Goal: Task Accomplishment & Management: Use online tool/utility

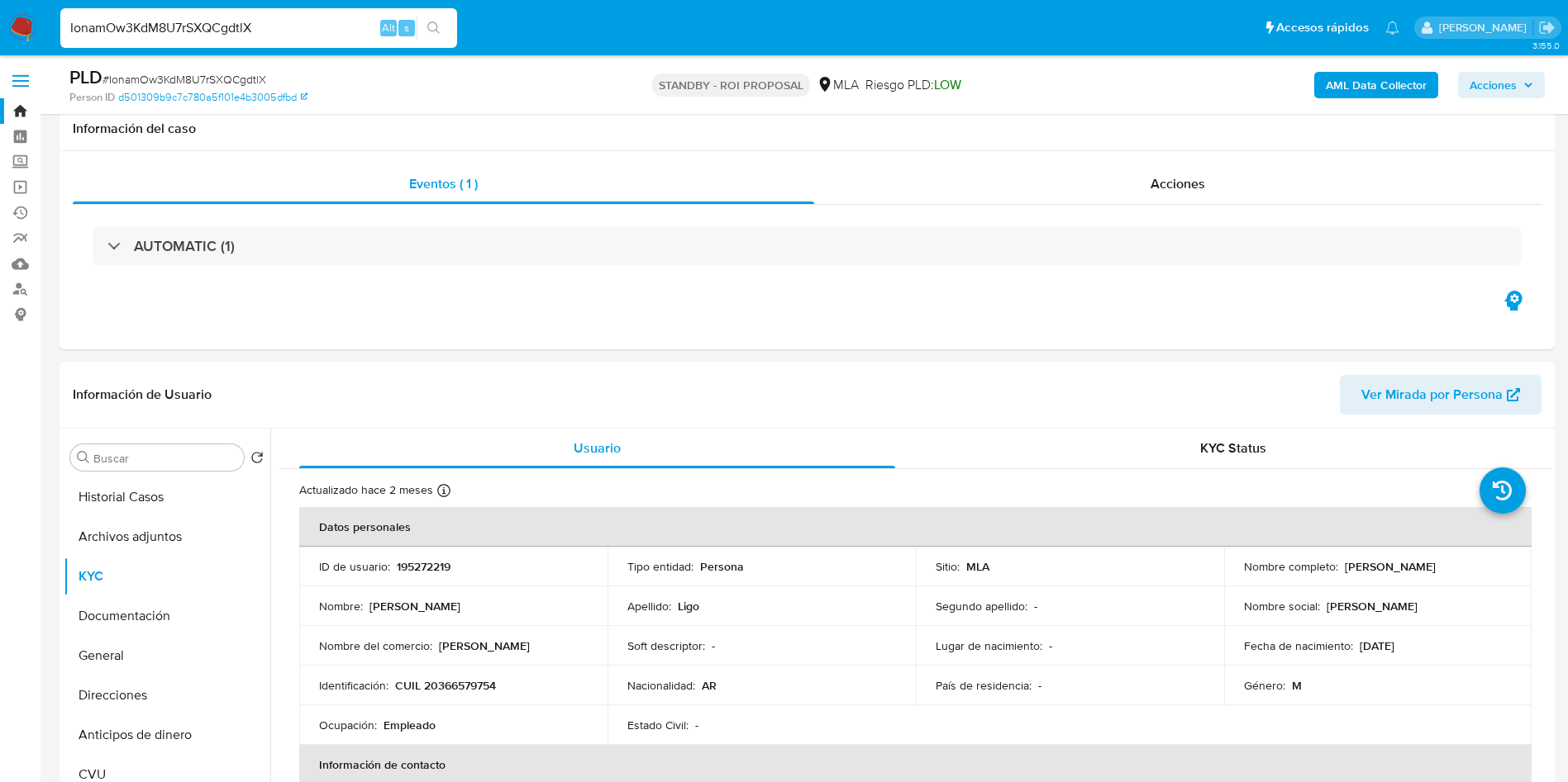
select select "10"
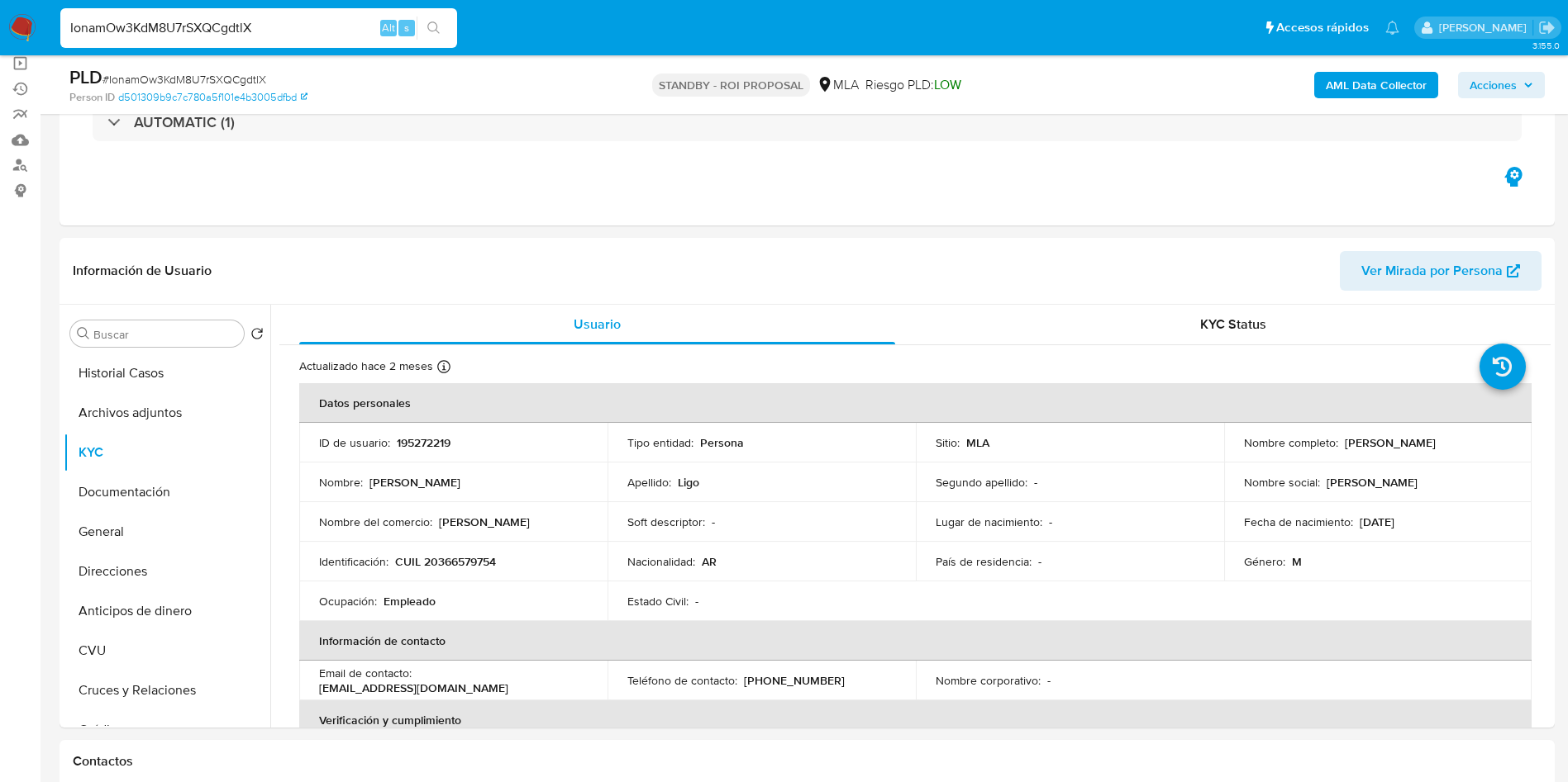
click at [291, 23] on input "IonamOw3KdM8U7rSXQCgdtlX" at bounding box center [258, 28] width 397 height 22
click at [291, 23] on input "IonamOw3KdM8U7rSXQCgdtlX" at bounding box center [258, 28] width 397 height 22
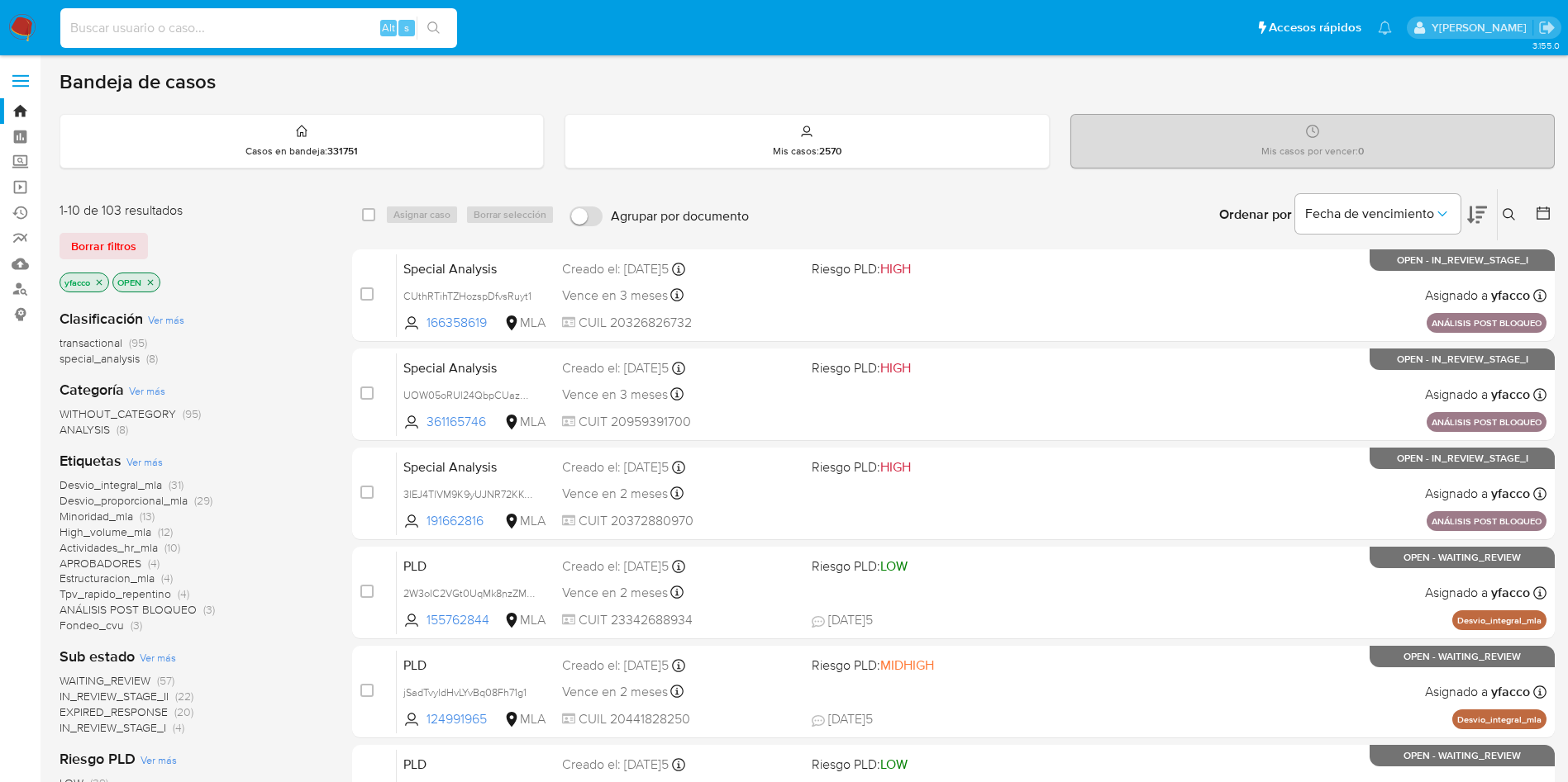
click at [232, 36] on input at bounding box center [258, 28] width 397 height 22
paste input "iBrxP0PbywQ0ESGPYPLRF234"
type input "iBrxP0PbywQ0ESGPYPLRF234"
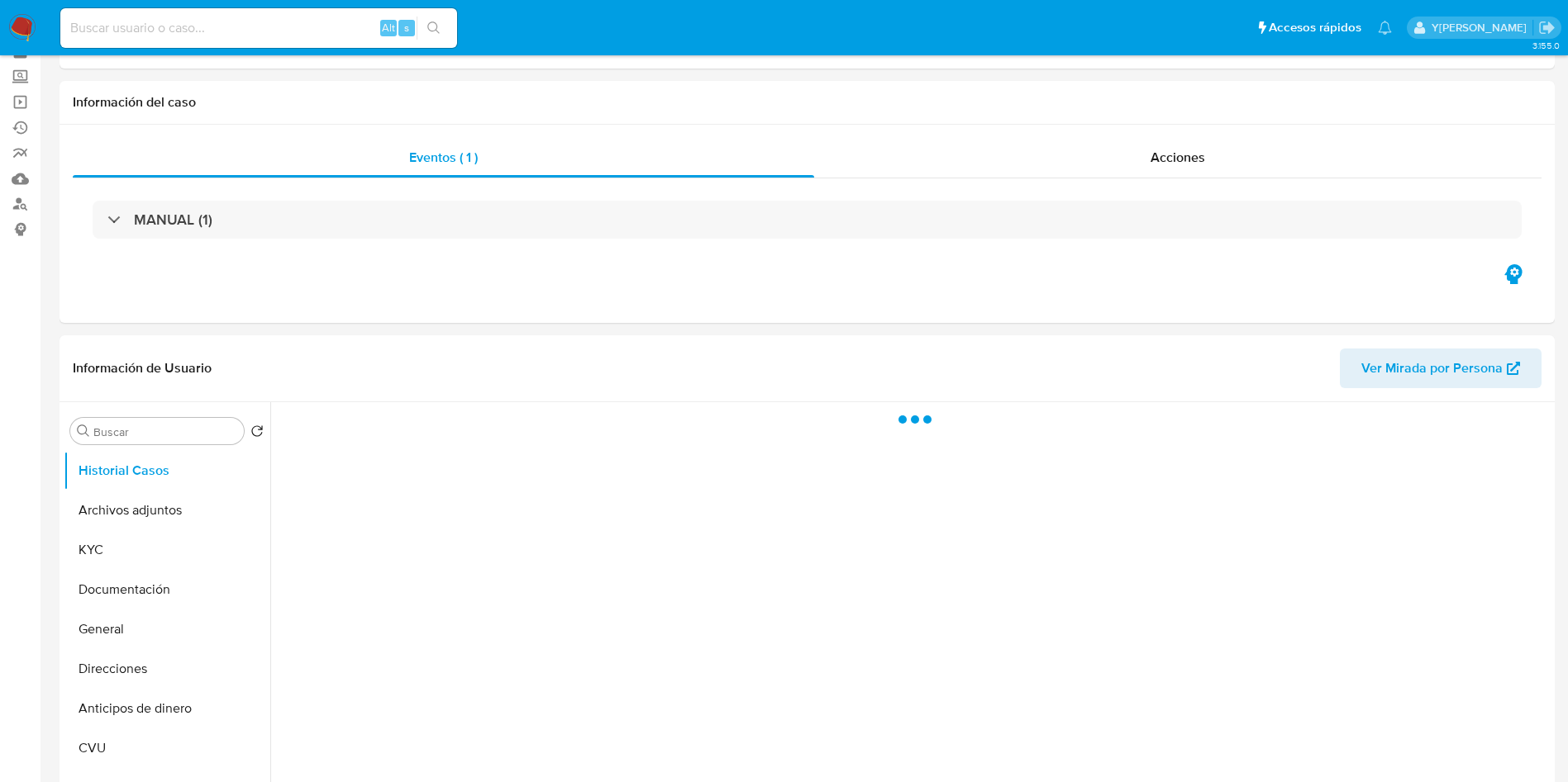
scroll to position [124, 0]
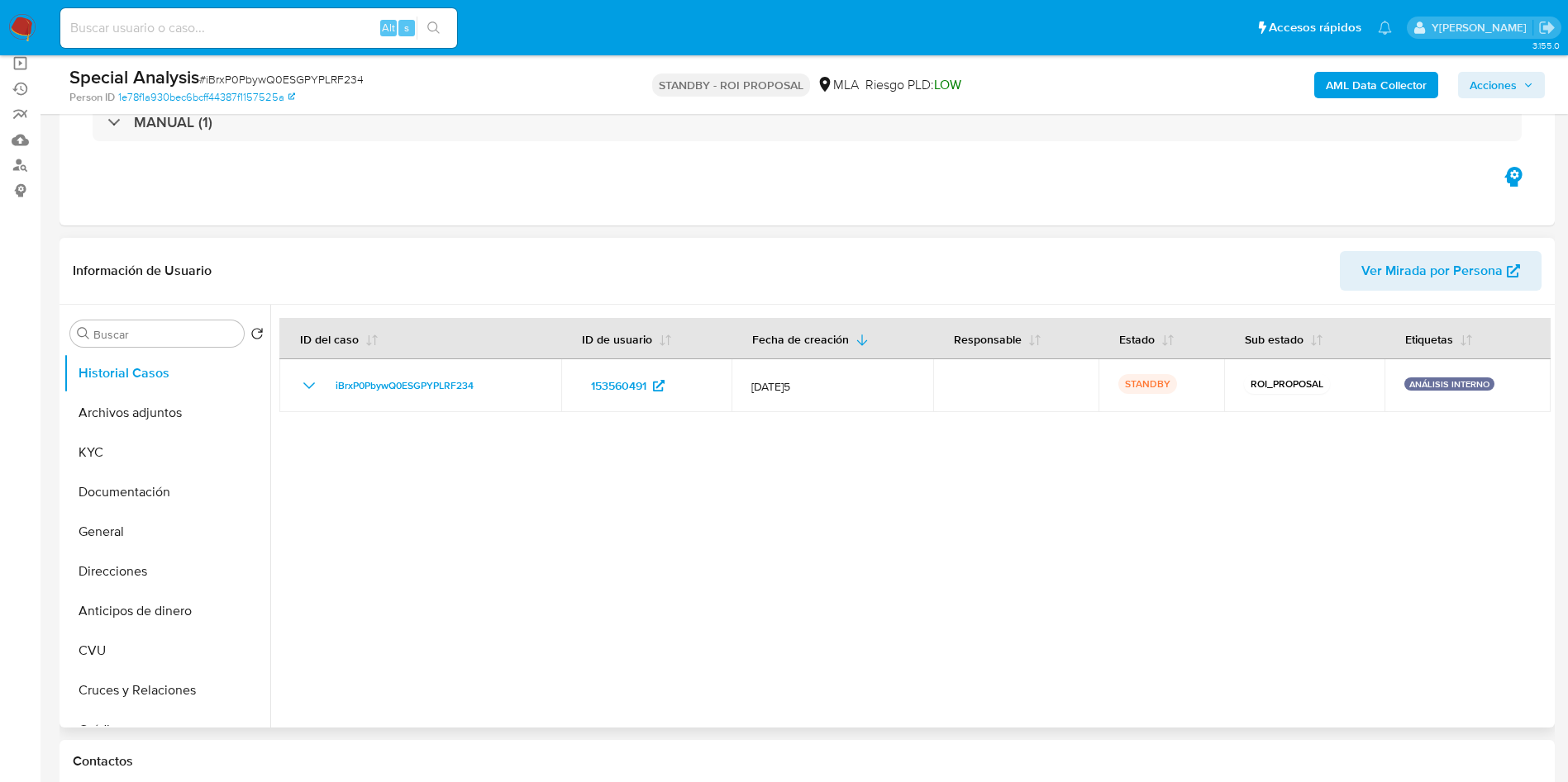
select select "10"
click at [90, 425] on button "Archivos adjuntos" at bounding box center [161, 413] width 194 height 40
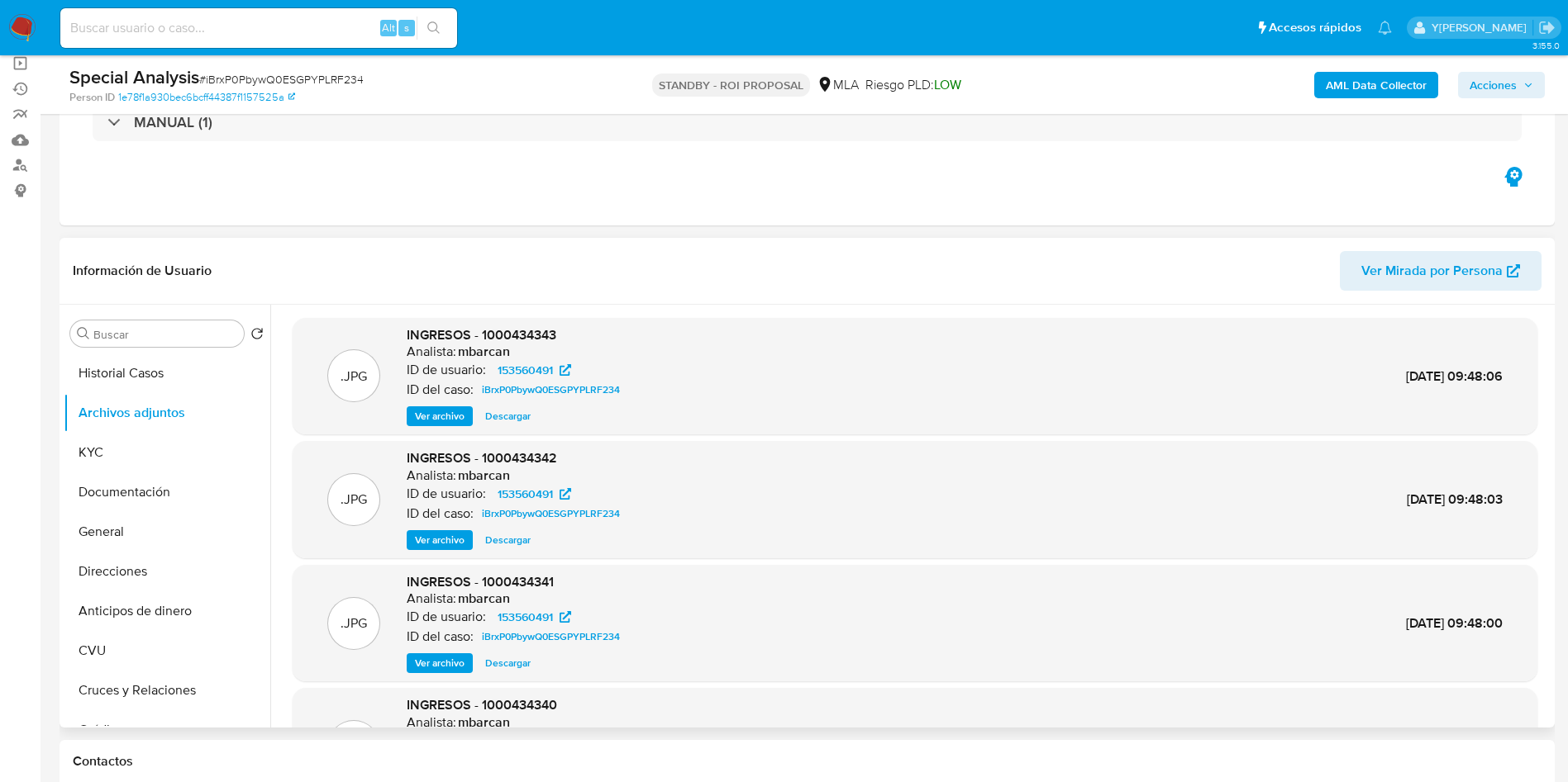
click at [431, 426] on div ".JPG INGRESOS - 1000434343 Analista: mbarcan ID de usuario: 153560491 ID del ca…" at bounding box center [914, 377] width 1244 height 118
click at [431, 417] on span "Ver archivo" at bounding box center [440, 416] width 50 height 17
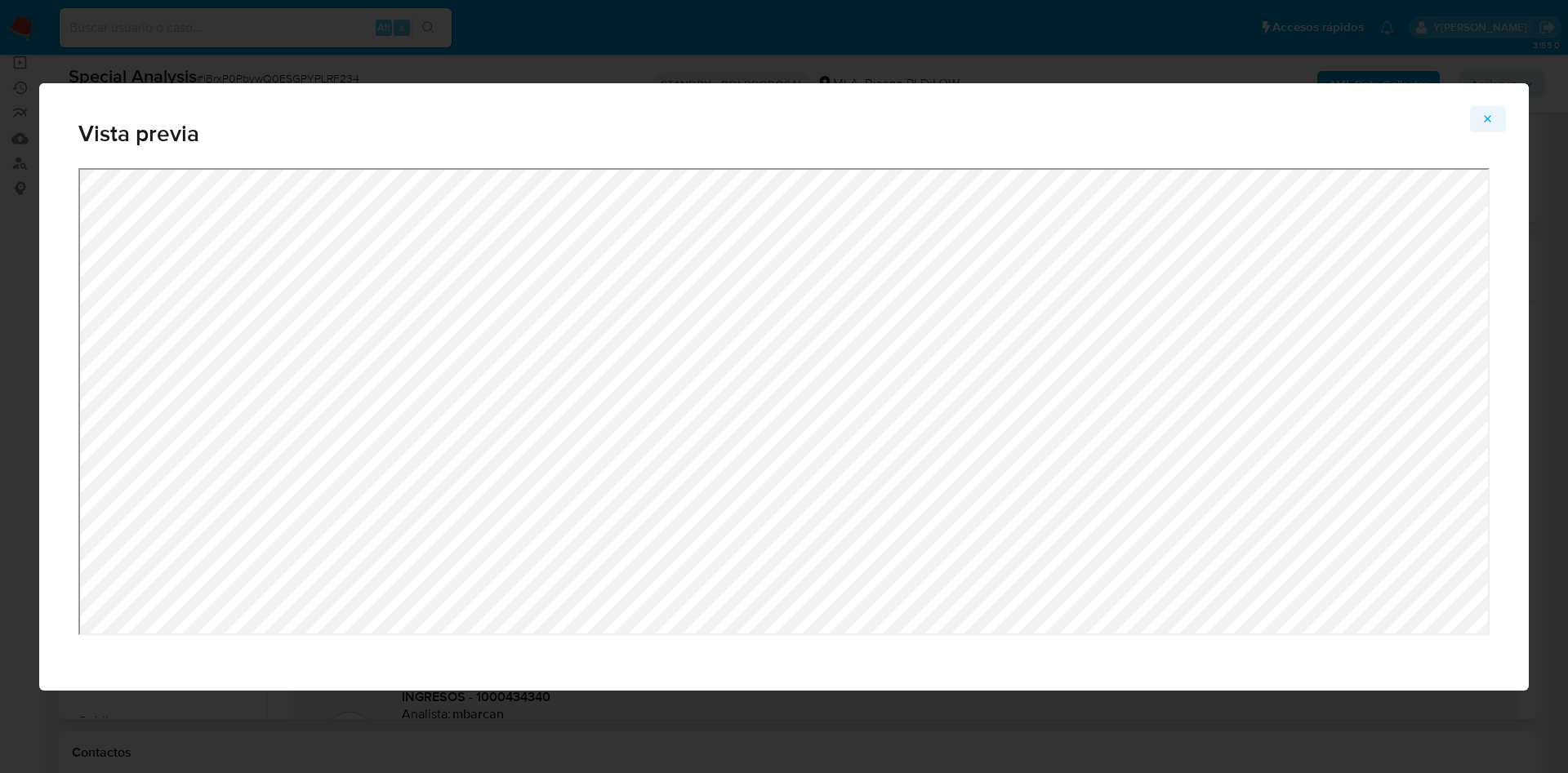
click at [1471, 120] on button "Attachment preview" at bounding box center [1488, 119] width 36 height 26
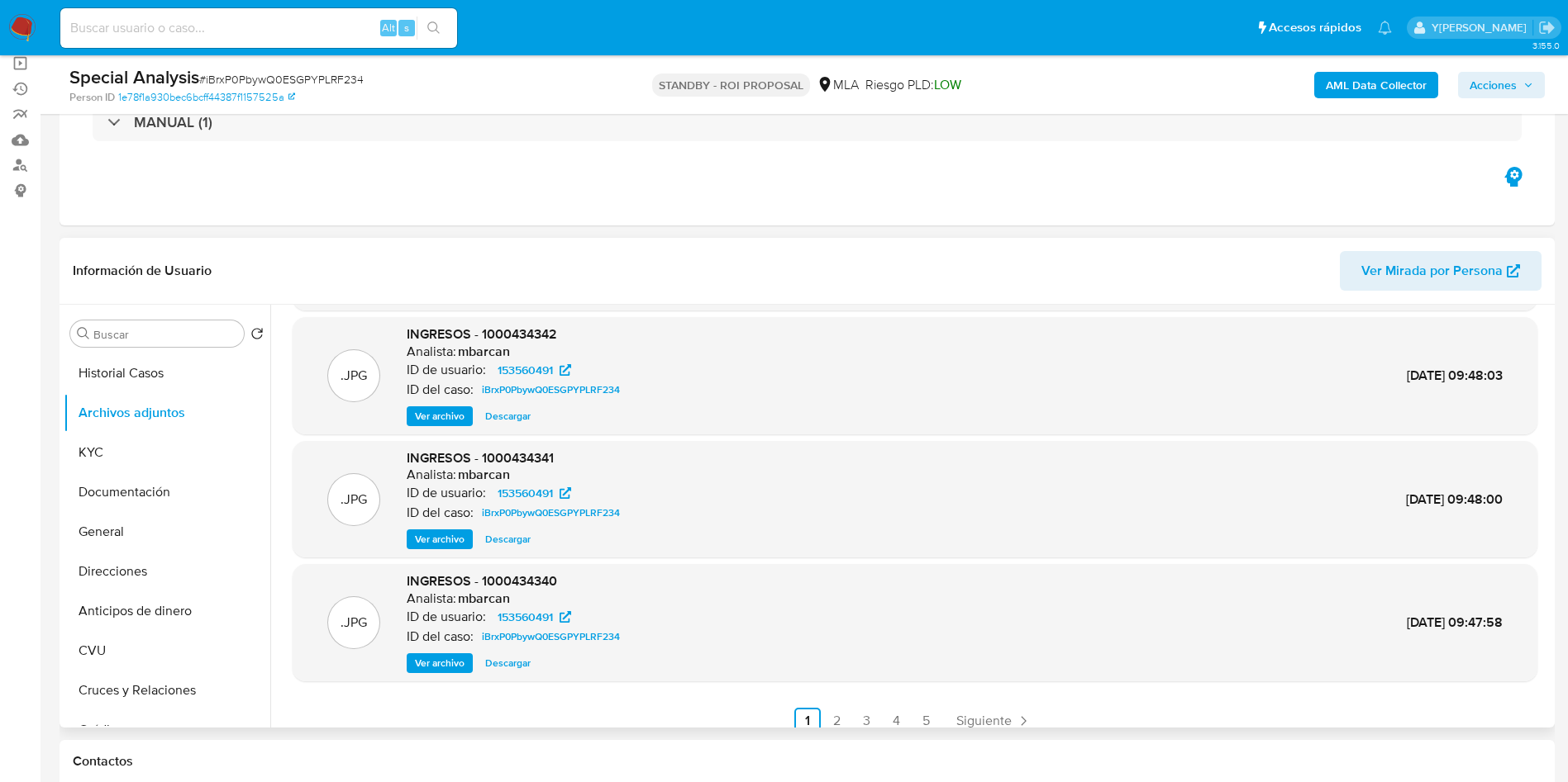
scroll to position [139, 0]
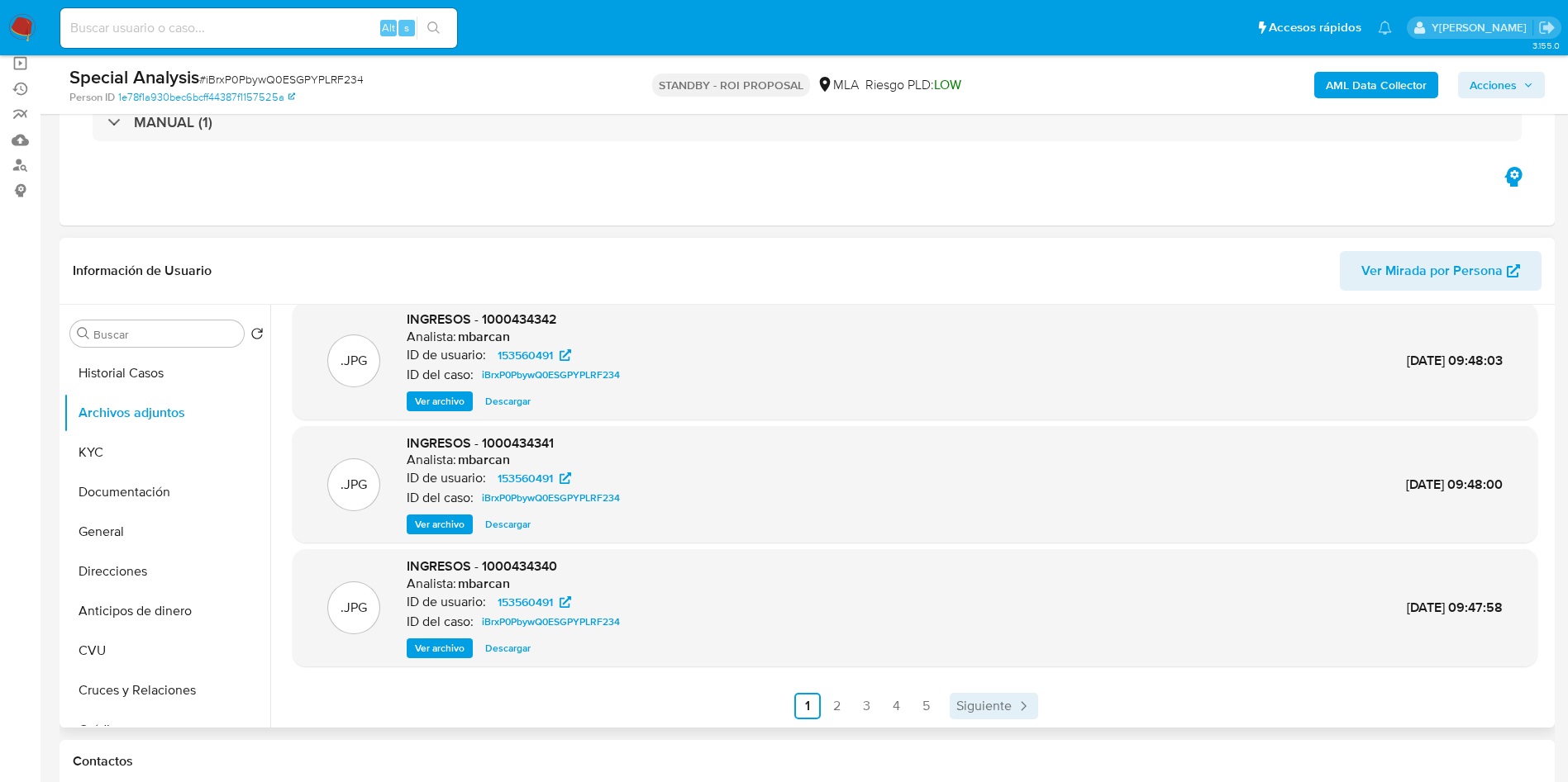
click at [969, 701] on span "Siguiente" at bounding box center [984, 706] width 55 height 13
click at [1018, 703] on span "Siguiente" at bounding box center [1027, 706] width 55 height 13
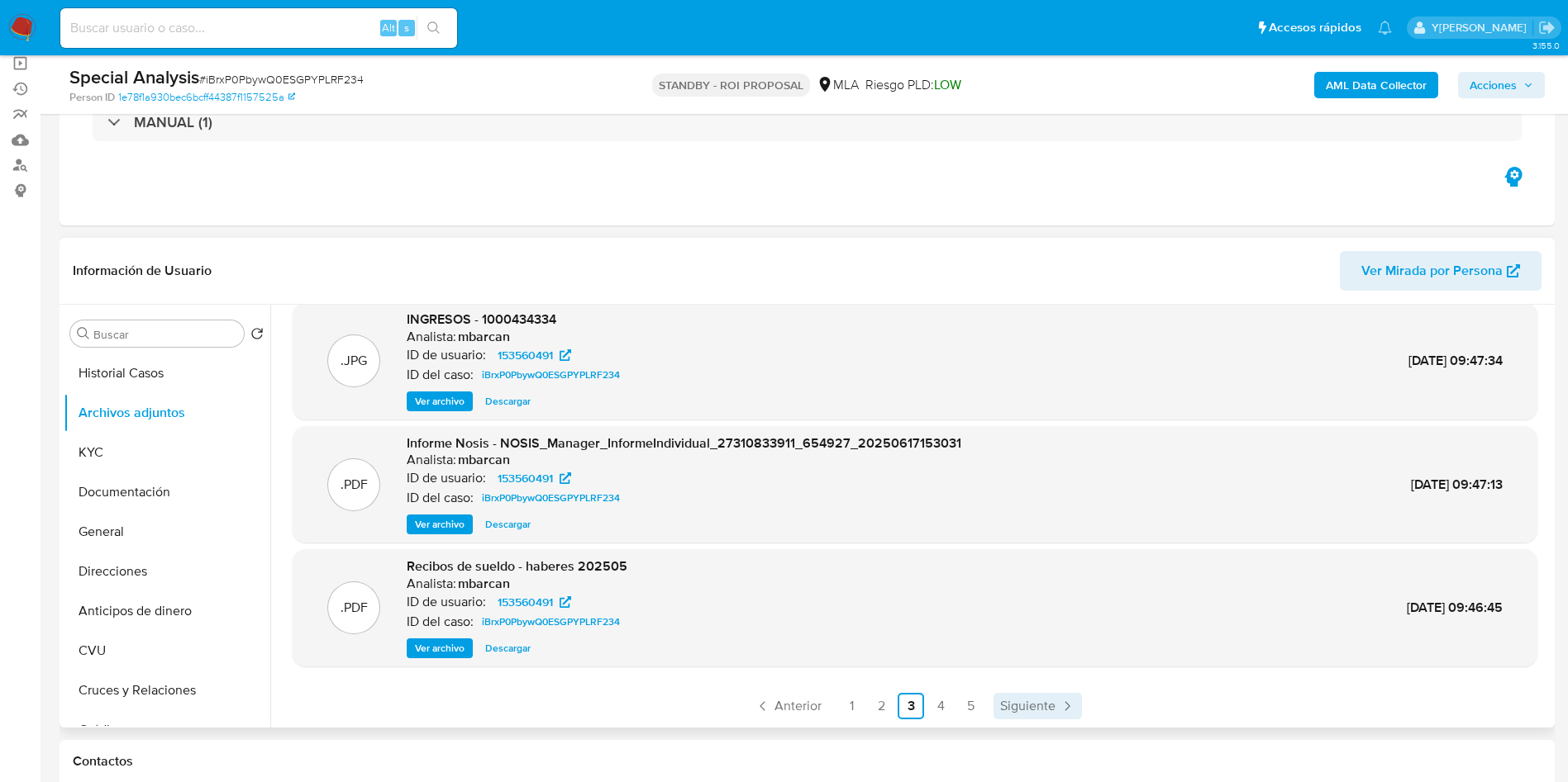
click at [1022, 699] on span "Siguiente" at bounding box center [1027, 706] width 55 height 13
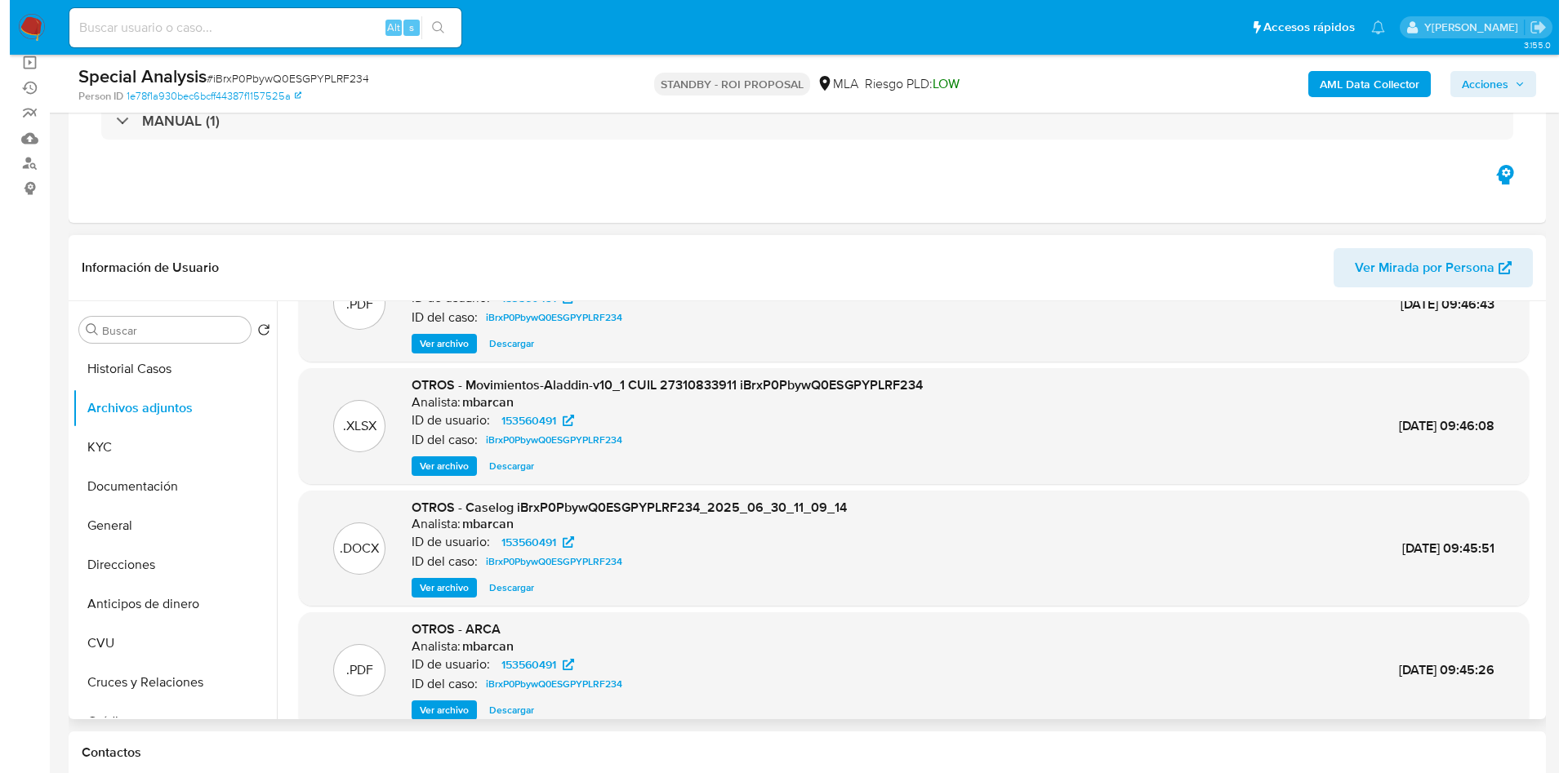
scroll to position [123, 0]
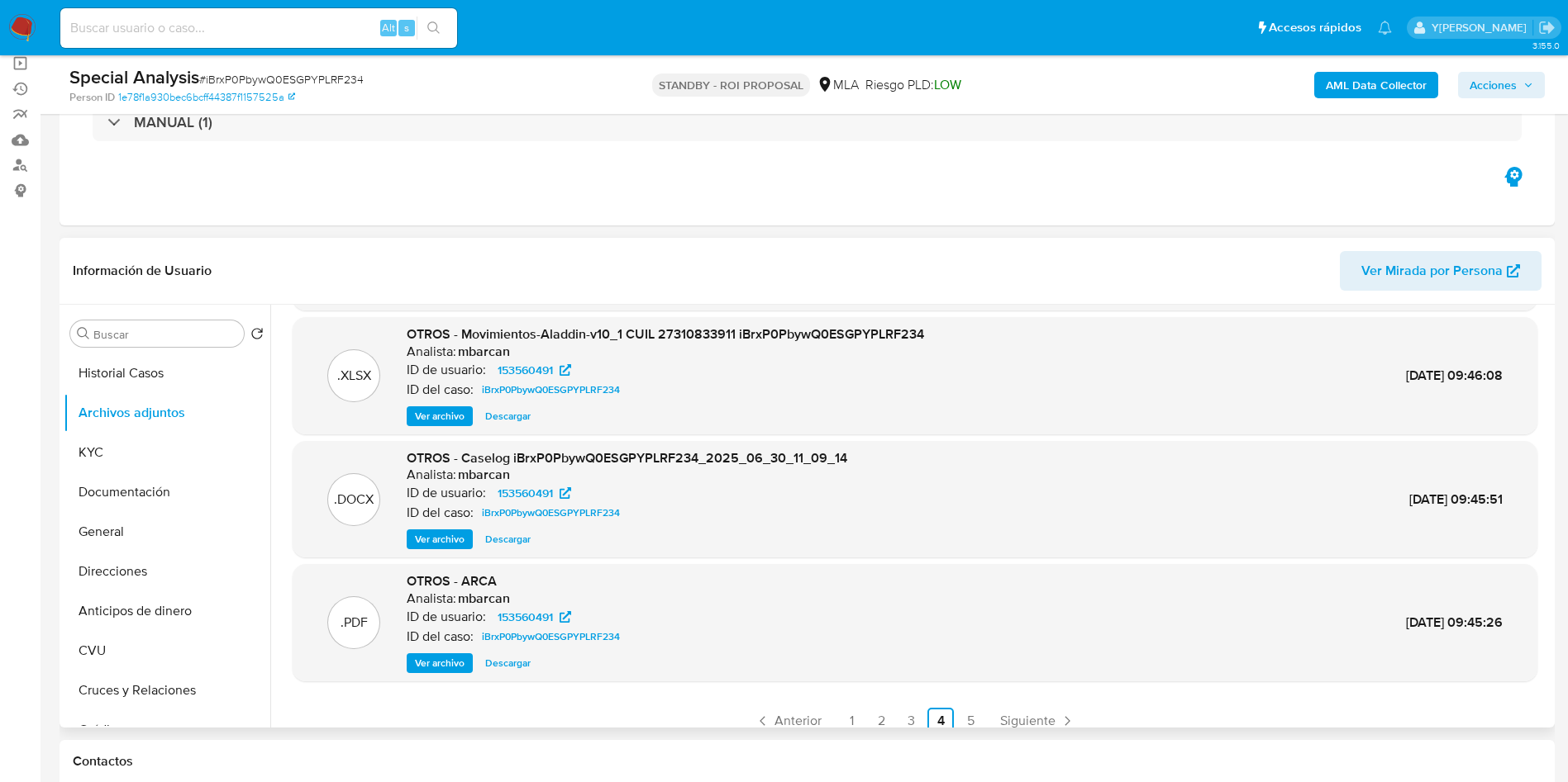
click at [440, 534] on span "Ver archivo" at bounding box center [440, 540] width 50 height 17
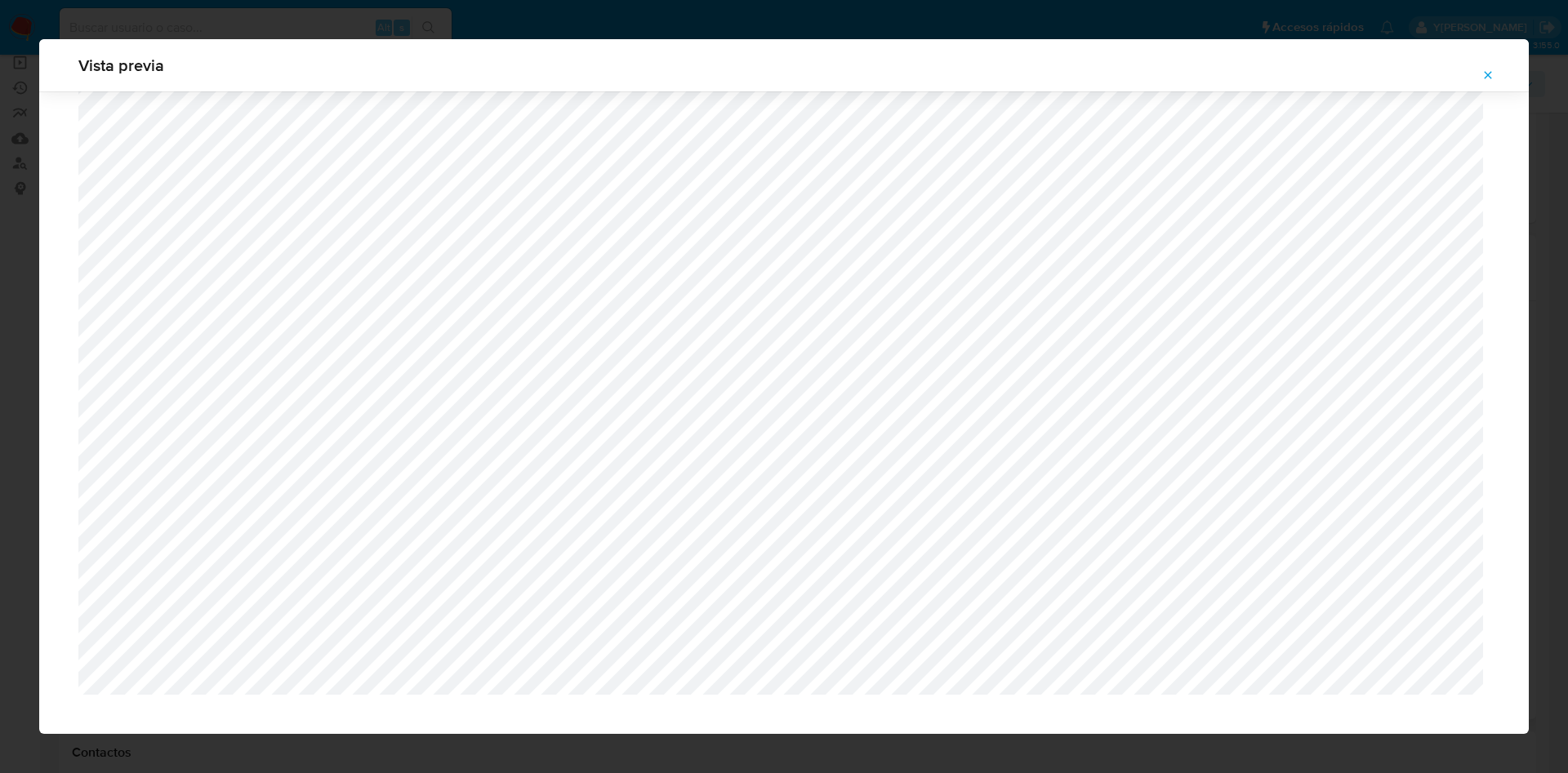
scroll to position [3953, 0]
click at [1484, 74] on icon "Attachment preview" at bounding box center [1488, 75] width 13 height 13
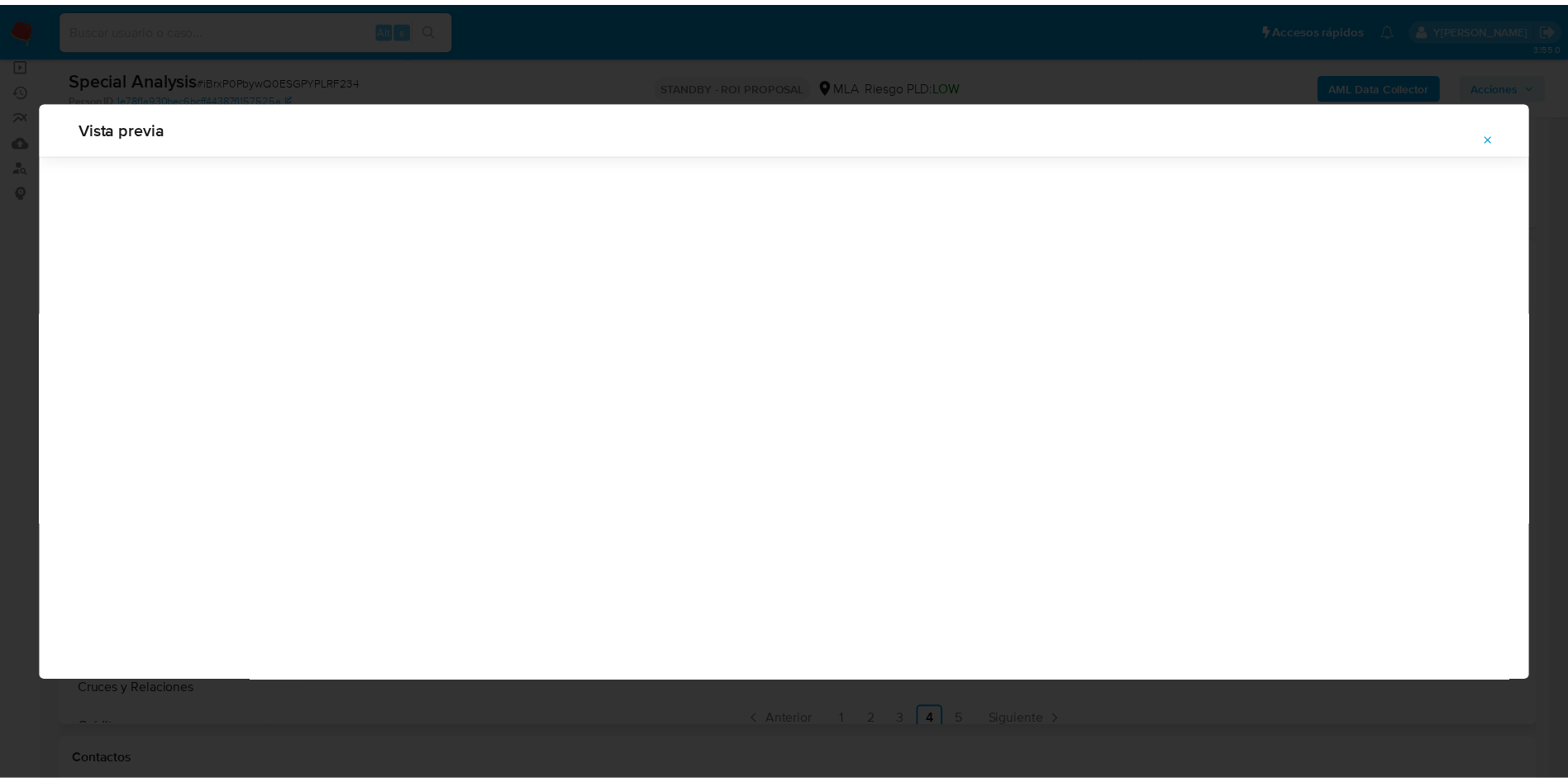
scroll to position [0, 0]
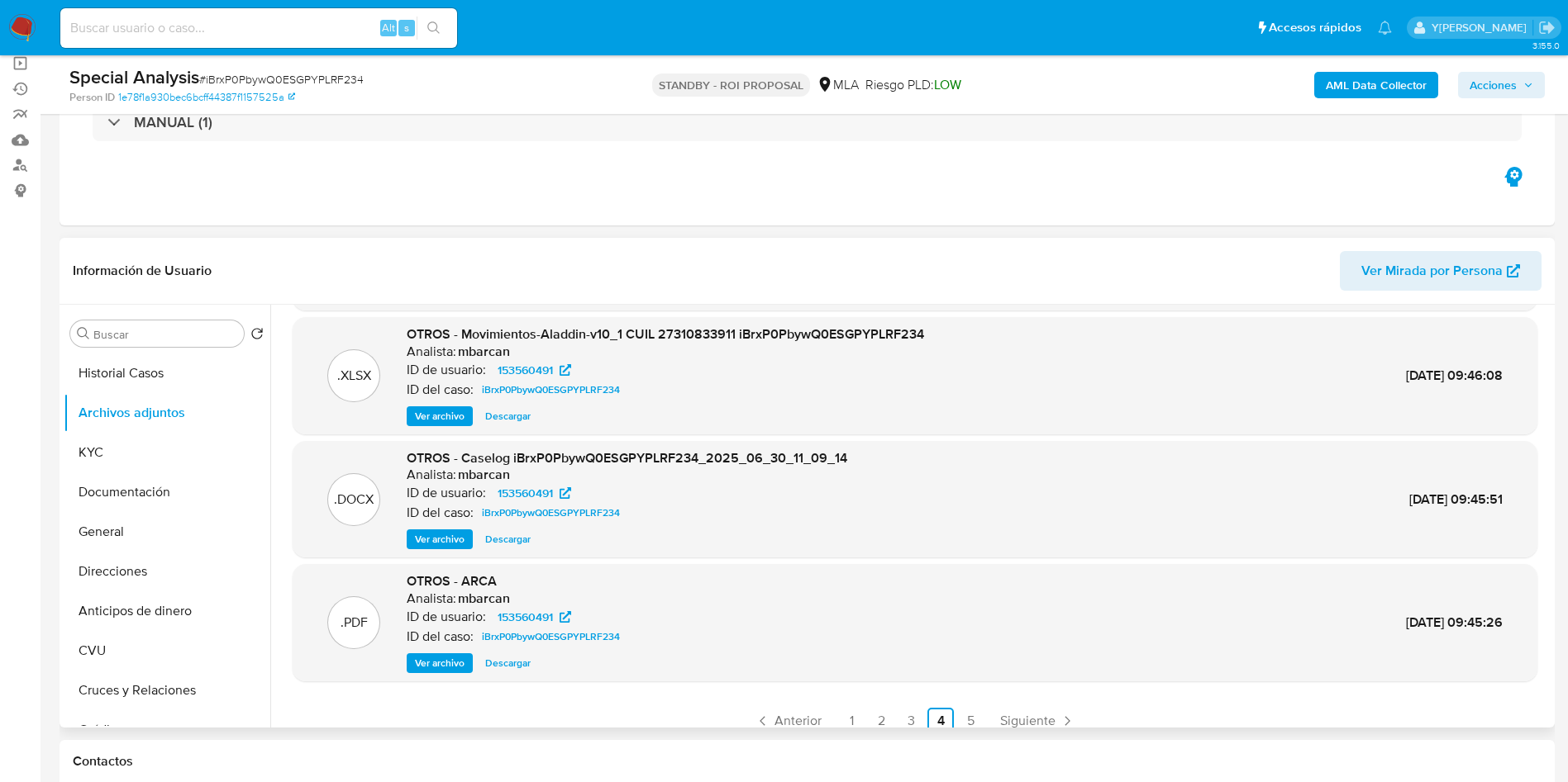
click at [441, 665] on span "Ver archivo" at bounding box center [440, 664] width 50 height 17
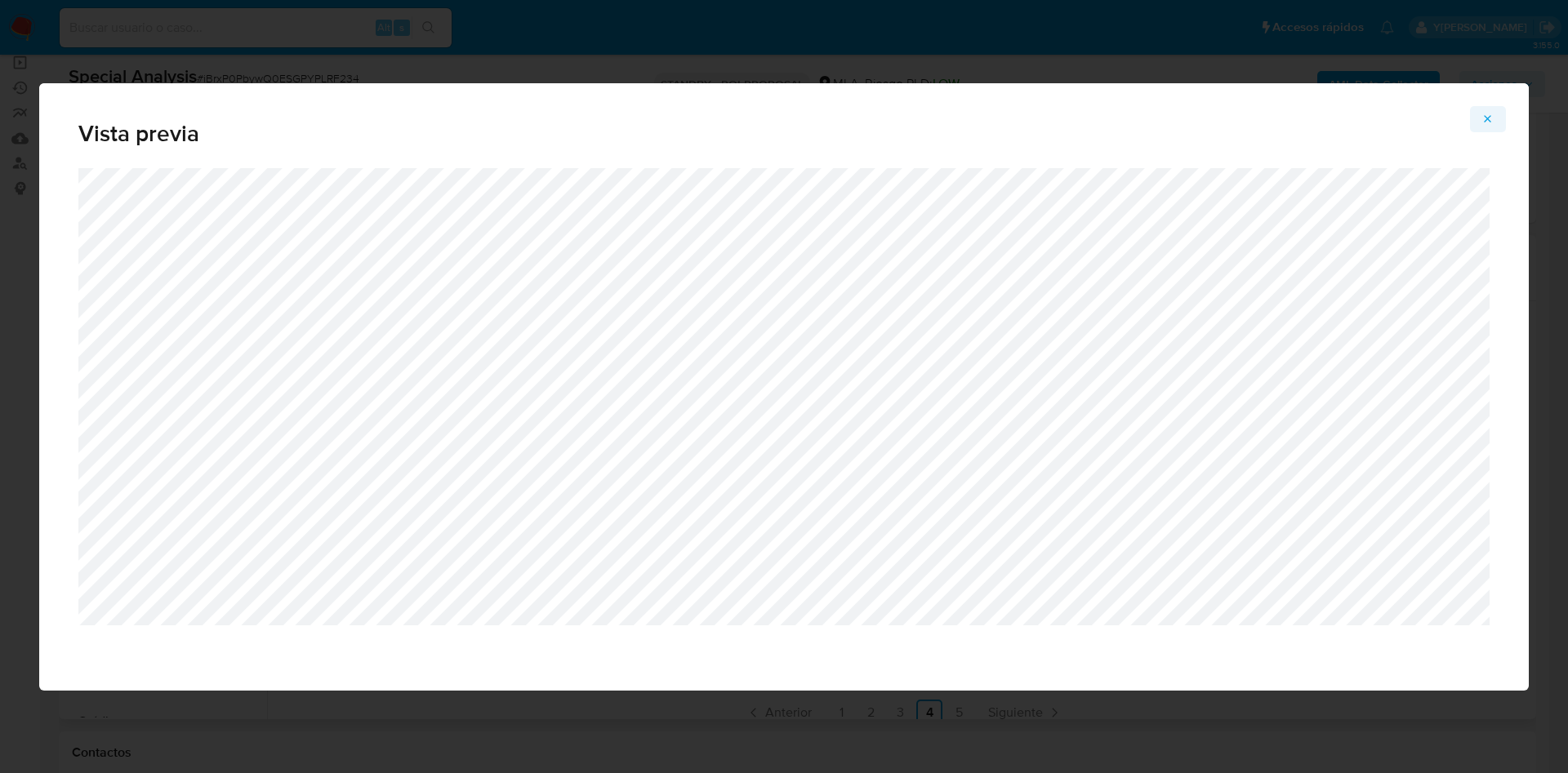
click at [1494, 119] on button "Attachment preview" at bounding box center [1488, 119] width 36 height 26
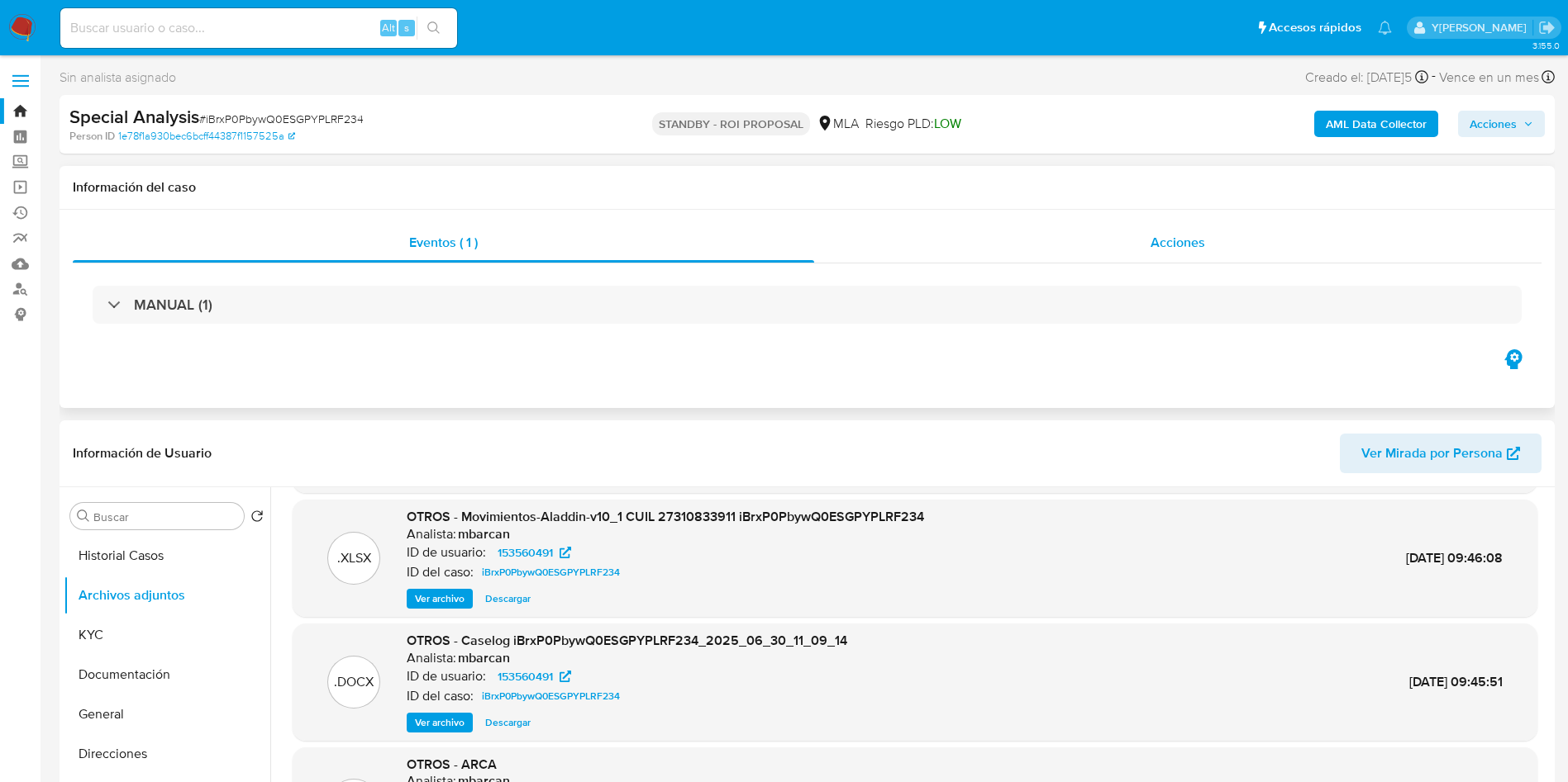
click at [1164, 241] on span "Acciones" at bounding box center [1178, 242] width 55 height 19
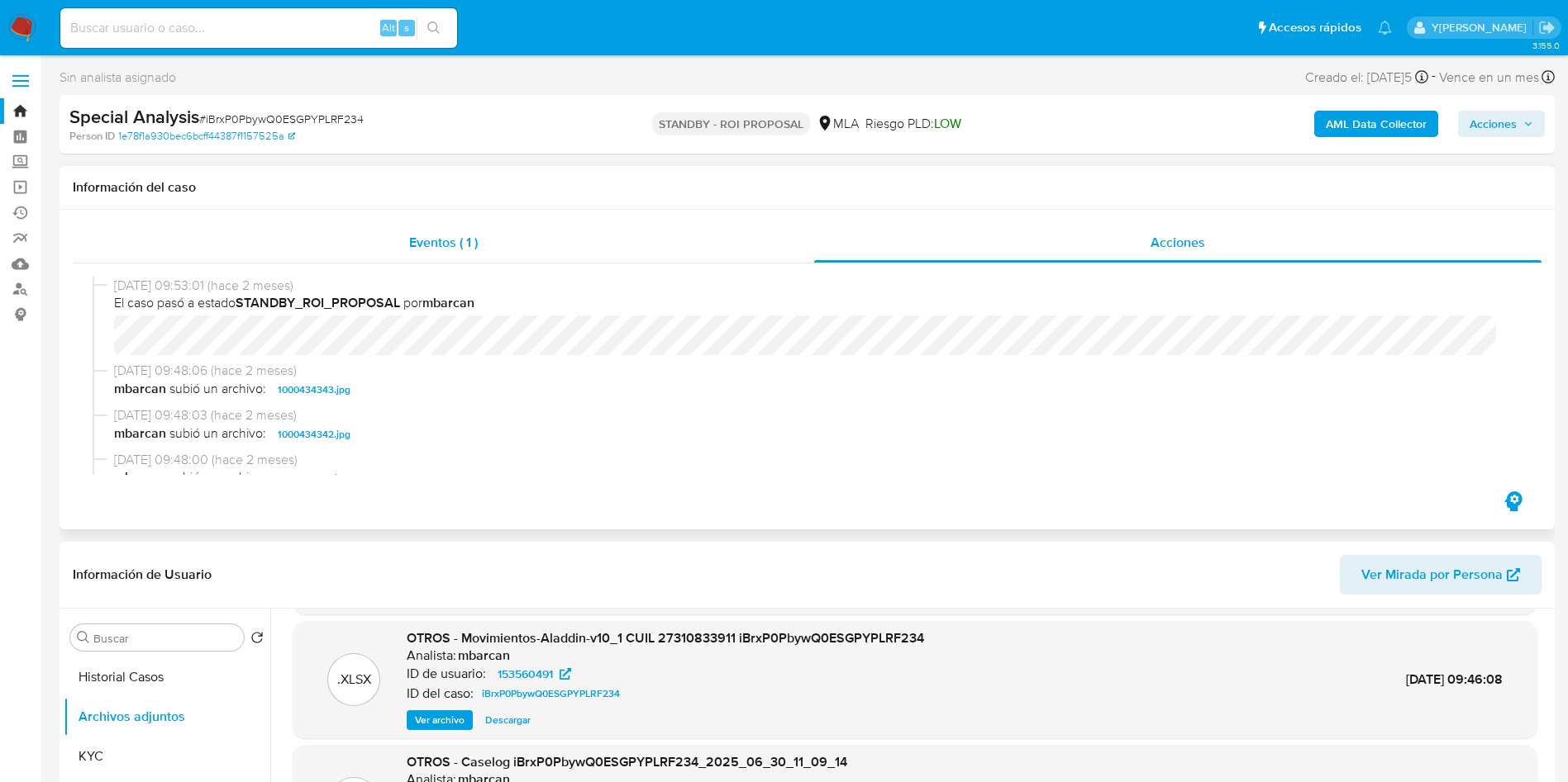
click at [507, 245] on div "Eventos ( 1 )" at bounding box center [443, 243] width 741 height 40
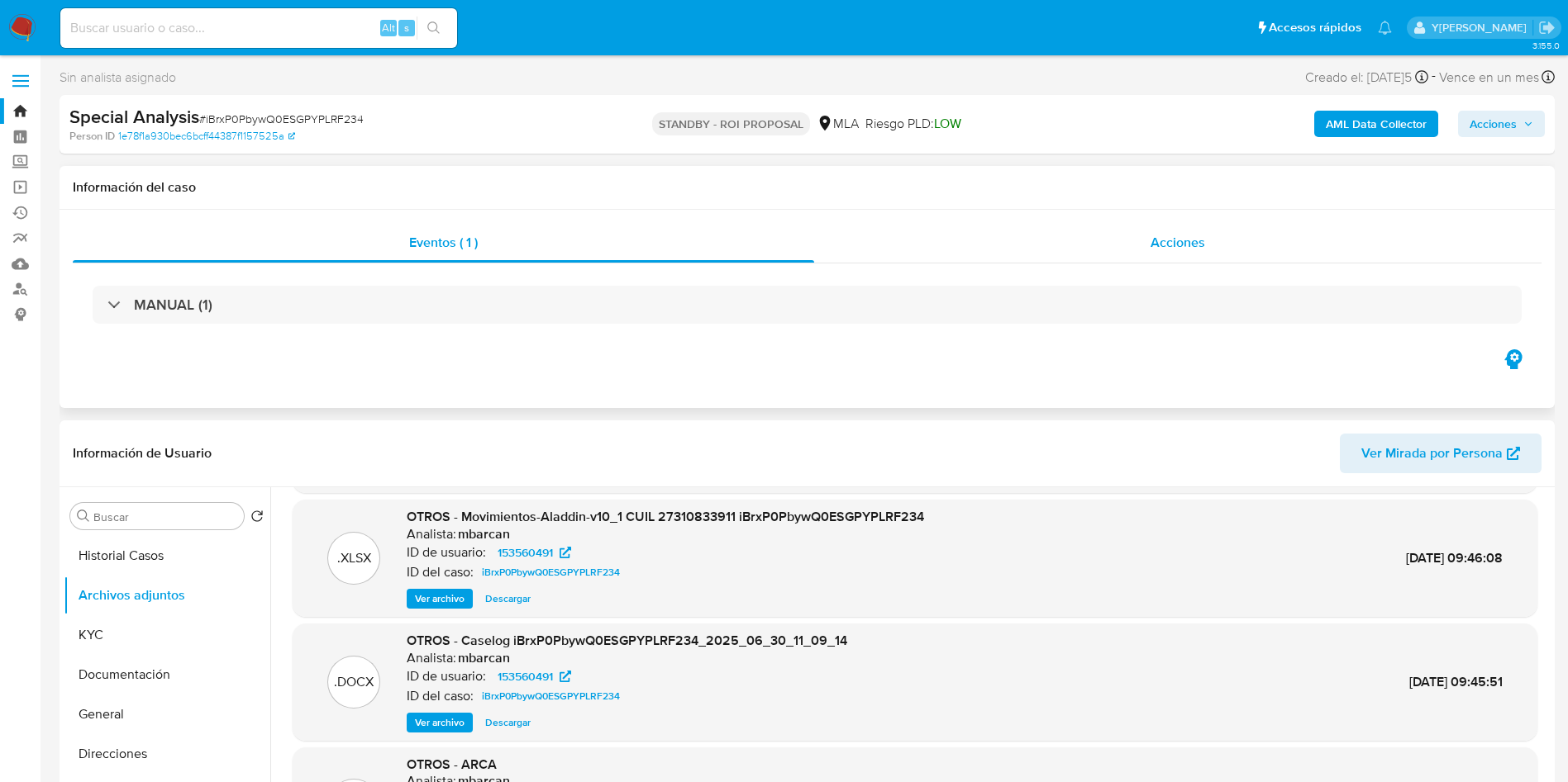
click at [1162, 245] on span "Acciones" at bounding box center [1178, 242] width 55 height 19
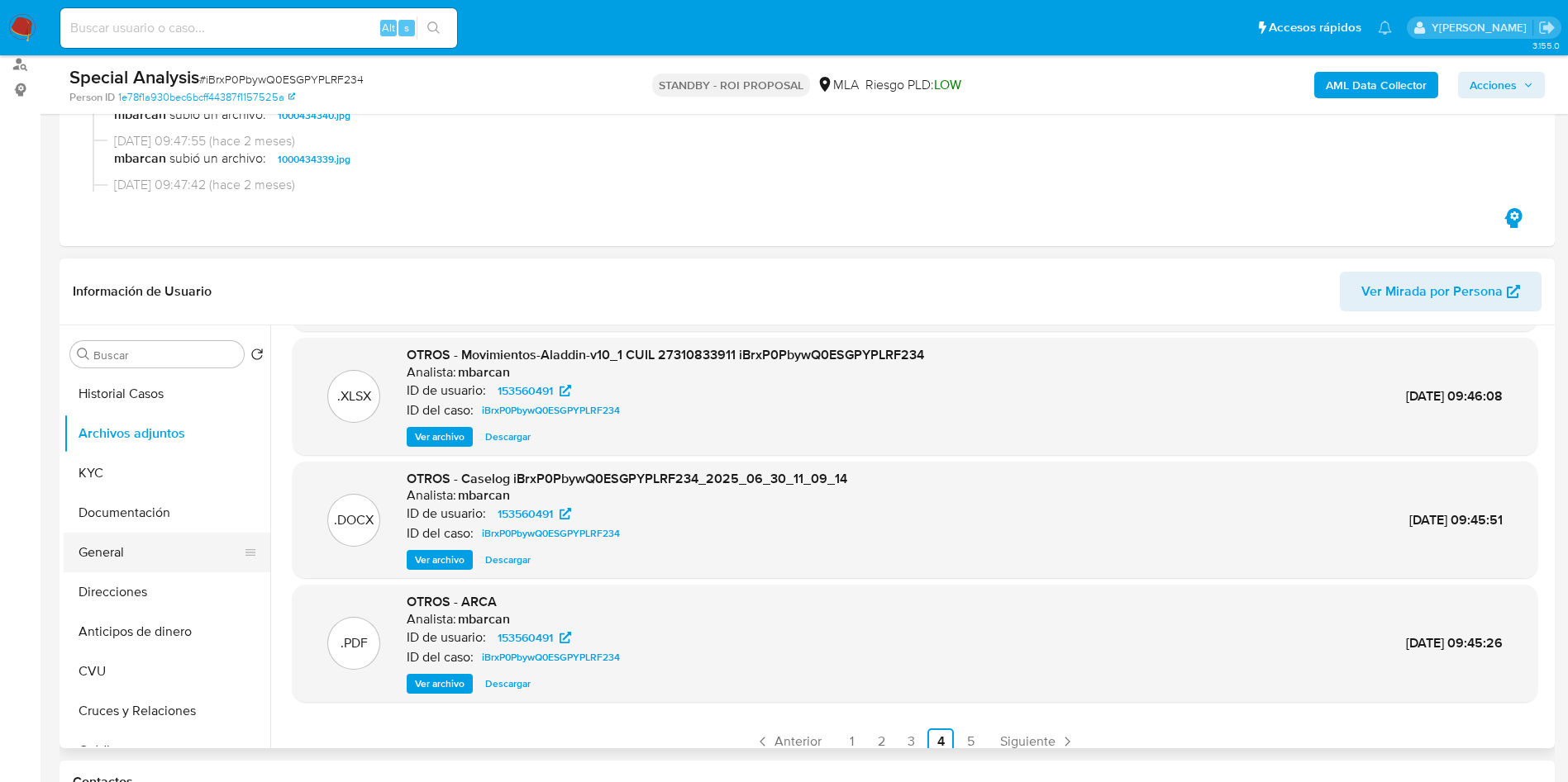
scroll to position [247, 0]
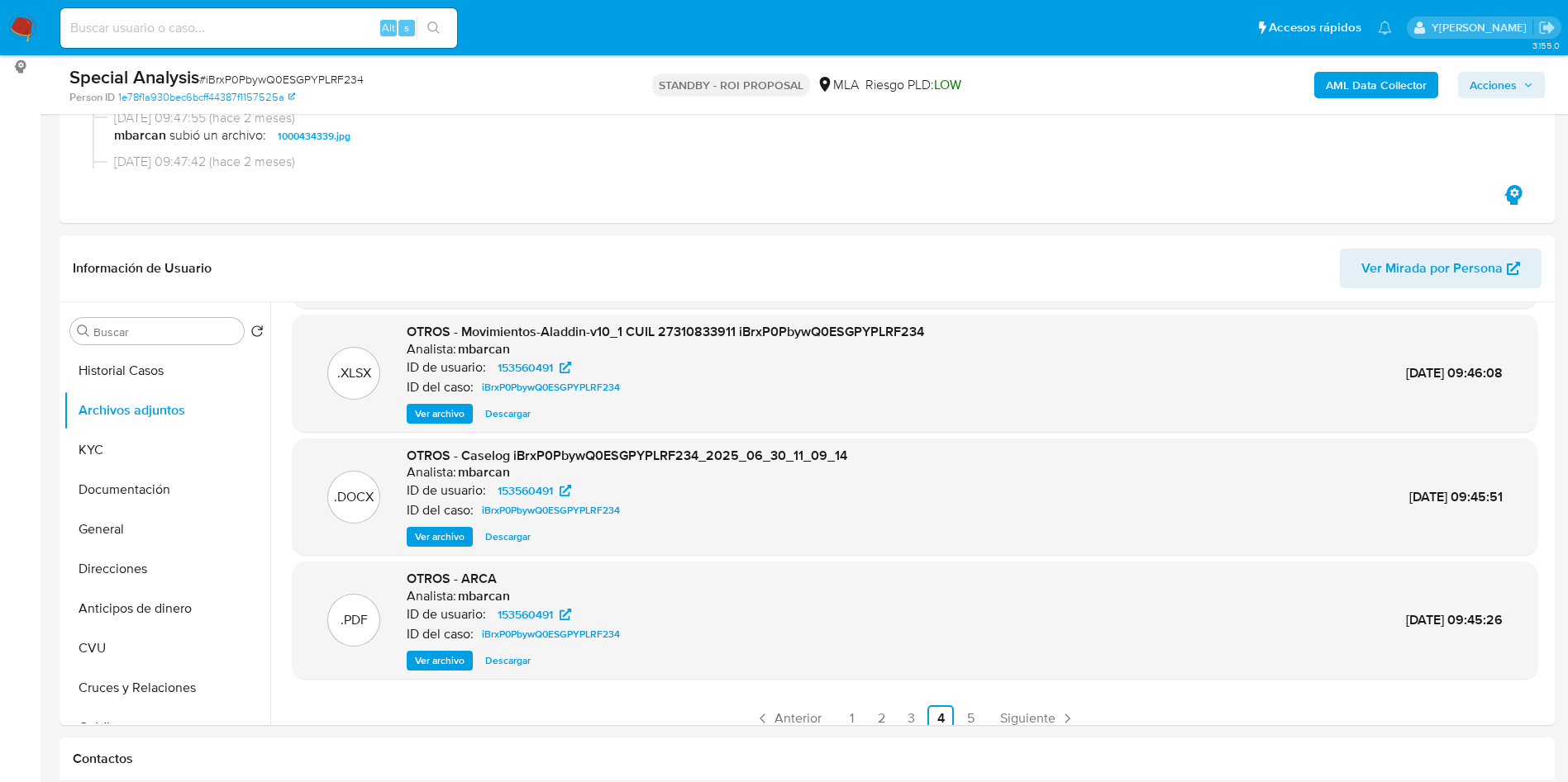
click at [440, 668] on span "Ver archivo" at bounding box center [440, 661] width 50 height 17
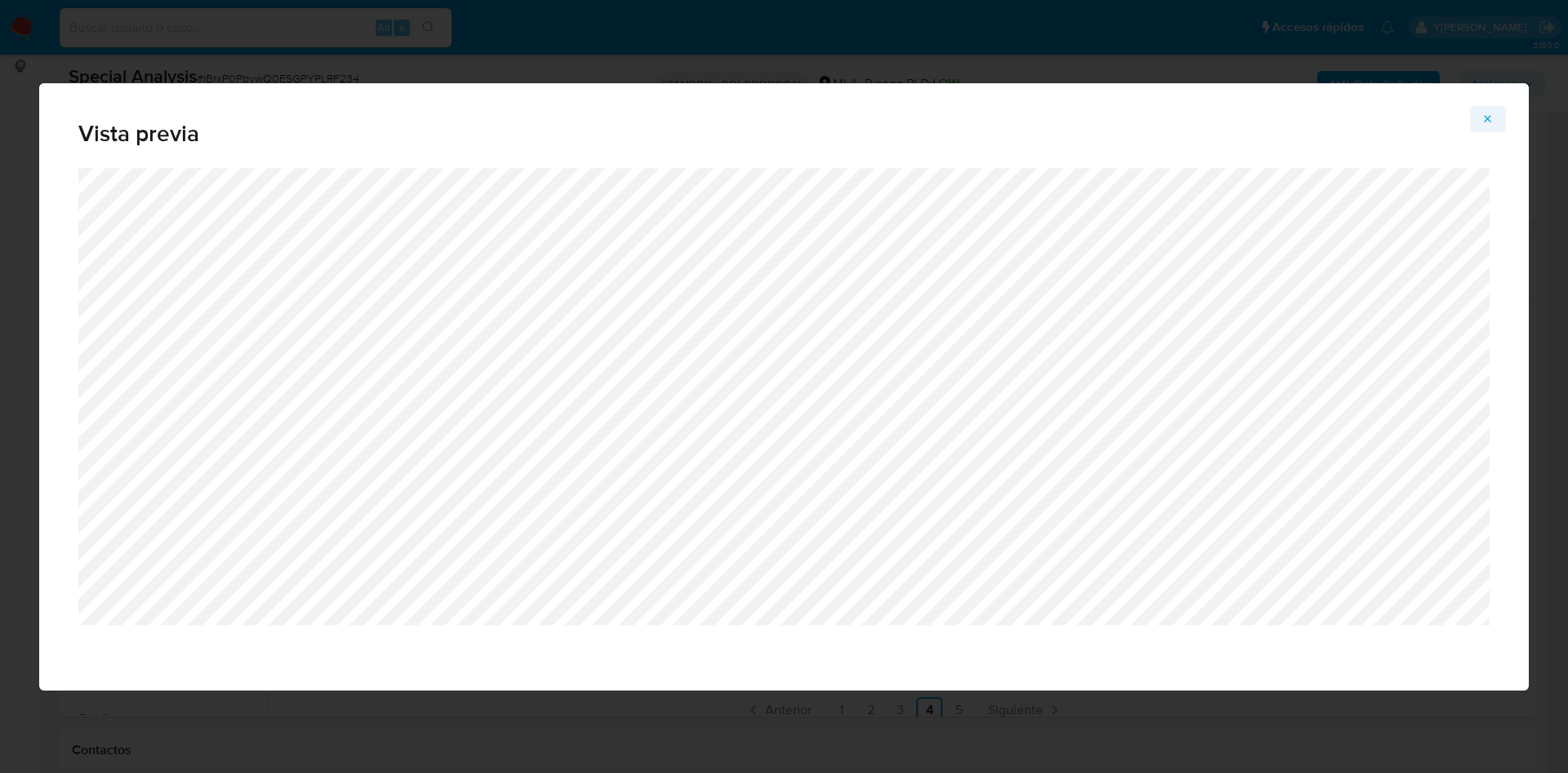
click at [1489, 119] on icon "Attachment preview" at bounding box center [1488, 119] width 7 height 7
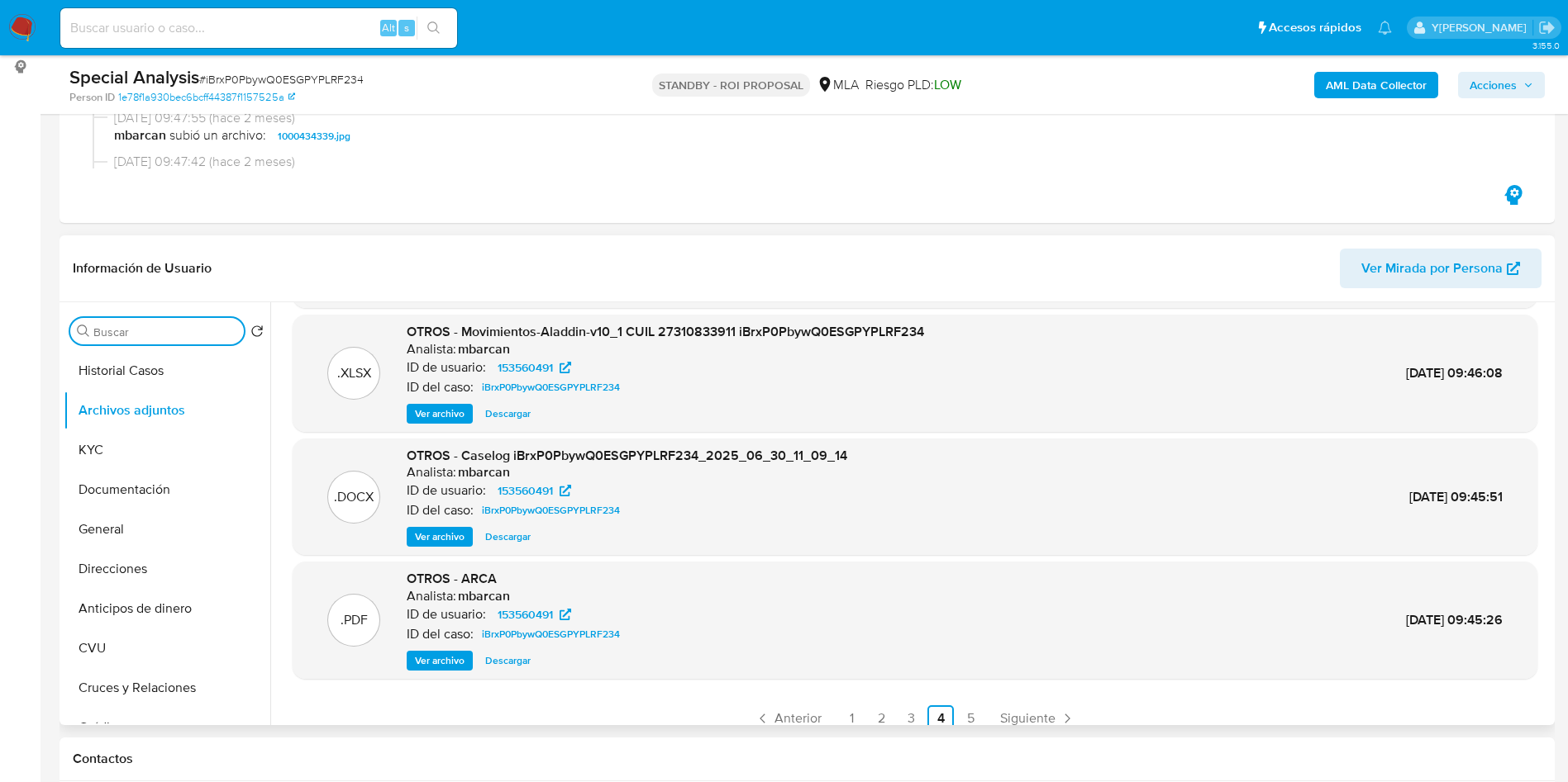
click at [171, 337] on input "Buscar" at bounding box center [166, 332] width 144 height 15
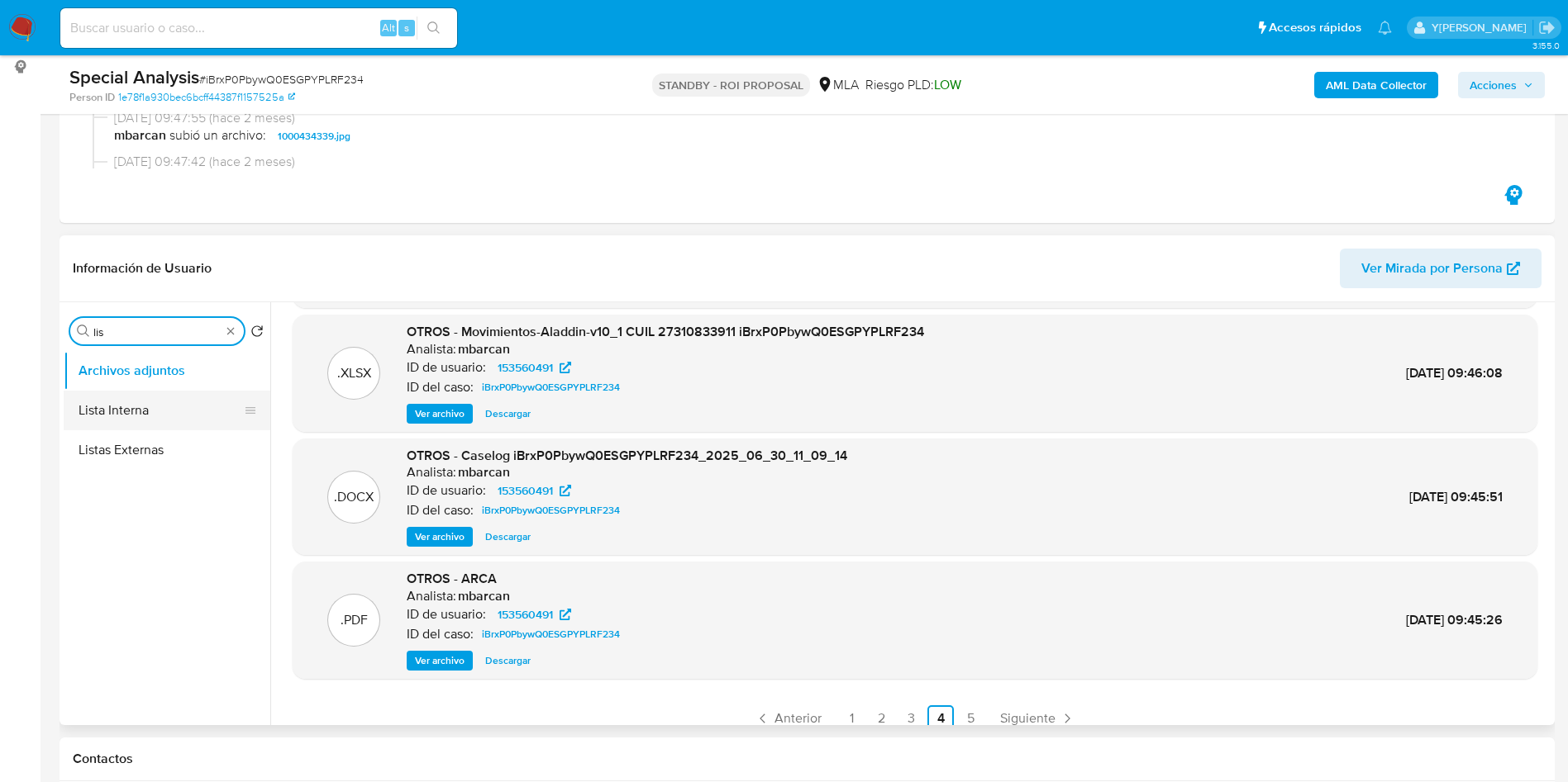
type input "lis"
click at [143, 411] on button "Lista Interna" at bounding box center [161, 410] width 194 height 40
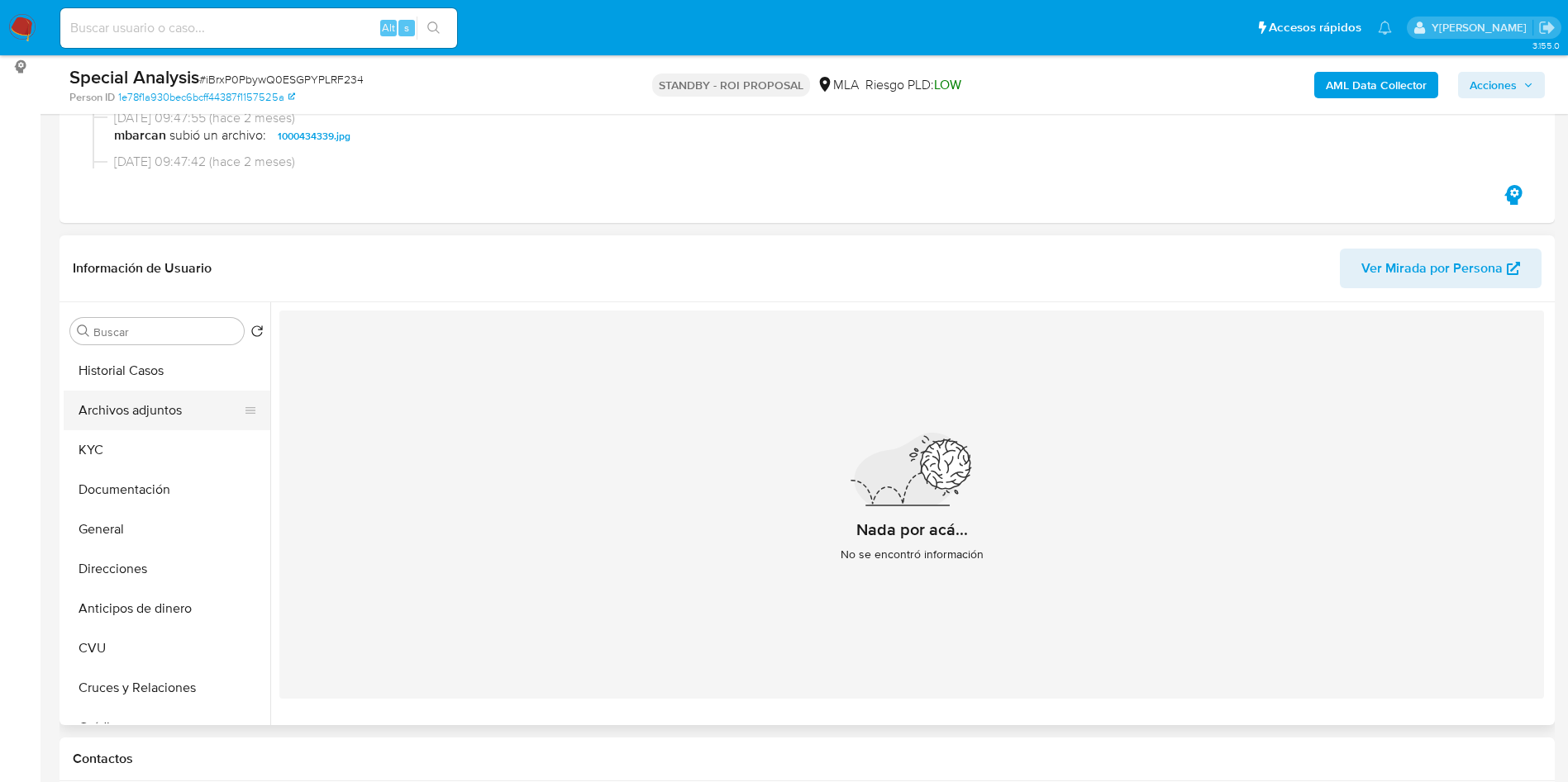
click at [194, 409] on button "Archivos adjuntos" at bounding box center [161, 410] width 194 height 40
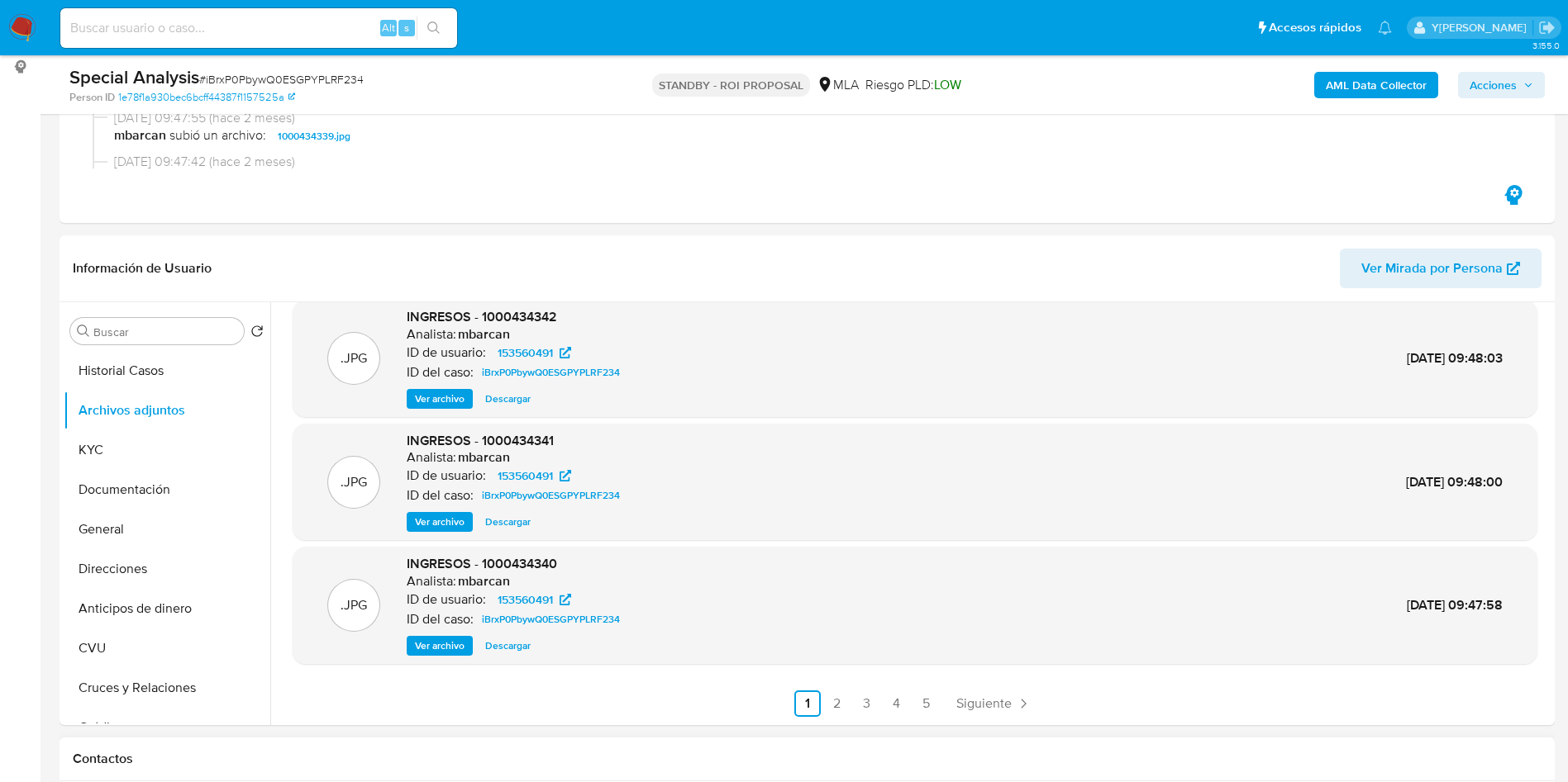
scroll to position [372, 0]
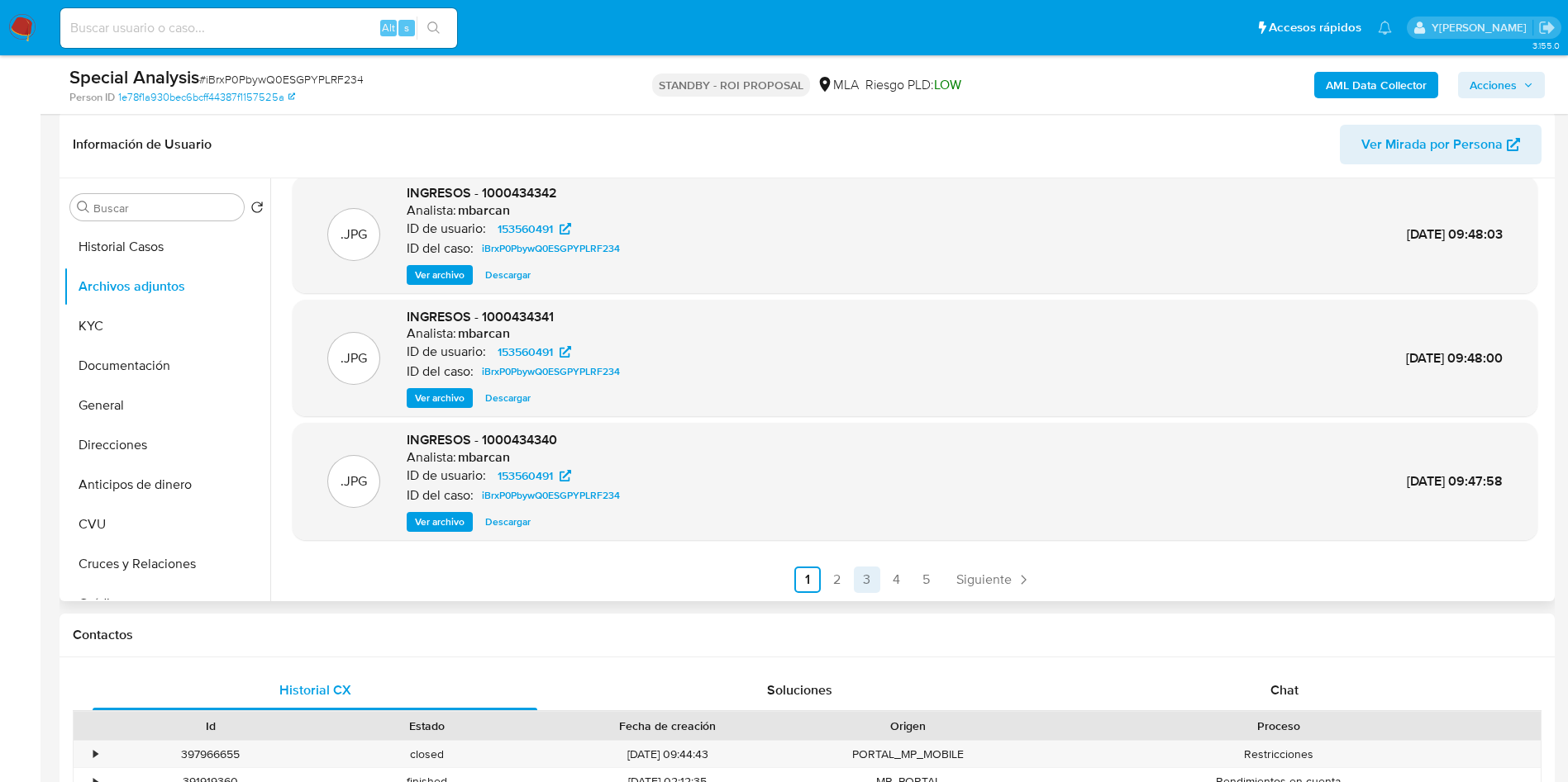
click at [872, 578] on link "3" at bounding box center [867, 580] width 26 height 26
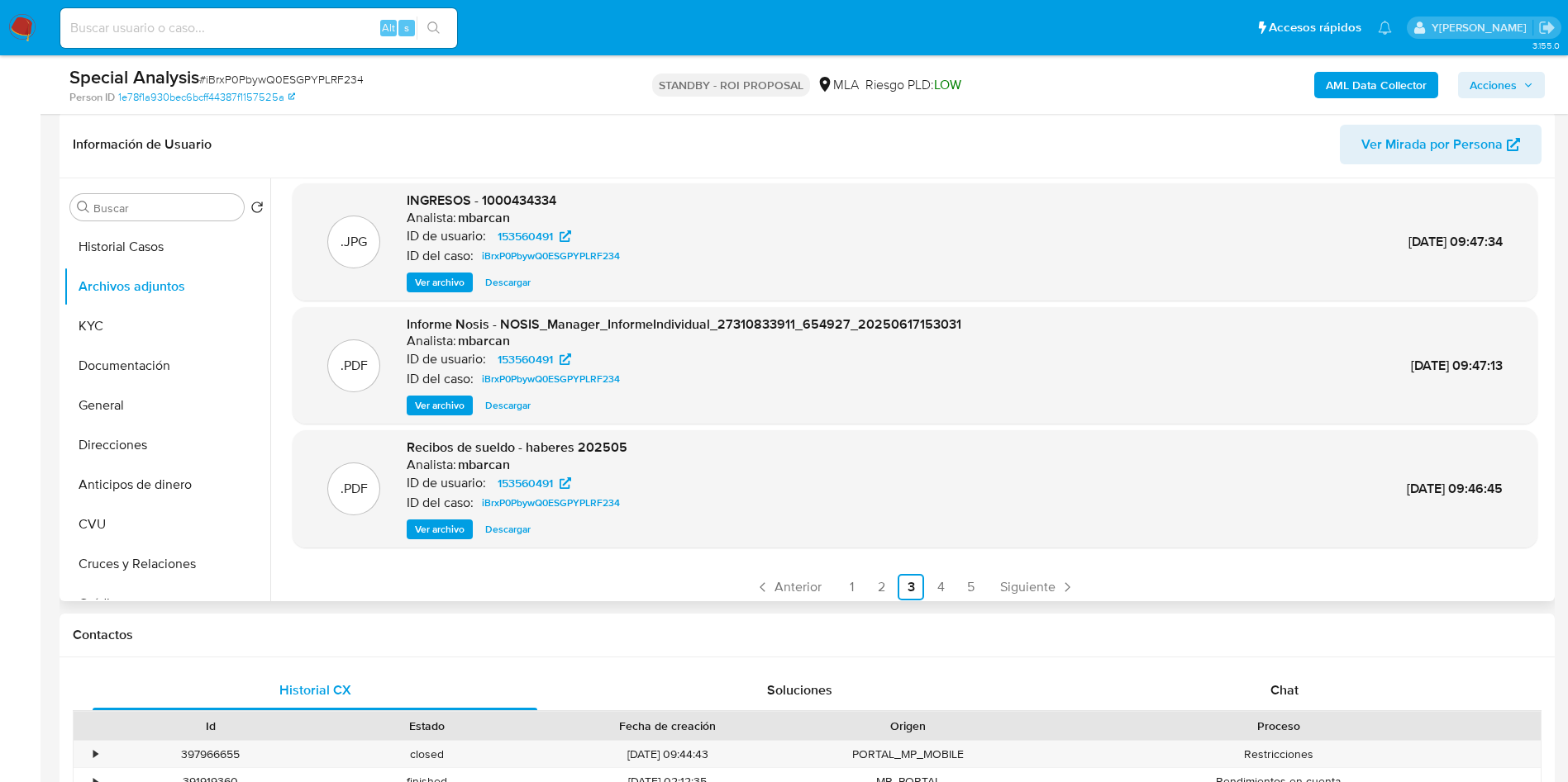
scroll to position [139, 0]
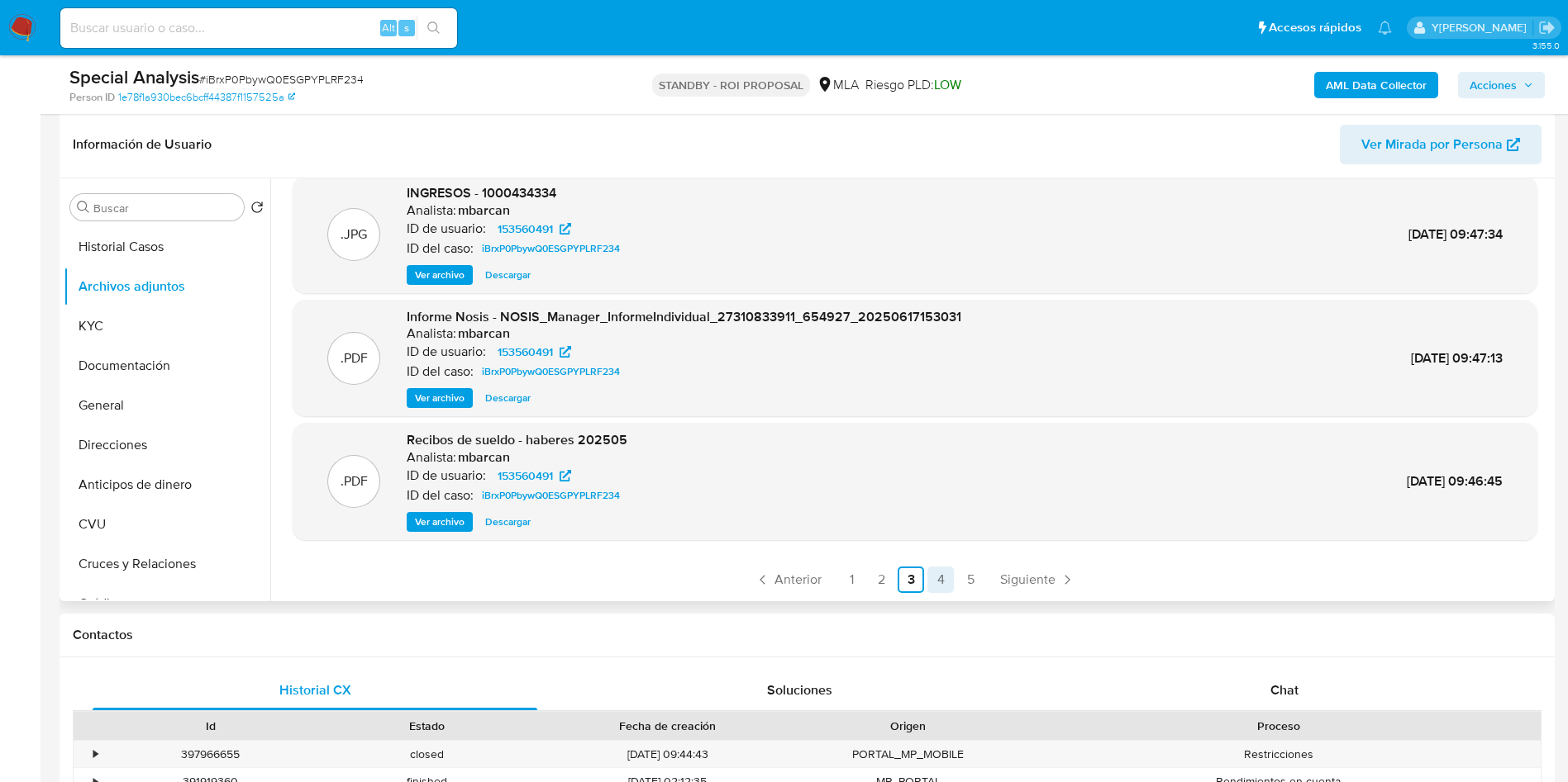
click at [946, 580] on link "4" at bounding box center [940, 580] width 26 height 26
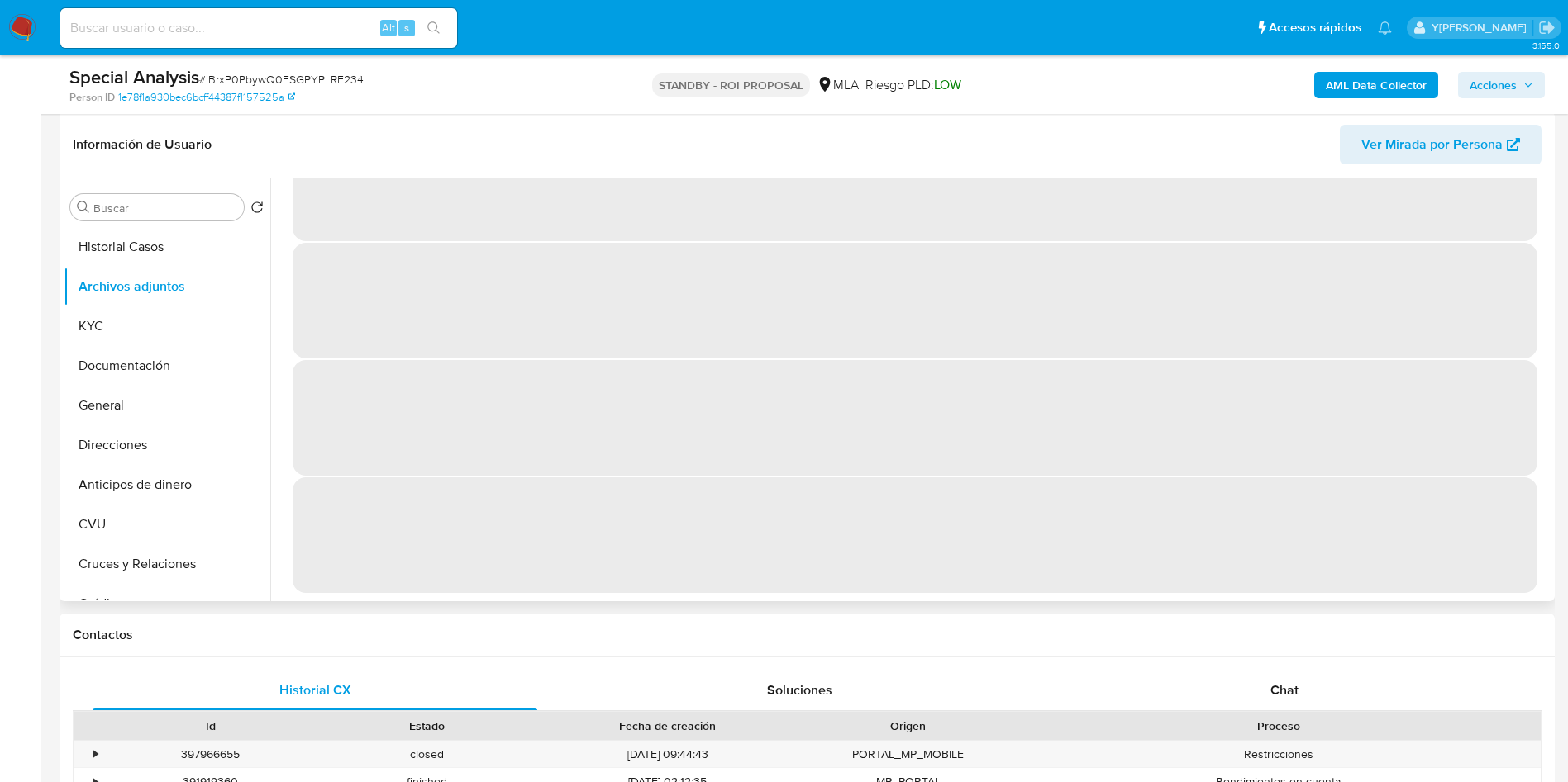
scroll to position [0, 0]
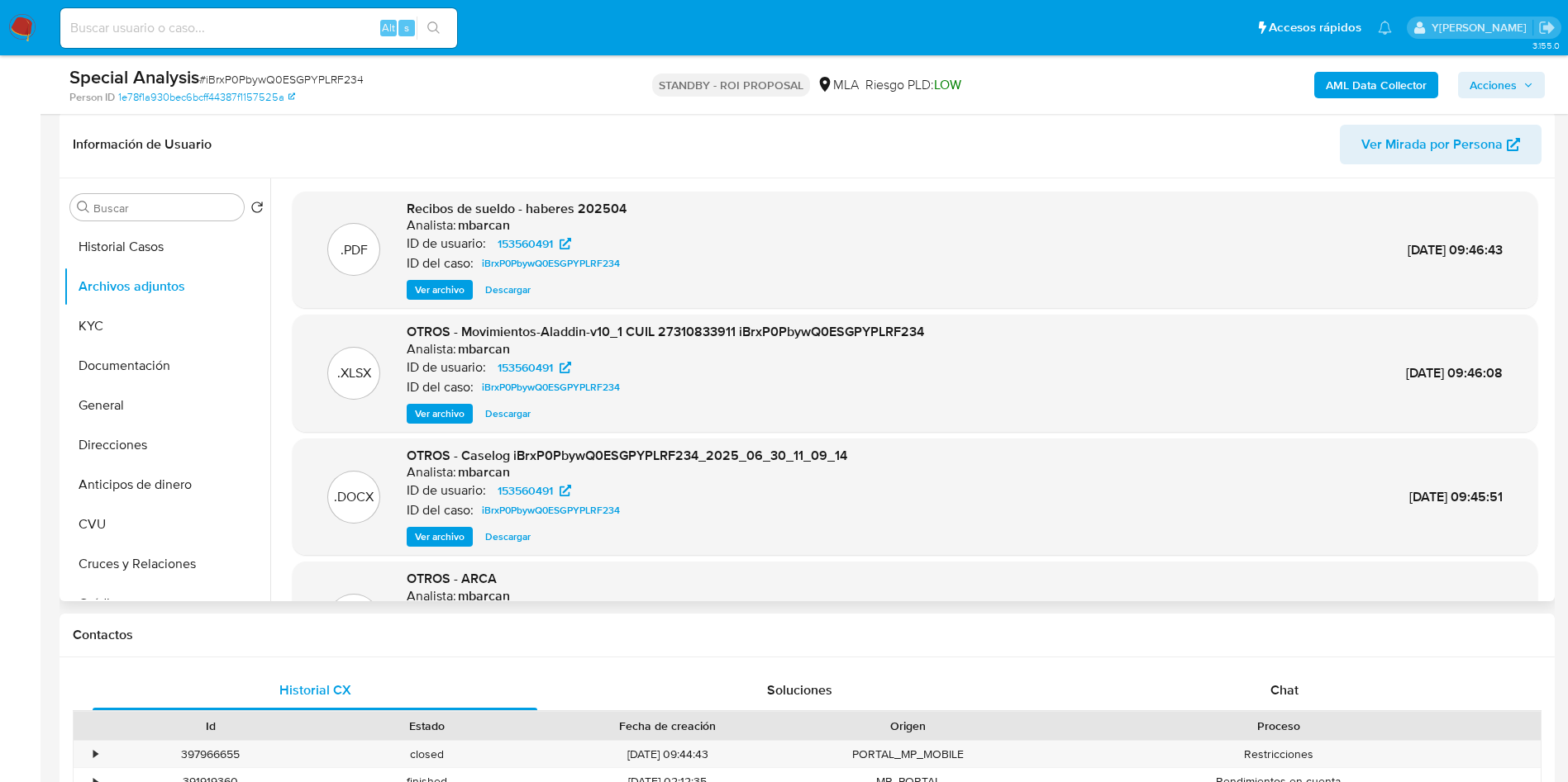
click at [313, 31] on input at bounding box center [258, 28] width 397 height 22
paste input "SGcmzPLTksXB3iU1o5fXujYI"
type input "SGcmzPLTksXB3iU1o5fXujYI"
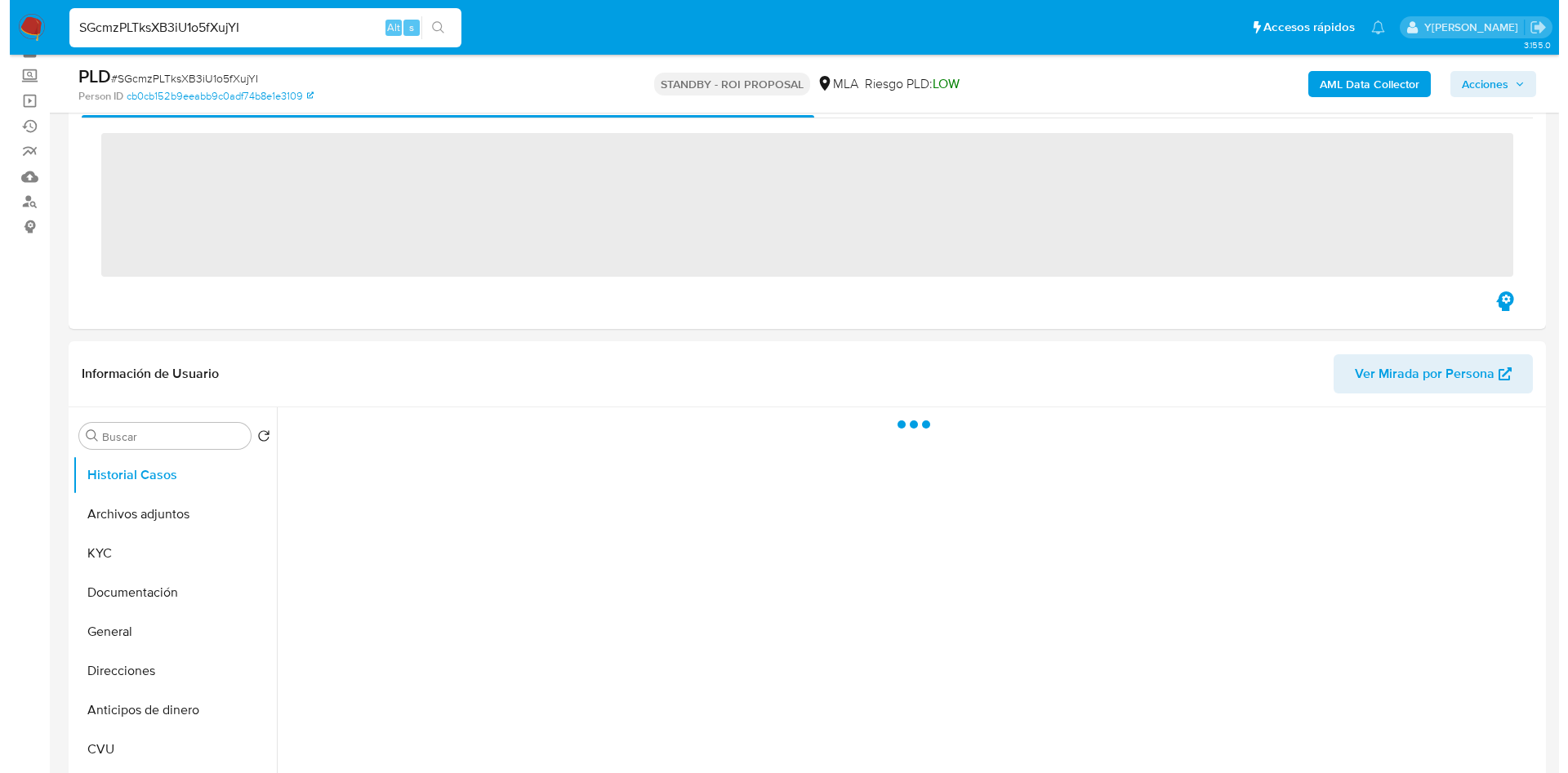
scroll to position [123, 0]
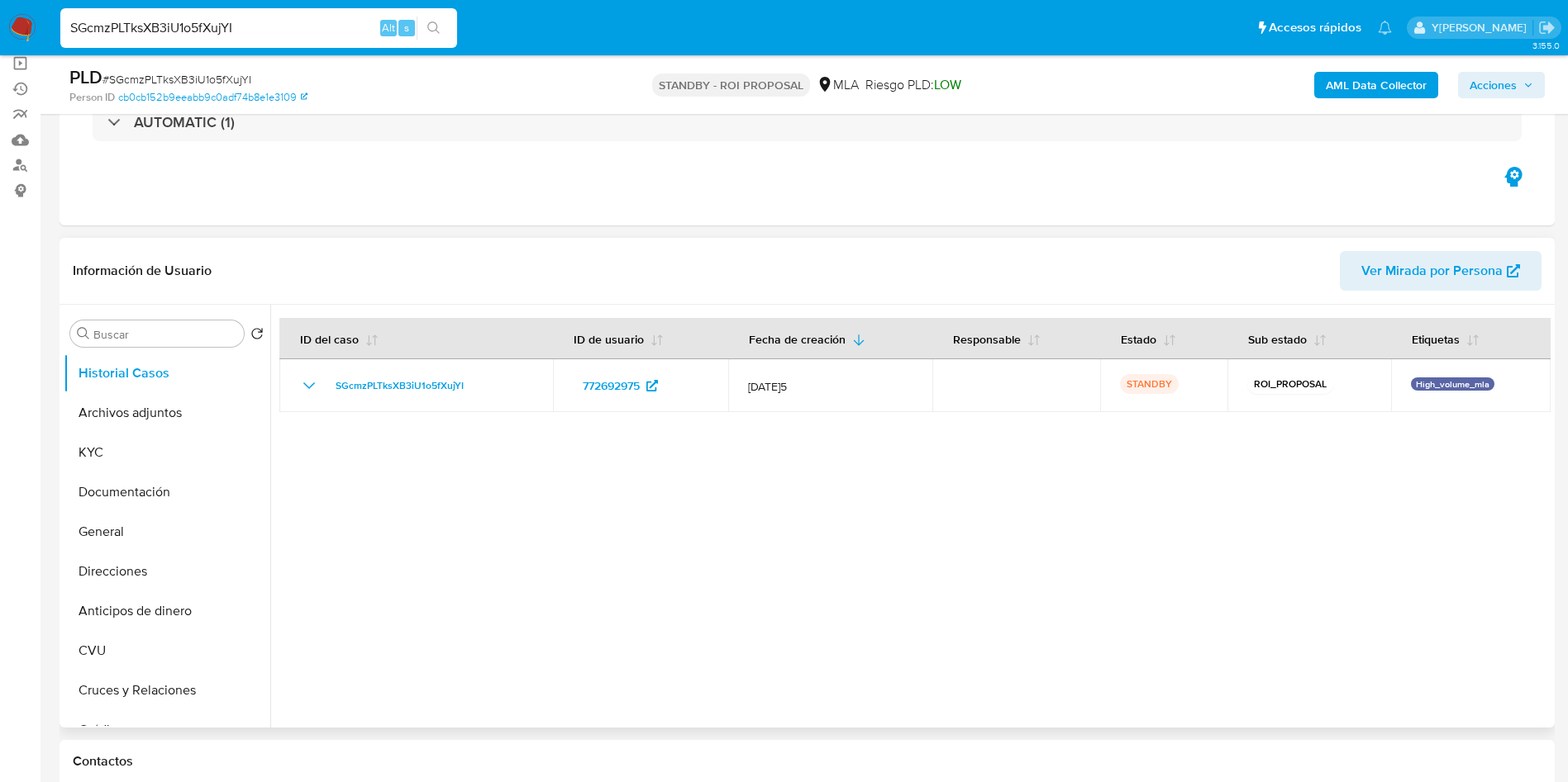
select select "10"
click at [147, 333] on input "Buscar" at bounding box center [166, 334] width 144 height 15
click at [152, 415] on button "Archivos adjuntos" at bounding box center [161, 413] width 194 height 40
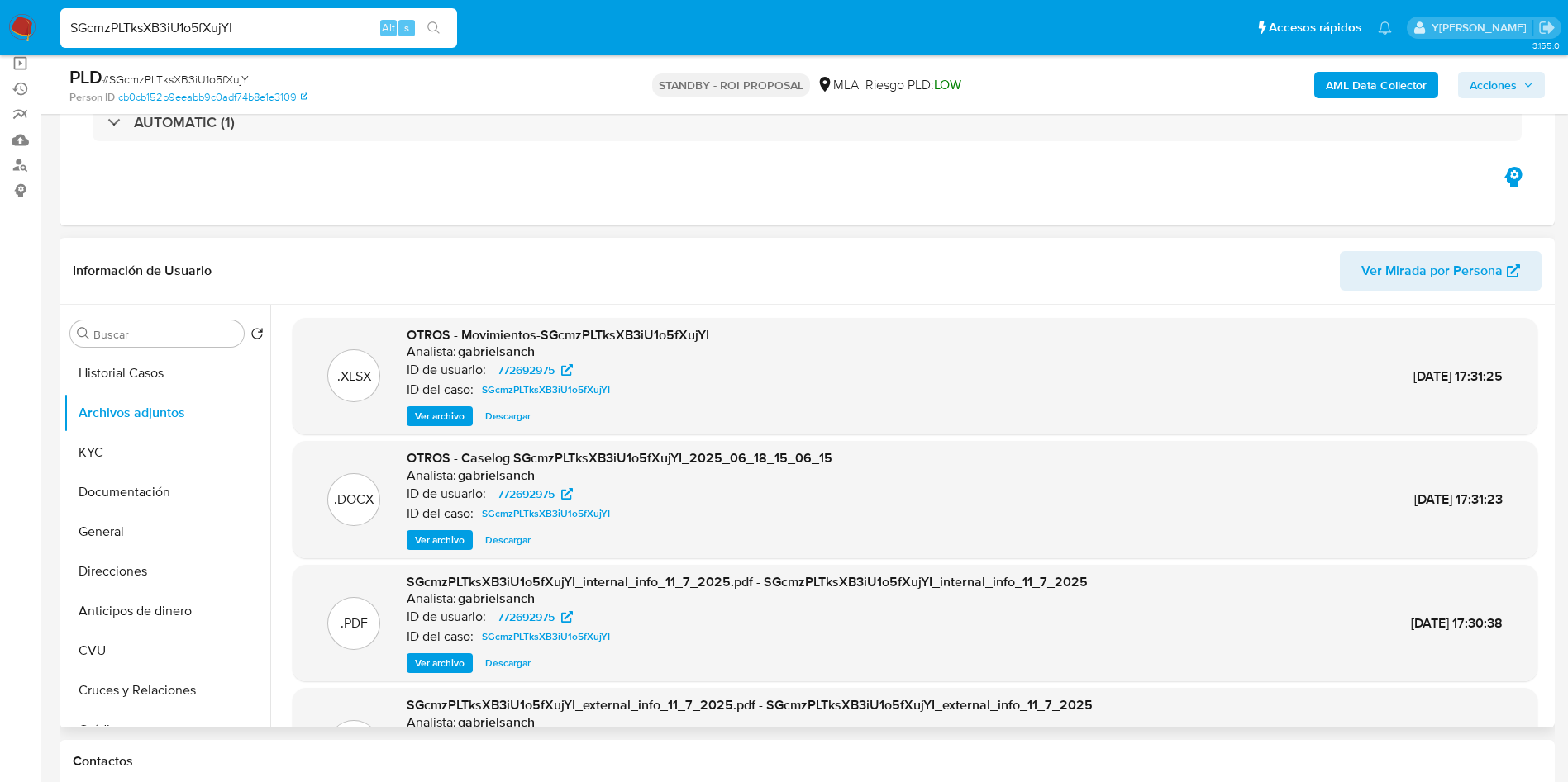
click at [430, 548] on span "Ver archivo" at bounding box center [440, 540] width 50 height 17
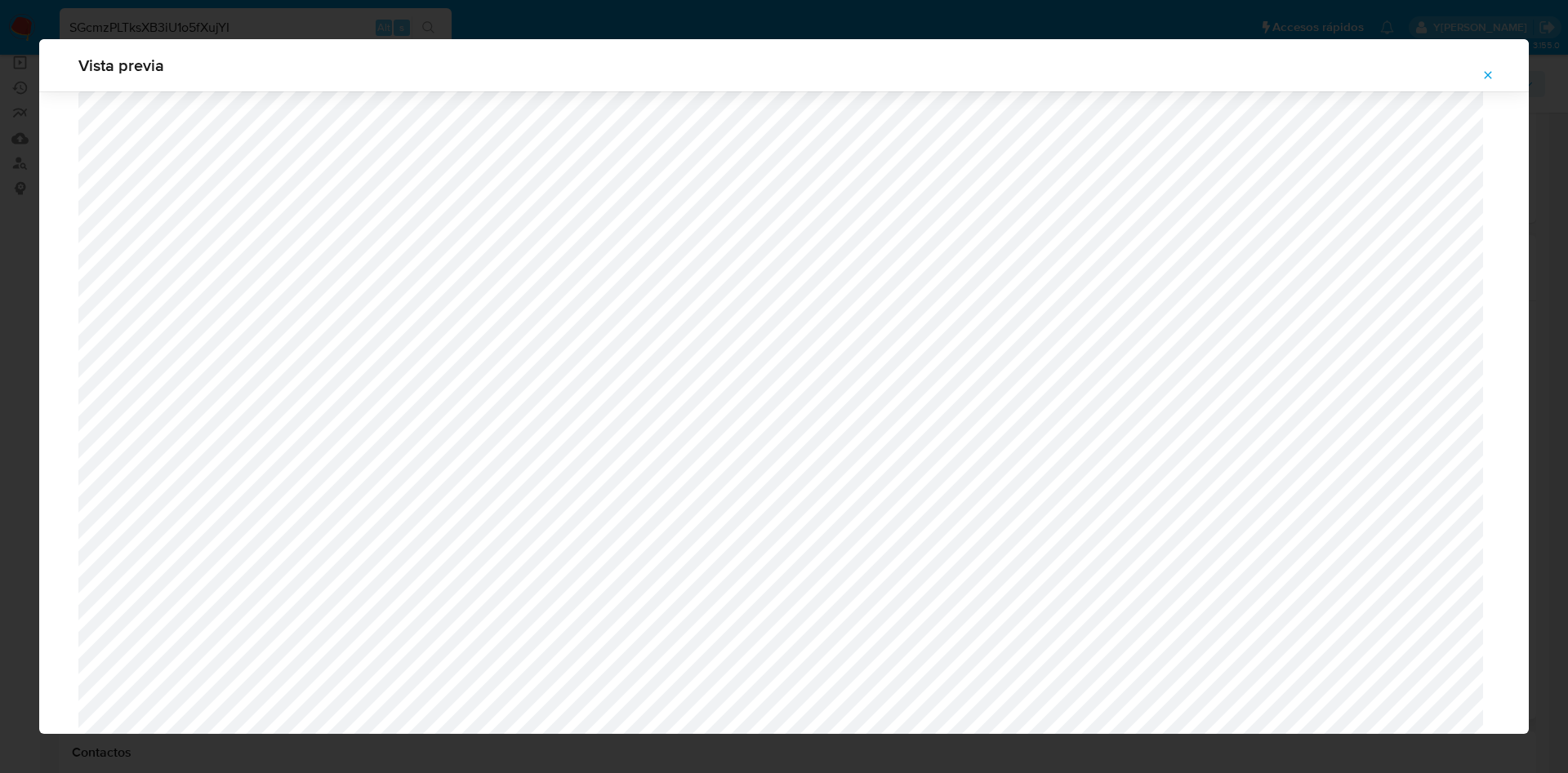
scroll to position [605, 0]
click at [1500, 75] on button "Attachment preview" at bounding box center [1488, 75] width 36 height 26
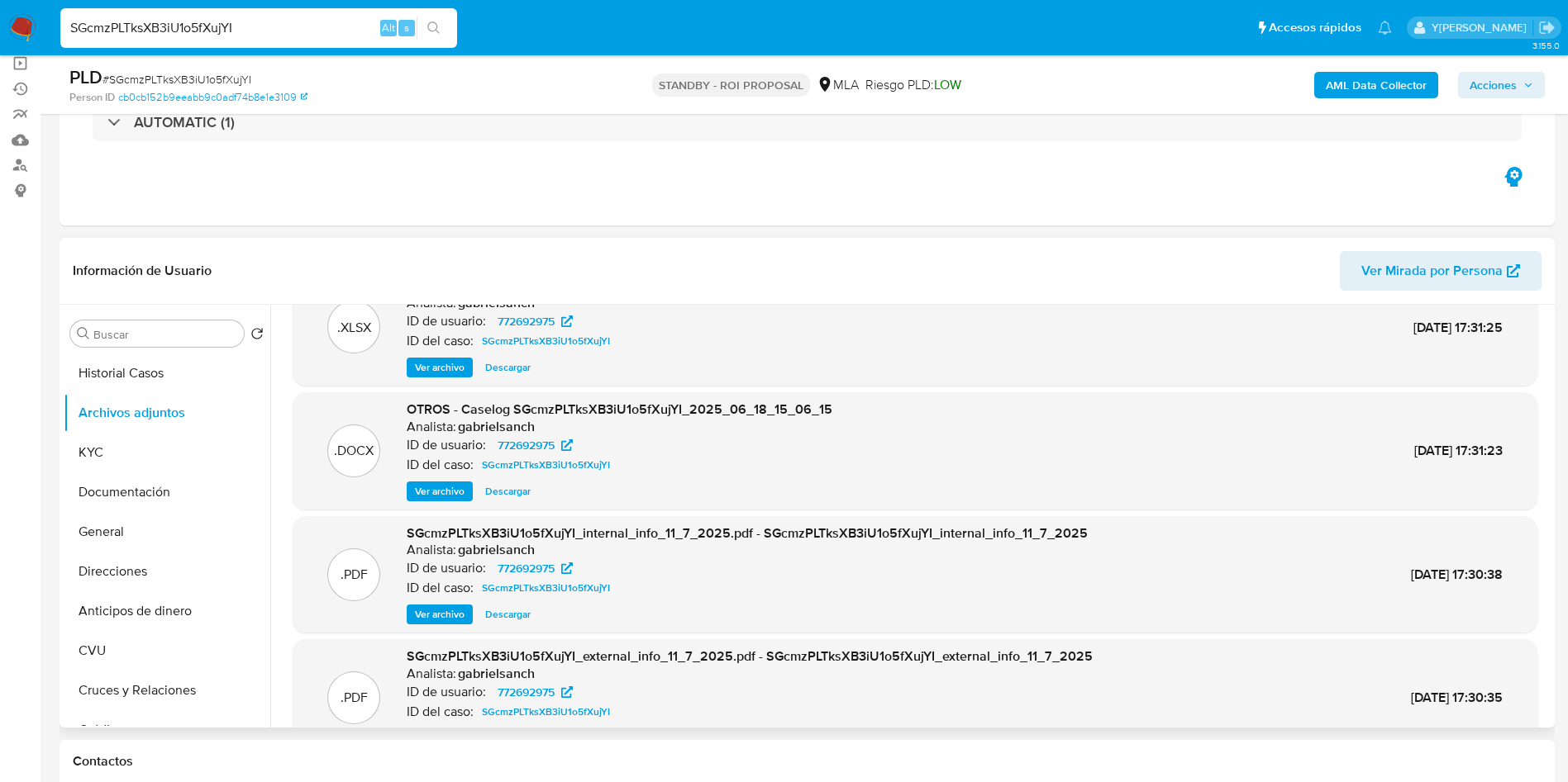
scroll to position [93, 0]
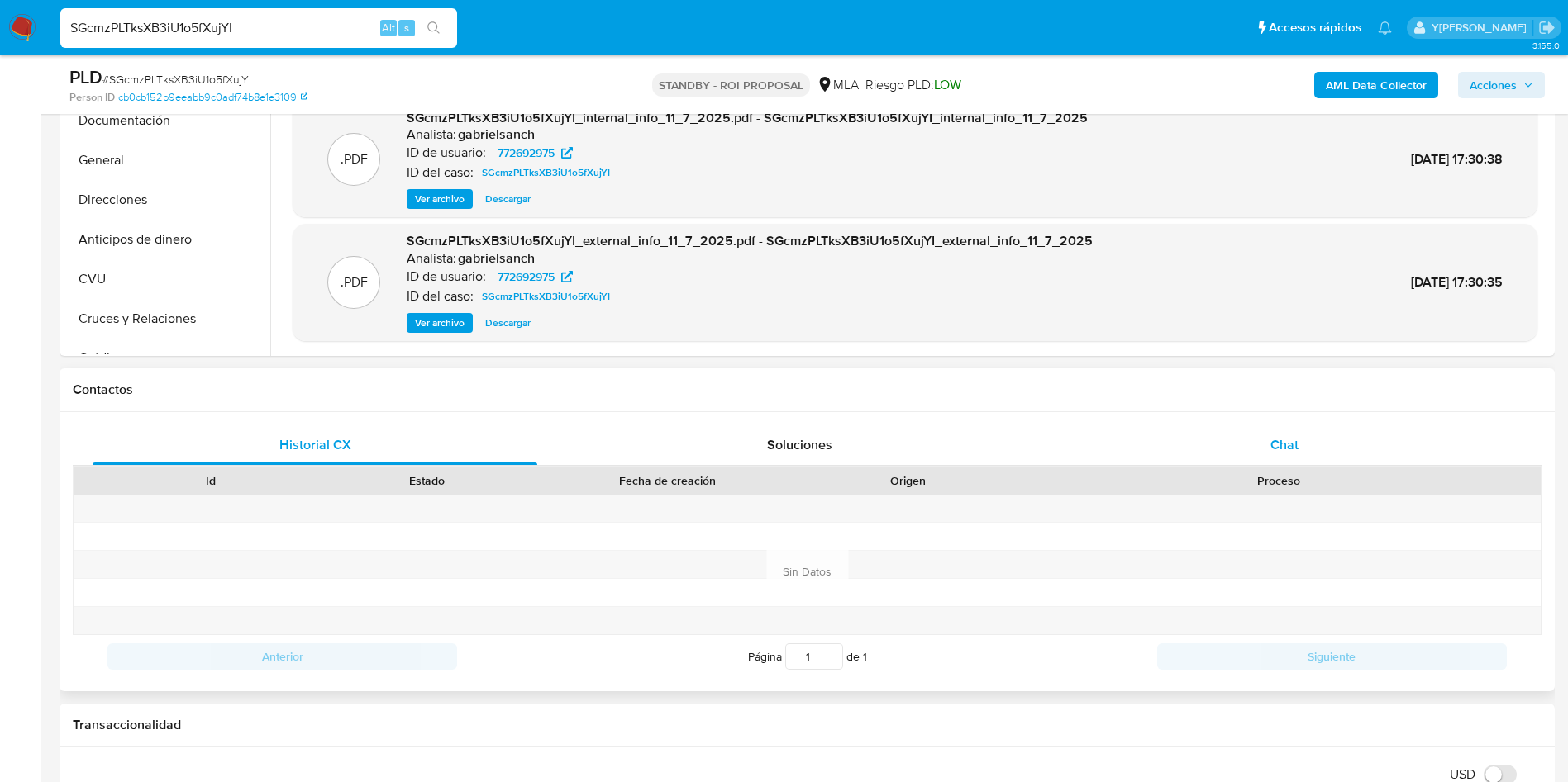
click at [1311, 450] on div "Chat" at bounding box center [1284, 445] width 445 height 40
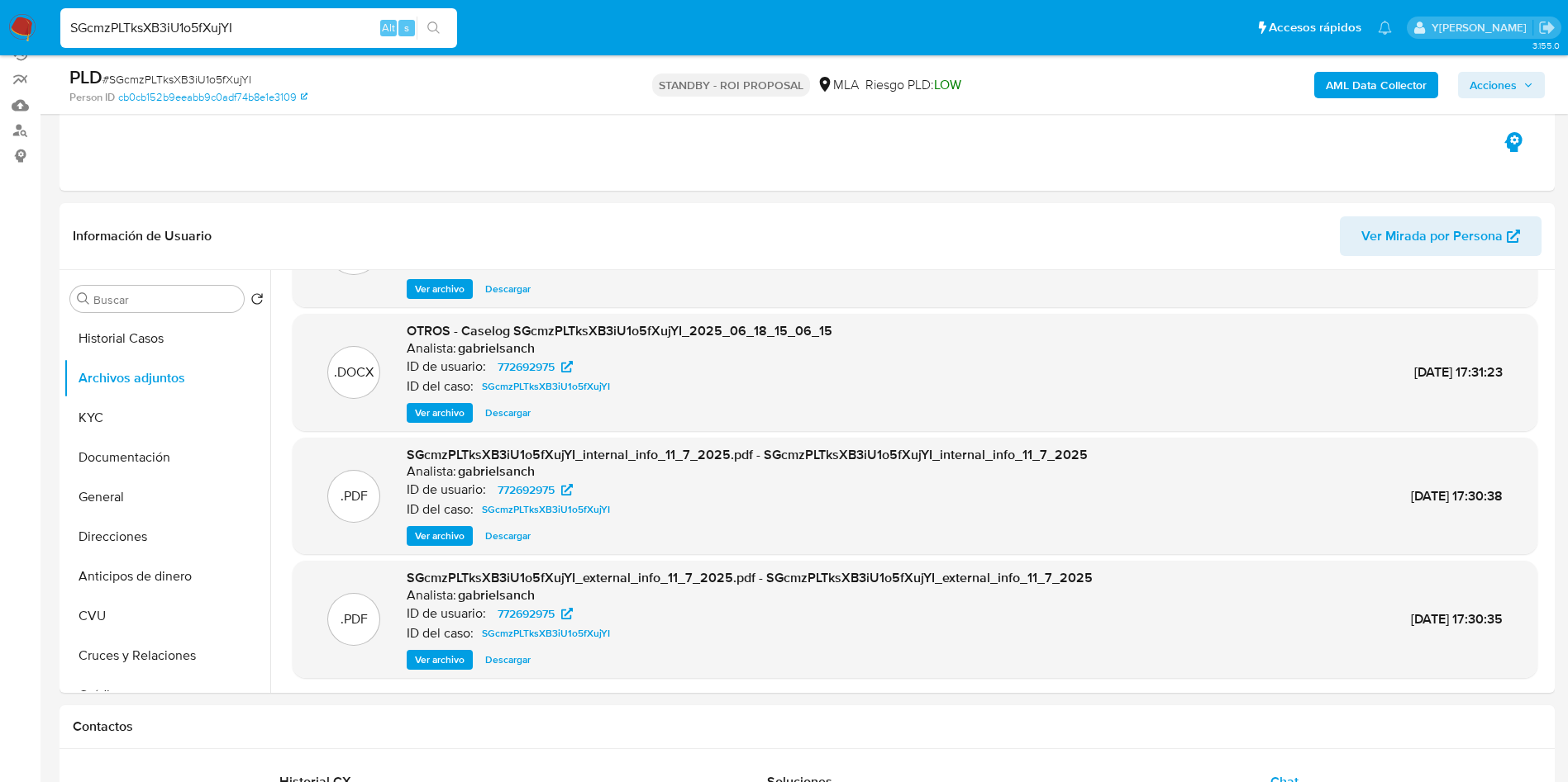
scroll to position [124, 0]
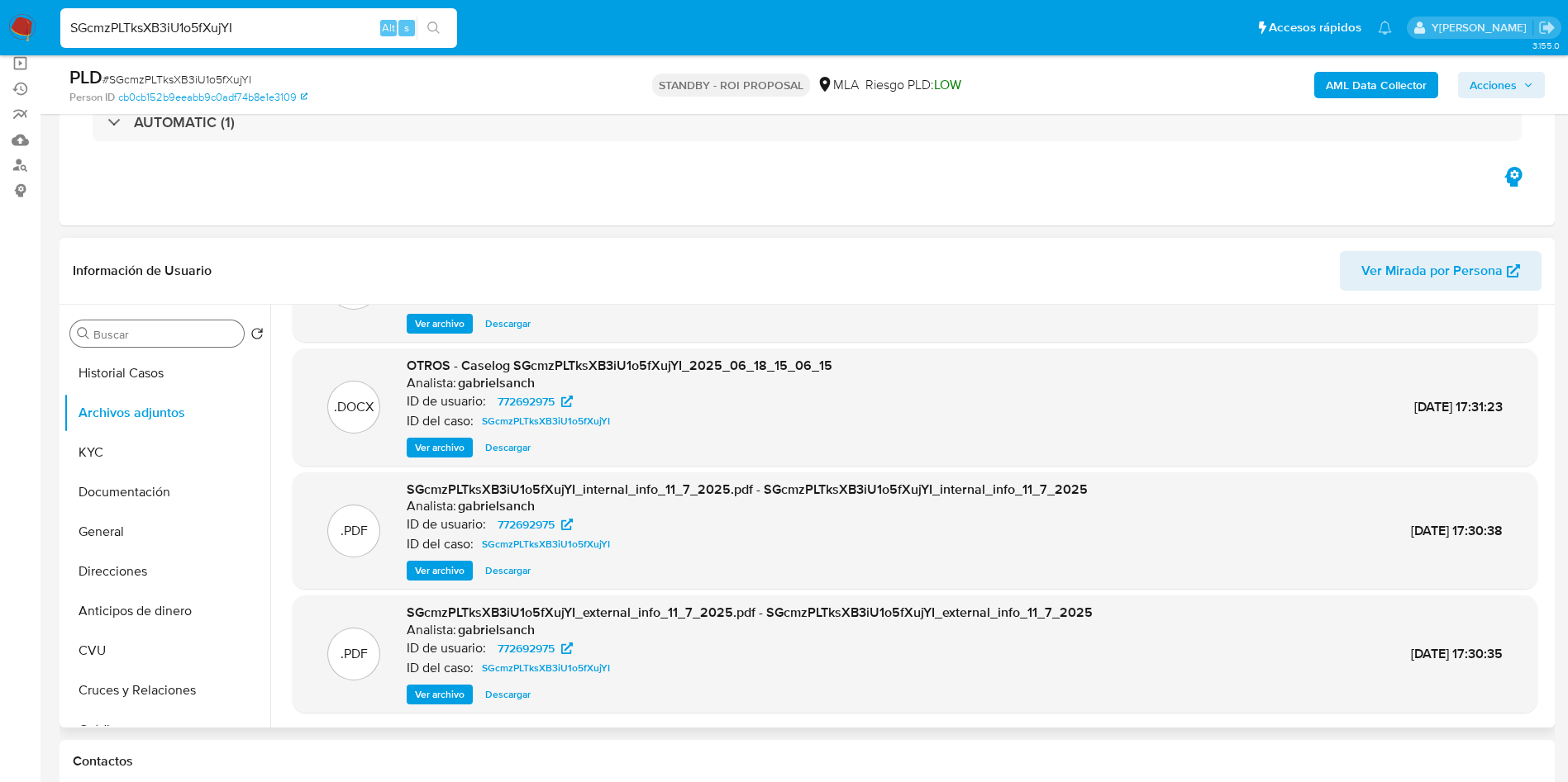
click at [184, 333] on input "Buscar" at bounding box center [166, 334] width 144 height 15
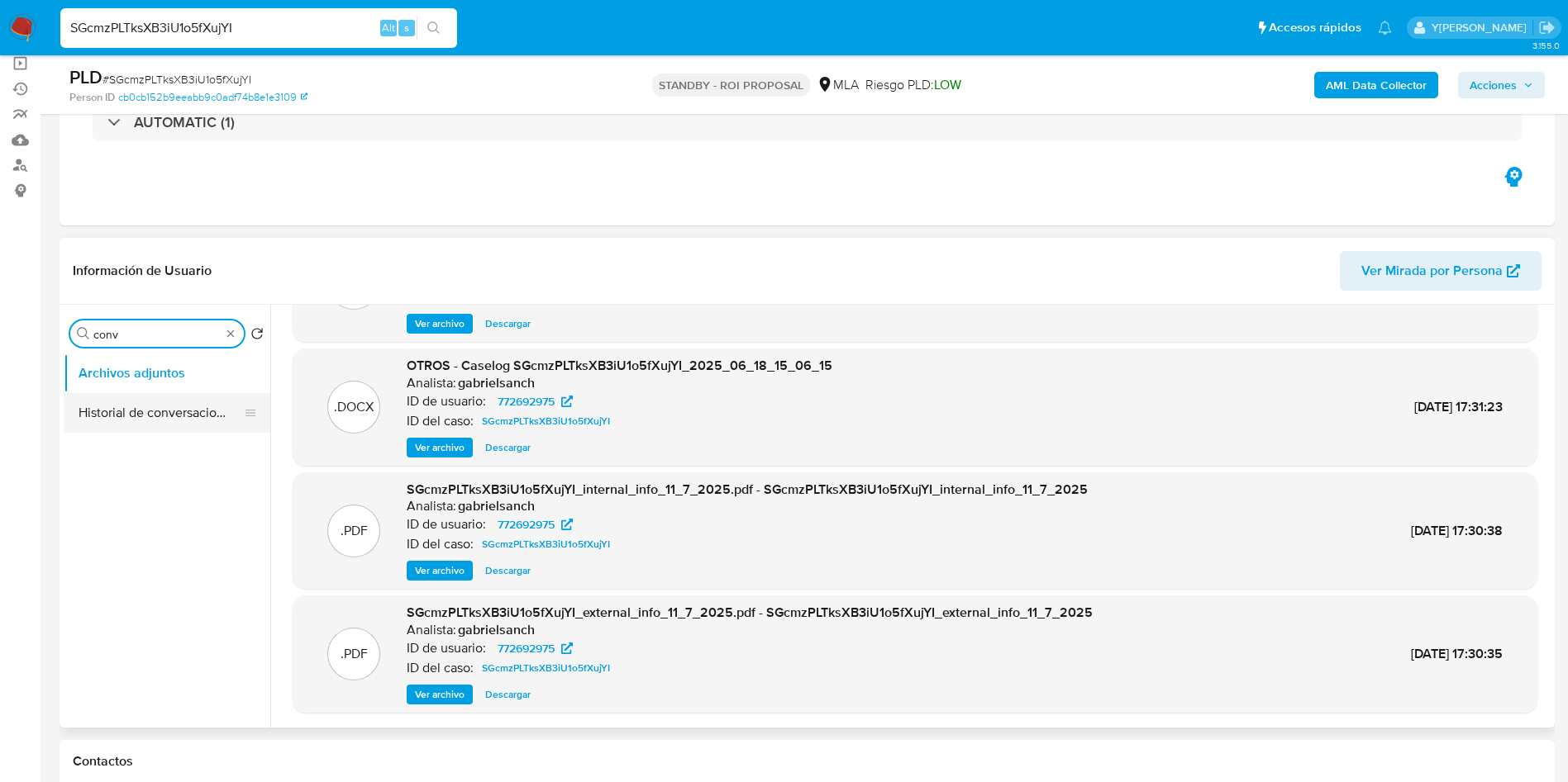
type input "conv"
click at [129, 423] on button "Historial de conversaciones" at bounding box center [161, 413] width 194 height 40
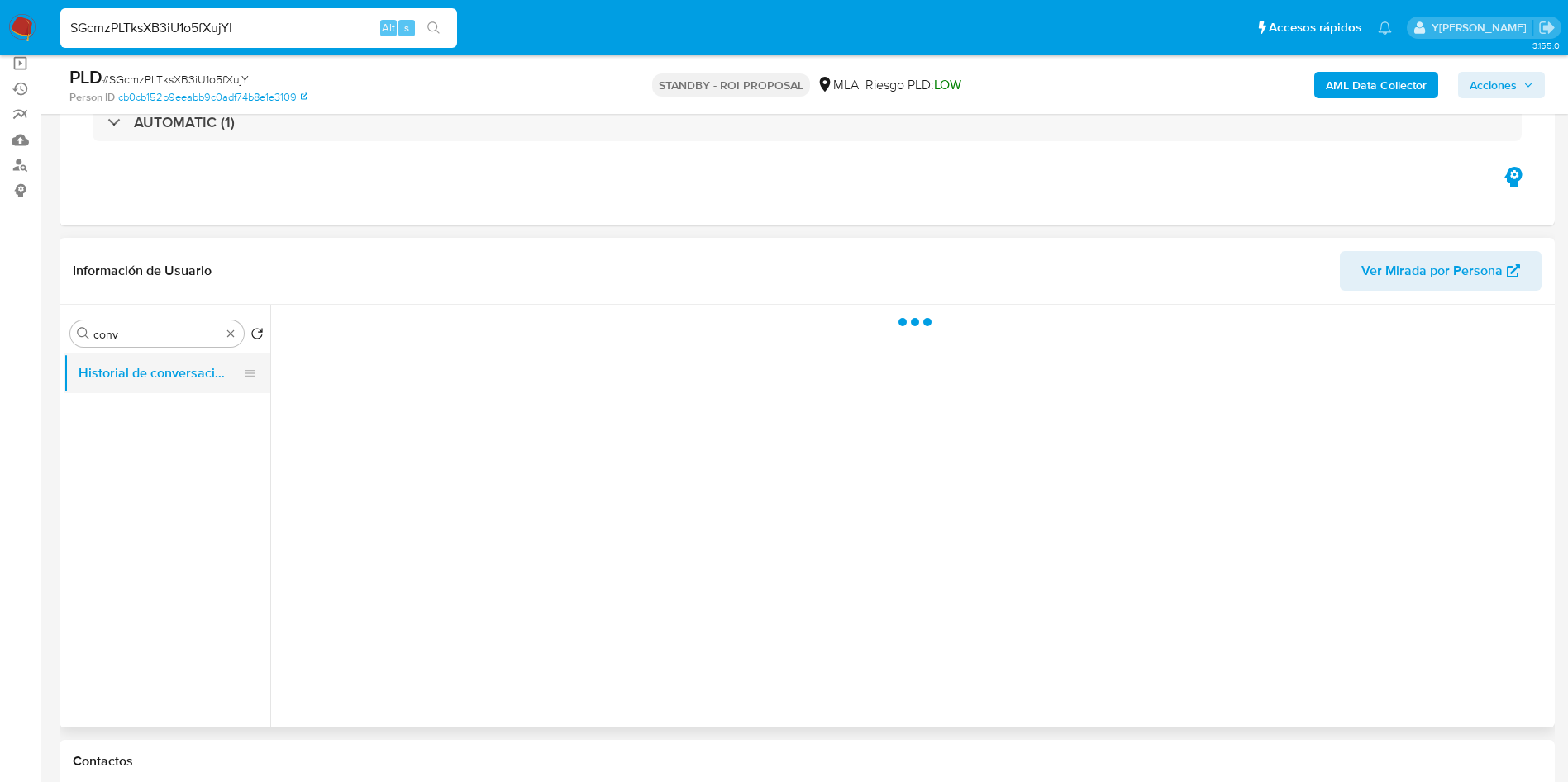
scroll to position [0, 0]
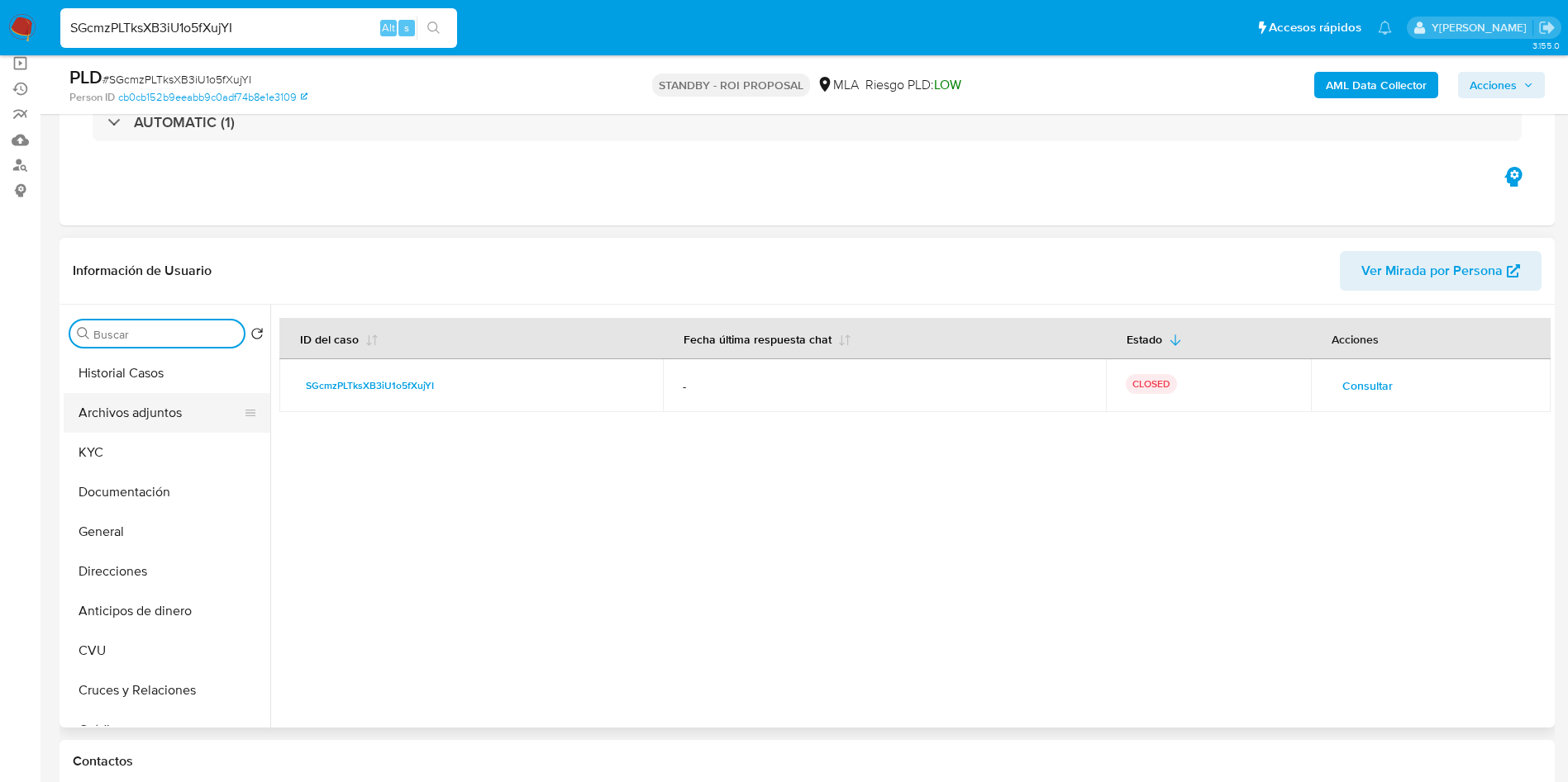
click at [160, 425] on button "Archivos adjuntos" at bounding box center [161, 413] width 194 height 40
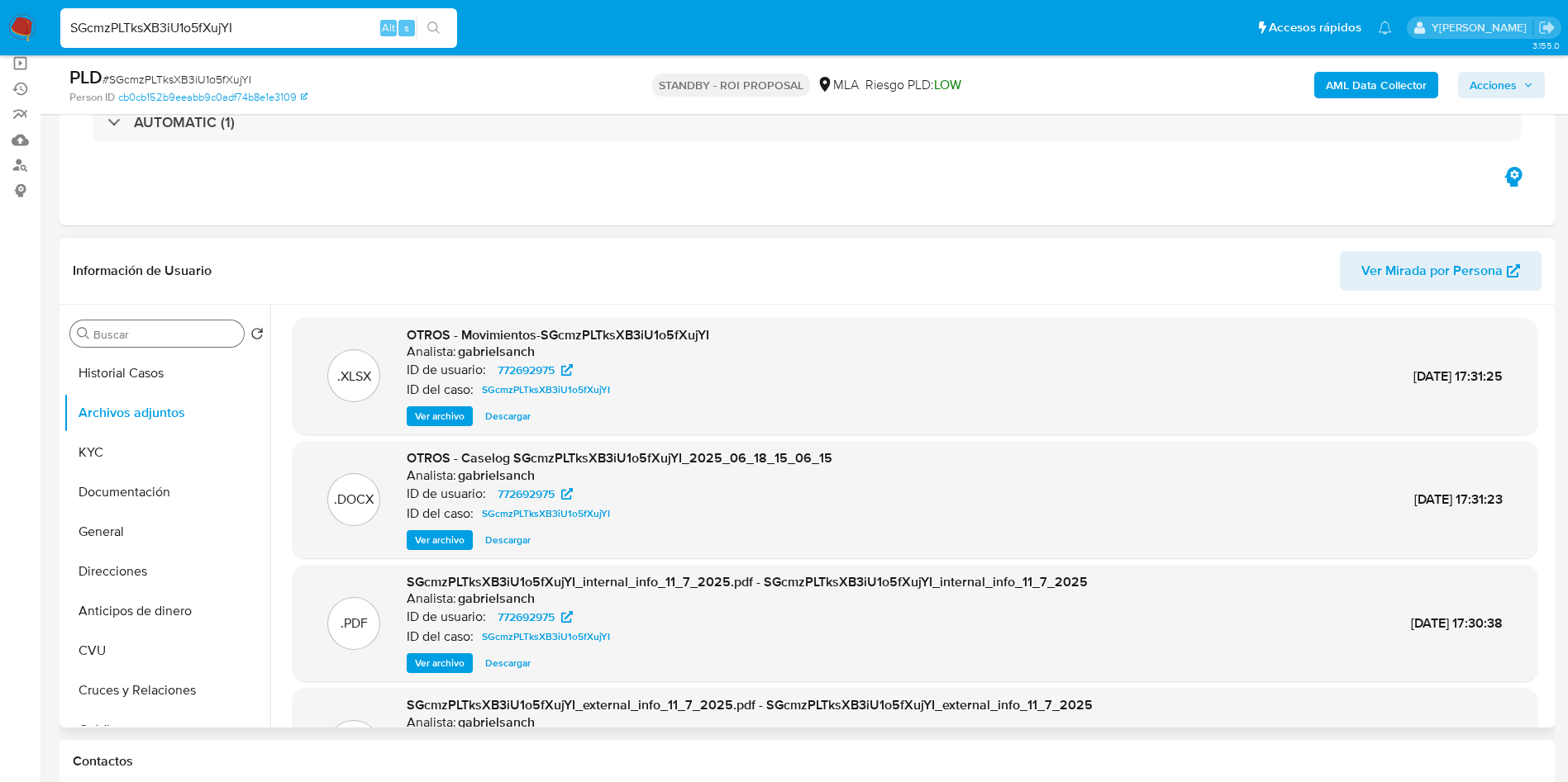
click at [513, 541] on span "Descargar" at bounding box center [507, 540] width 46 height 17
click at [348, 23] on input "SGcmzPLTksXB3iU1o5fXujYI" at bounding box center [258, 28] width 397 height 22
paste input "Av7ddjwPKk0c4ZMf4D2Un40Z"
type input "Av7ddjwPKk0c4ZMf4D2Un40Z"
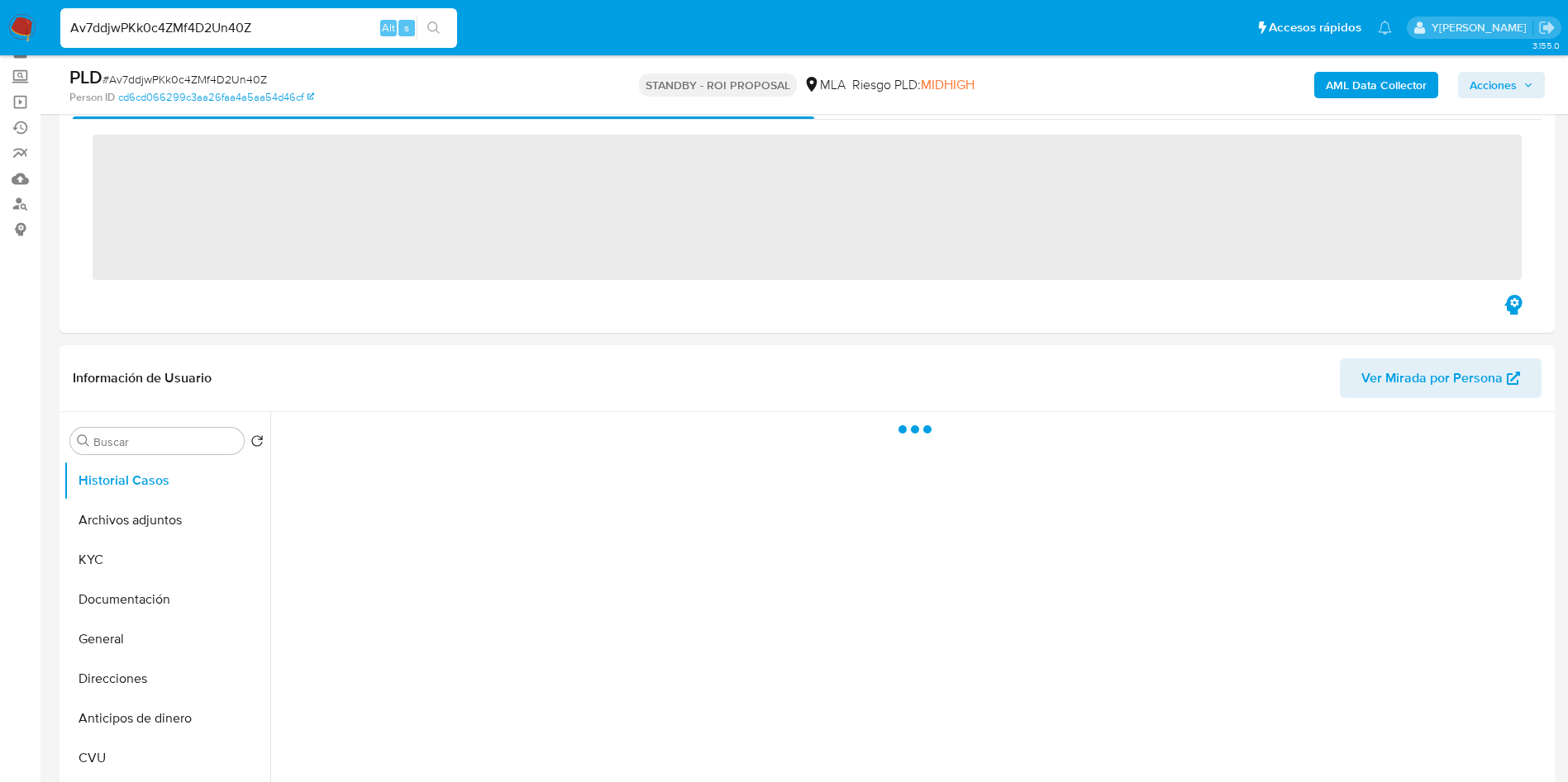
scroll to position [124, 0]
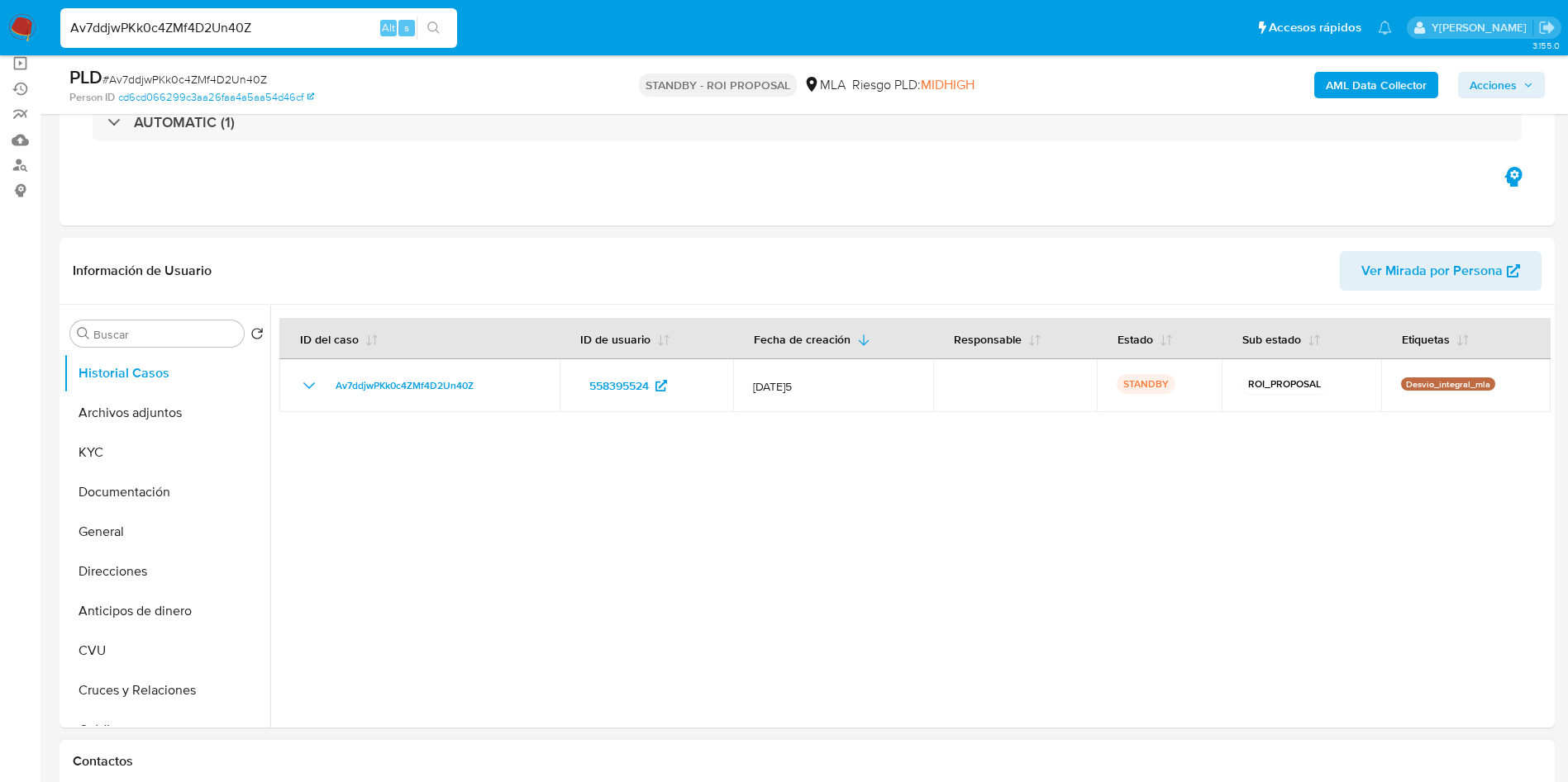
select select "10"
click at [331, 37] on input "Av7ddjwPKk0c4ZMf4D2Un40Z" at bounding box center [258, 28] width 397 height 22
paste input "dRJExAj5h9pbMrMBRDm5qjDO"
type input "dRJExAj5h9pbMrMBRDm5qjDO"
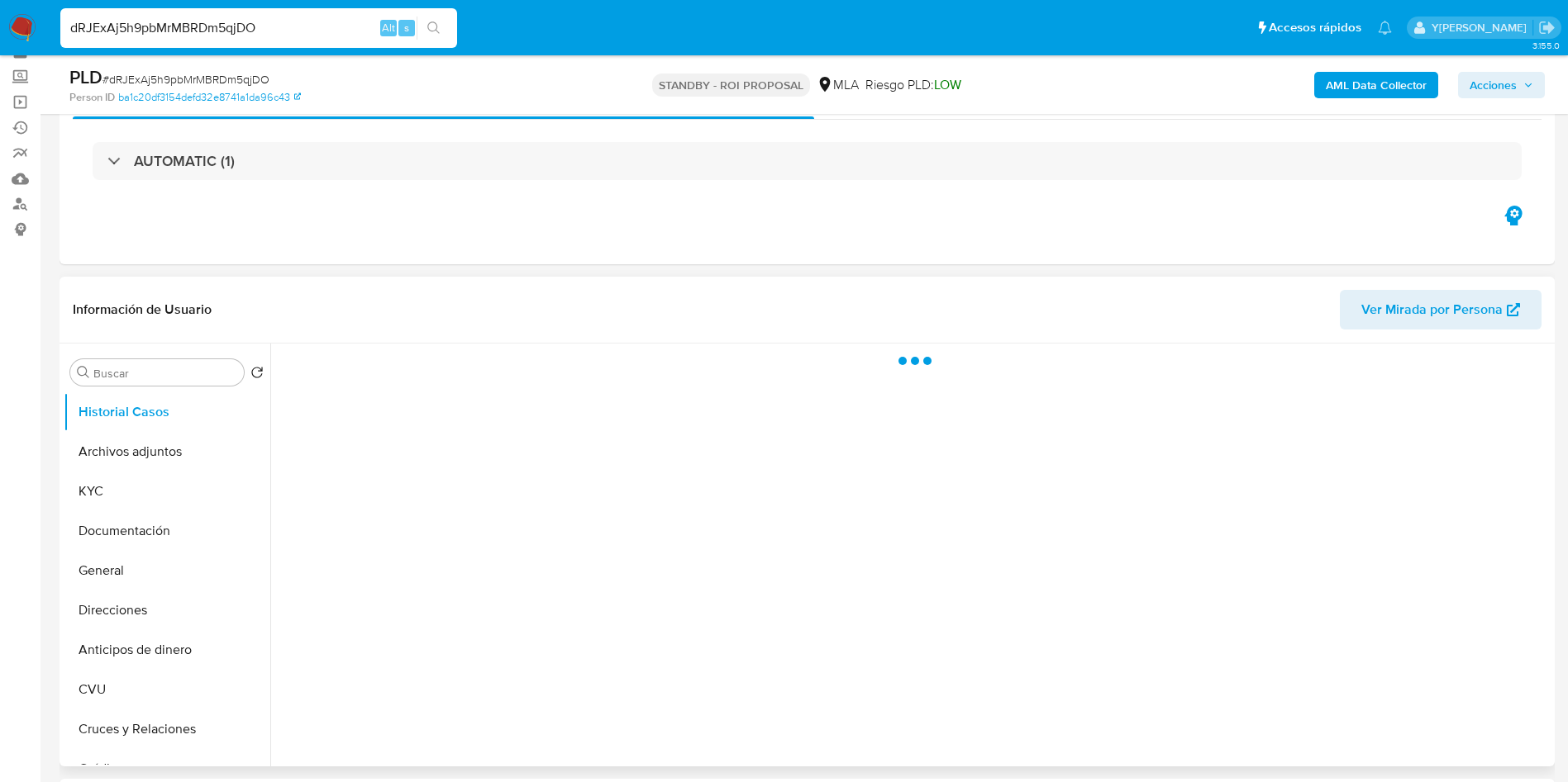
scroll to position [124, 0]
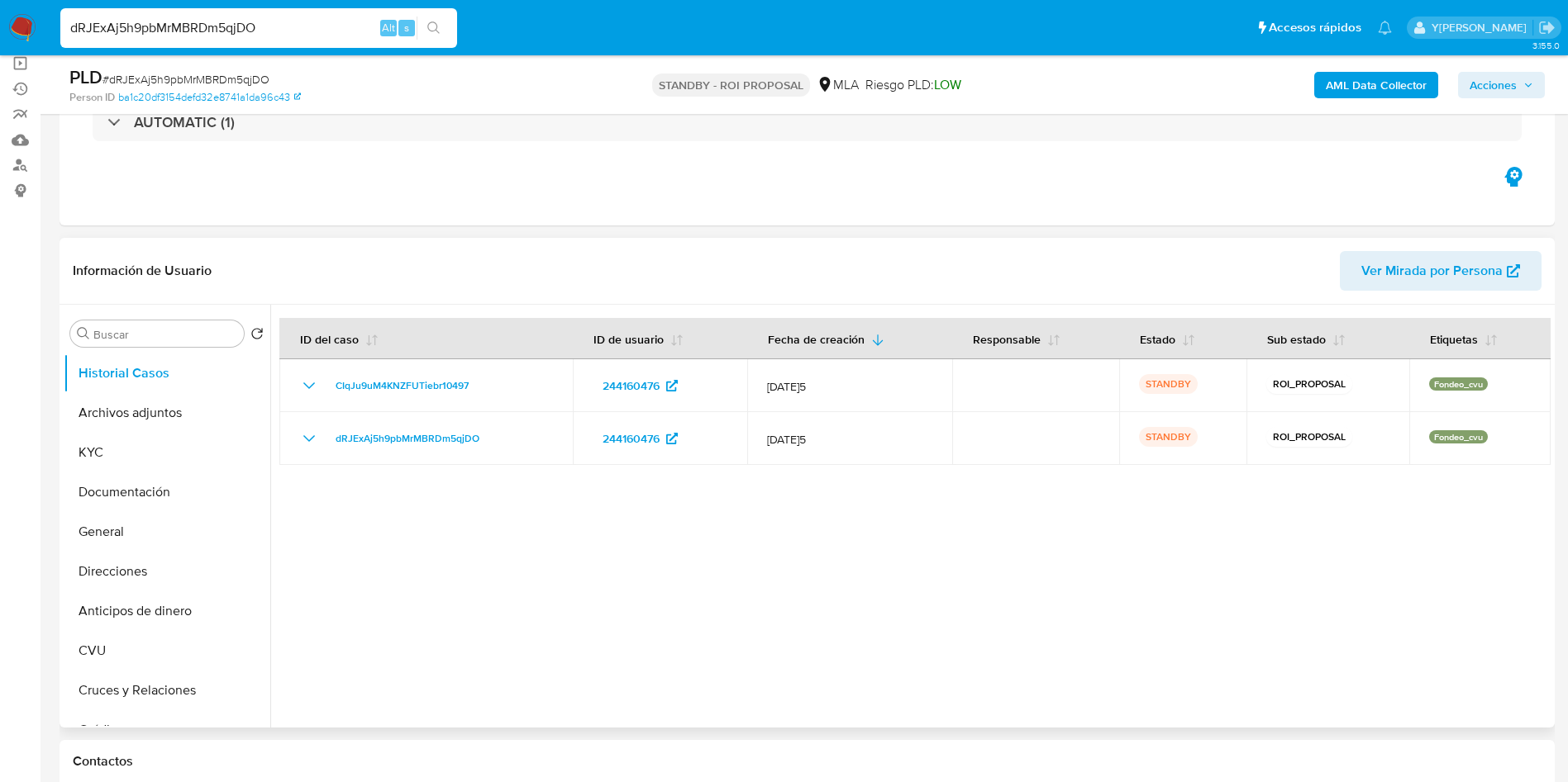
select select "10"
click at [271, 30] on input "dRJExAj5h9pbMrMBRDm5qjDO" at bounding box center [258, 28] width 397 height 22
paste input "CIqJu9uM4KNZFUTiebr10497"
type input "CIqJu9uM4KNZFUTiebr10497"
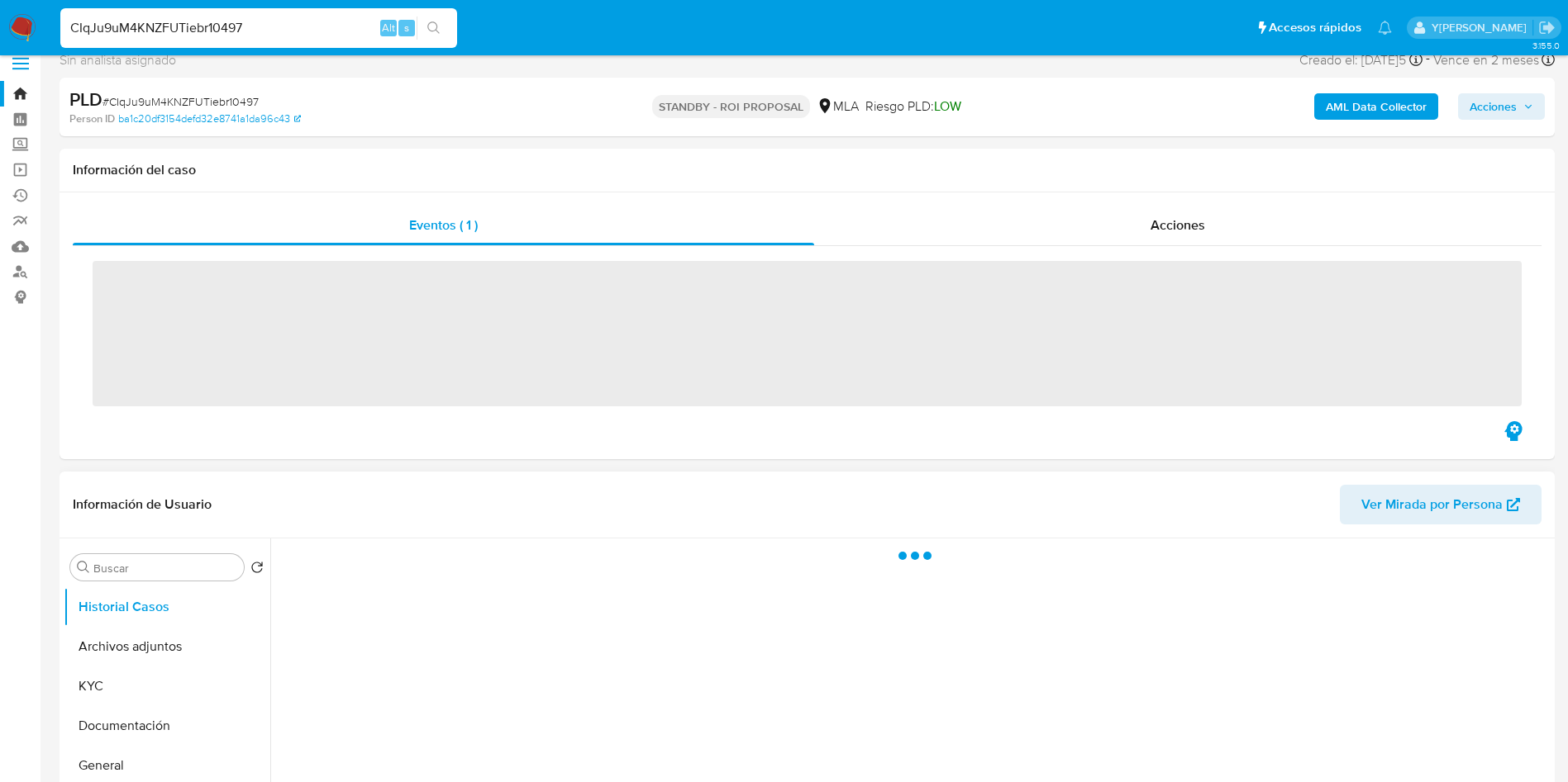
scroll to position [124, 0]
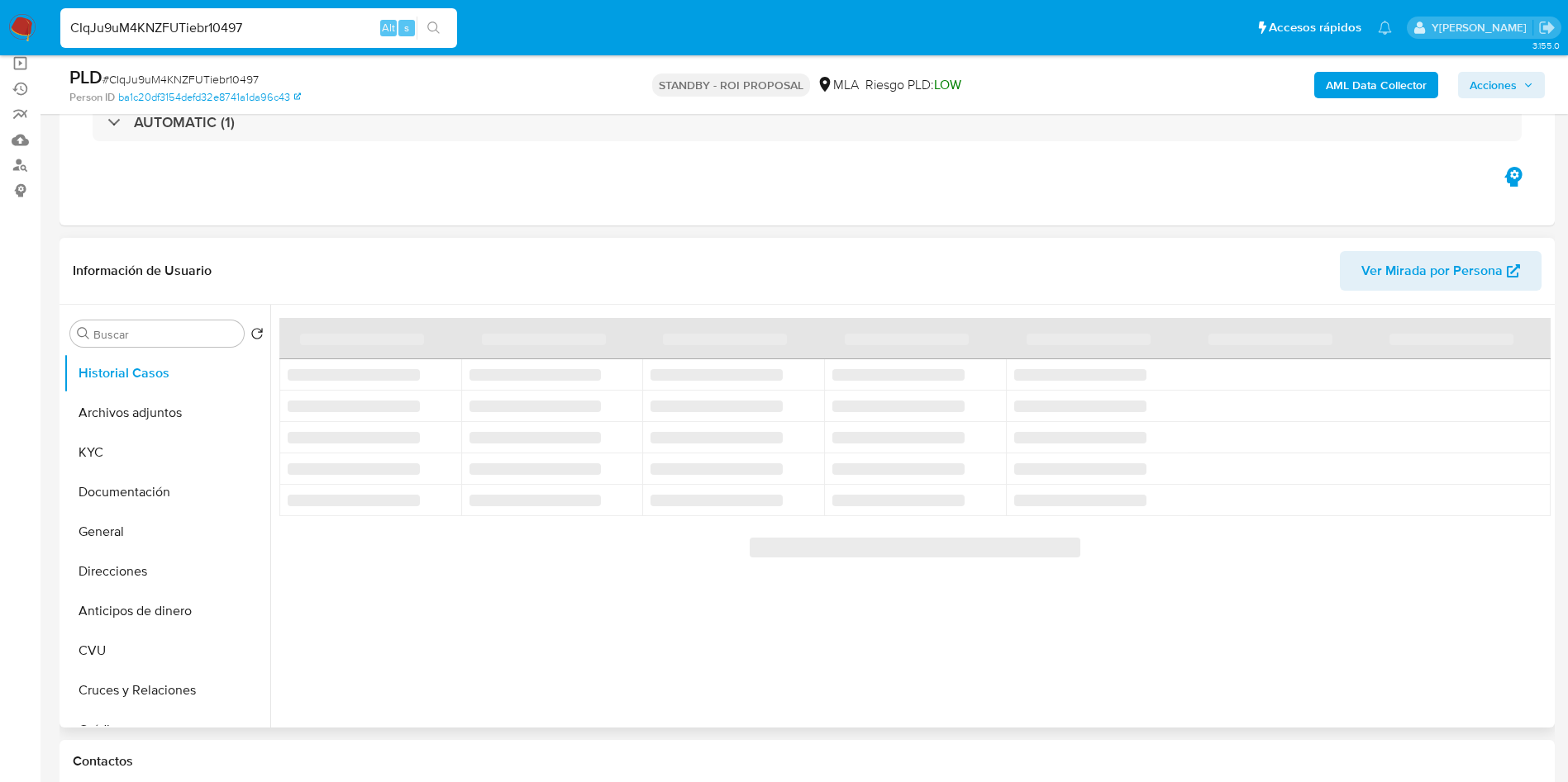
select select "10"
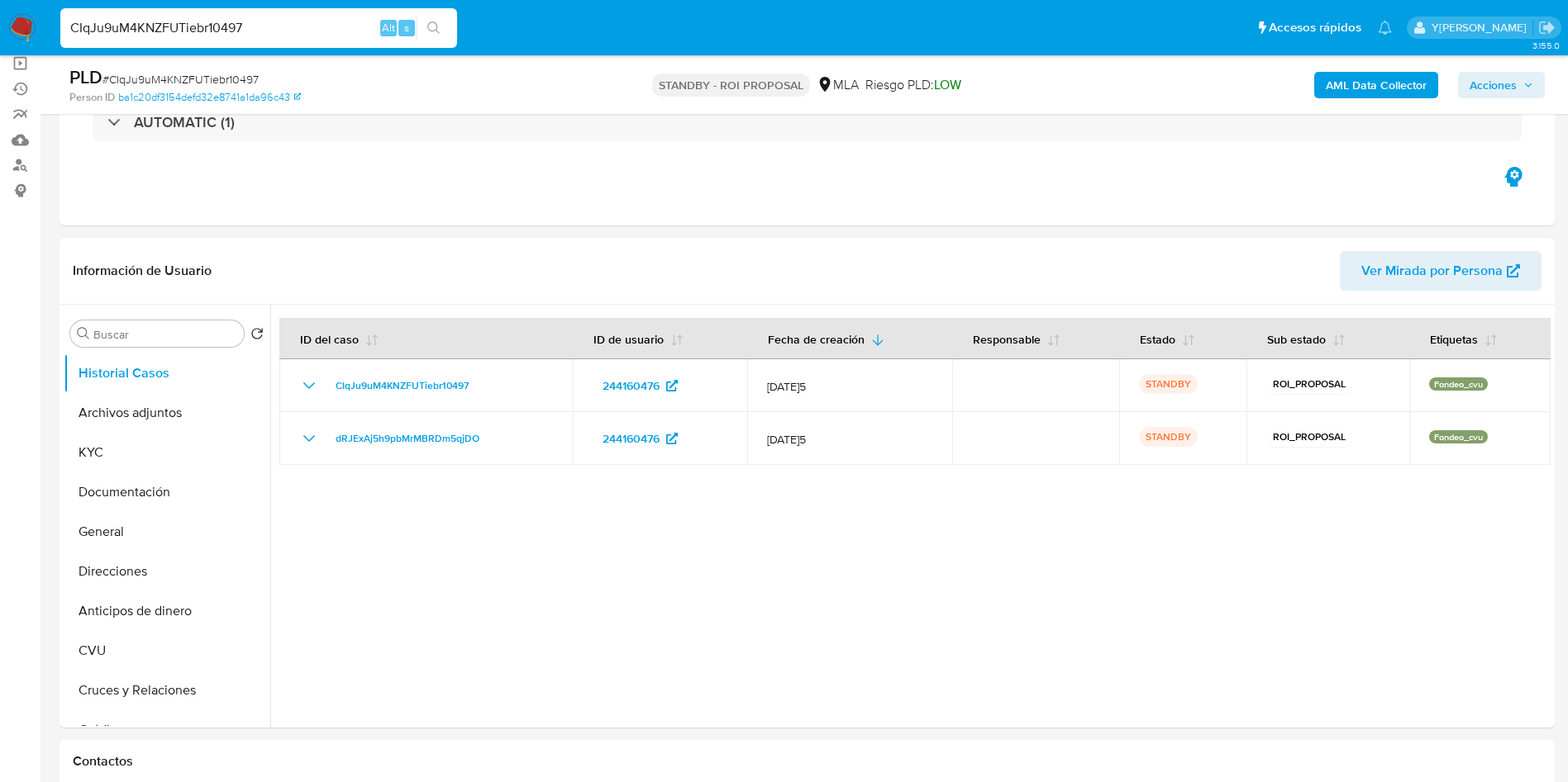
click at [253, 31] on input "CIqJu9uM4KNZFUTiebr10497" at bounding box center [258, 28] width 397 height 22
paste input "q6uZCrM0ZMobxiC7ShjT3dBd"
type input "q6uZCrM0ZMobxiC7ShjT3dBd"
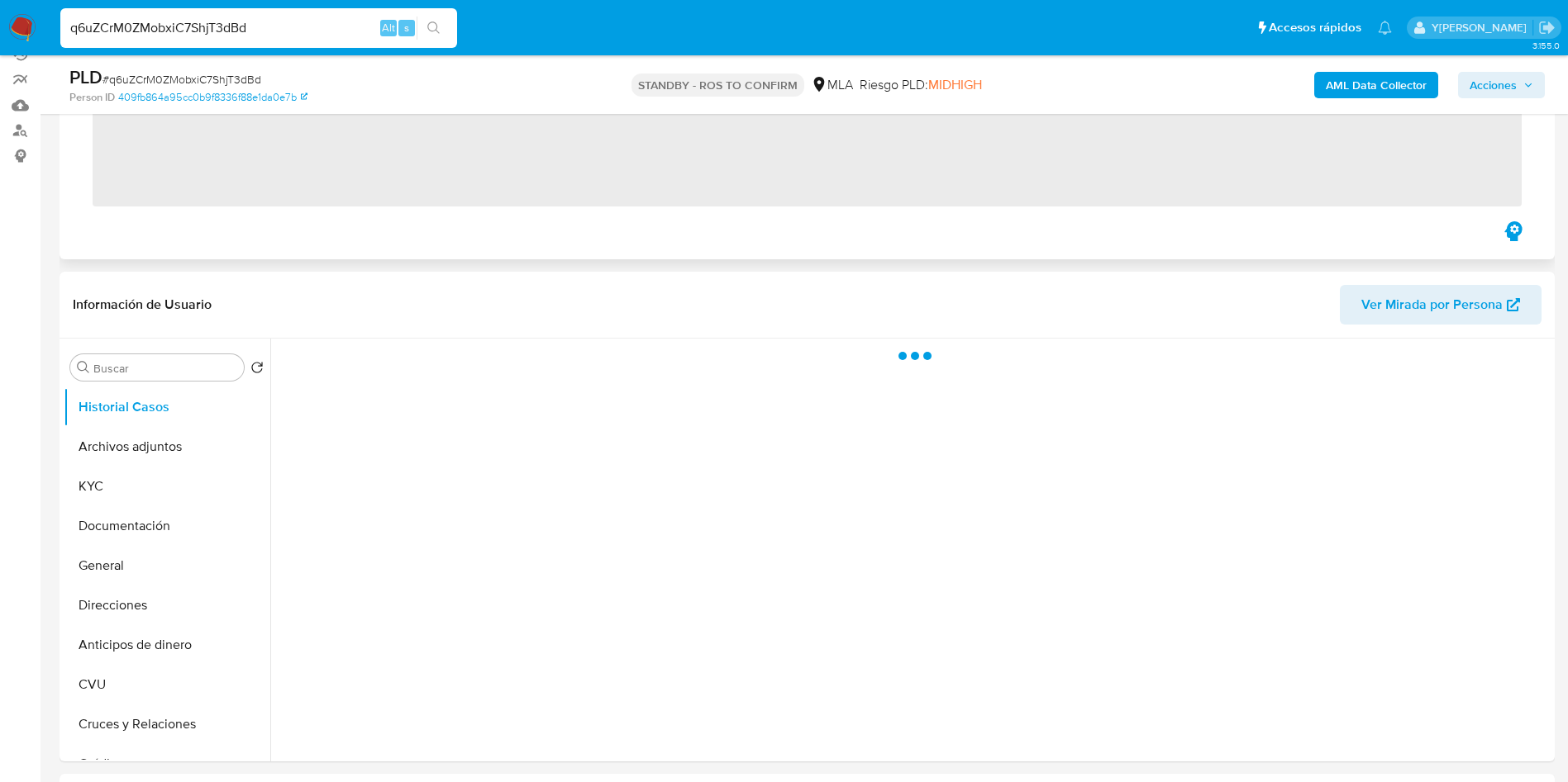
scroll to position [247, 0]
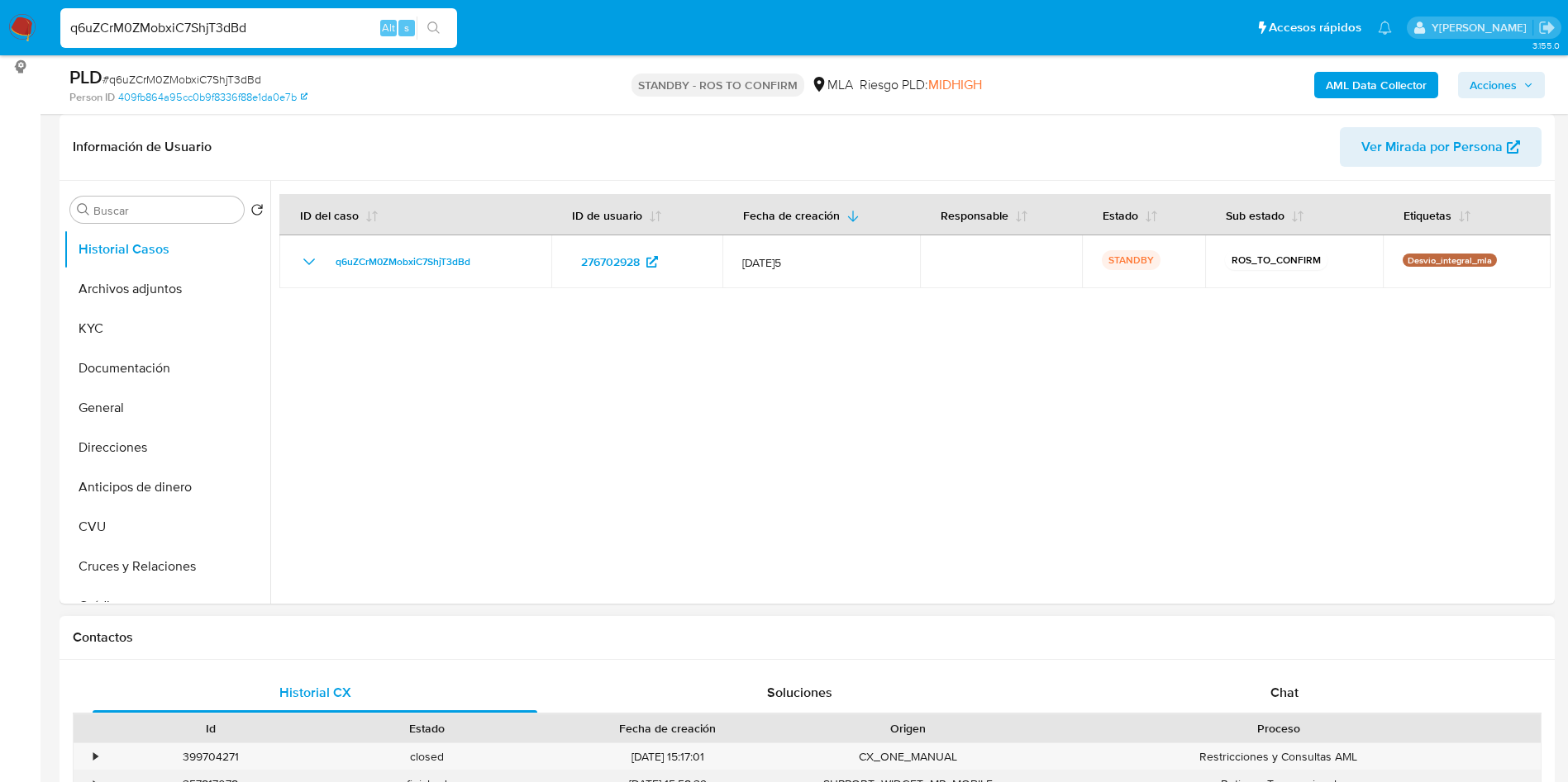
select select "10"
click at [270, 32] on input "q6uZCrM0ZMobxiC7ShjT3dBd" at bounding box center [258, 28] width 397 height 22
paste input "YNHj1qAuVrhAhmCxL21dXKA0"
type input "YNHj1qAuVrhAhmCxL21dXKA0"
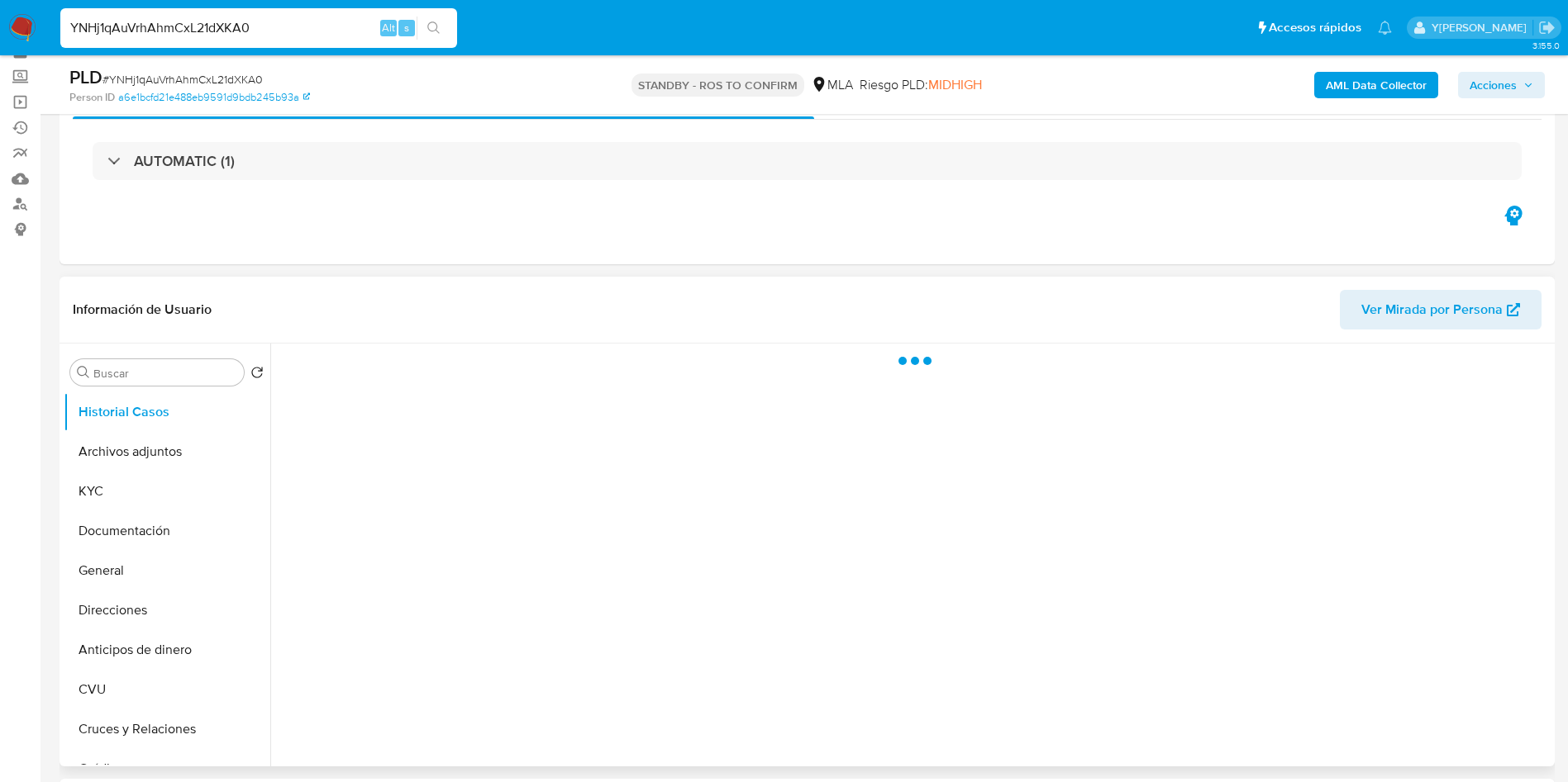
scroll to position [124, 0]
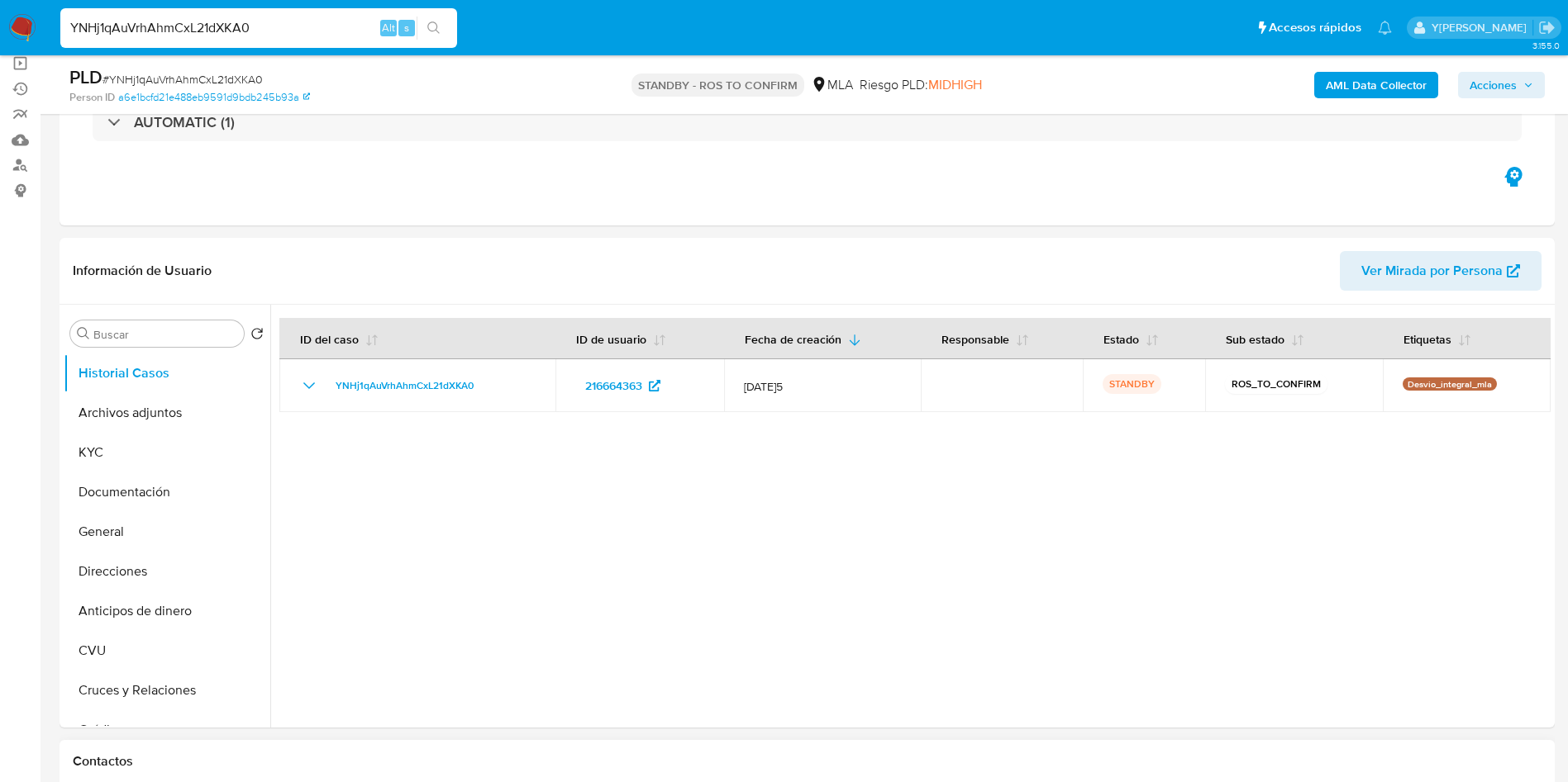
select select "10"
click at [315, 27] on input "YNHj1qAuVrhAhmCxL21dXKA0" at bounding box center [258, 28] width 397 height 22
paste input "vw9gwhJ22sw5Jbcfta3CvW0g"
type input "vw9gwhJ22sw5Jbcfta3CvW0g"
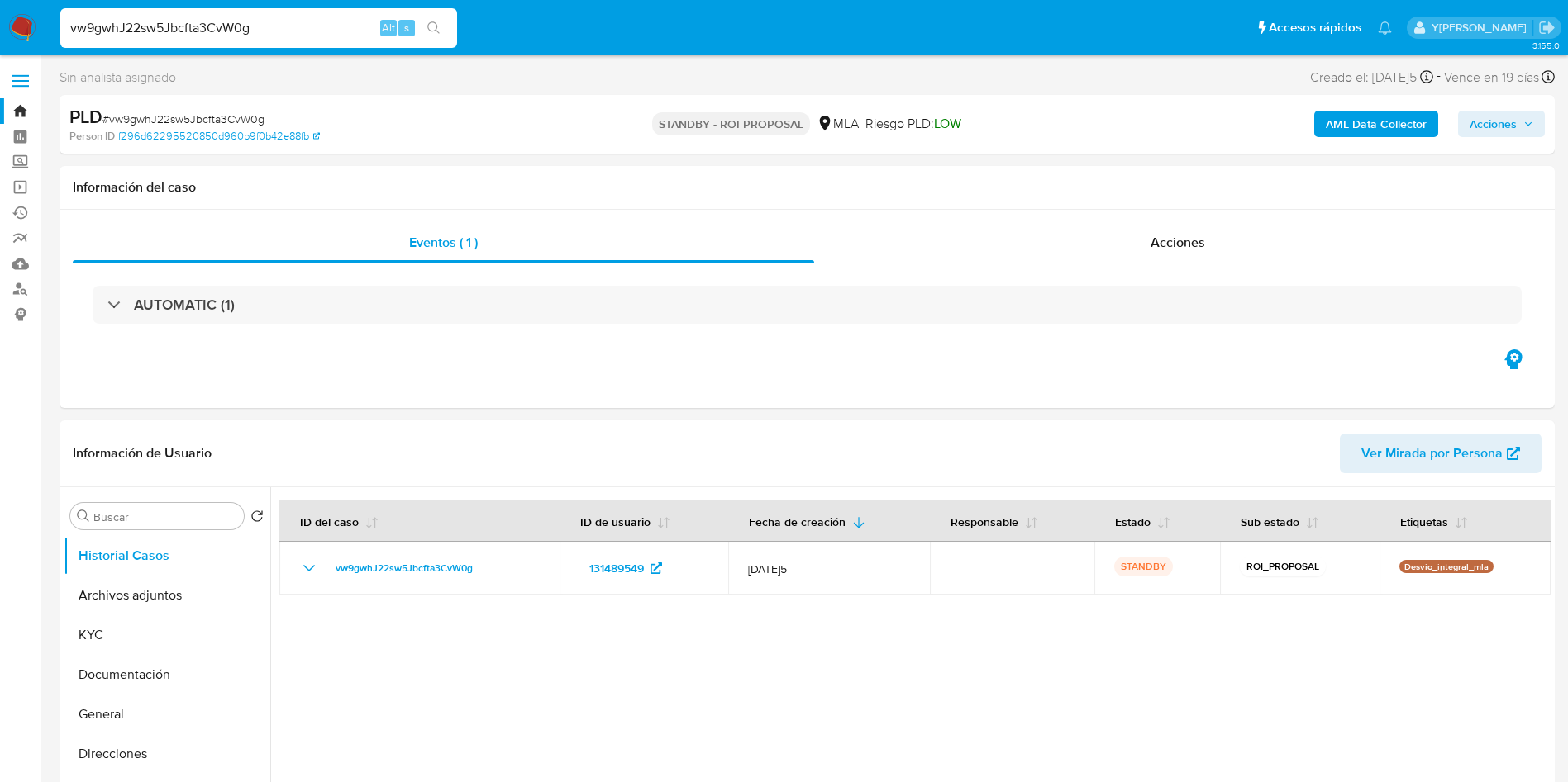
select select "10"
click at [302, 26] on input "vw9gwhJ22sw5Jbcfta3CvW0g" at bounding box center [258, 28] width 397 height 22
paste input "0yFUdmfXk6POOrM1lRv00wsT"
type input "0yFUdmfXk6POOrM1lRv00wsT"
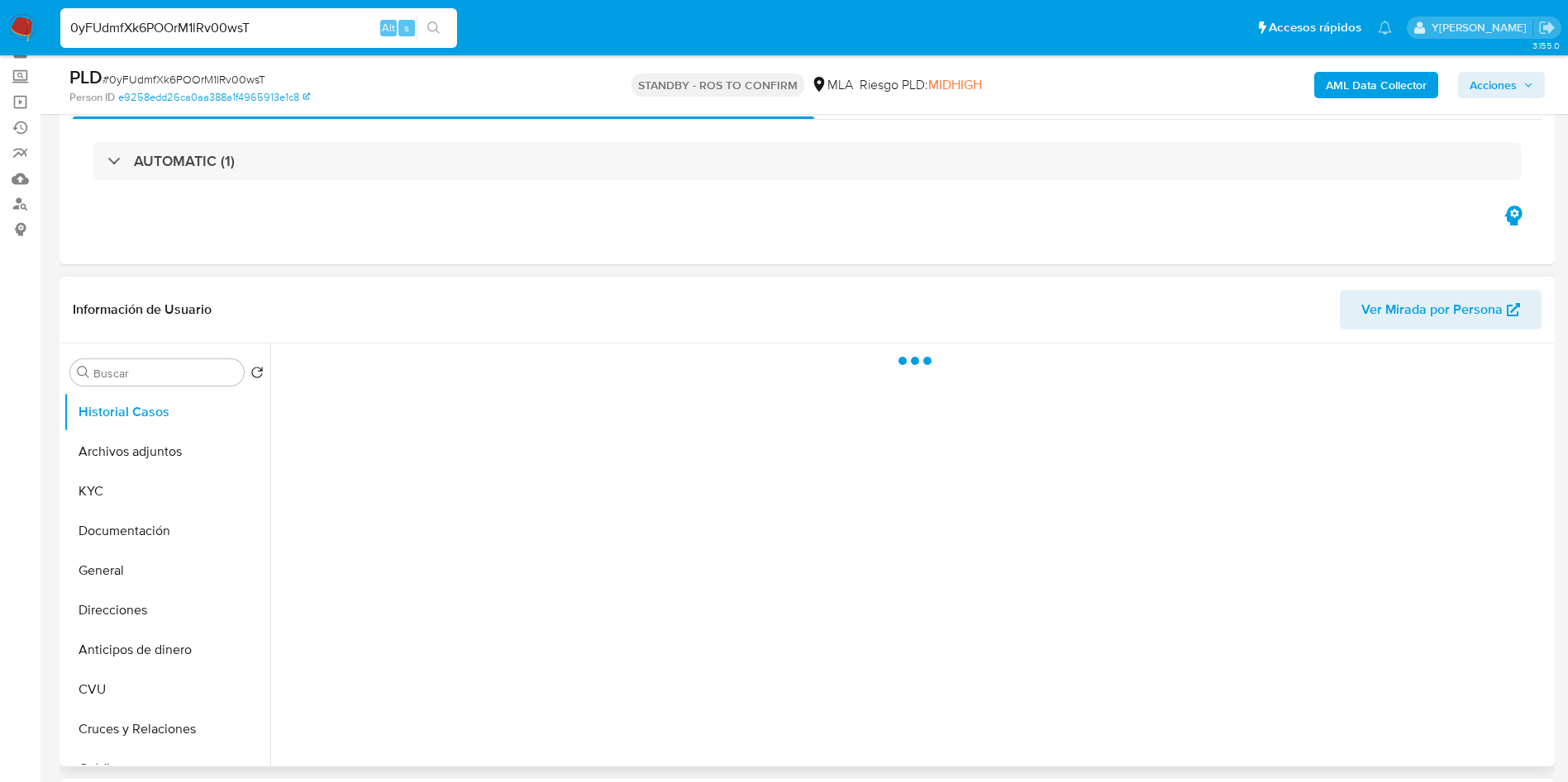
scroll to position [124, 0]
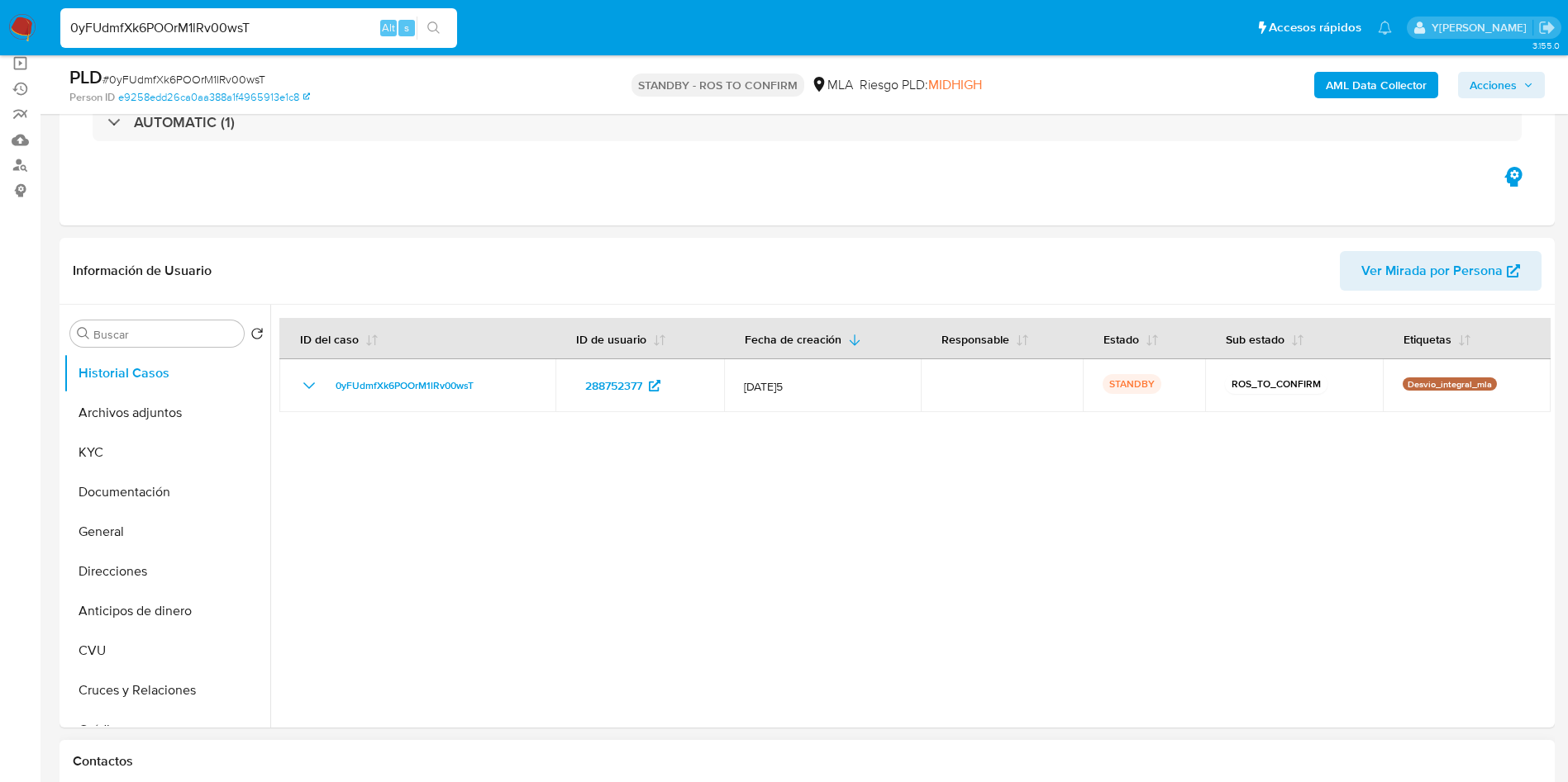
select select "10"
click at [354, 30] on input "0yFUdmfXk6POOrM1lRv00wsT" at bounding box center [258, 28] width 397 height 22
paste input "sMSM9Pf7Wbkyel5bKuDn2M52"
type input "sMSM9Pf7Wbkyel5bKuDn2M52"
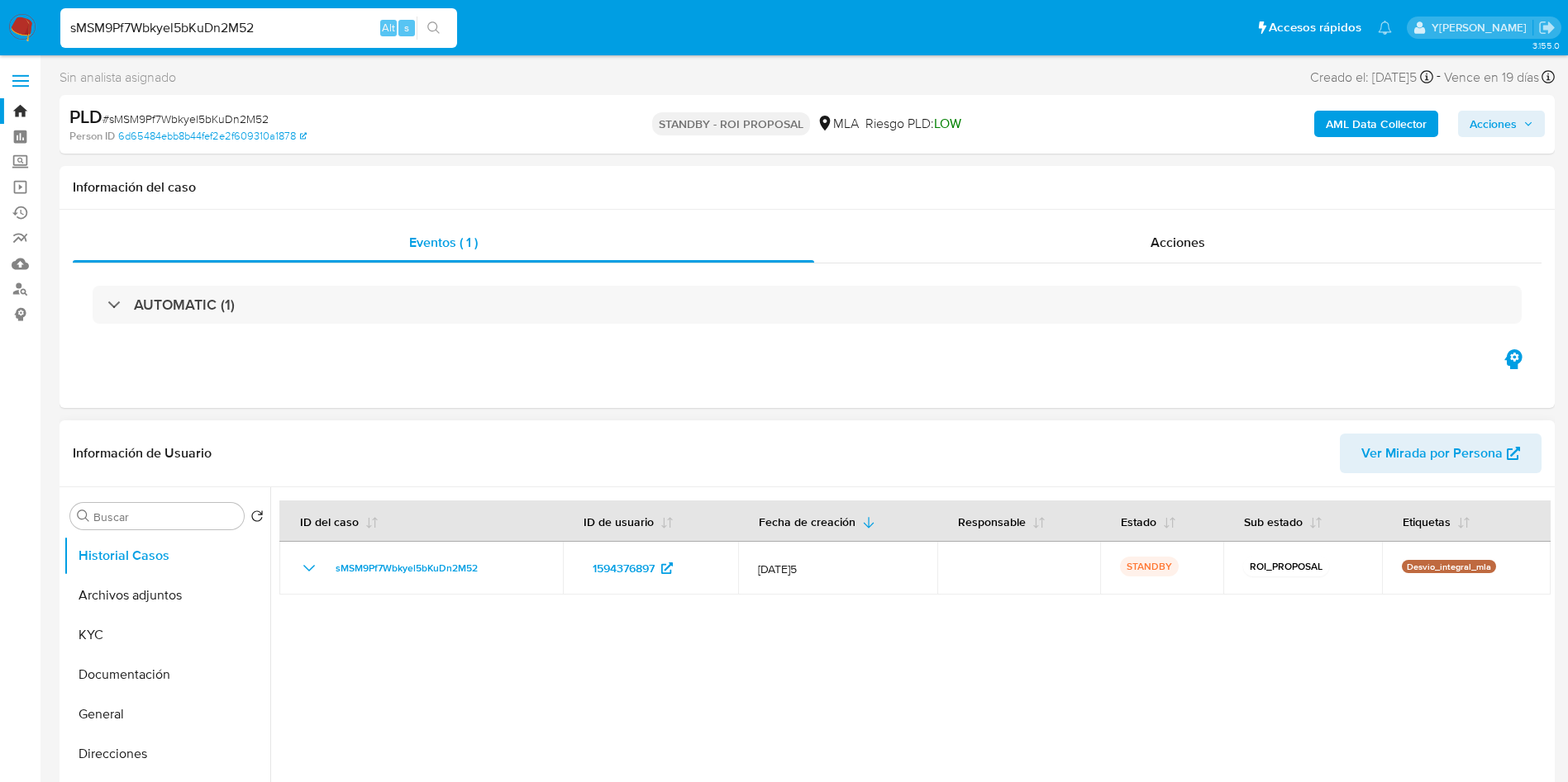
select select "10"
click at [272, 36] on input "sMSM9Pf7Wbkyel5bKuDn2M52" at bounding box center [258, 28] width 397 height 22
paste input "ibejjcLXZn075LjyPxyRoVr7"
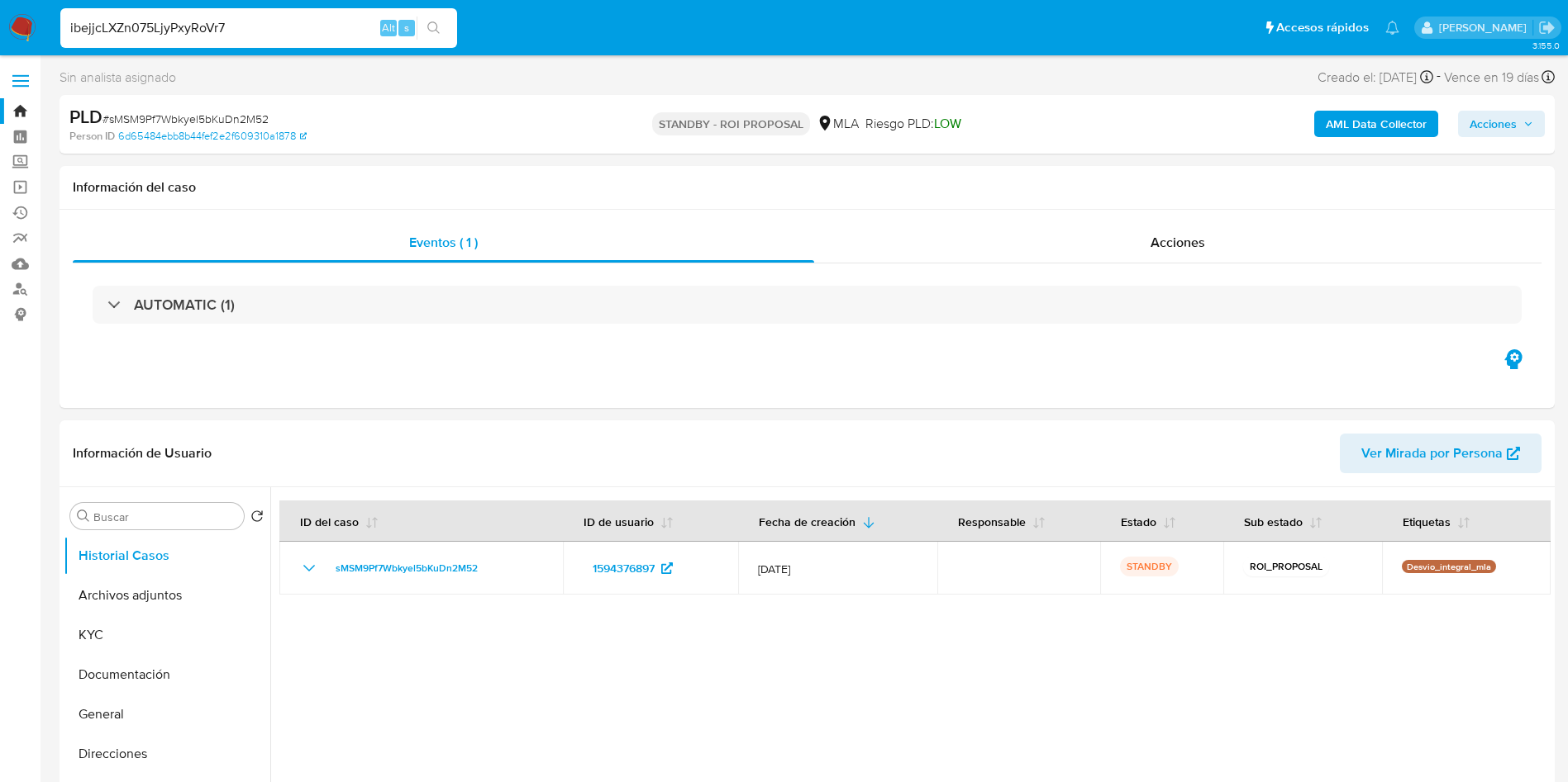
type input "ibejjcLXZn075LjyPxyRoVr7"
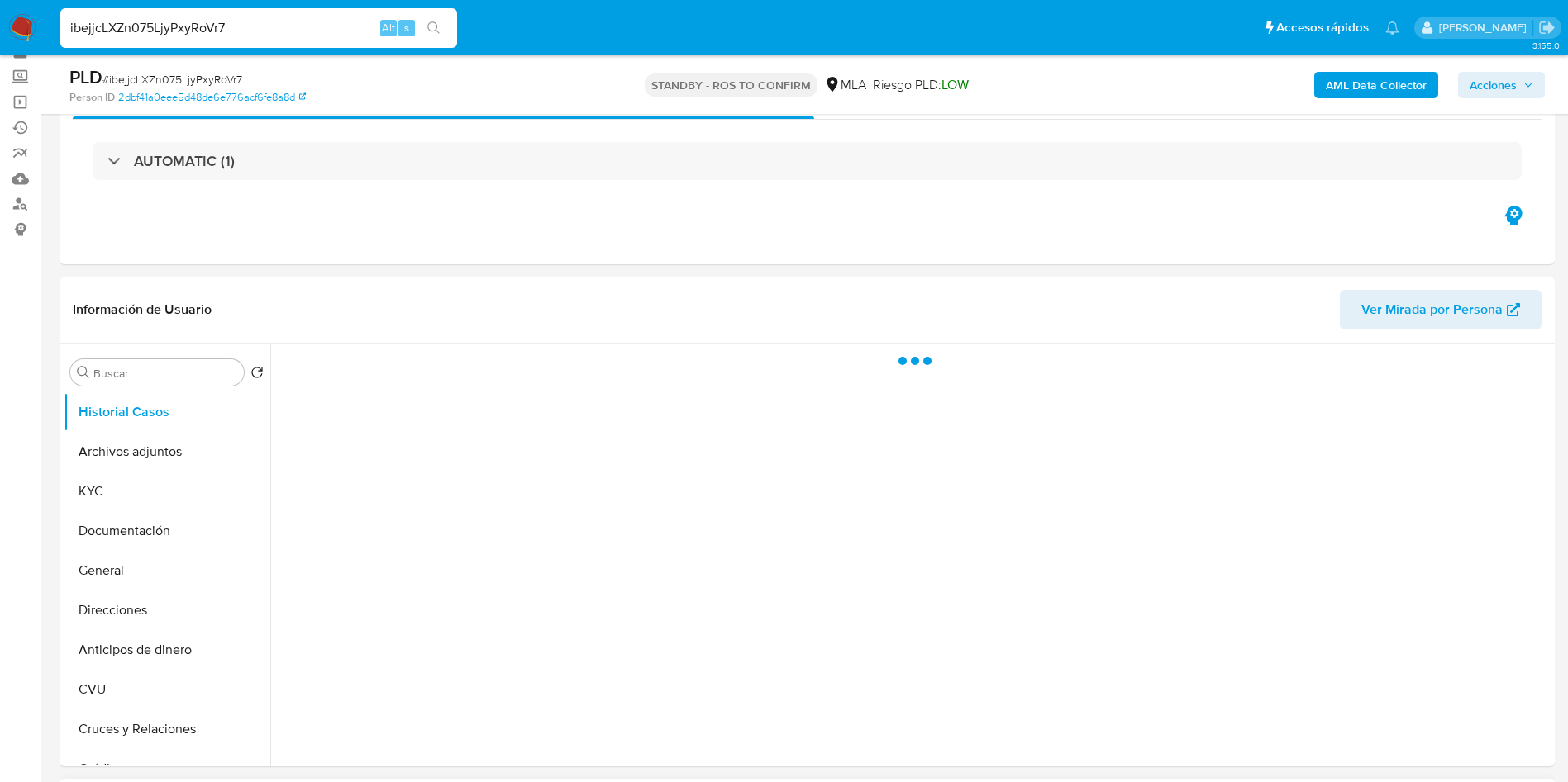
scroll to position [124, 0]
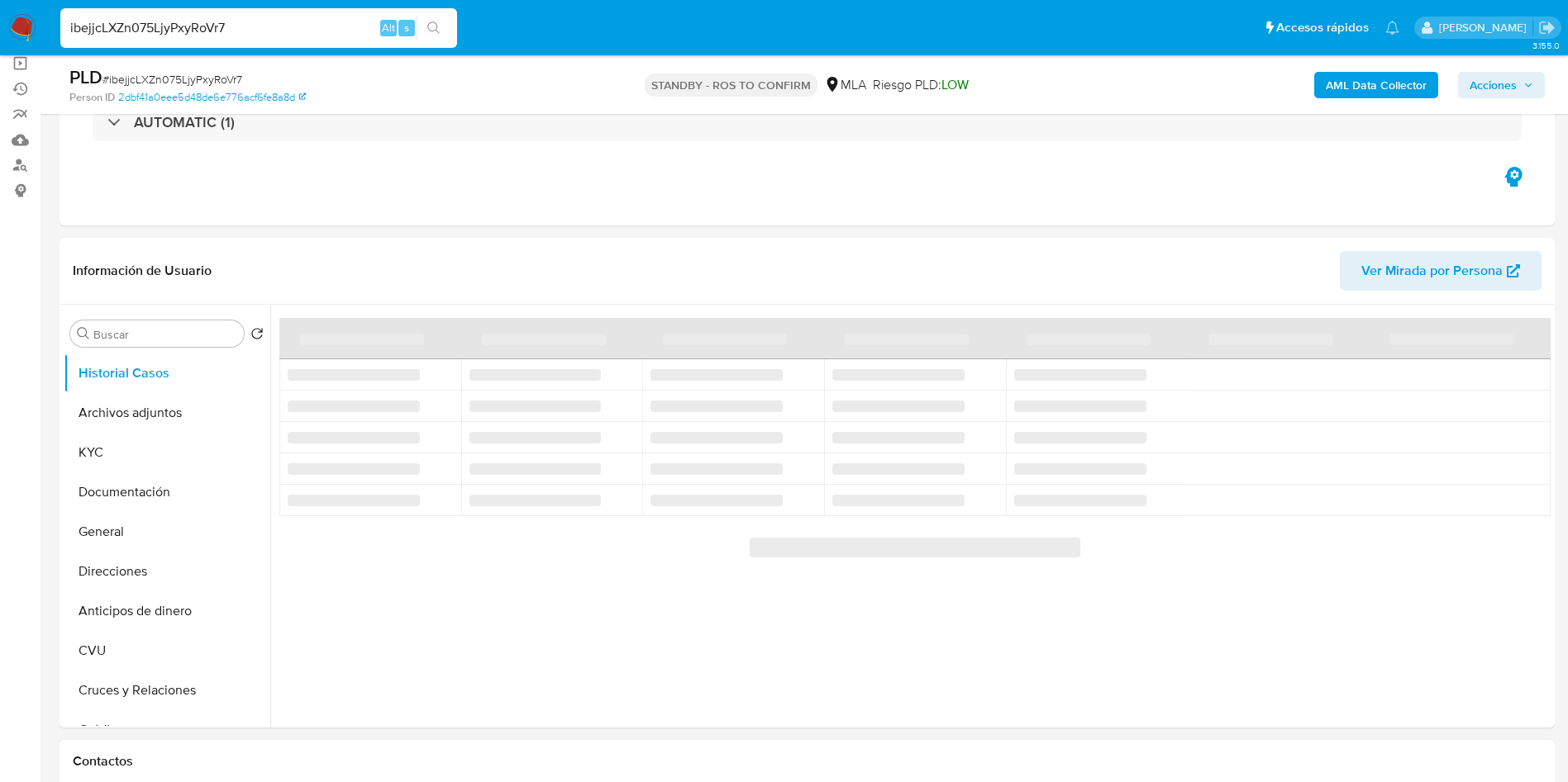
select select "10"
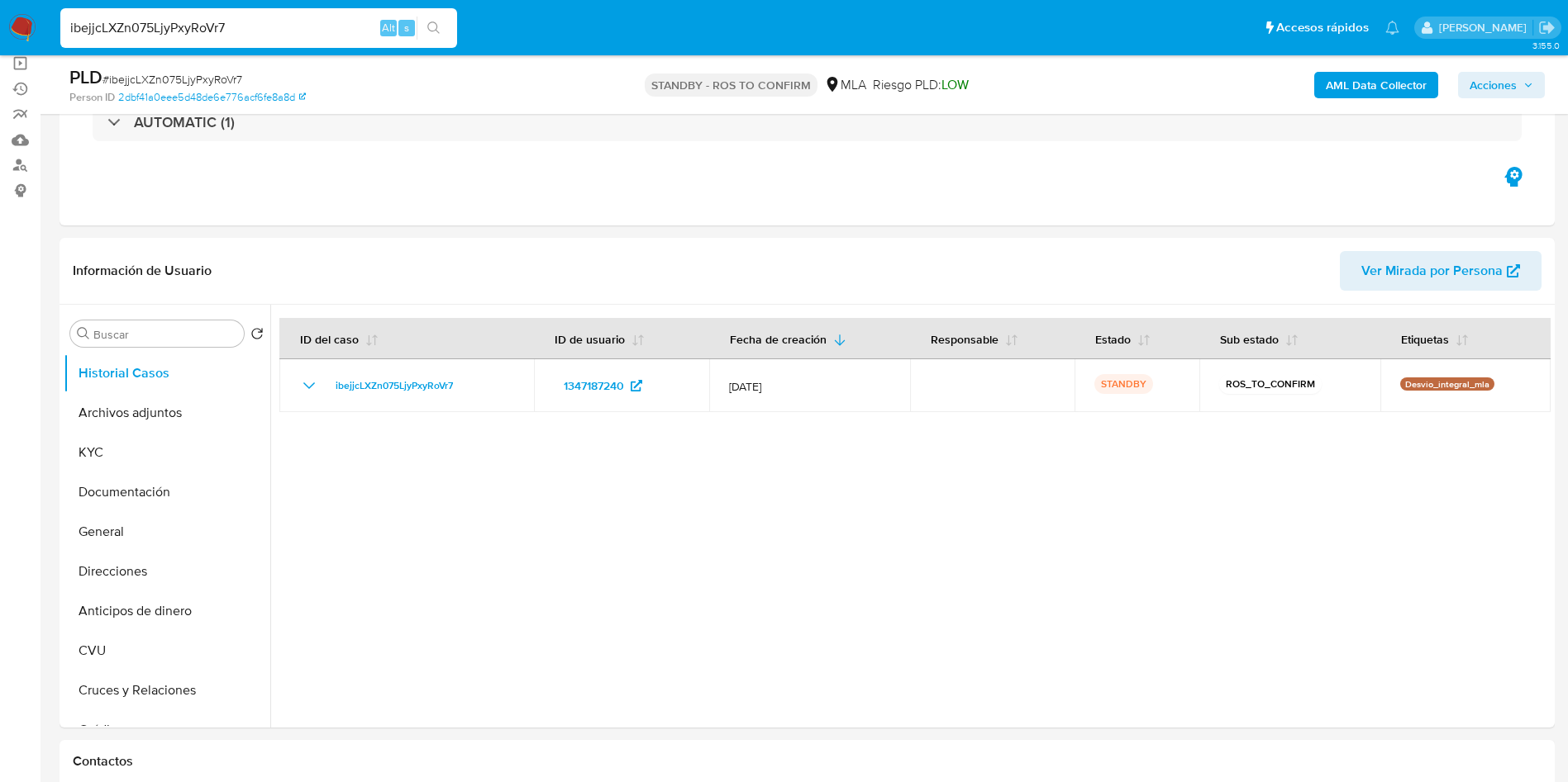
click at [290, 28] on input "ibejjcLXZn075LjyPxyRoVr7" at bounding box center [258, 28] width 397 height 22
paste input "EIvzpgqq6FyTOc1L66md3Ztx"
type input "EIvzpgqq6FyTOc1L66md3Ztx"
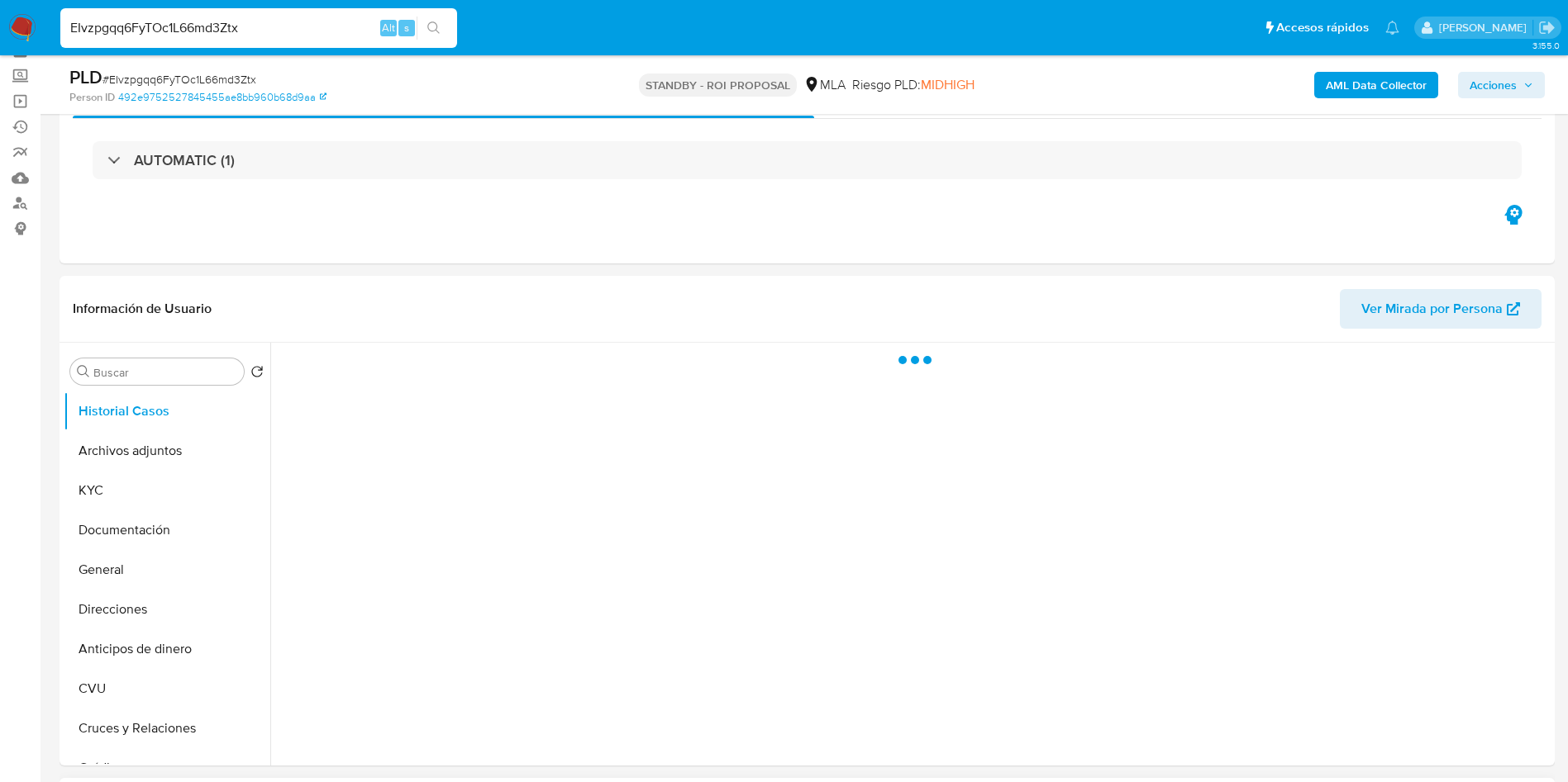
scroll to position [124, 0]
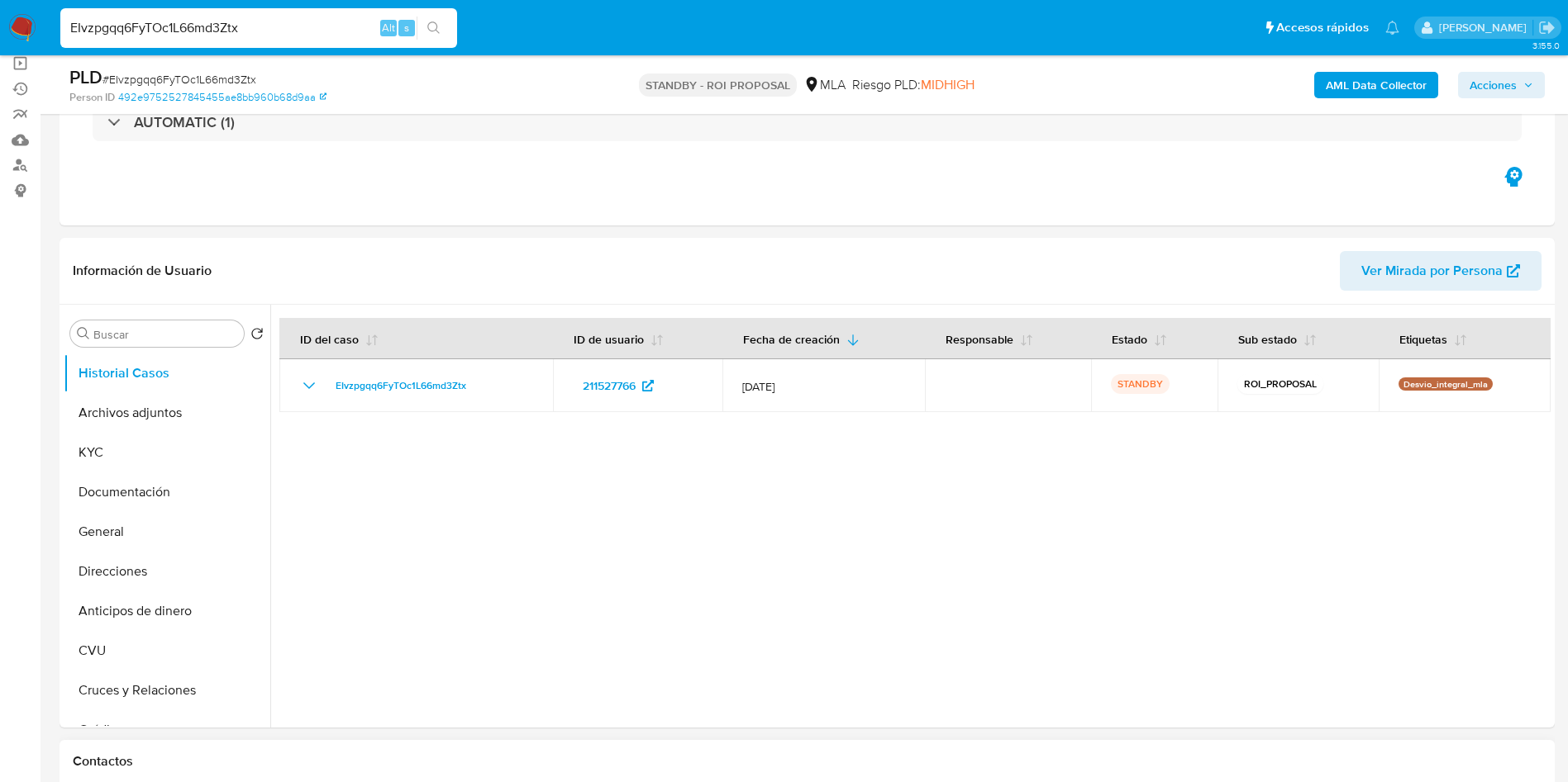
select select "10"
click at [321, 30] on input "EIvzpgqq6FyTOc1L66md3Ztx" at bounding box center [258, 28] width 397 height 22
click at [320, 30] on input "EIvzpgqq6FyTOc1L66md3Ztx" at bounding box center [258, 28] width 397 height 22
paste input "Qpiw63PysaOgDxE4joOdZra7"
type input "Qpiw63PysaOgDxE4joOdZra7"
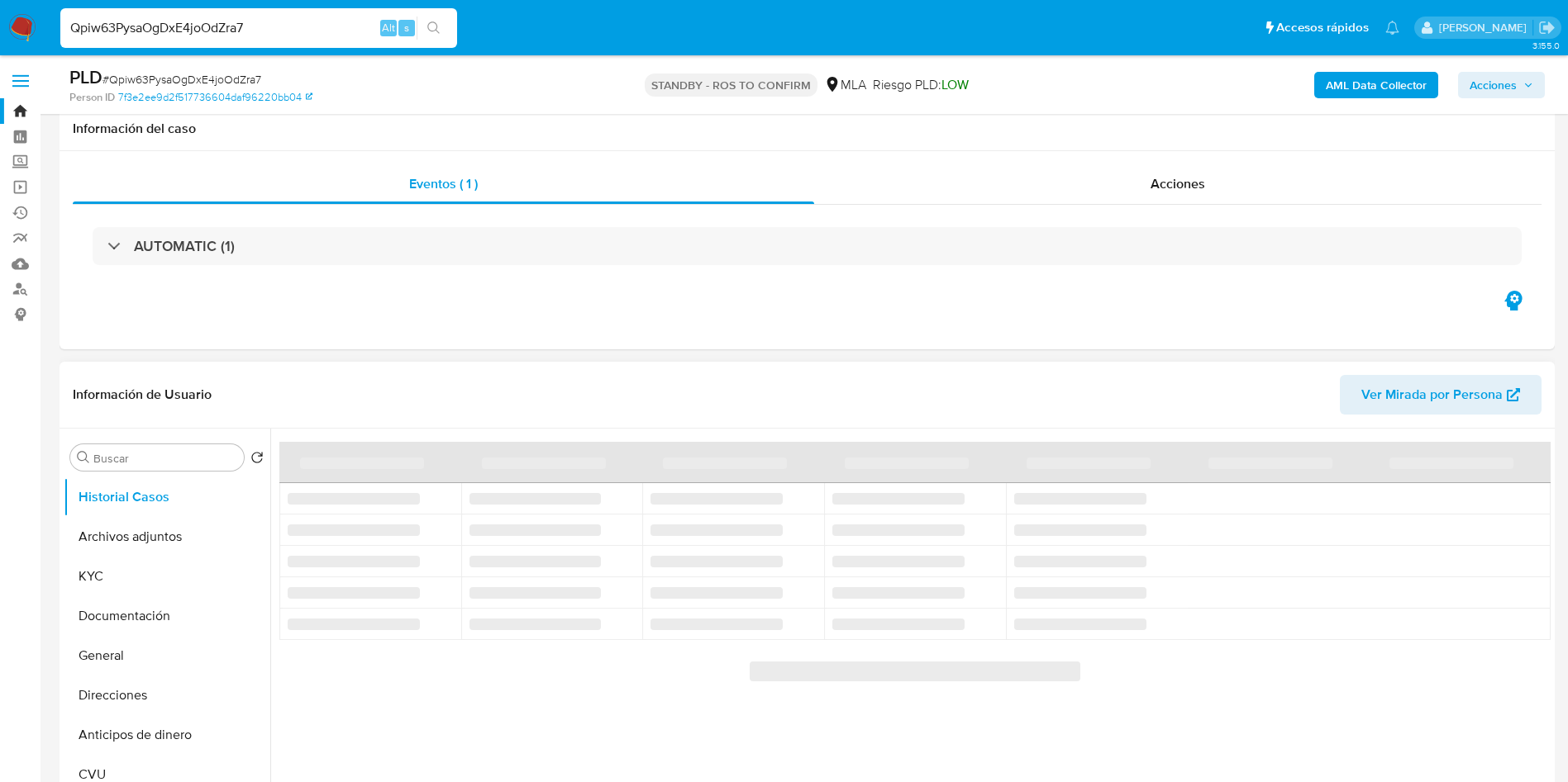
scroll to position [124, 0]
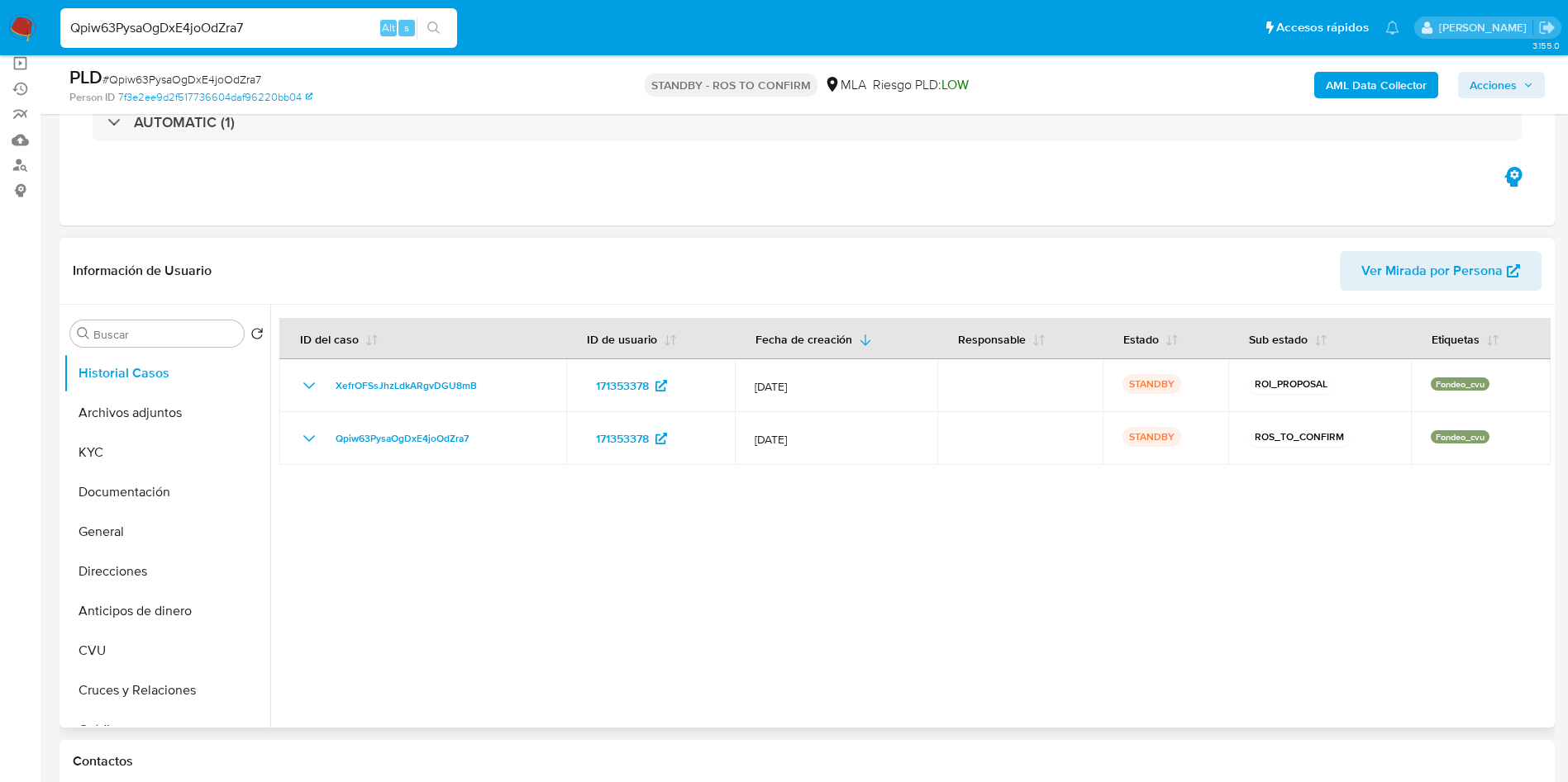
select select "10"
click at [277, 26] on input "Qpiw63PysaOgDxE4joOdZra7" at bounding box center [258, 28] width 397 height 22
paste input "XefrOFSsJhzLdkARgvDGU8mB"
type input "XefrOFSsJhzLdkARgvDGU8mB"
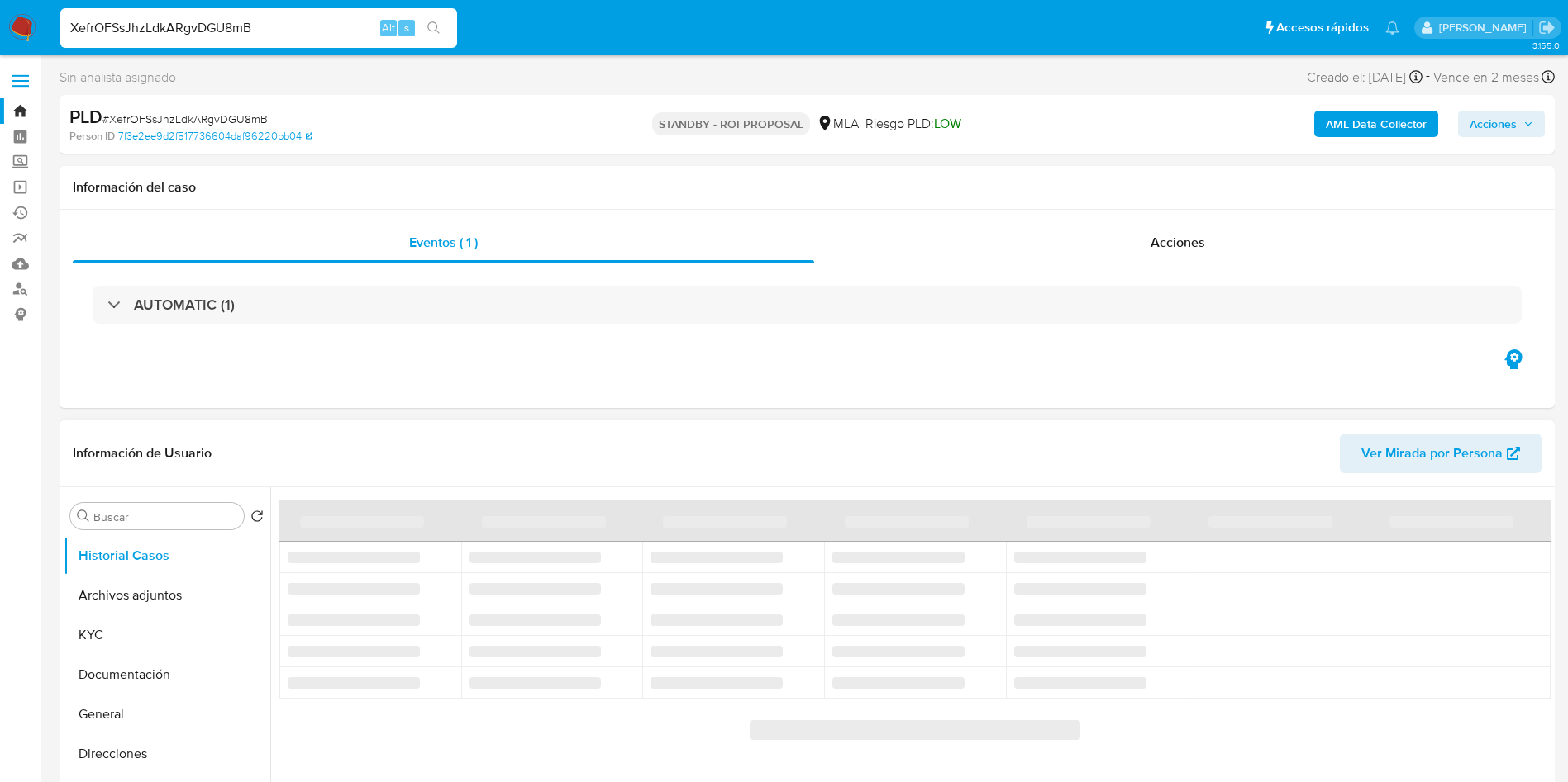
select select "10"
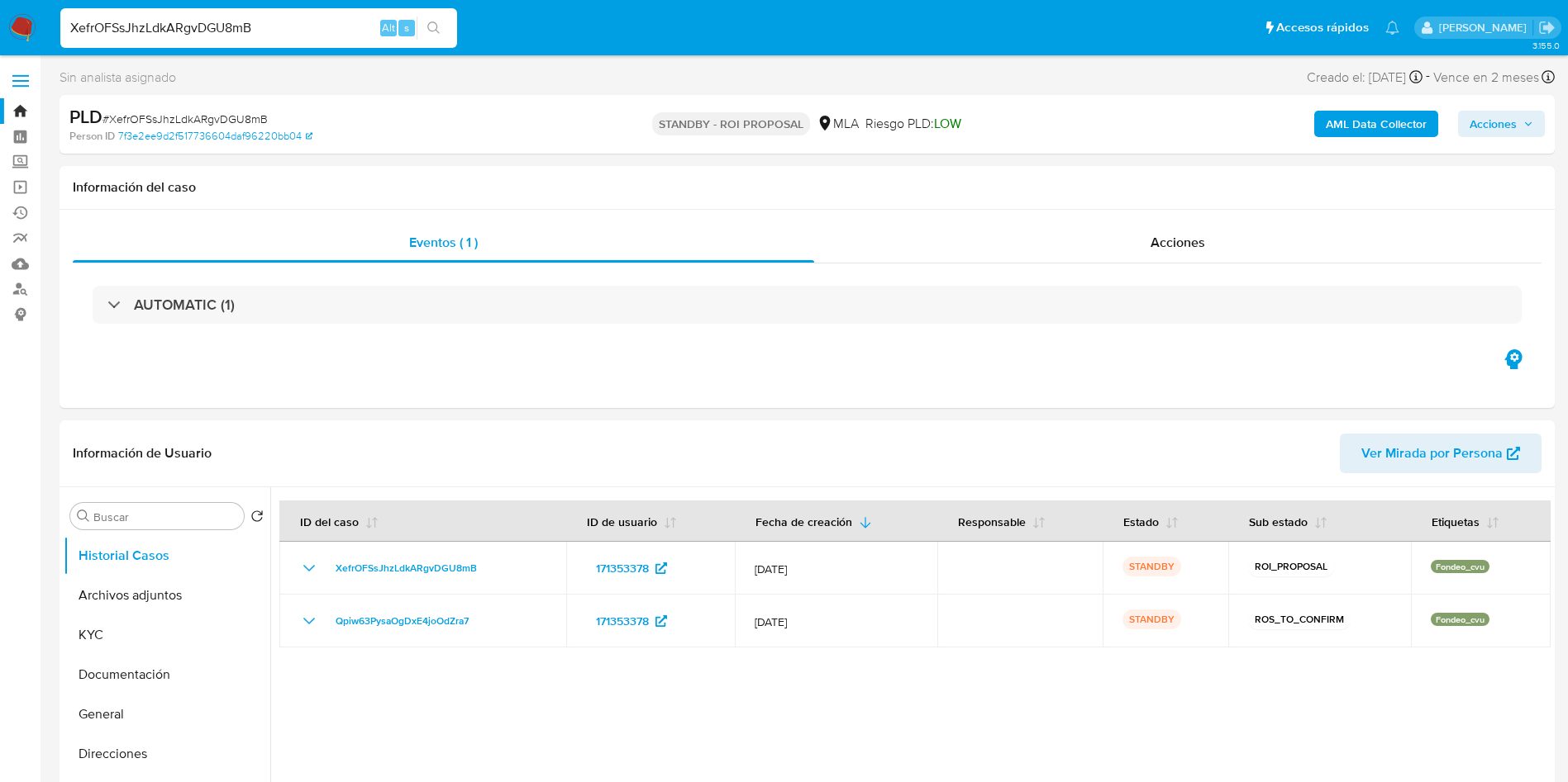
click at [310, 35] on input "XefrOFSsJhzLdkARgvDGU8mB" at bounding box center [258, 28] width 397 height 22
paste input "xA3EdVstBMnXP19sIHLvZSPC"
type input "xA3EdVstBMnXP19sIHLvZSPC"
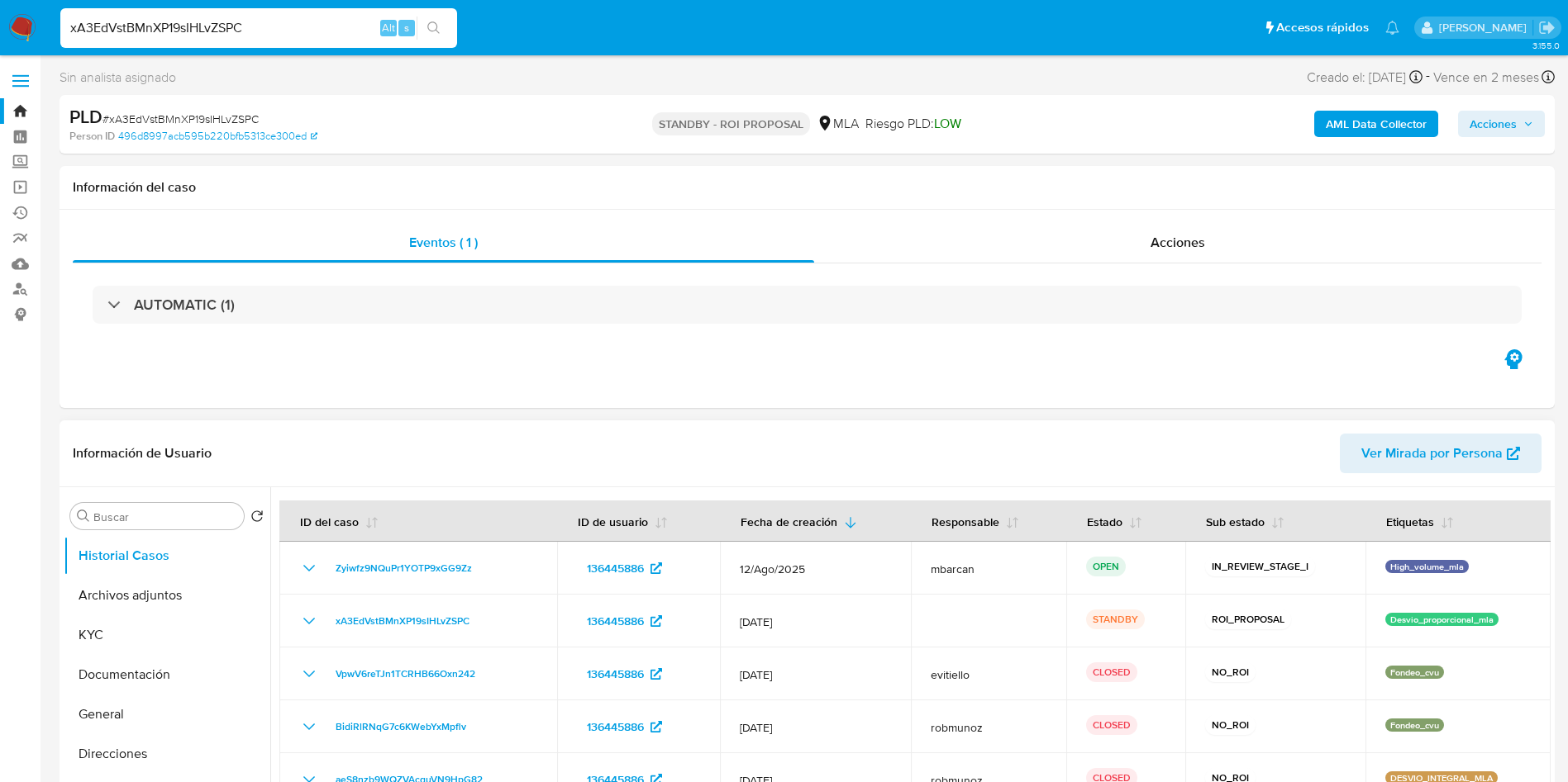
select select "10"
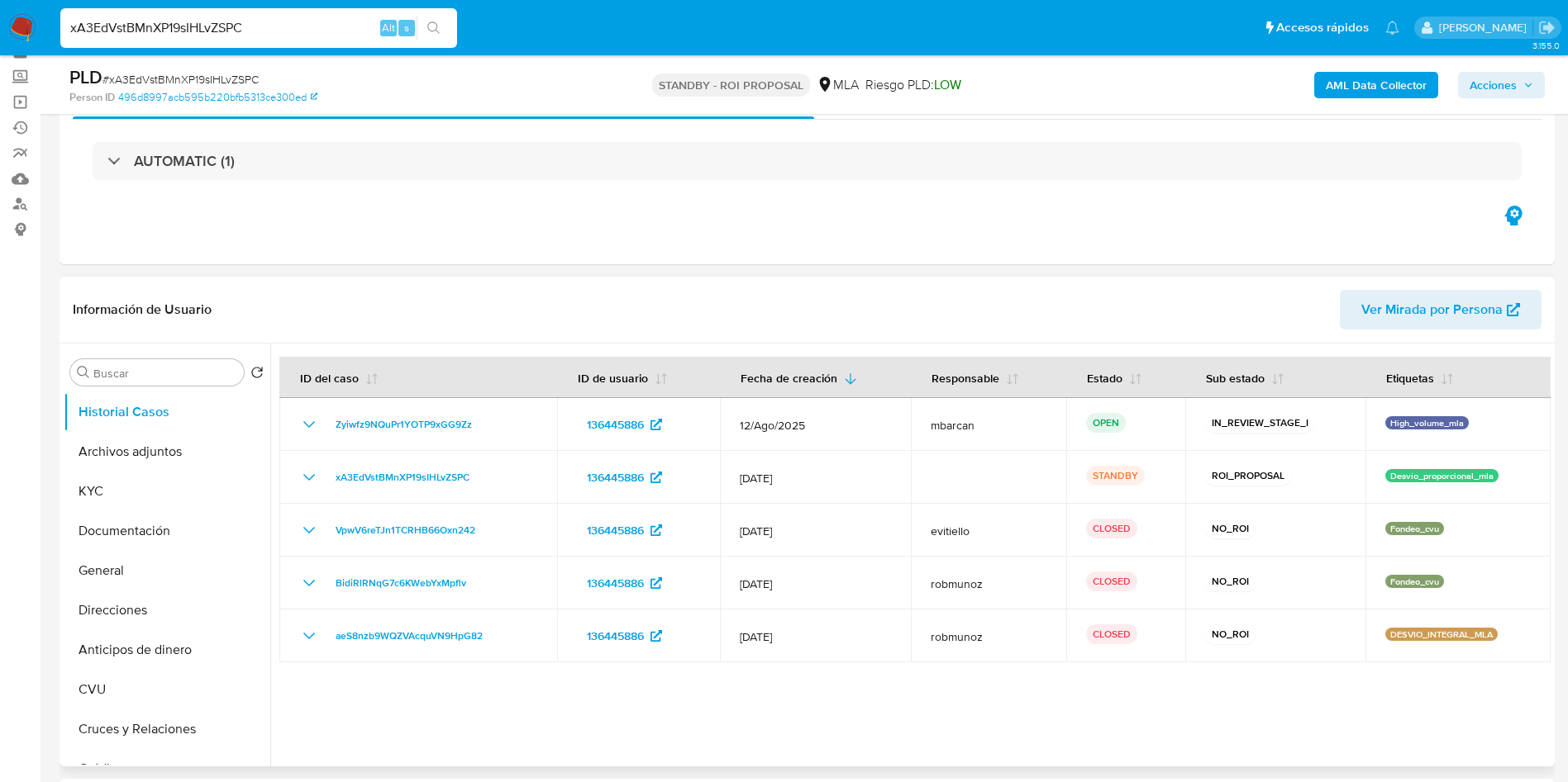
scroll to position [124, 0]
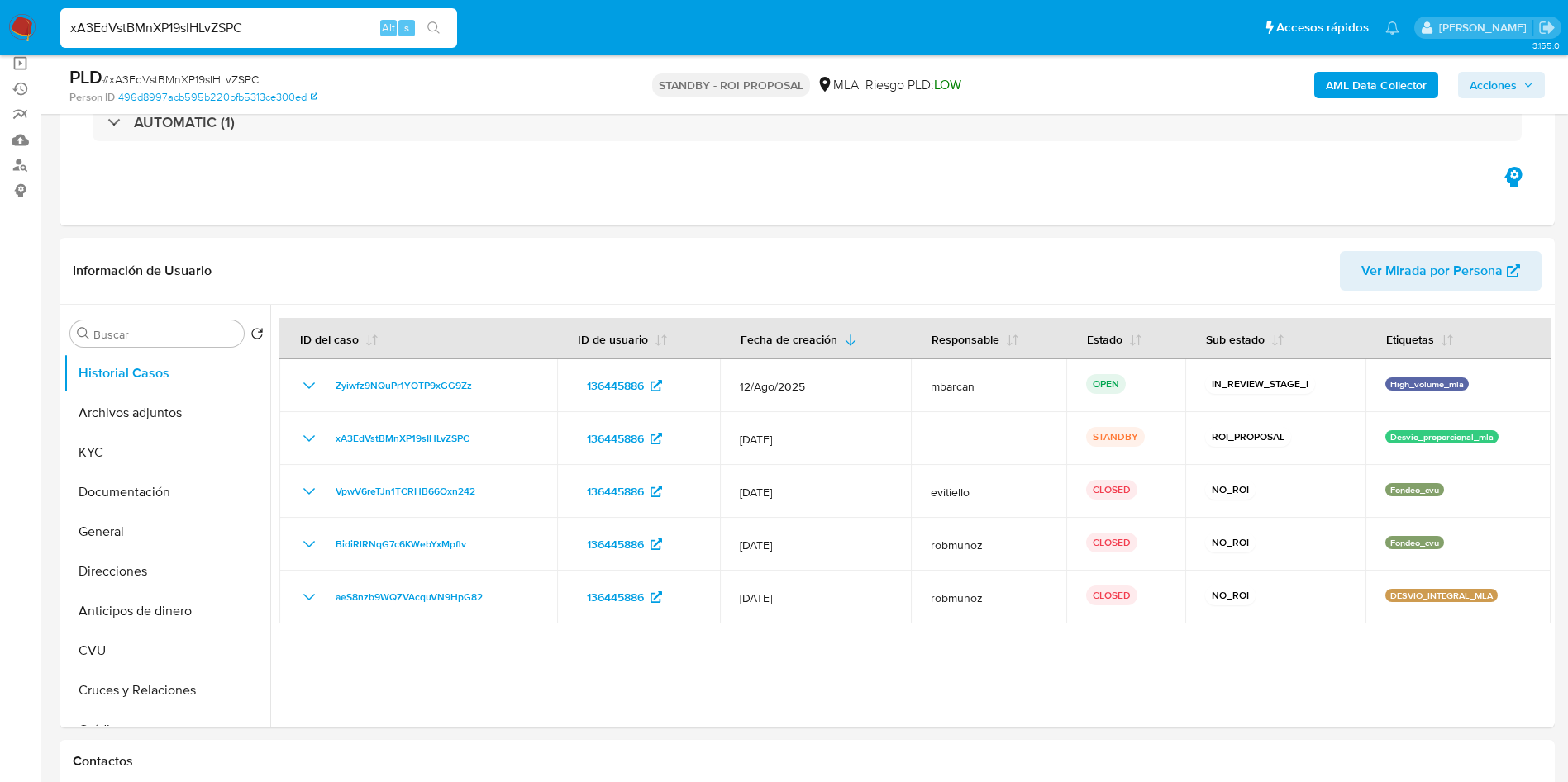
click at [270, 22] on input "xA3EdVstBMnXP19sIHLvZSPC" at bounding box center [258, 28] width 397 height 22
paste input "8FH0p5L2cULD5jQoYkfYzPHu"
type input "8FH0p5L2cULD5jQoYkfYzPHu"
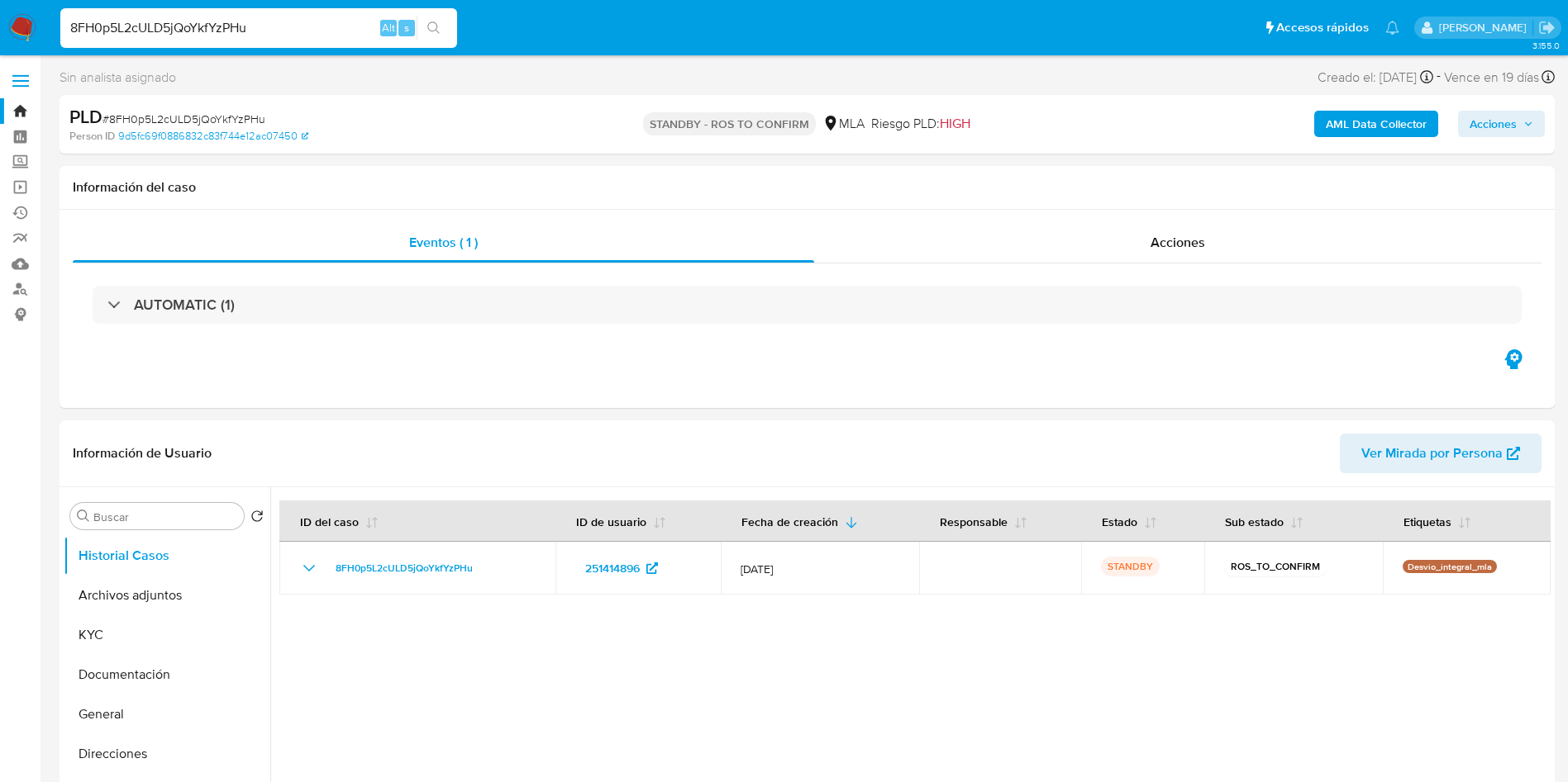
select select "10"
click at [315, 34] on input "8FH0p5L2cULD5jQoYkfYzPHu" at bounding box center [258, 28] width 397 height 22
paste input "EZ25kaBoKaAMmcDGVceMcGoY"
type input "EZ25kaBoKaAMmcDGVceMcGoY"
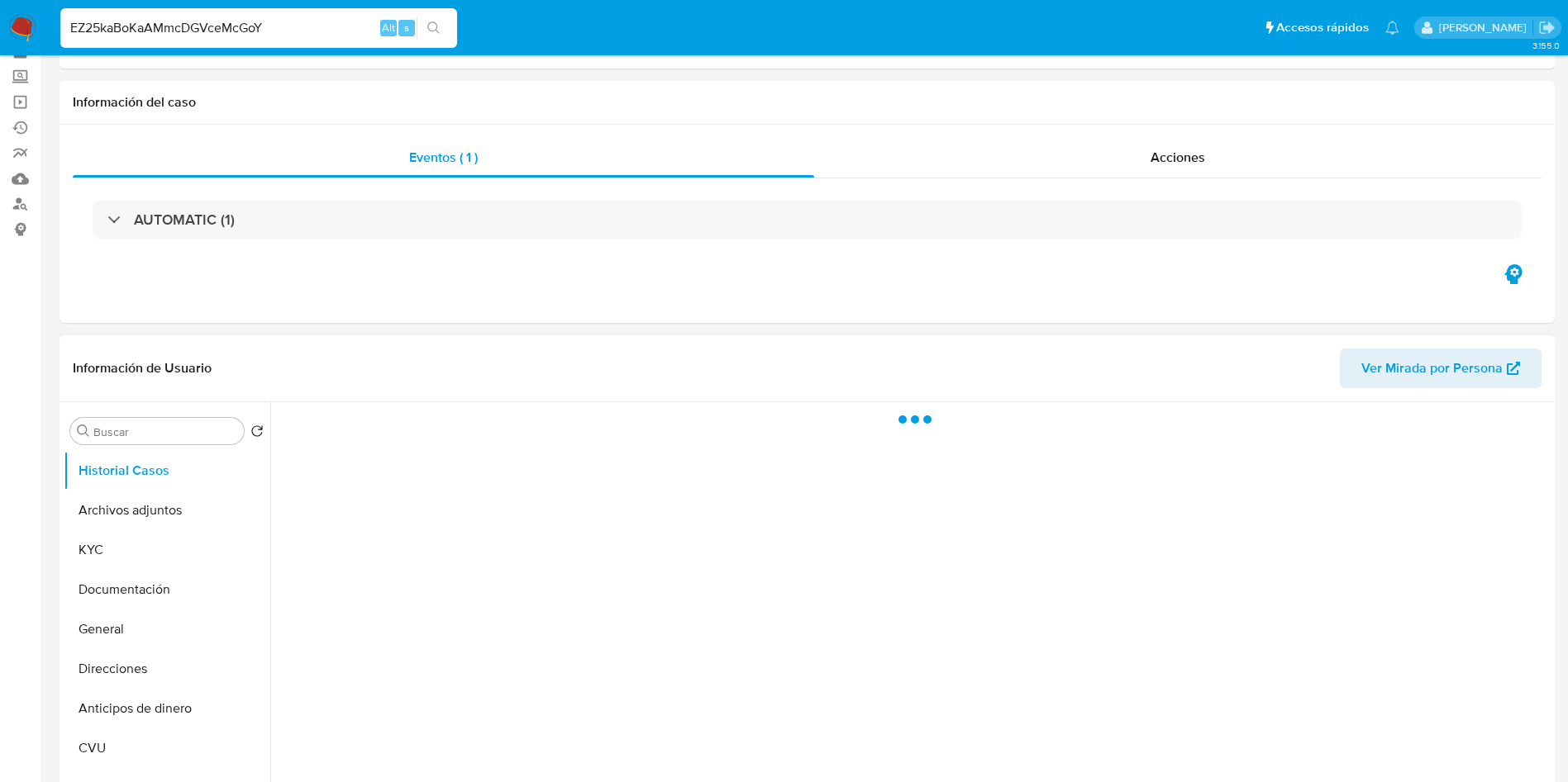
scroll to position [124, 0]
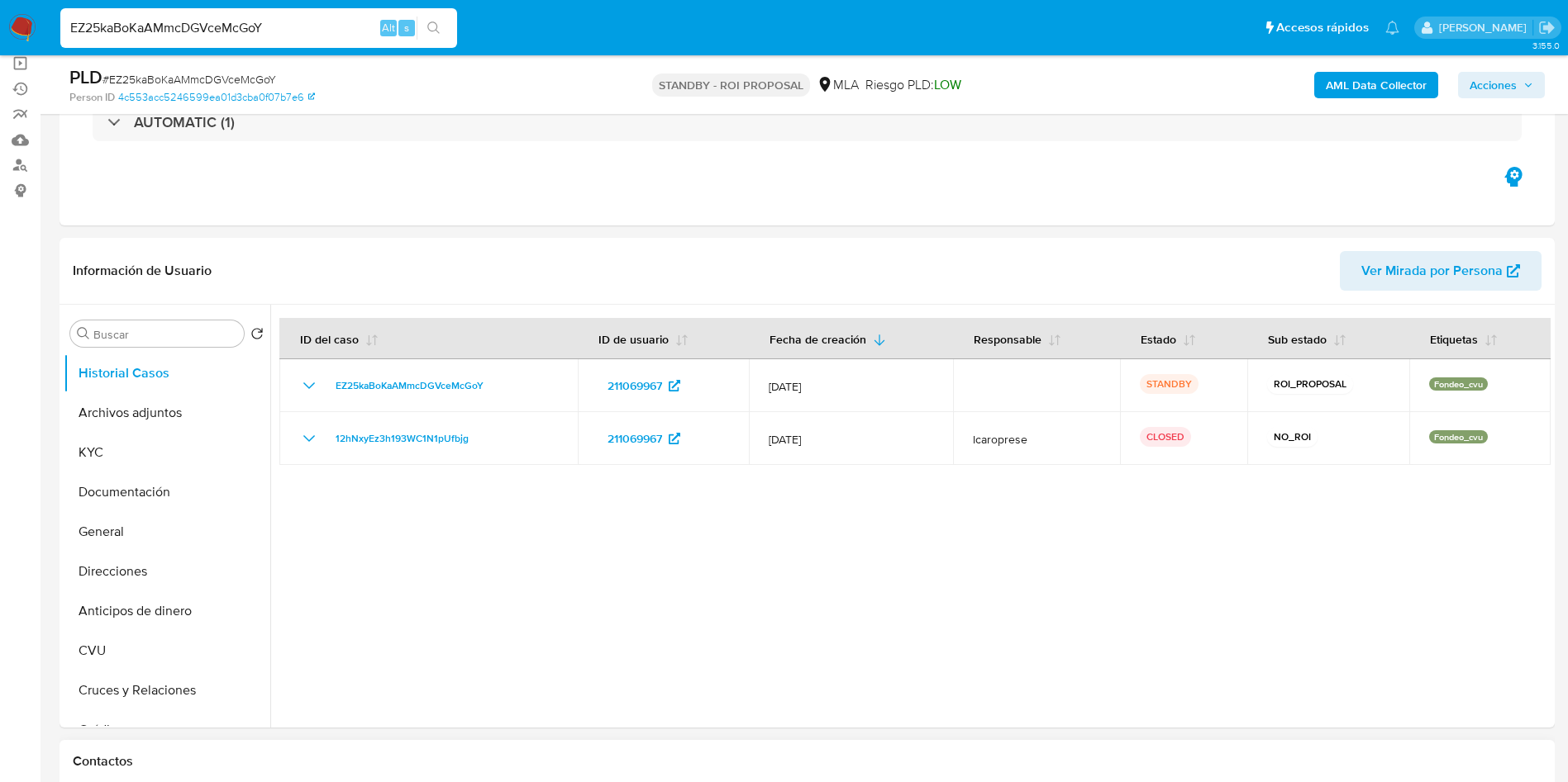
select select "10"
click at [305, 18] on input "EZ25kaBoKaAMmcDGVceMcGoY" at bounding box center [258, 28] width 397 height 22
paste input "96iaf4pspJOleeAUUvyk5D1W"
type input "96iaf4pspJOleeAUUvyk5D1W"
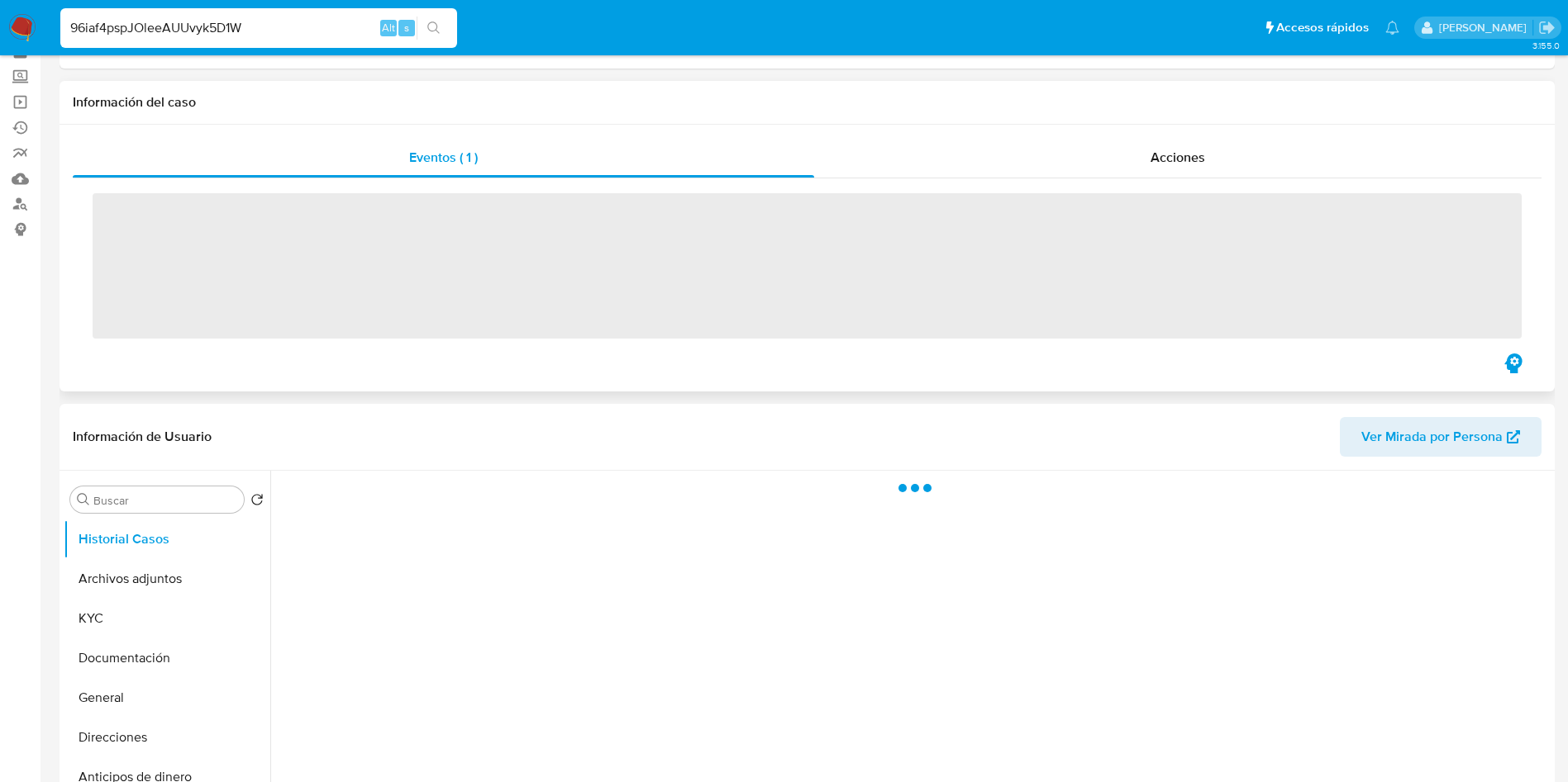
scroll to position [124, 0]
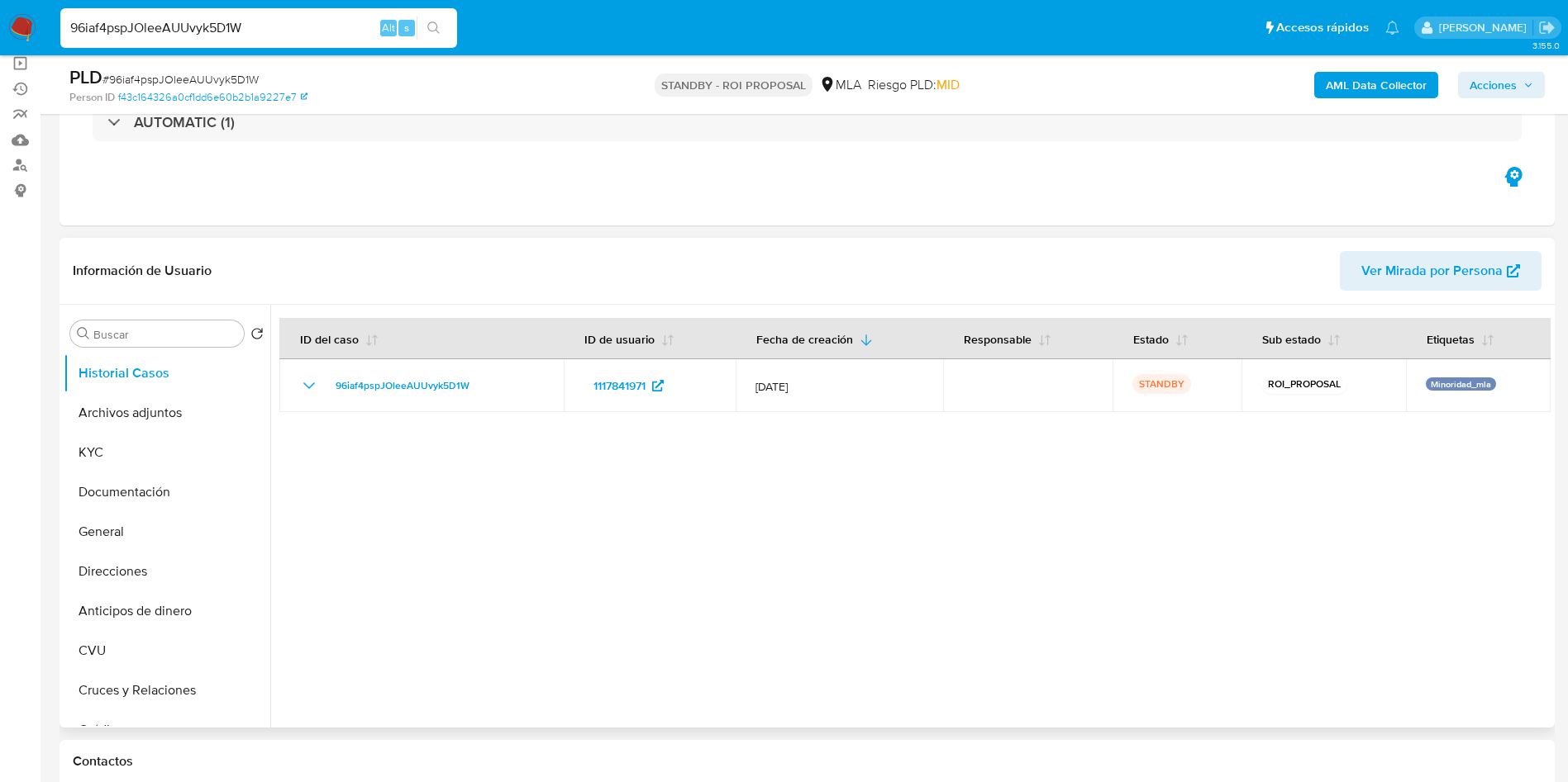
select select "10"
click at [283, 34] on input "96iaf4pspJOleeAUUvyk5D1W" at bounding box center [258, 28] width 397 height 22
paste input "e2xw5FkVzJcWBuTkKEFsrIMX"
type input "e2xw5FkVzJcWBuTkKEFsrIMX"
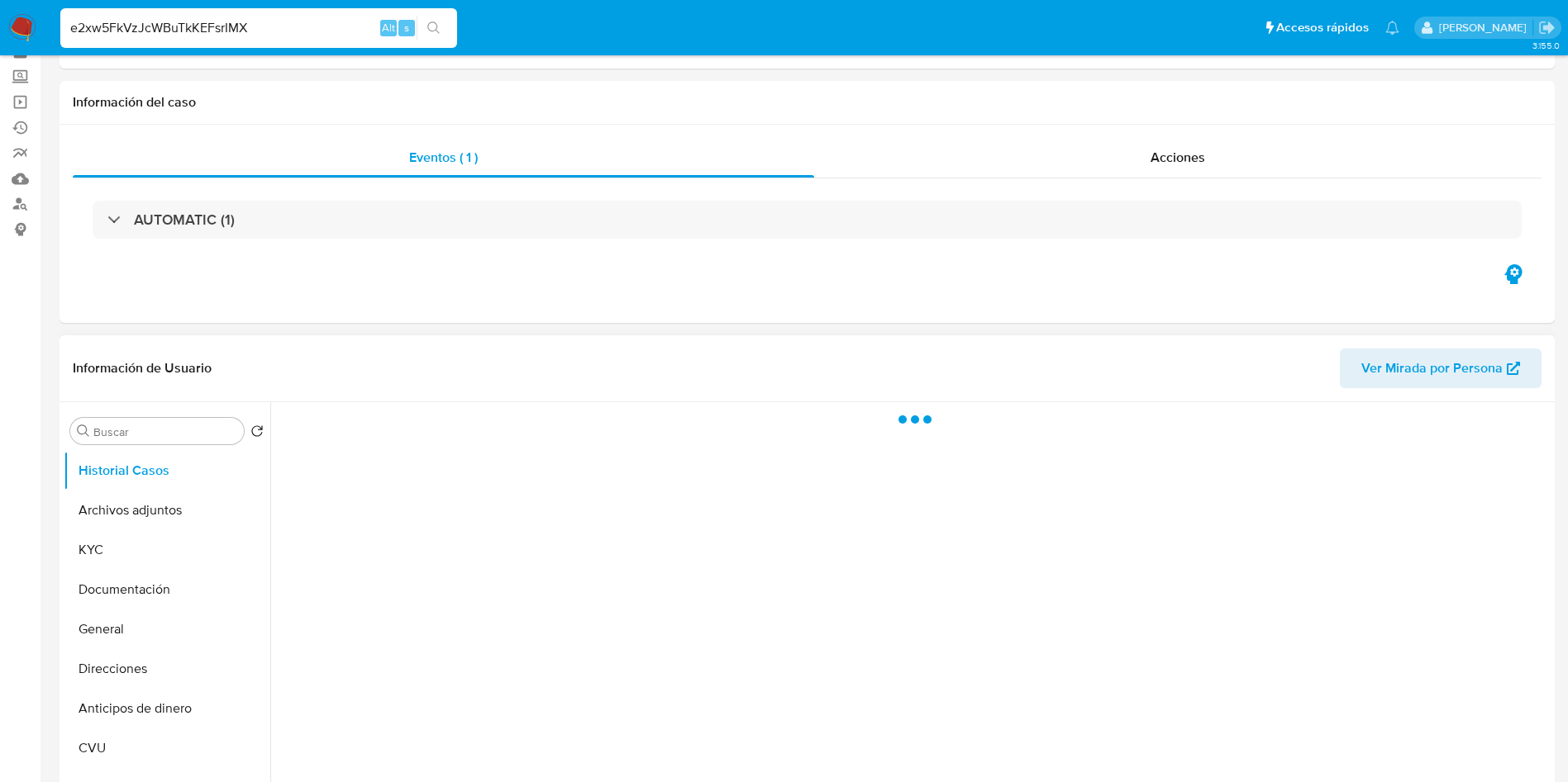
scroll to position [124, 0]
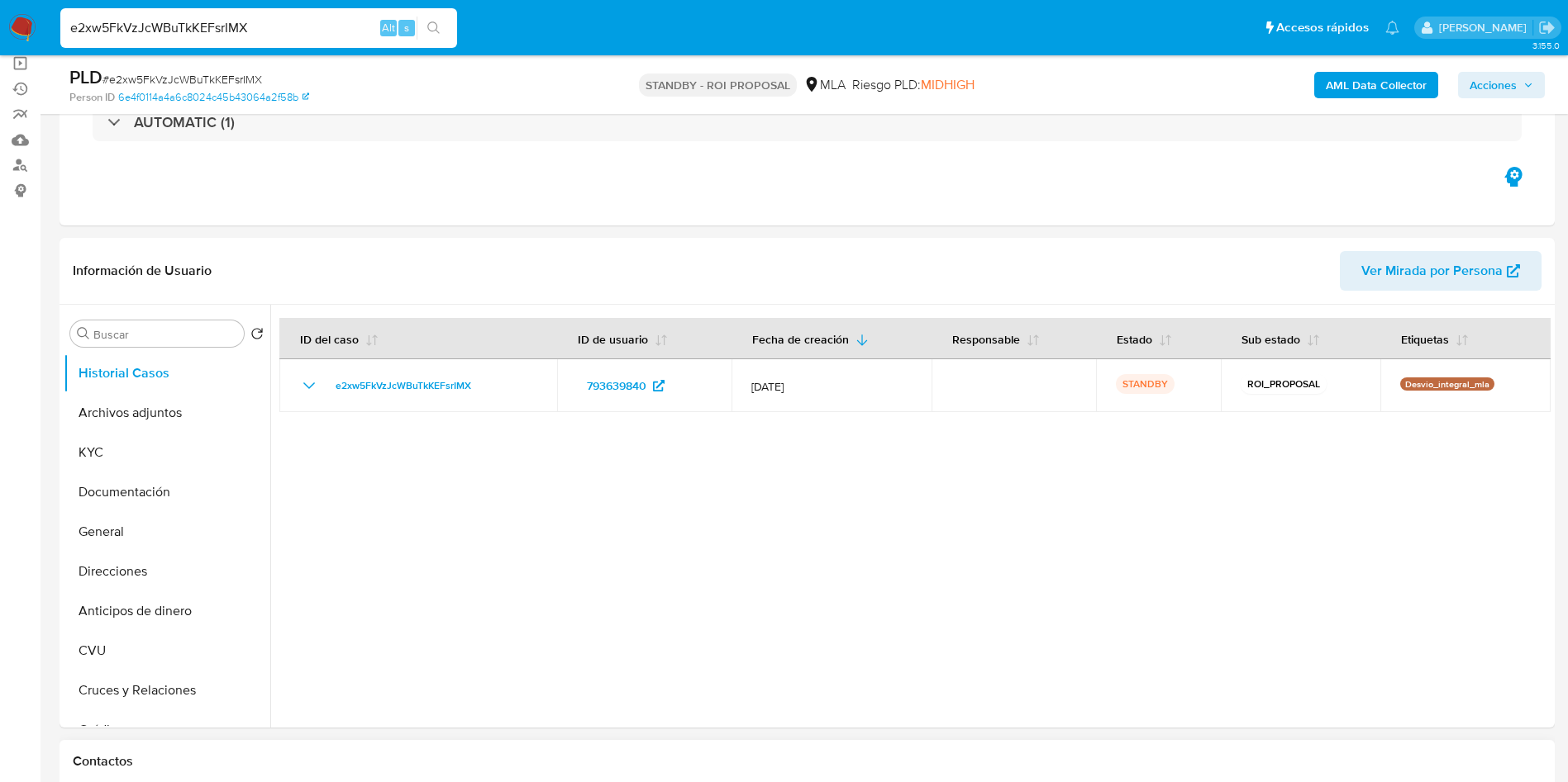
select select "10"
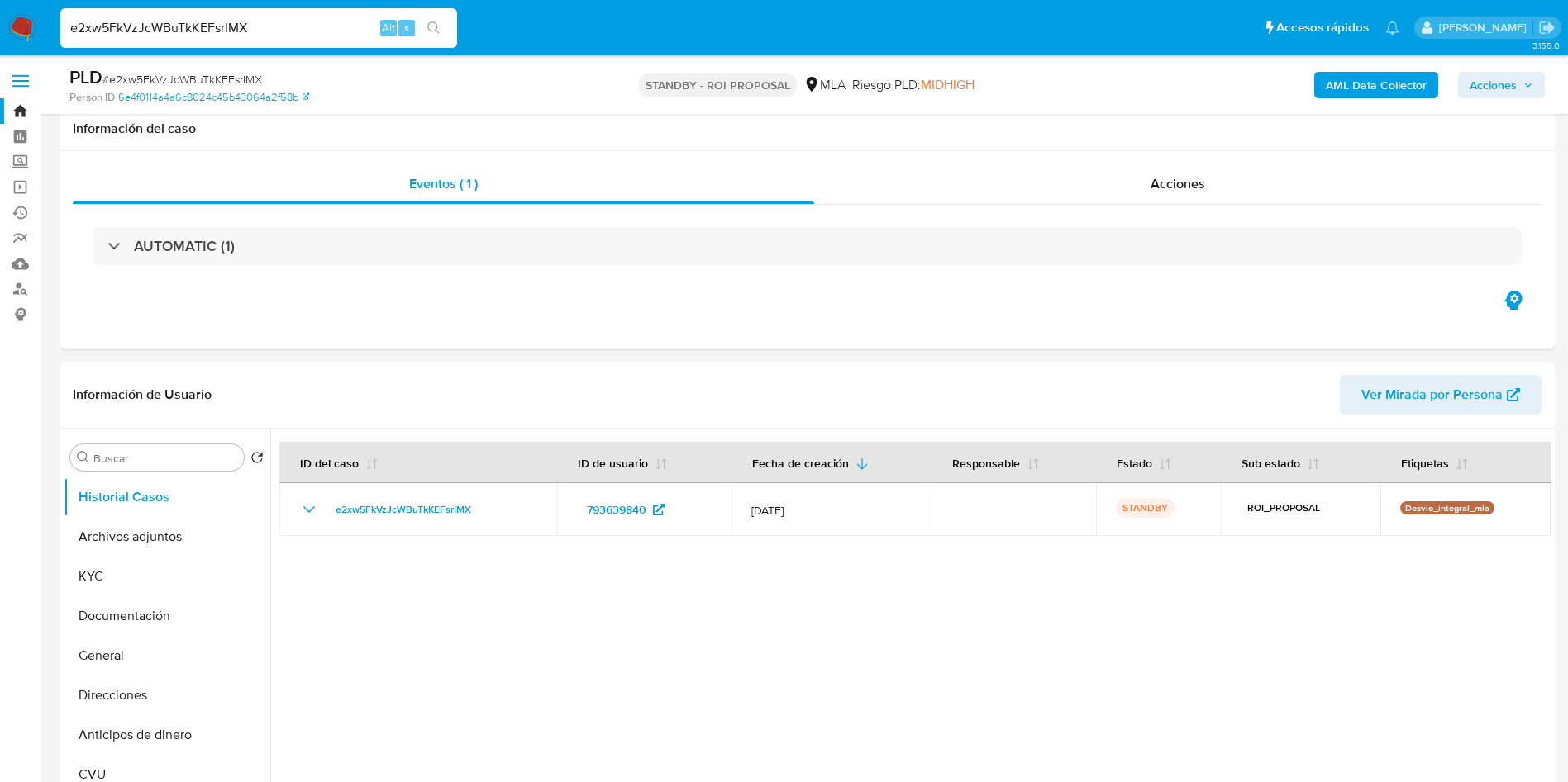
select select "10"
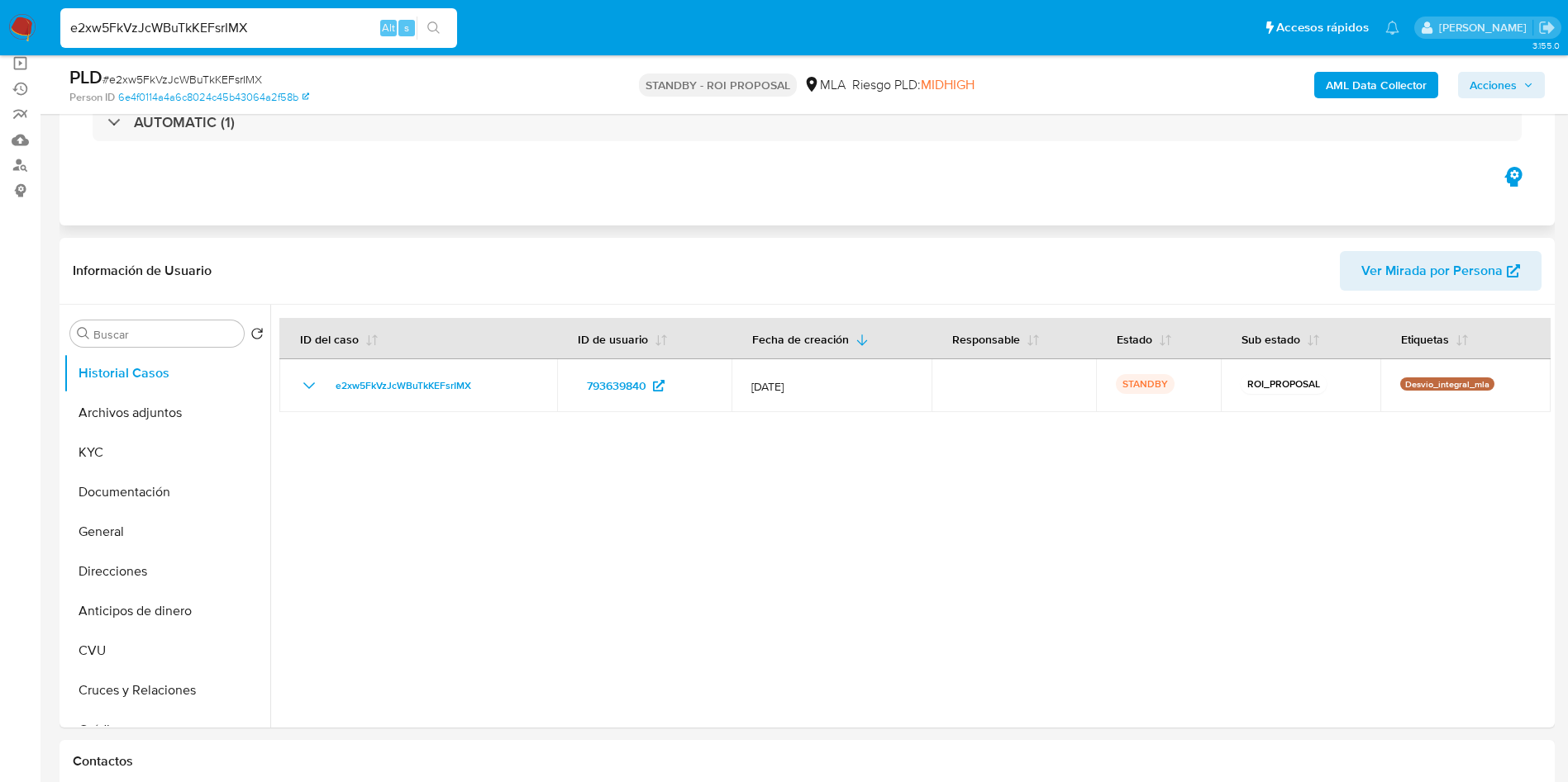
scroll to position [124, 0]
click at [263, 25] on input "e2xw5FkVzJcWBuTkKEFsrIMX" at bounding box center [258, 28] width 397 height 22
paste input "sEtkPvFwUF4gex2DnRuQbQcN"
type input "sEtkPvFwUF4gex2DnRuQbQcN"
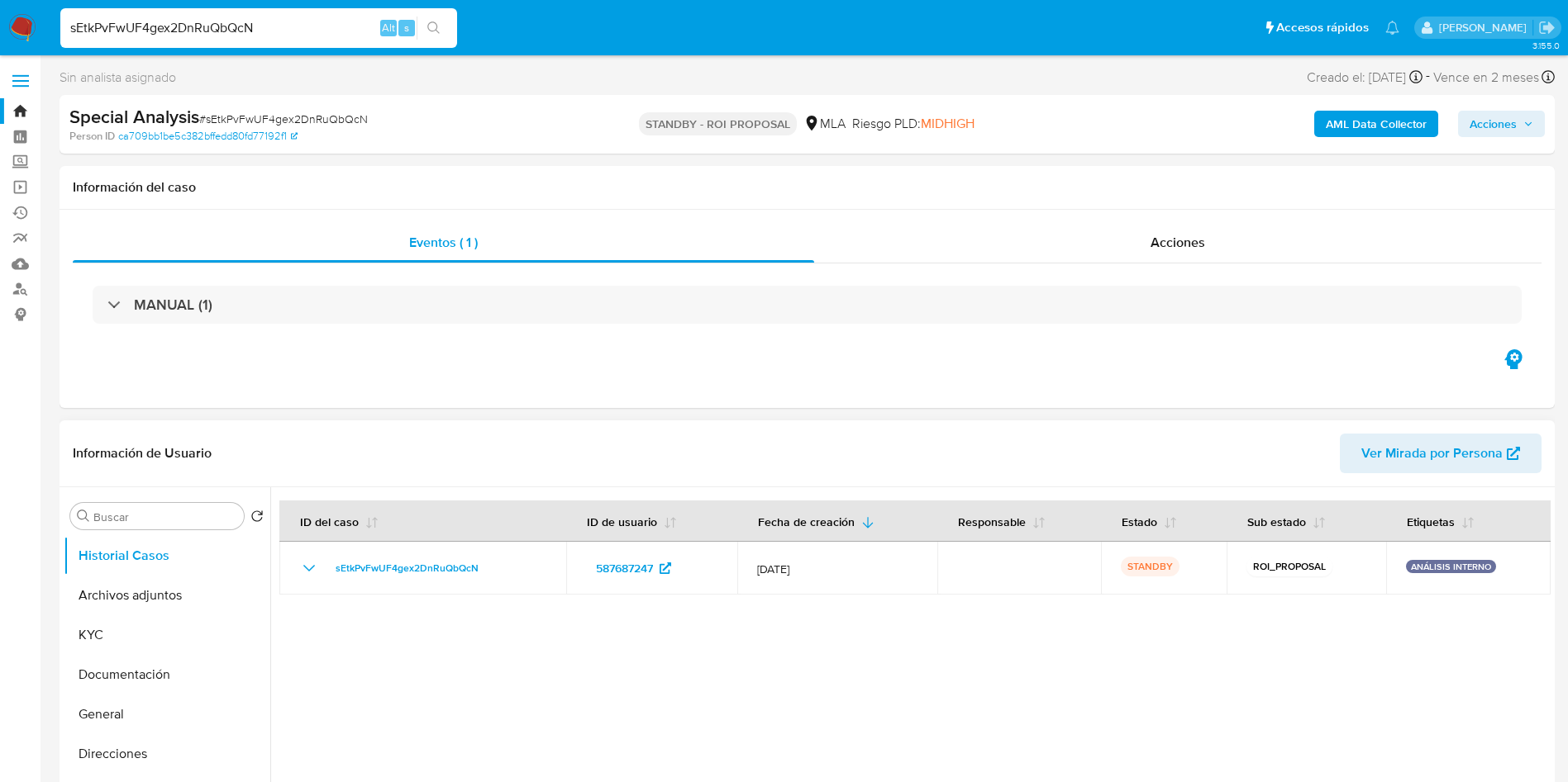
select select "10"
click at [294, 31] on input "sEtkPvFwUF4gex2DnRuQbQcN" at bounding box center [258, 28] width 397 height 22
click at [293, 31] on input "sEtkPvFwUF4gex2DnRuQbQcN" at bounding box center [258, 28] width 397 height 22
paste input "hTBI9gF1hrEAcdlbyxfaUsZb"
type input "hTBI9gF1hrEAcdlbyxfaUsZb"
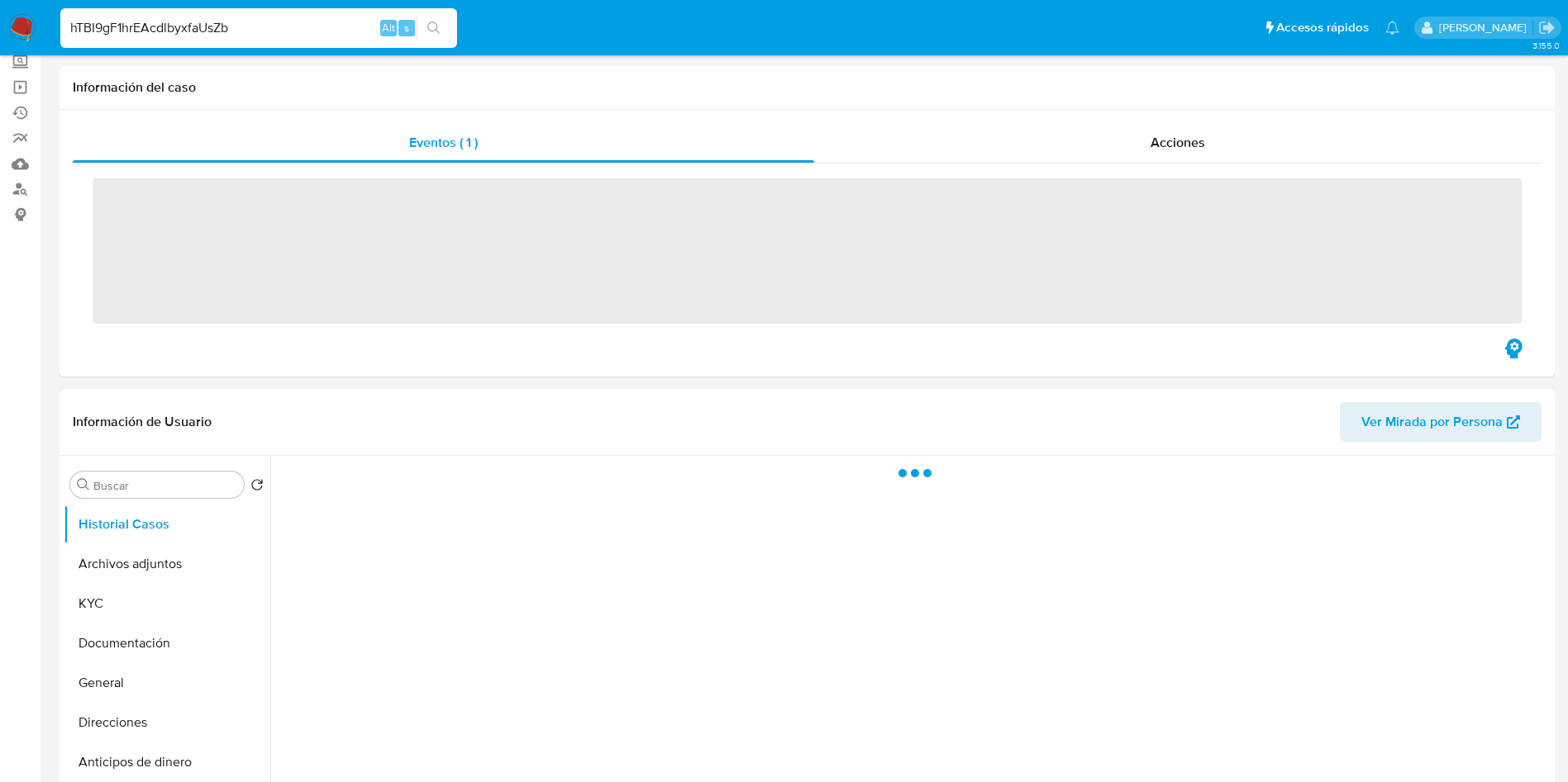
scroll to position [124, 0]
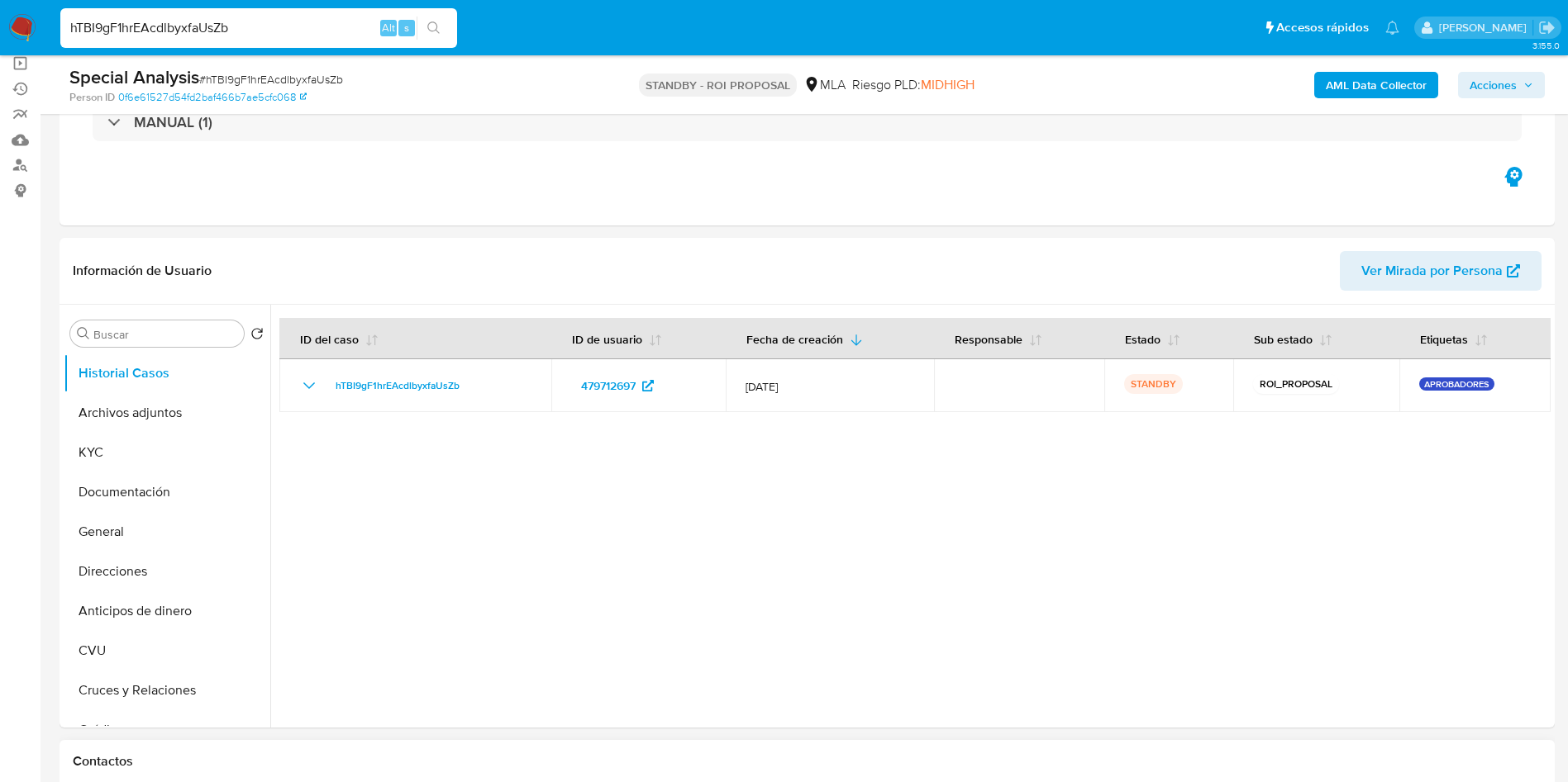
select select "10"
click at [327, 25] on input "hTBI9gF1hrEAcdlbyxfaUsZb" at bounding box center [258, 28] width 397 height 22
click at [327, 26] on input "hTBI9gF1hrEAcdlbyxfaUsZb" at bounding box center [258, 28] width 397 height 22
paste input "7MFhG5zk15MgauiqihWEe3CZ"
type input "7MFhG5zk15MgauiqihWEe3CZ"
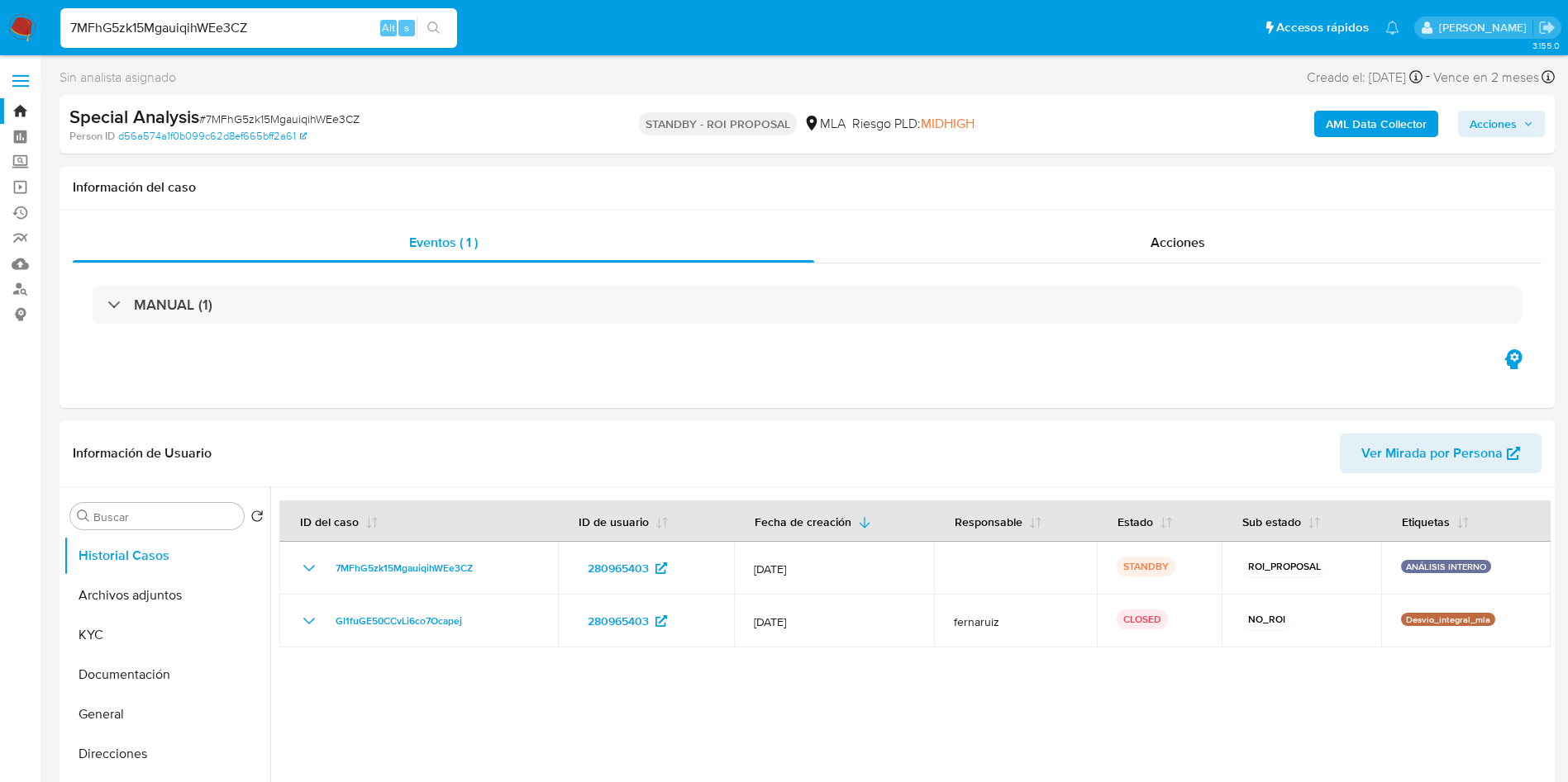
select select "10"
click at [310, 36] on input "7MFhG5zk15MgauiqihWEe3CZ" at bounding box center [258, 28] width 397 height 22
paste input "glt9zPMsFhi1ZaIKmucseNn1"
type input "glt9zPMsFhi1ZaIKmucseNn1"
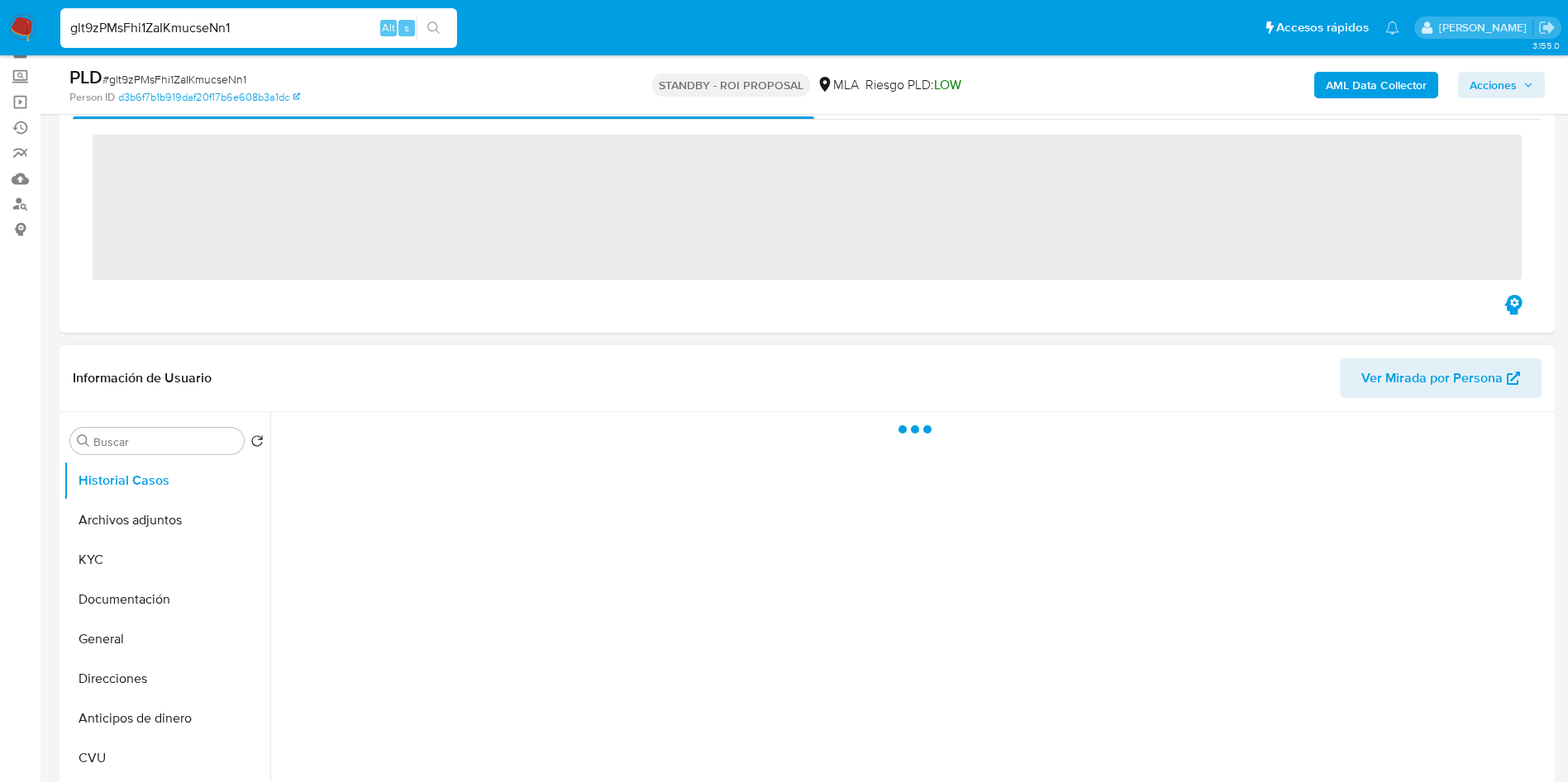
scroll to position [124, 0]
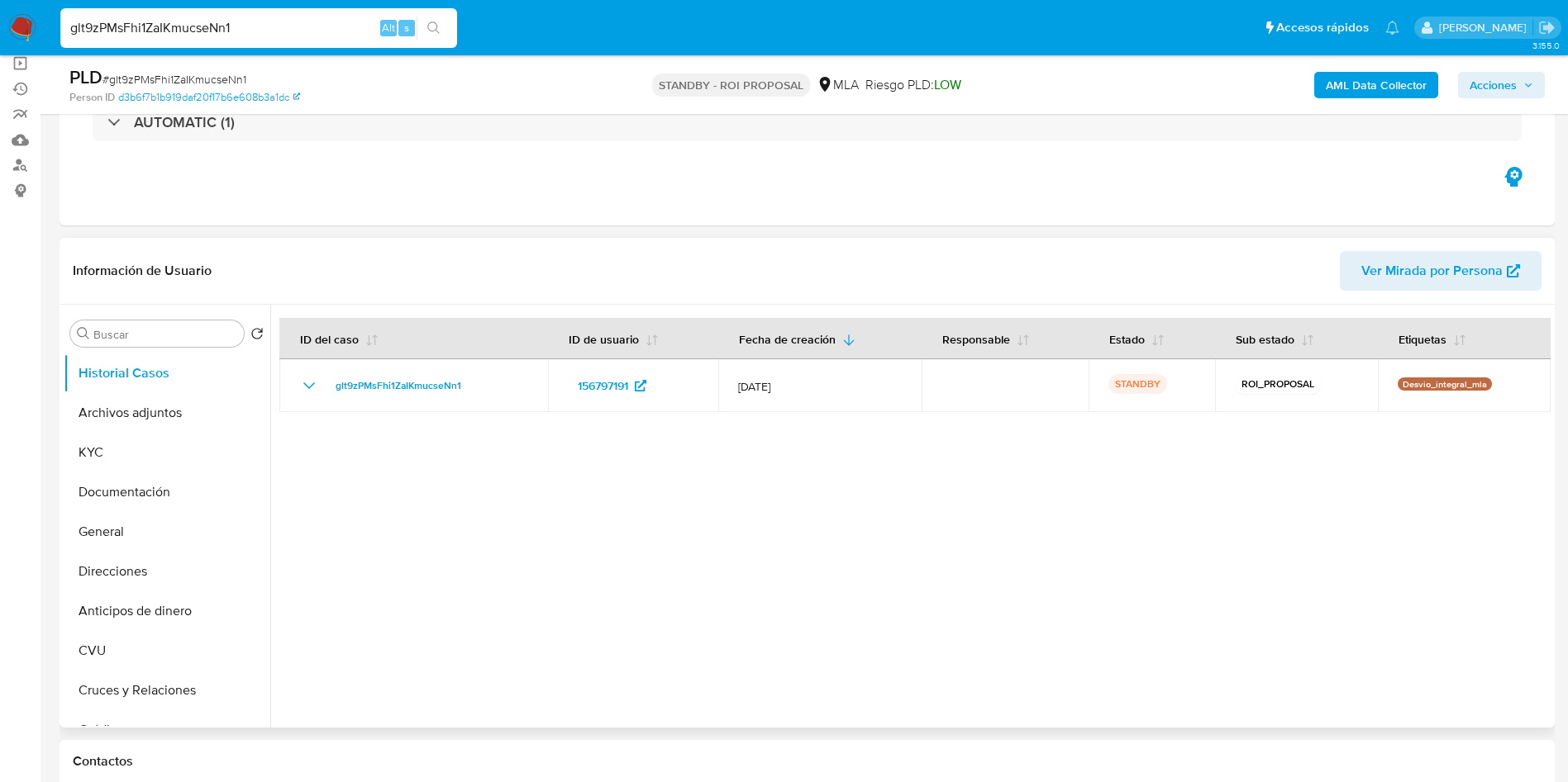
select select "10"
click at [341, 22] on input "glt9zPMsFhi1ZaIKmucseNn1" at bounding box center [258, 28] width 397 height 22
paste input "Av7ddjwPKk0c4ZMf4D2Un40Z"
type input "Av7ddjwPKk0c4ZMf4D2Un40Z"
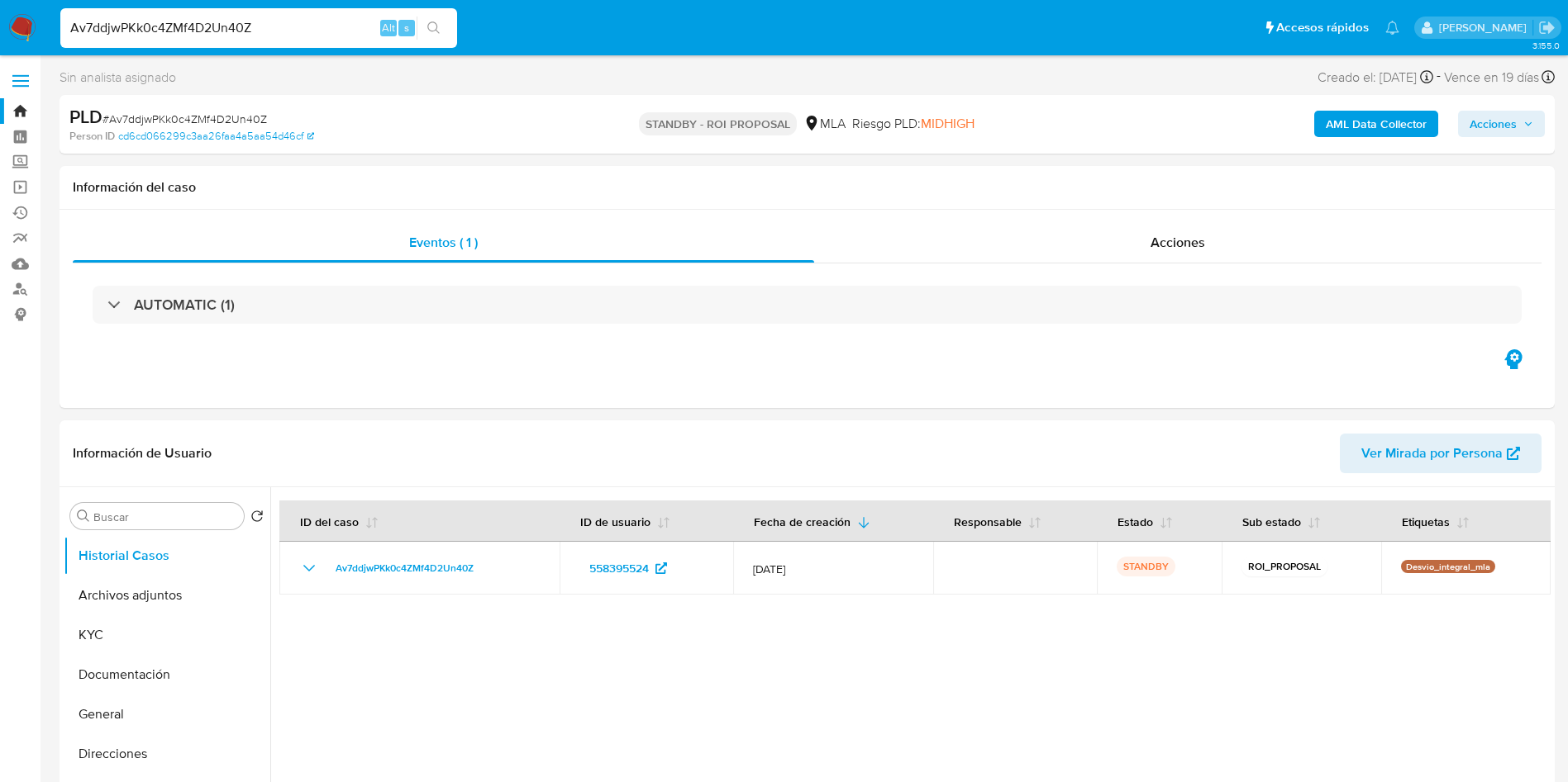
select select "10"
click at [123, 579] on button "Archivos adjuntos" at bounding box center [161, 596] width 194 height 40
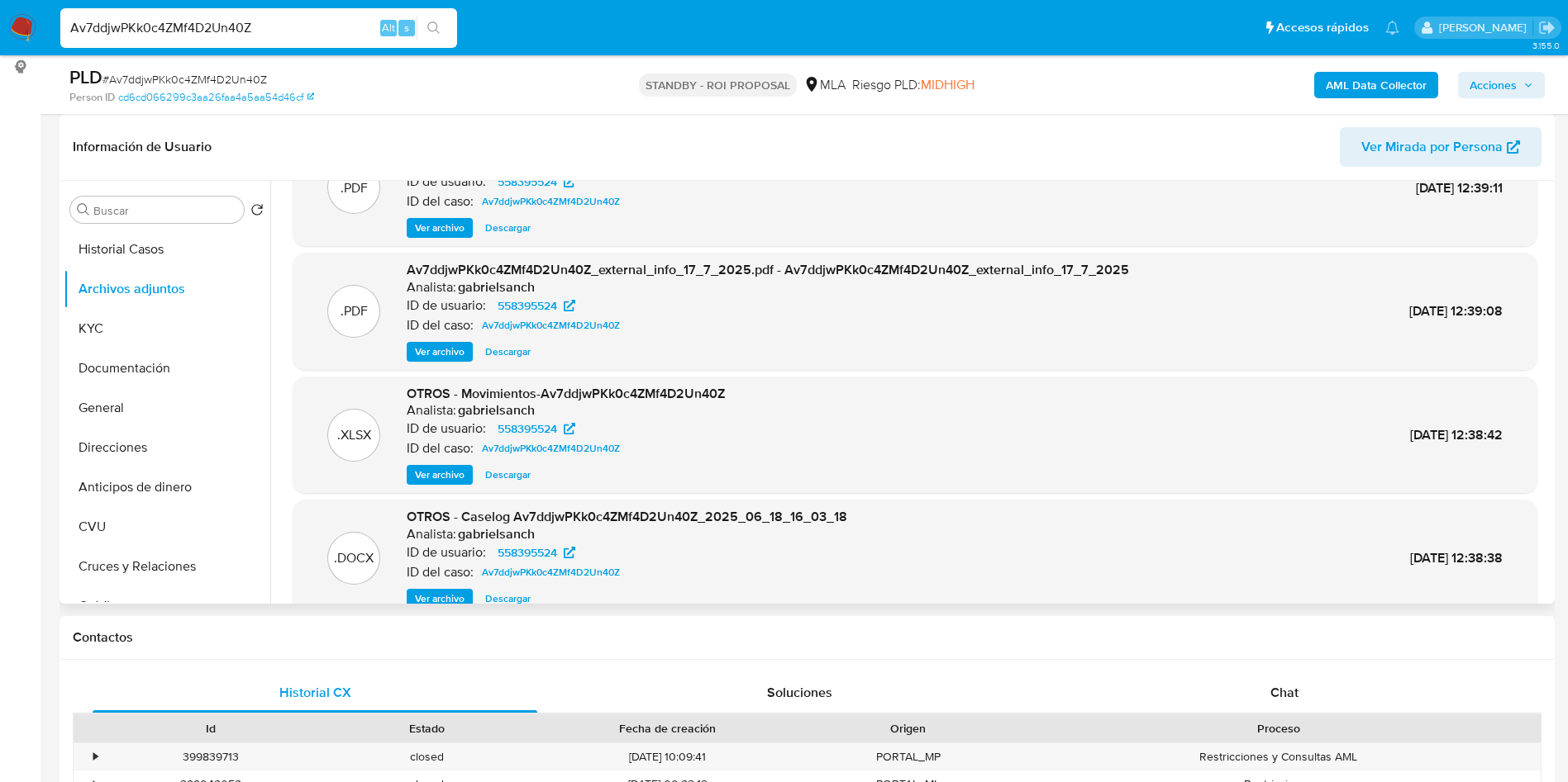
scroll to position [93, 0]
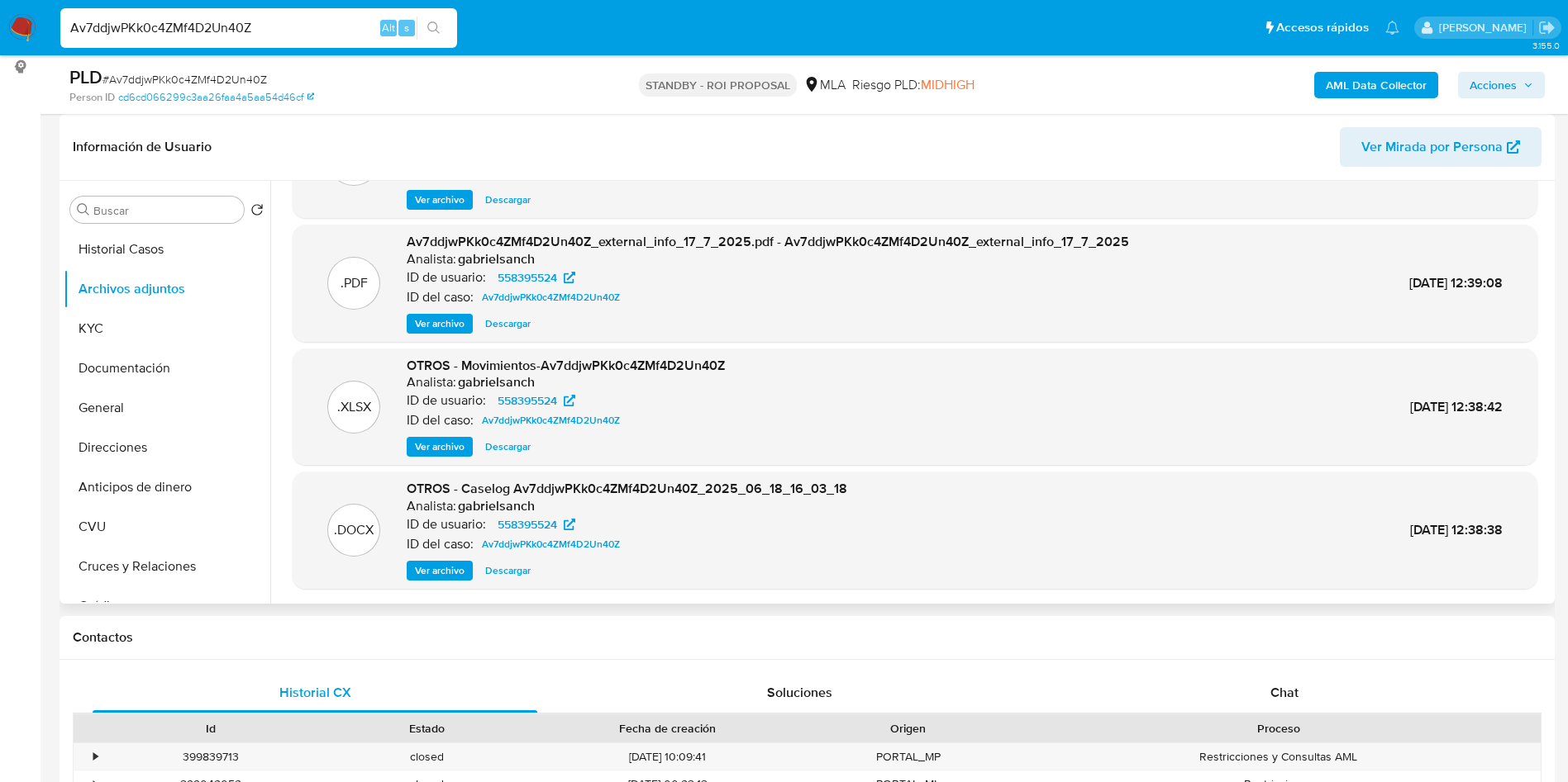
click at [524, 569] on span "Descargar" at bounding box center [507, 571] width 46 height 17
click at [301, 46] on div "Av7ddjwPKk0c4ZMf4D2Un40Z Alt s" at bounding box center [258, 28] width 397 height 40
click at [297, 29] on input "Av7ddjwPKk0c4ZMf4D2Un40Z" at bounding box center [258, 28] width 397 height 22
paste input "dRJExAj5h9pbMrMBRDm5qjDO"
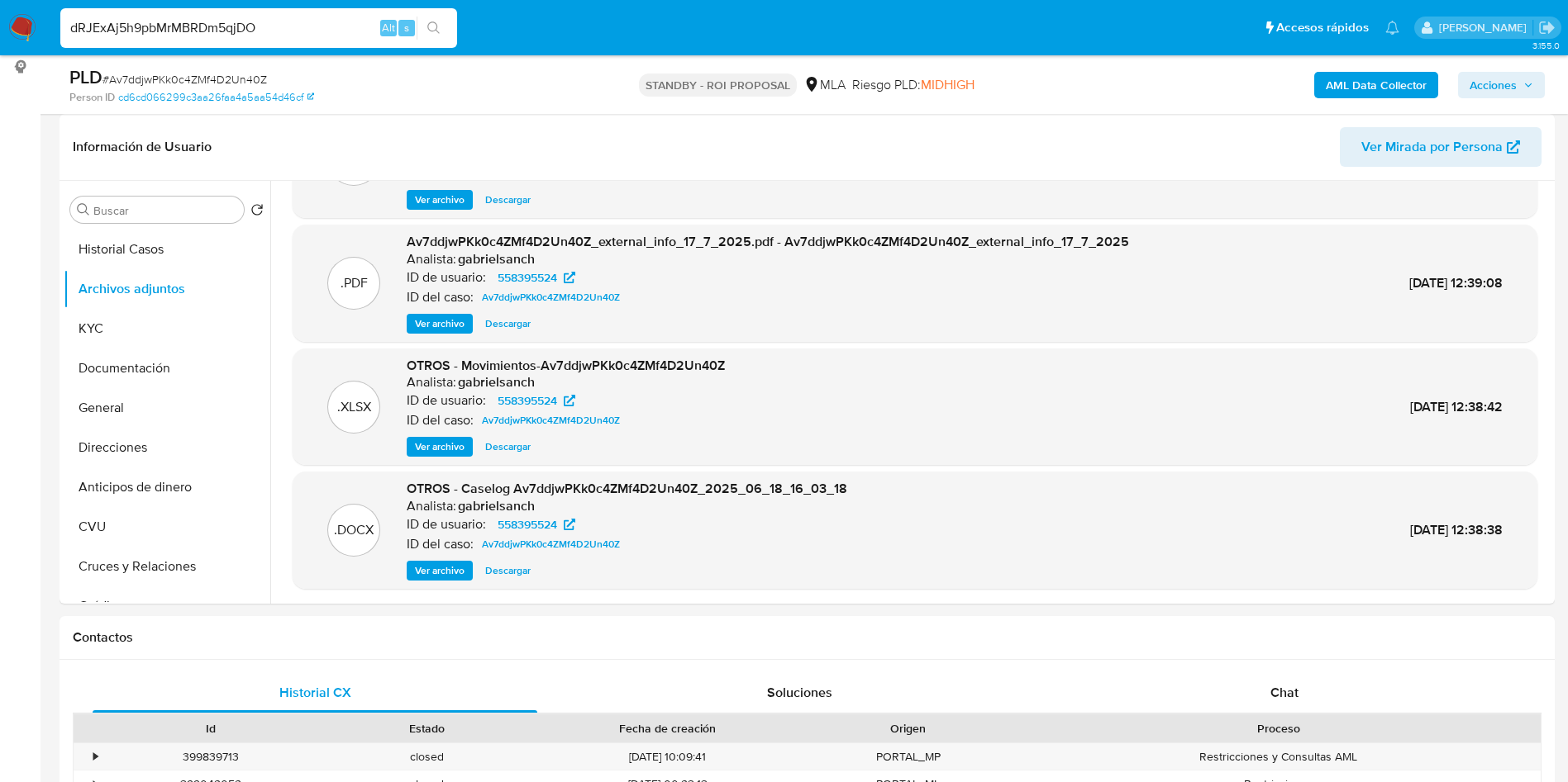
type input "dRJExAj5h9pbMrMBRDm5qjDO"
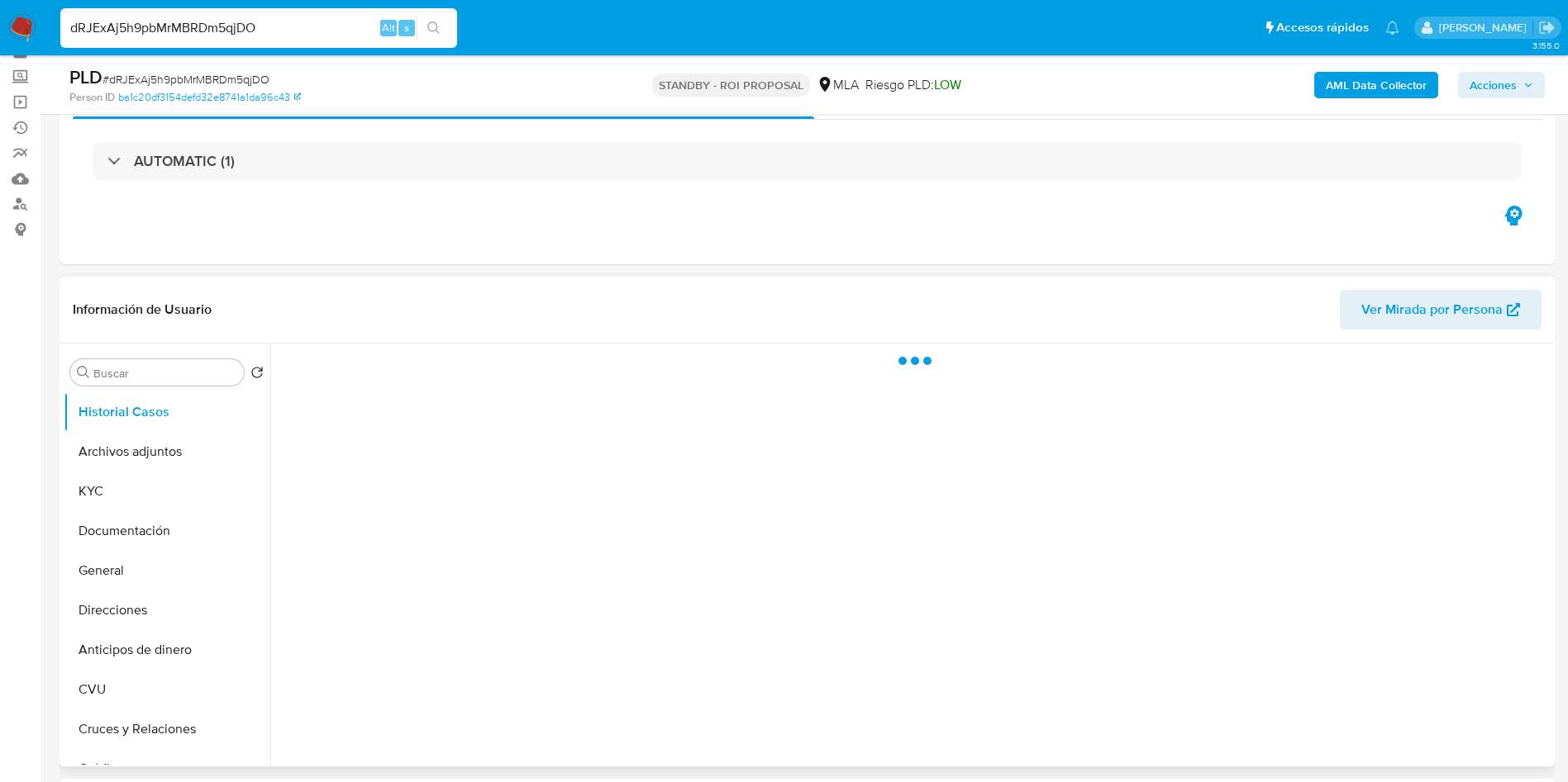
scroll to position [124, 0]
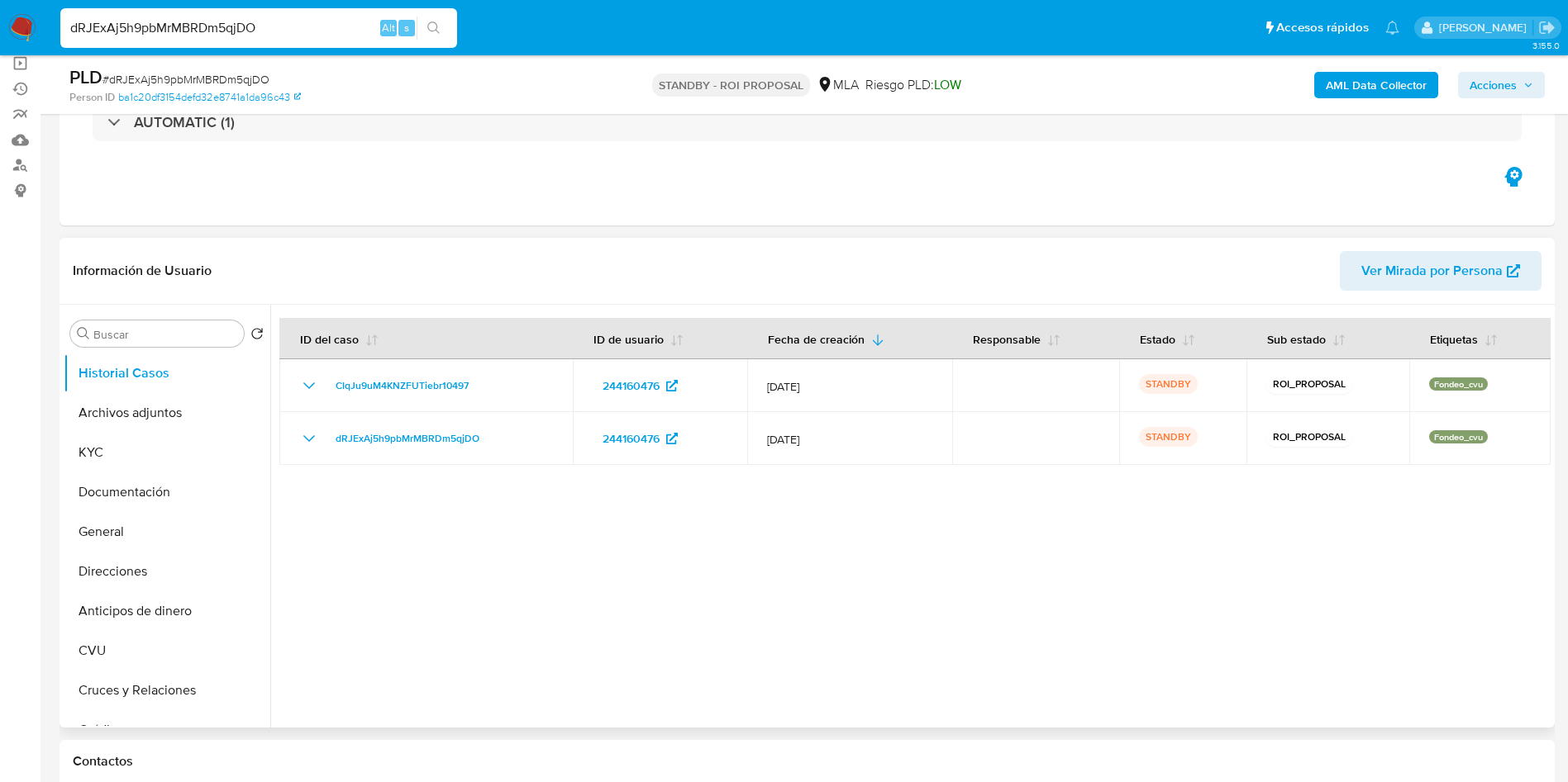
select select "10"
click at [182, 408] on button "Archivos adjuntos" at bounding box center [161, 413] width 194 height 40
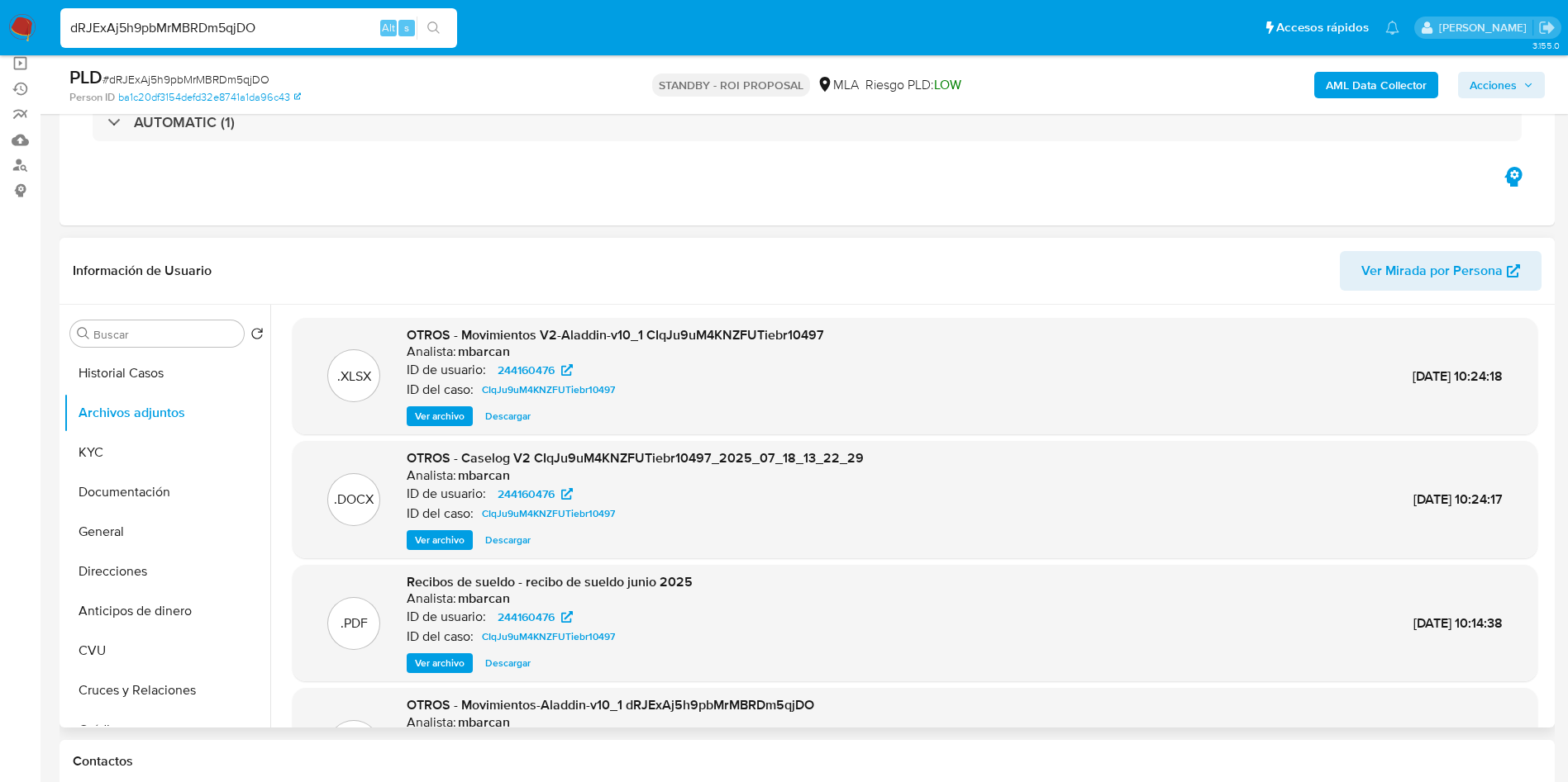
click at [506, 537] on span "Descargar" at bounding box center [507, 540] width 46 height 17
click at [275, 24] on input "dRJExAj5h9pbMrMBRDm5qjDO" at bounding box center [258, 28] width 397 height 22
paste input "q6uZCrM0ZMobxiC7ShjT3dBd"
type input "q6uZCrM0ZMobxiC7ShjT3dBd"
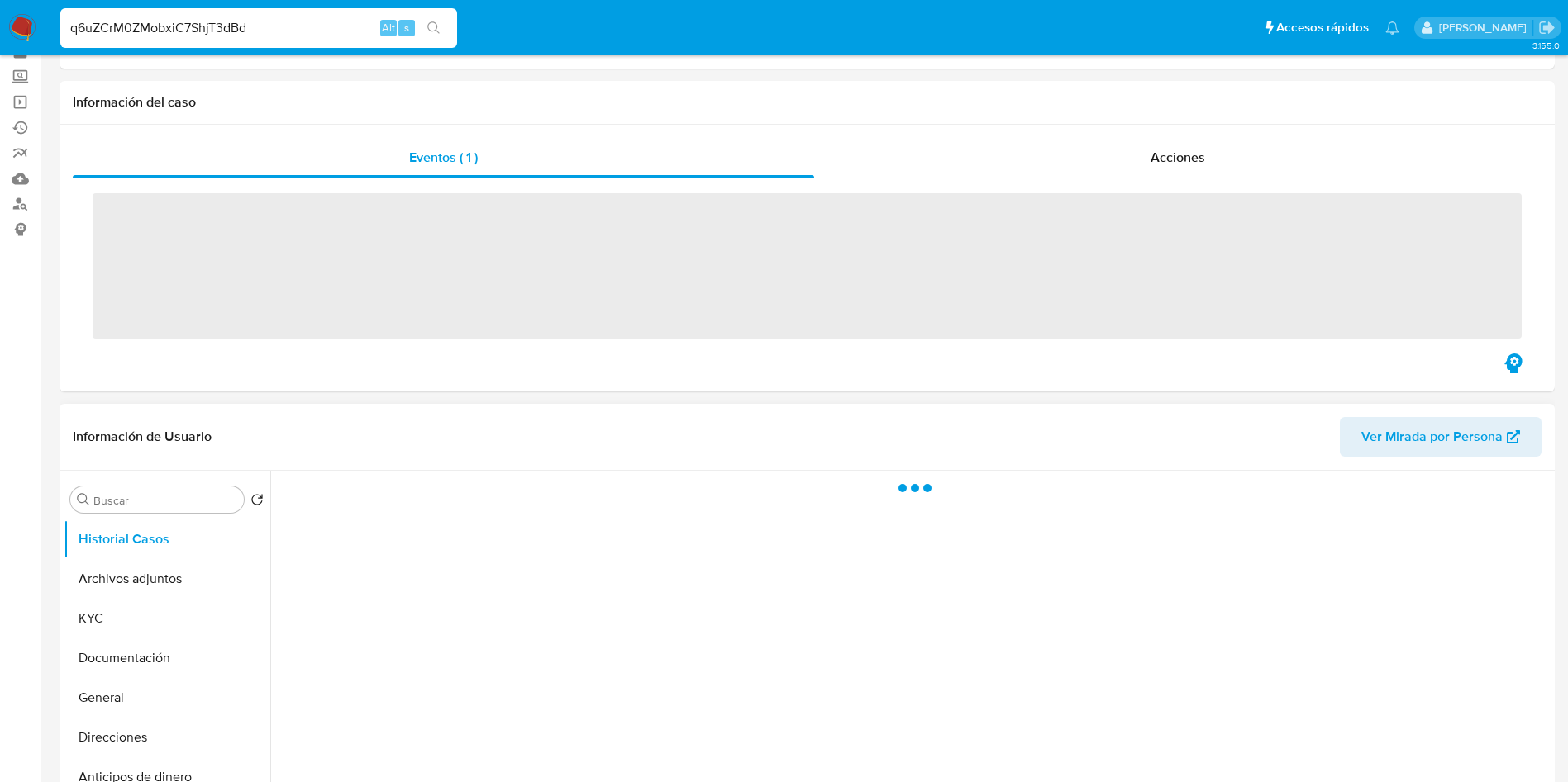
scroll to position [124, 0]
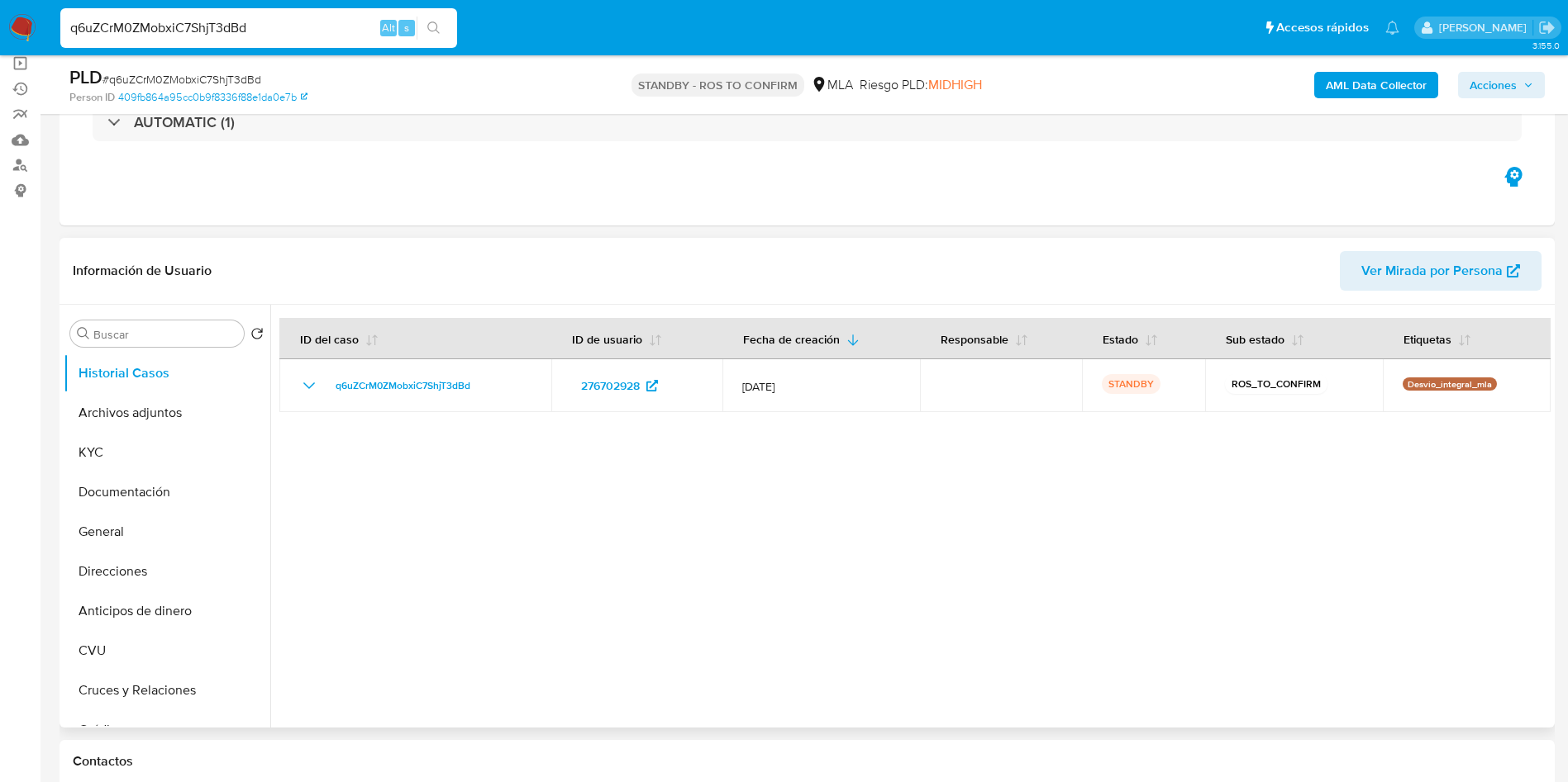
select select "10"
click at [104, 414] on button "Archivos adjuntos" at bounding box center [161, 413] width 194 height 40
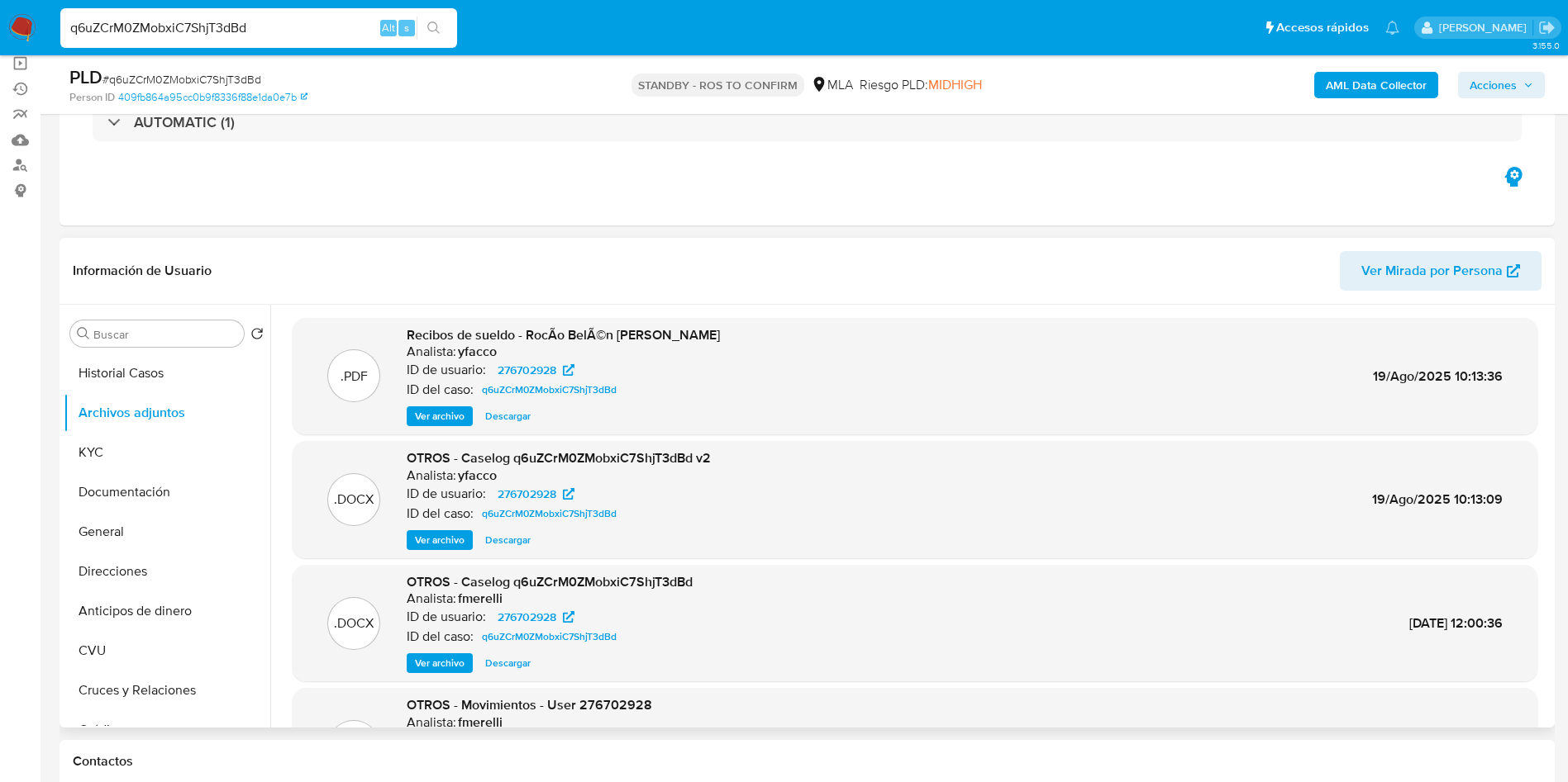
drag, startPoint x: 509, startPoint y: 540, endPoint x: 524, endPoint y: 541, distance: 15.0
click at [509, 540] on span "Descargar" at bounding box center [507, 540] width 46 height 17
click at [169, 433] on button "KYC" at bounding box center [161, 453] width 194 height 40
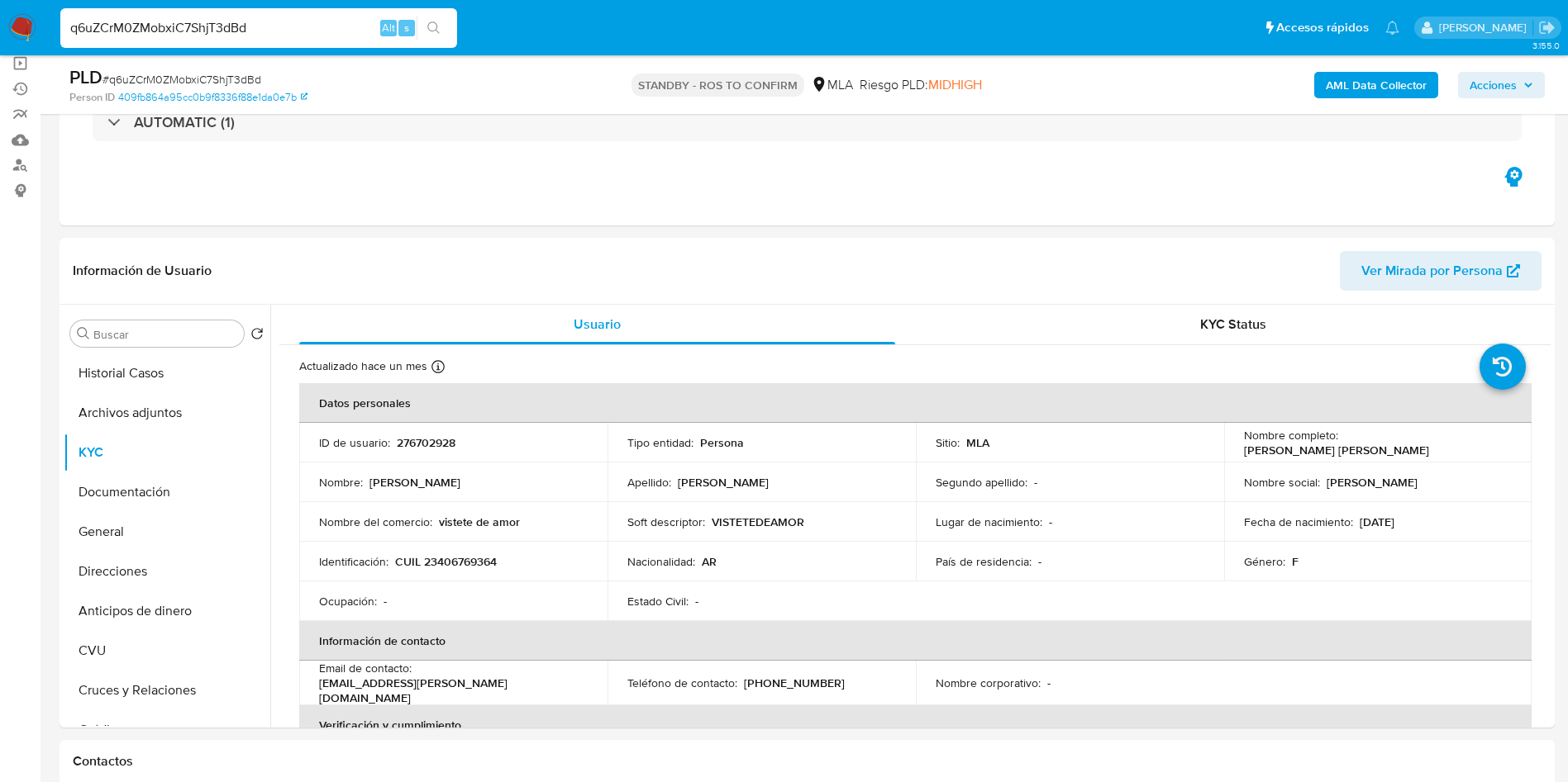
click at [272, 27] on input "q6uZCrM0ZMobxiC7ShjT3dBd" at bounding box center [258, 28] width 397 height 22
paste input "YNHj1qAuVrhAhmCxL21dXKA0"
type input "YNHj1qAuVrhAhmCxL21dXKA0"
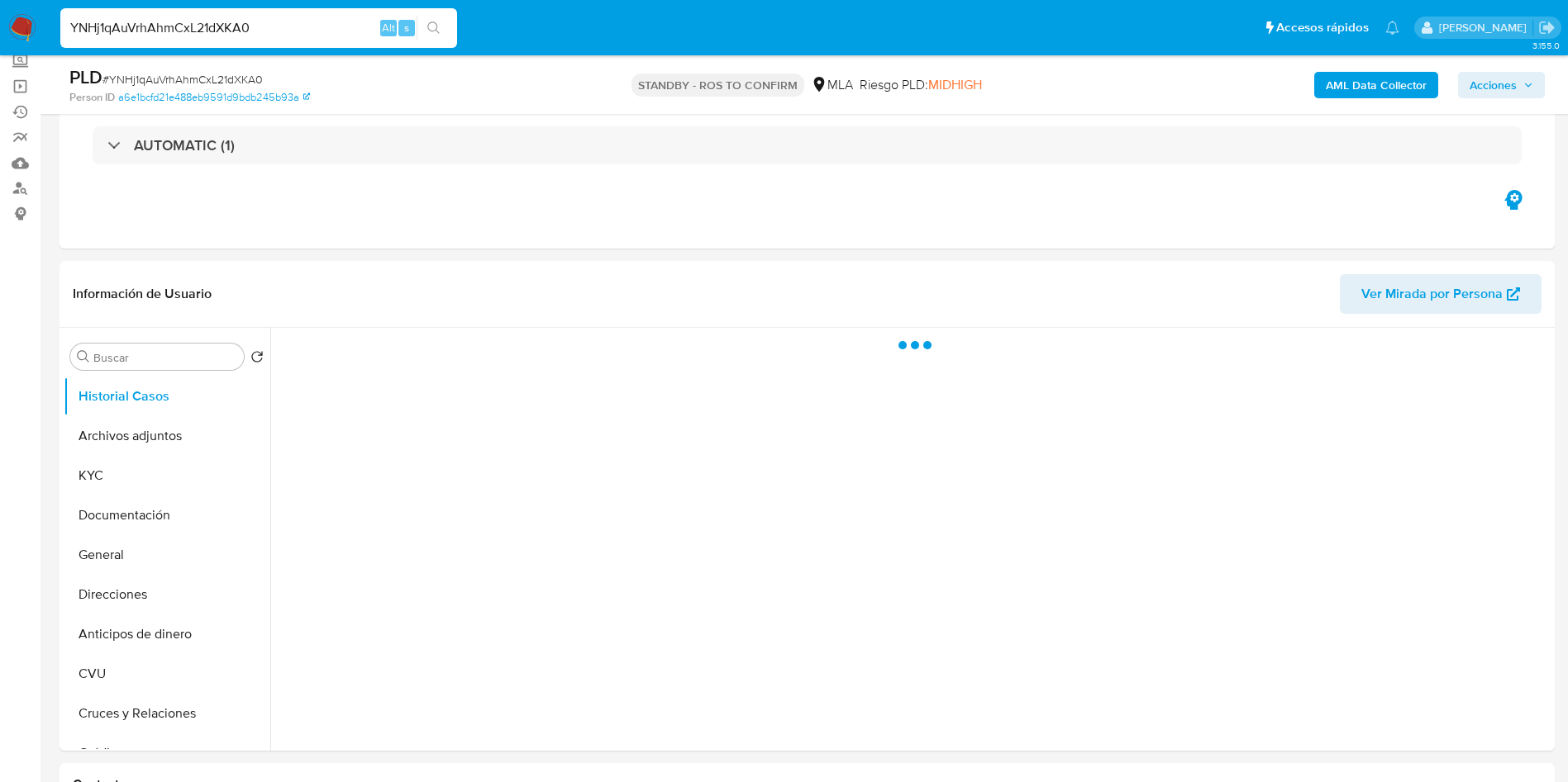
scroll to position [124, 0]
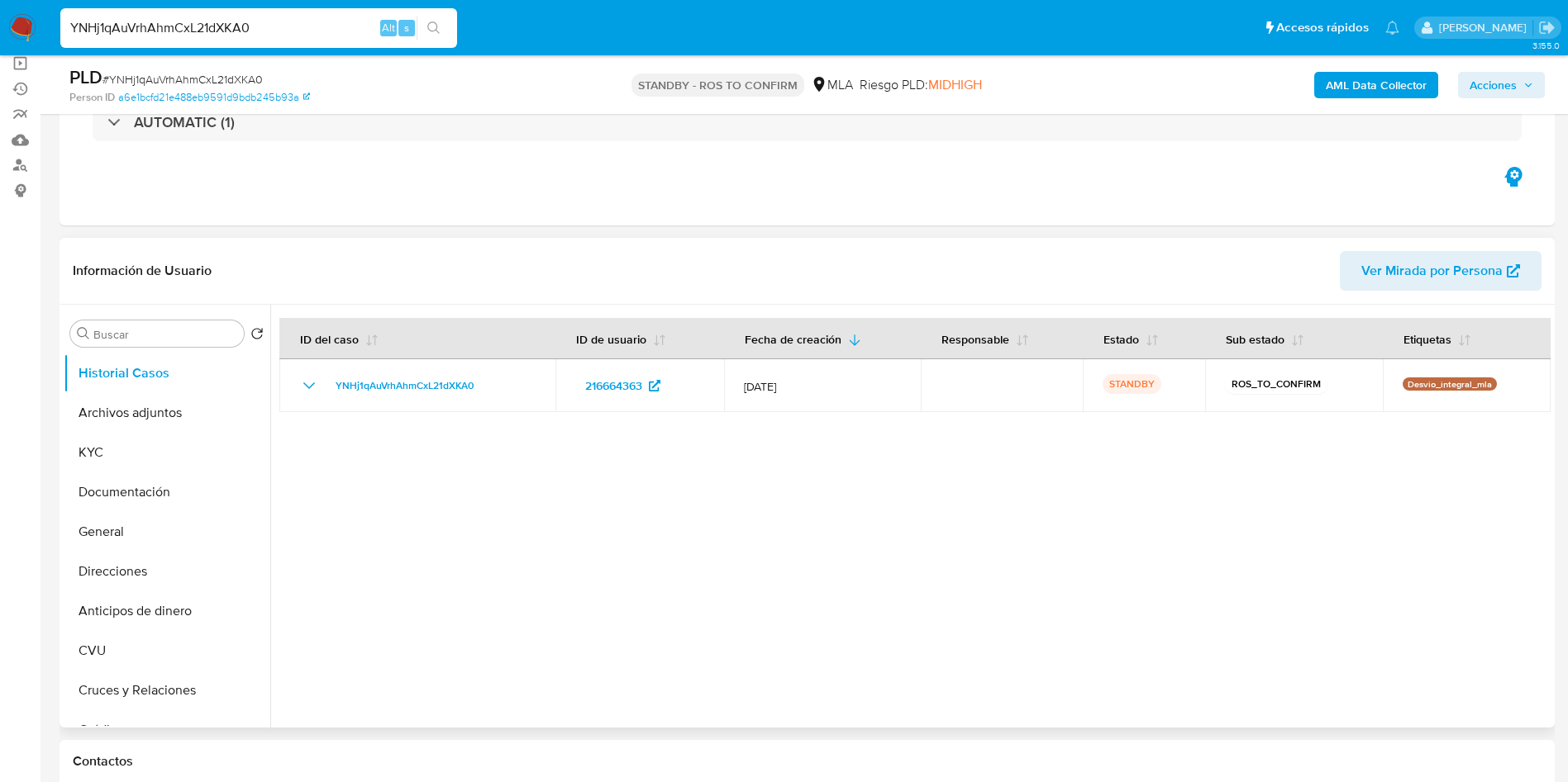
select select "10"
click at [161, 411] on button "Archivos adjuntos" at bounding box center [161, 413] width 194 height 40
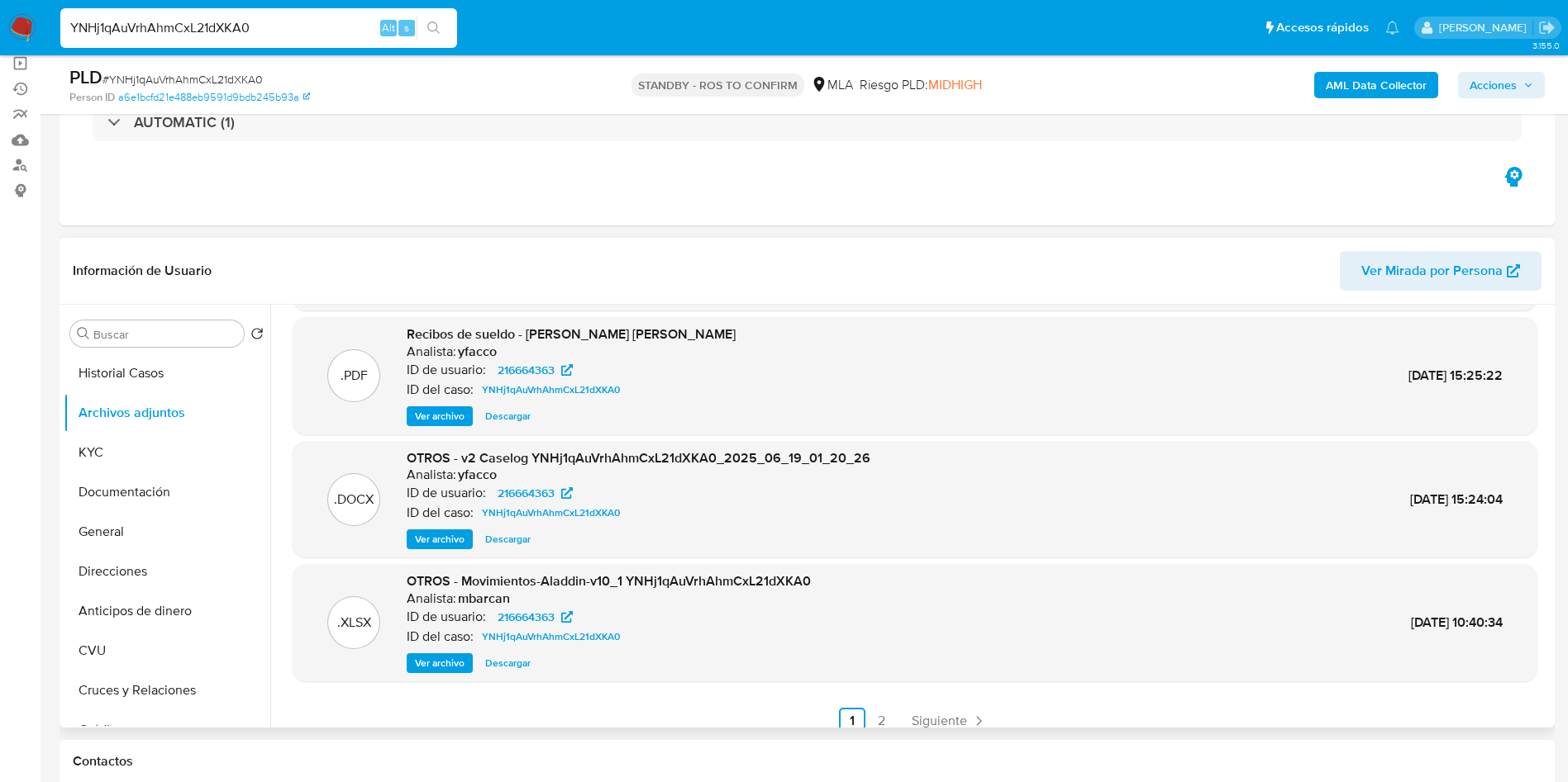
click at [531, 540] on span "Descargar" at bounding box center [507, 540] width 46 height 17
click at [339, 30] on input "YNHj1qAuVrhAhmCxL21dXKA0" at bounding box center [258, 28] width 397 height 22
paste input "vw9gwhJ22sw5Jbcfta3CvW0g"
type input "vw9gwhJ22sw5Jbcfta3CvW0g"
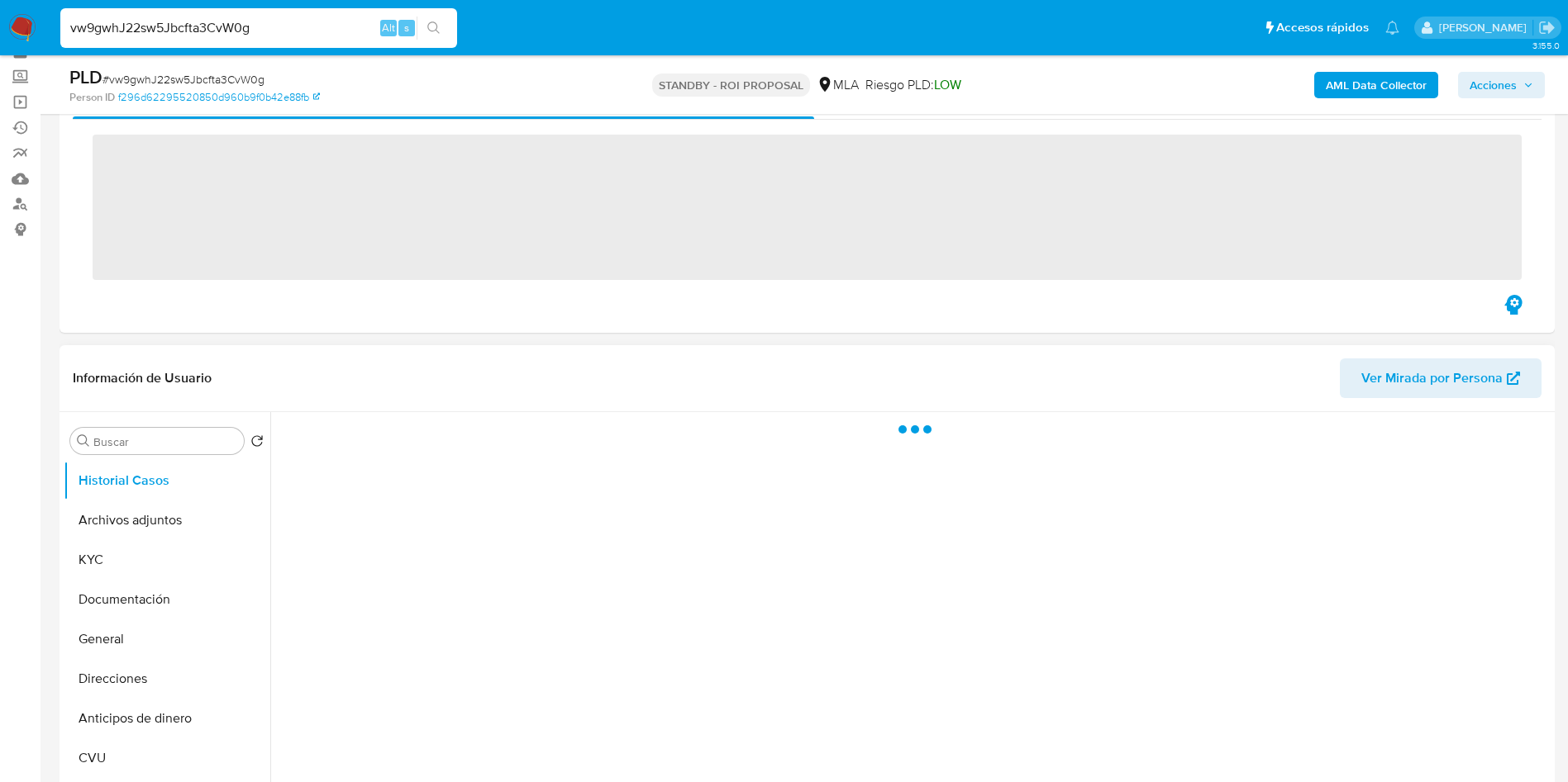
scroll to position [124, 0]
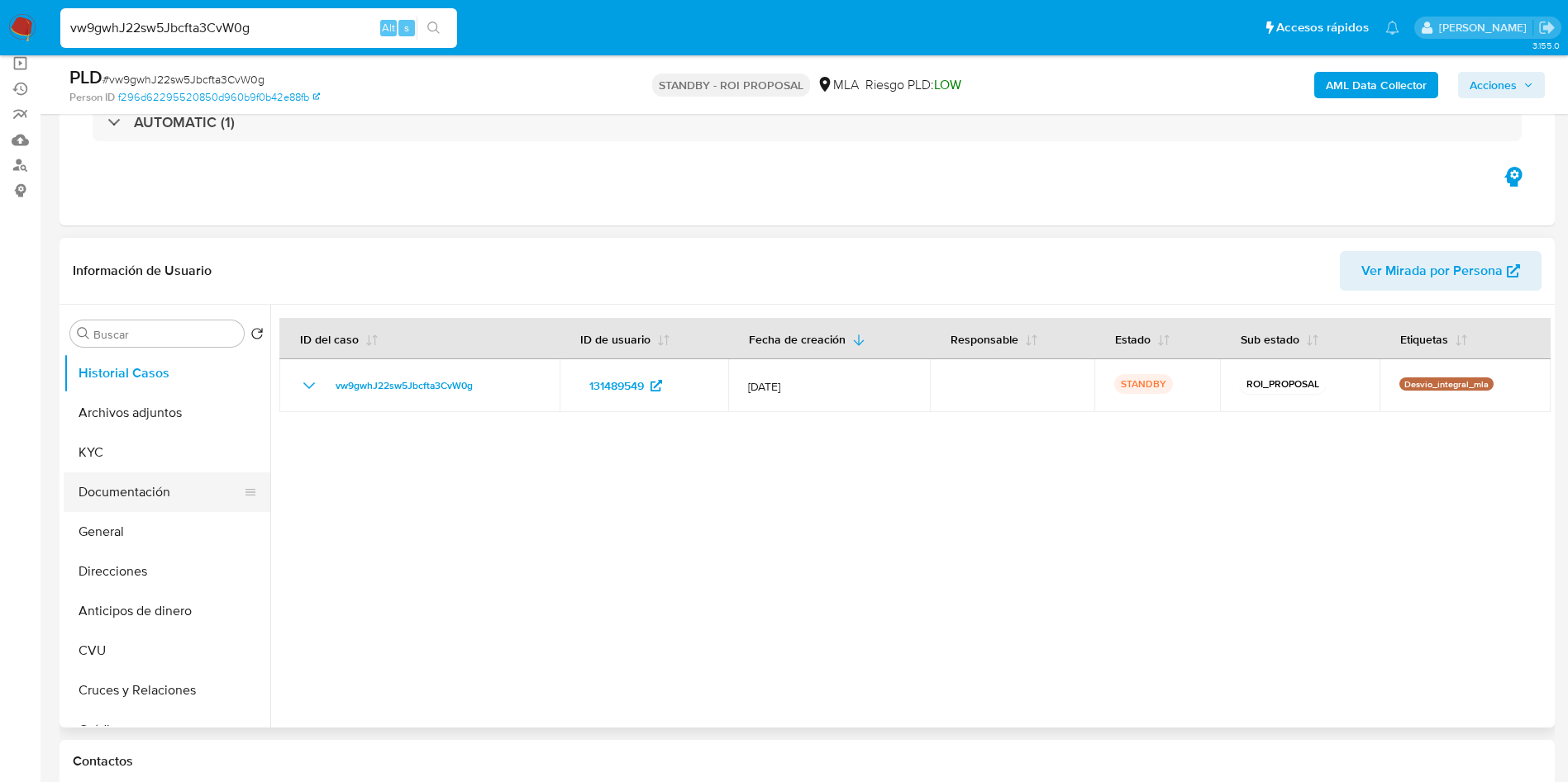
select select "10"
click at [152, 419] on button "Archivos adjuntos" at bounding box center [161, 413] width 194 height 40
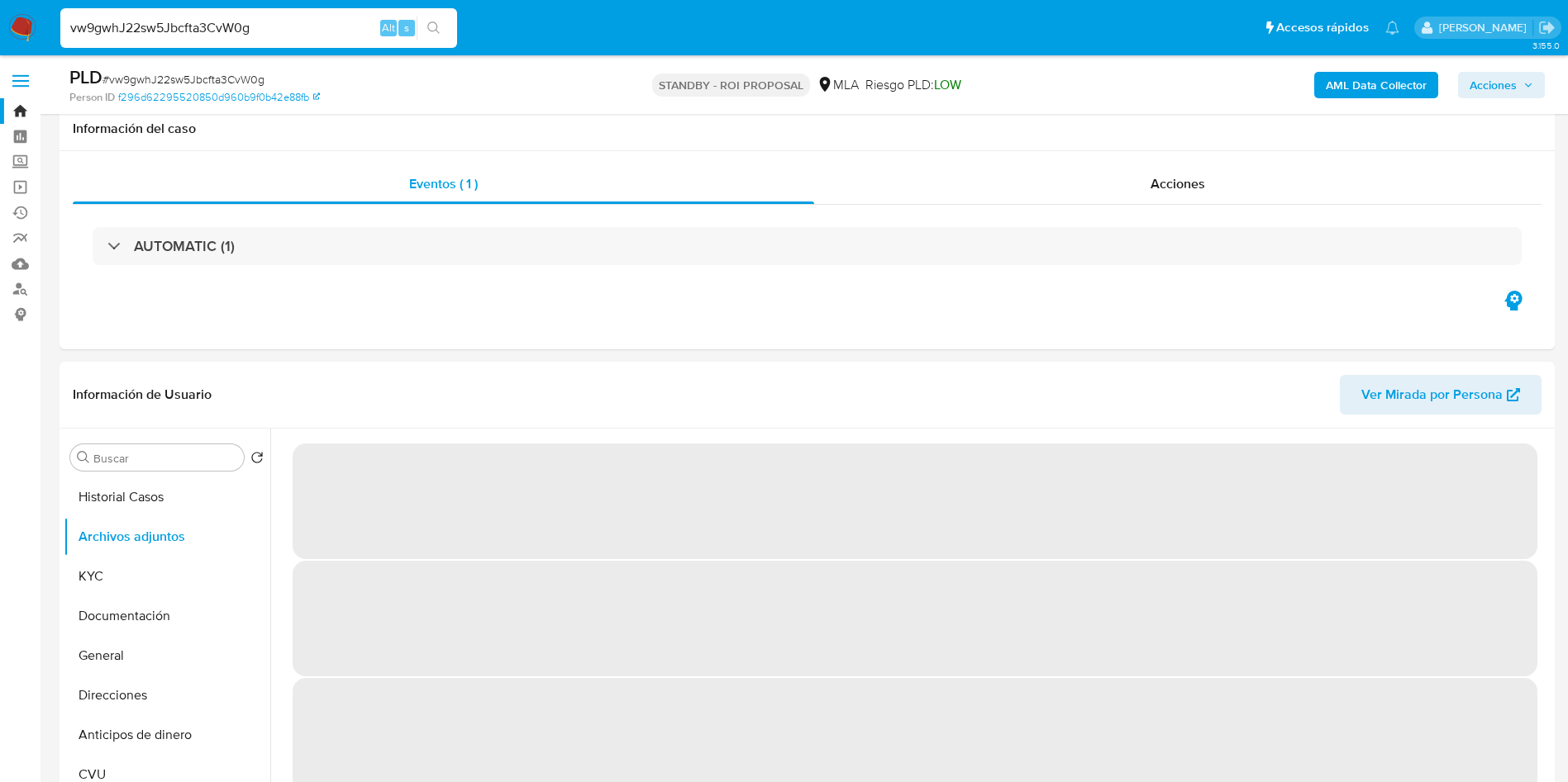
select select "10"
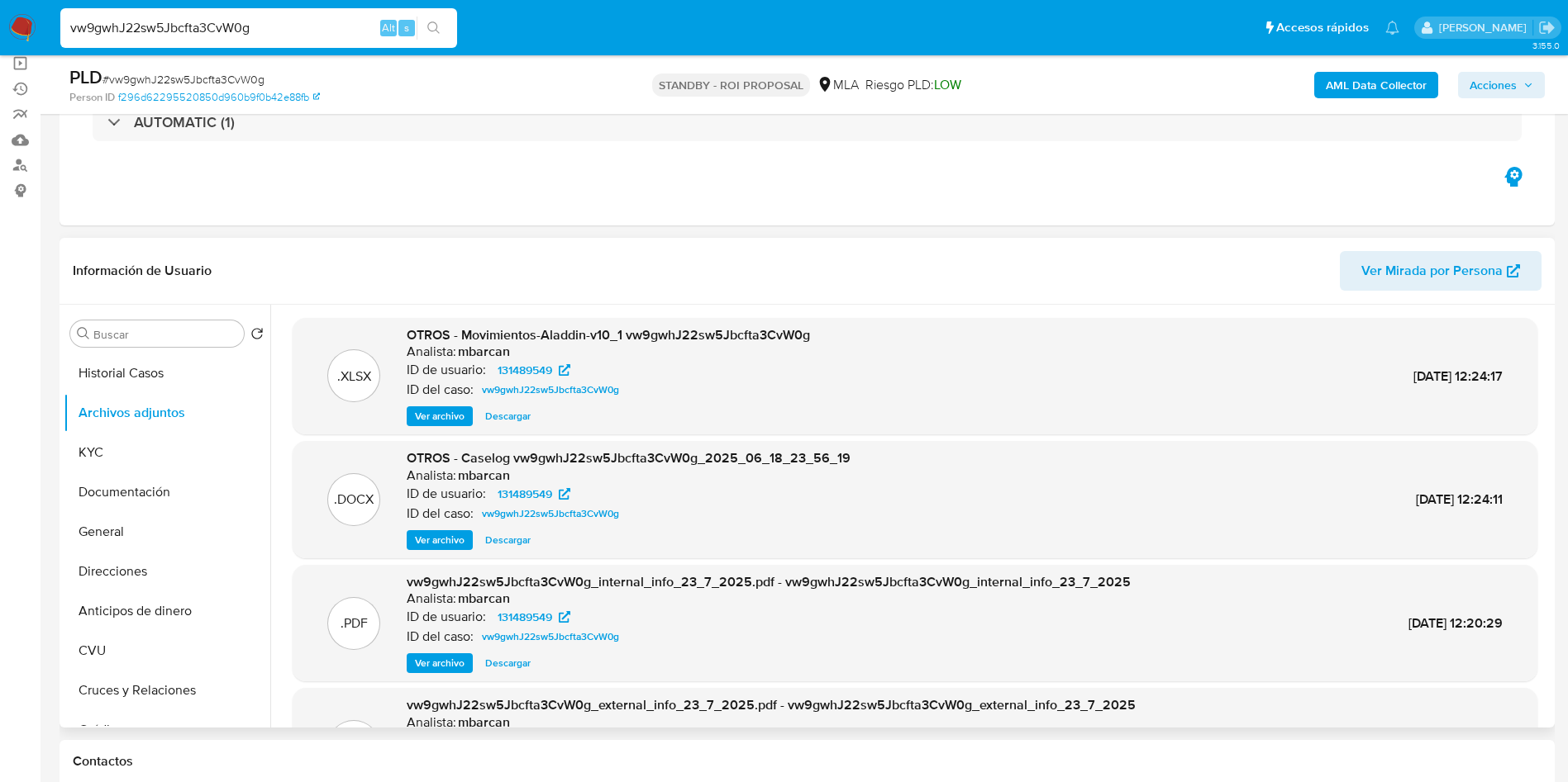
click at [502, 548] on span "Descargar" at bounding box center [507, 540] width 46 height 17
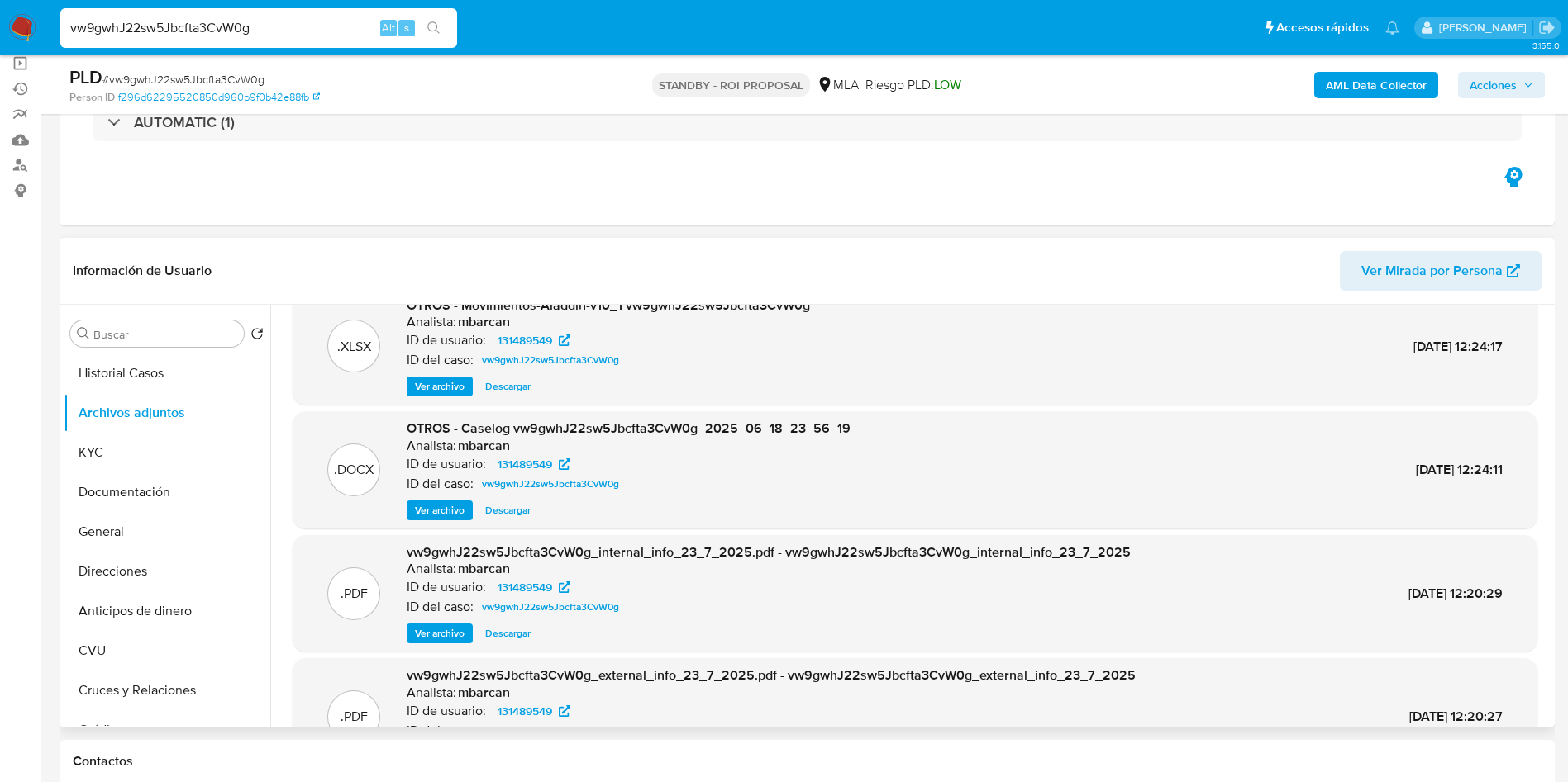
scroll to position [0, 0]
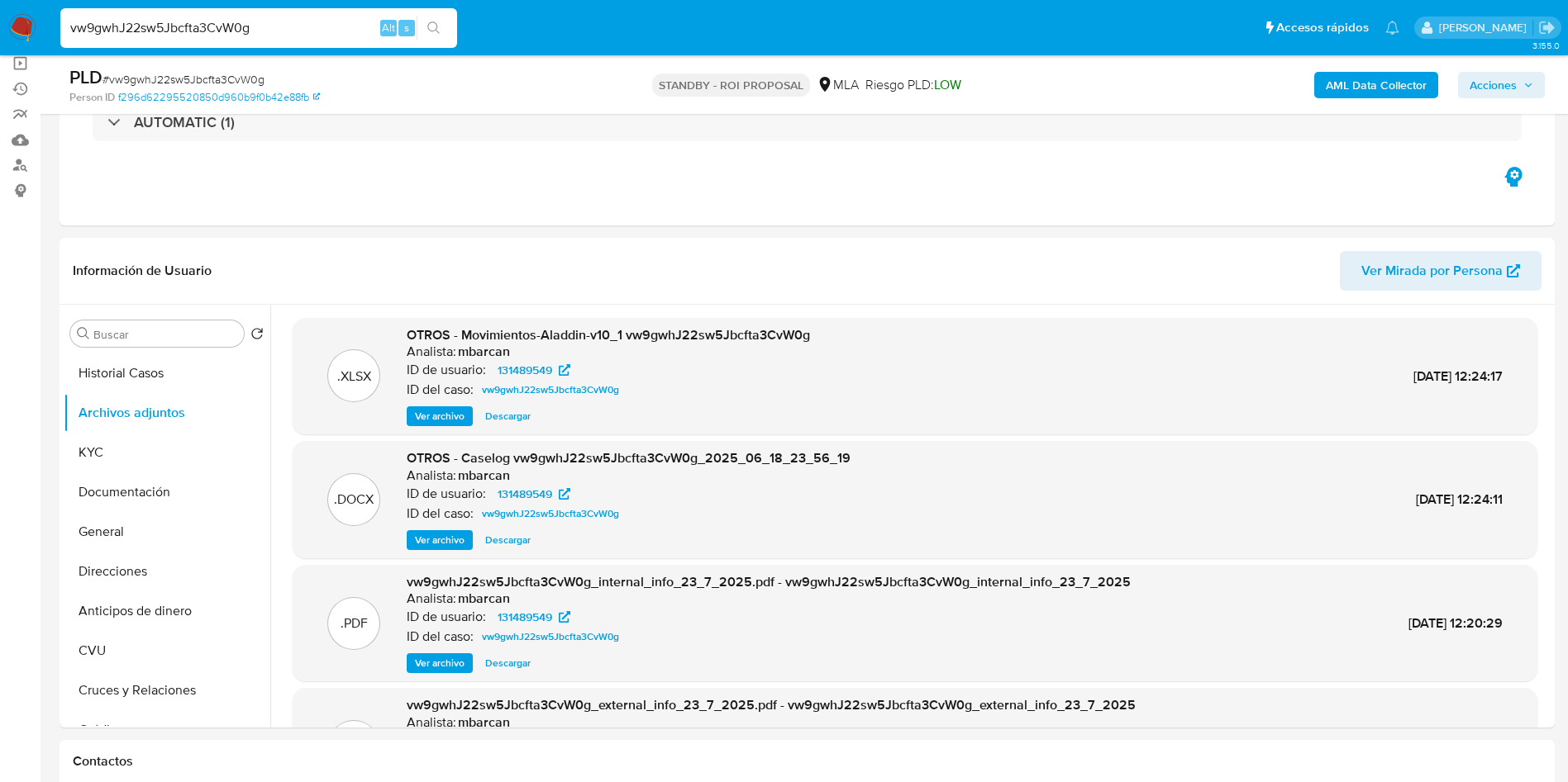
click at [299, 23] on input "vw9gwhJ22sw5Jbcfta3CvW0g" at bounding box center [258, 28] width 397 height 22
click at [299, 25] on input "vw9gwhJ22sw5Jbcfta3CvW0g" at bounding box center [258, 28] width 397 height 22
paste input "0yFUdmfXk6POOrM1lRv00wsT"
type input "0yFUdmfXk6POOrM1lRv00wsT"
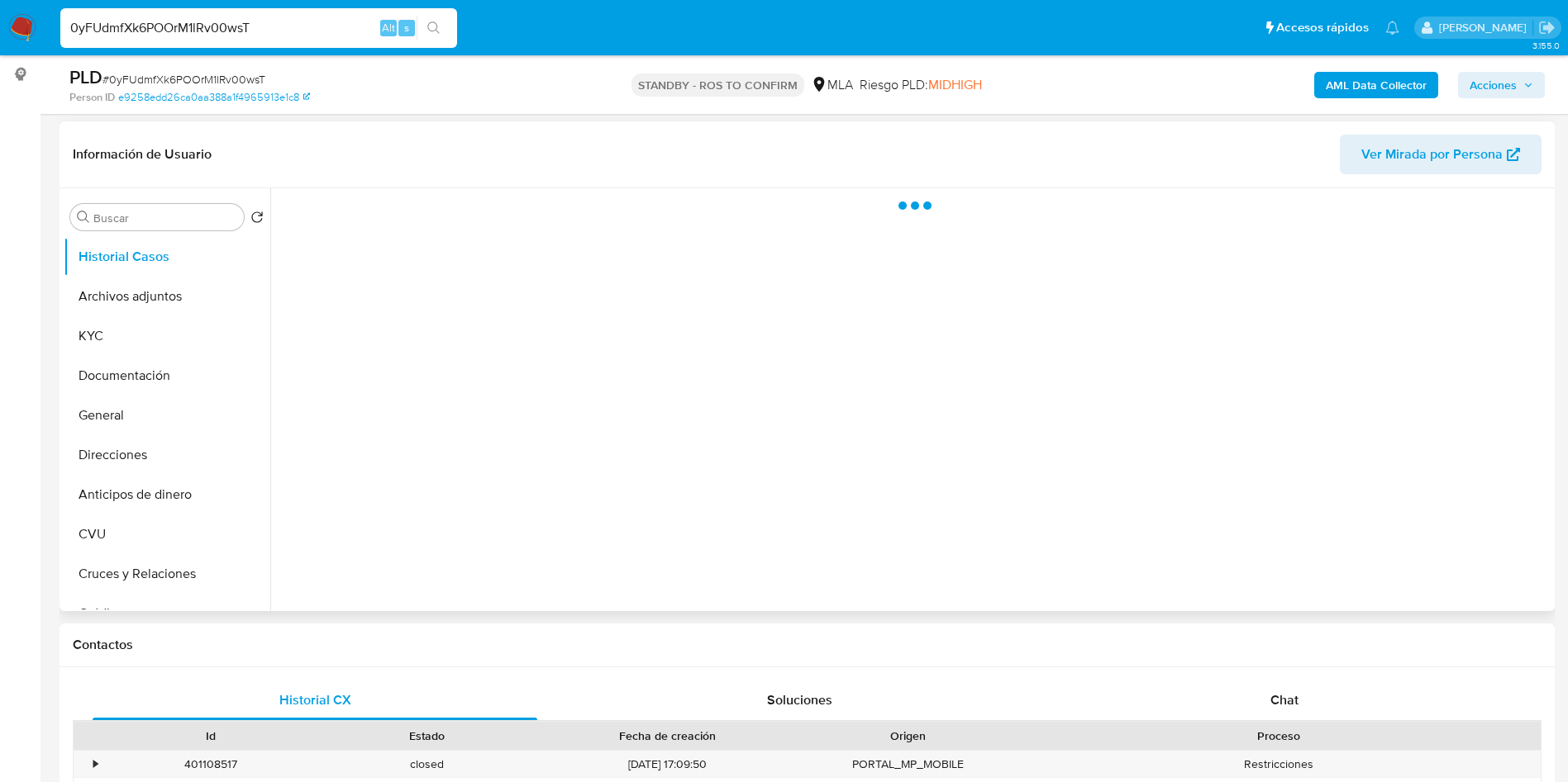
scroll to position [247, 0]
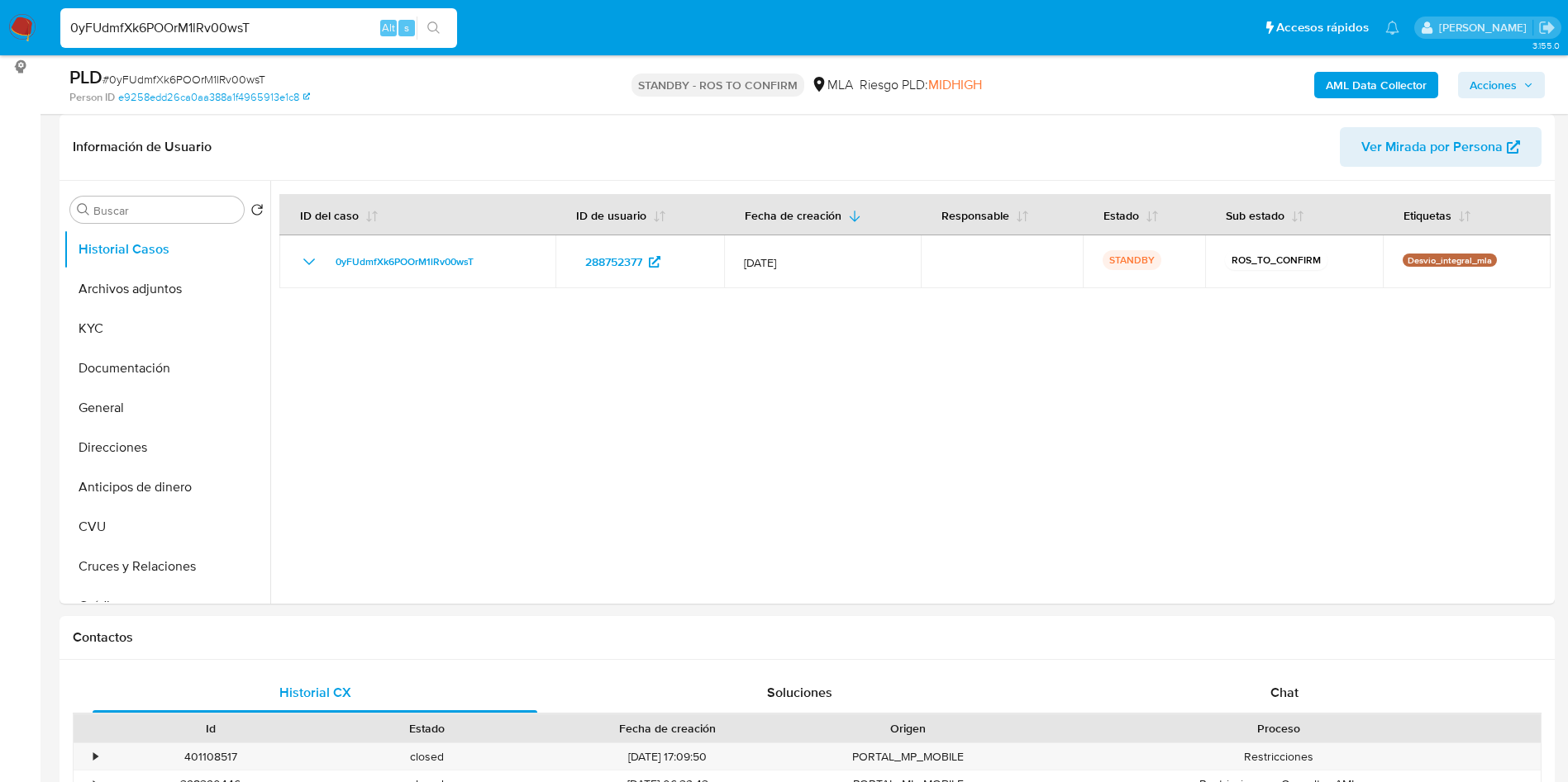
select select "10"
click at [161, 326] on button "KYC" at bounding box center [161, 329] width 194 height 40
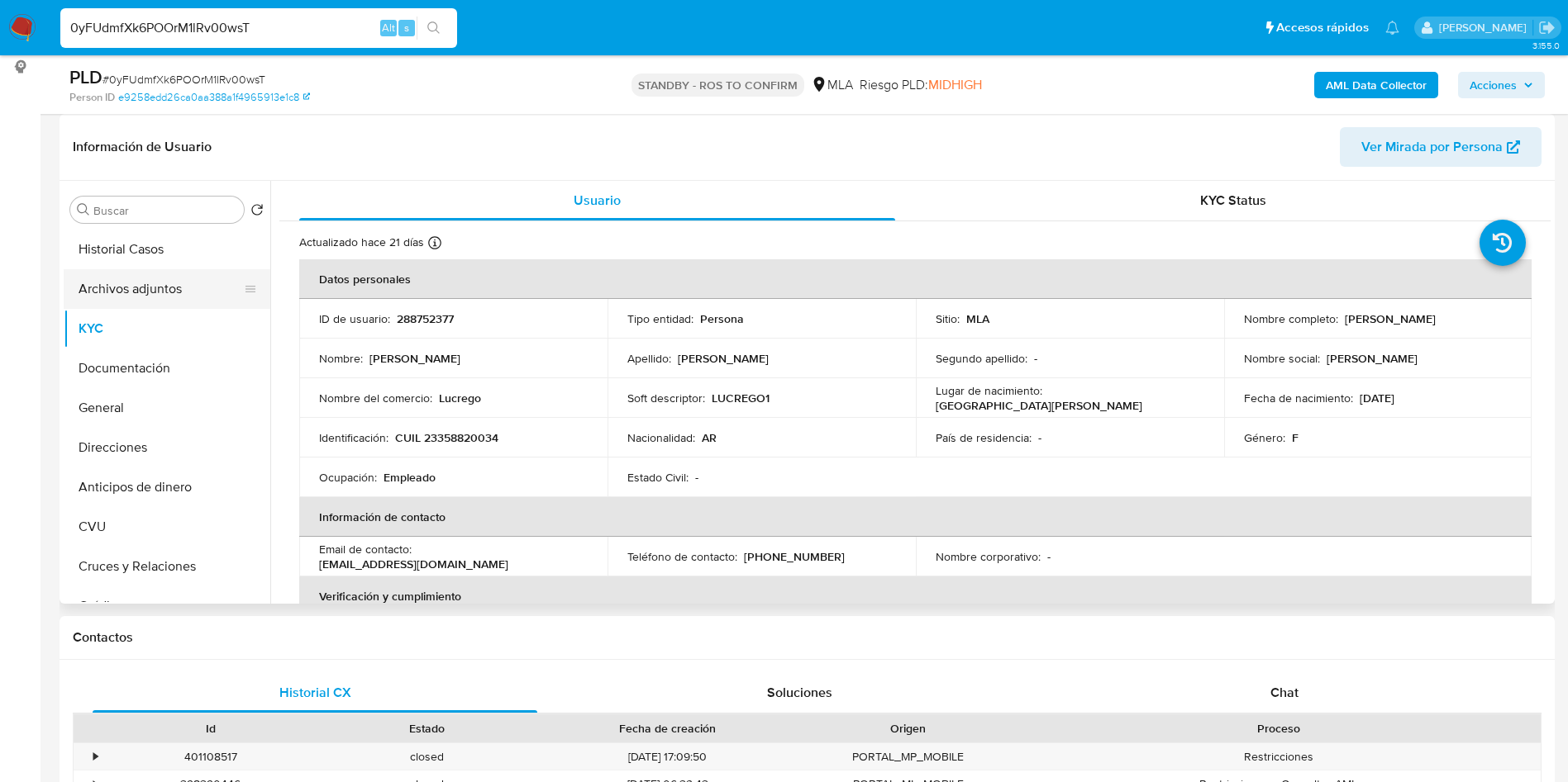
click at [134, 304] on button "Archivos adjuntos" at bounding box center [161, 289] width 194 height 40
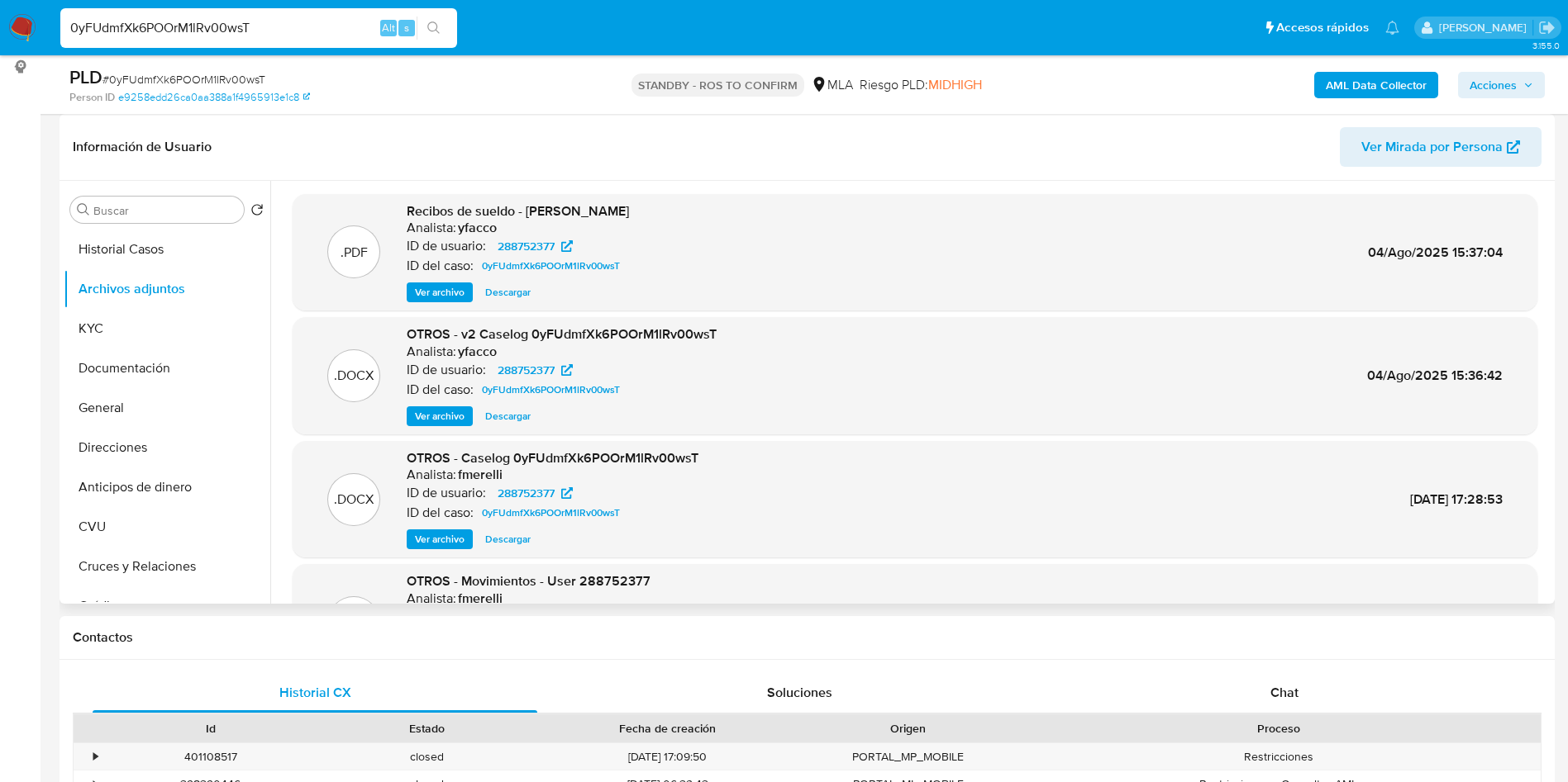
click at [507, 420] on span "Descargar" at bounding box center [507, 416] width 46 height 17
click at [325, 21] on input "0yFUdmfXk6POOrM1lRv00wsT" at bounding box center [258, 28] width 397 height 22
click at [325, 22] on input "0yFUdmfXk6POOrM1lRv00wsT" at bounding box center [258, 28] width 397 height 22
paste input "sMSM9Pf7Wbkyel5bKuDn2M52"
type input "sMSM9Pf7Wbkyel5bKuDn2M52"
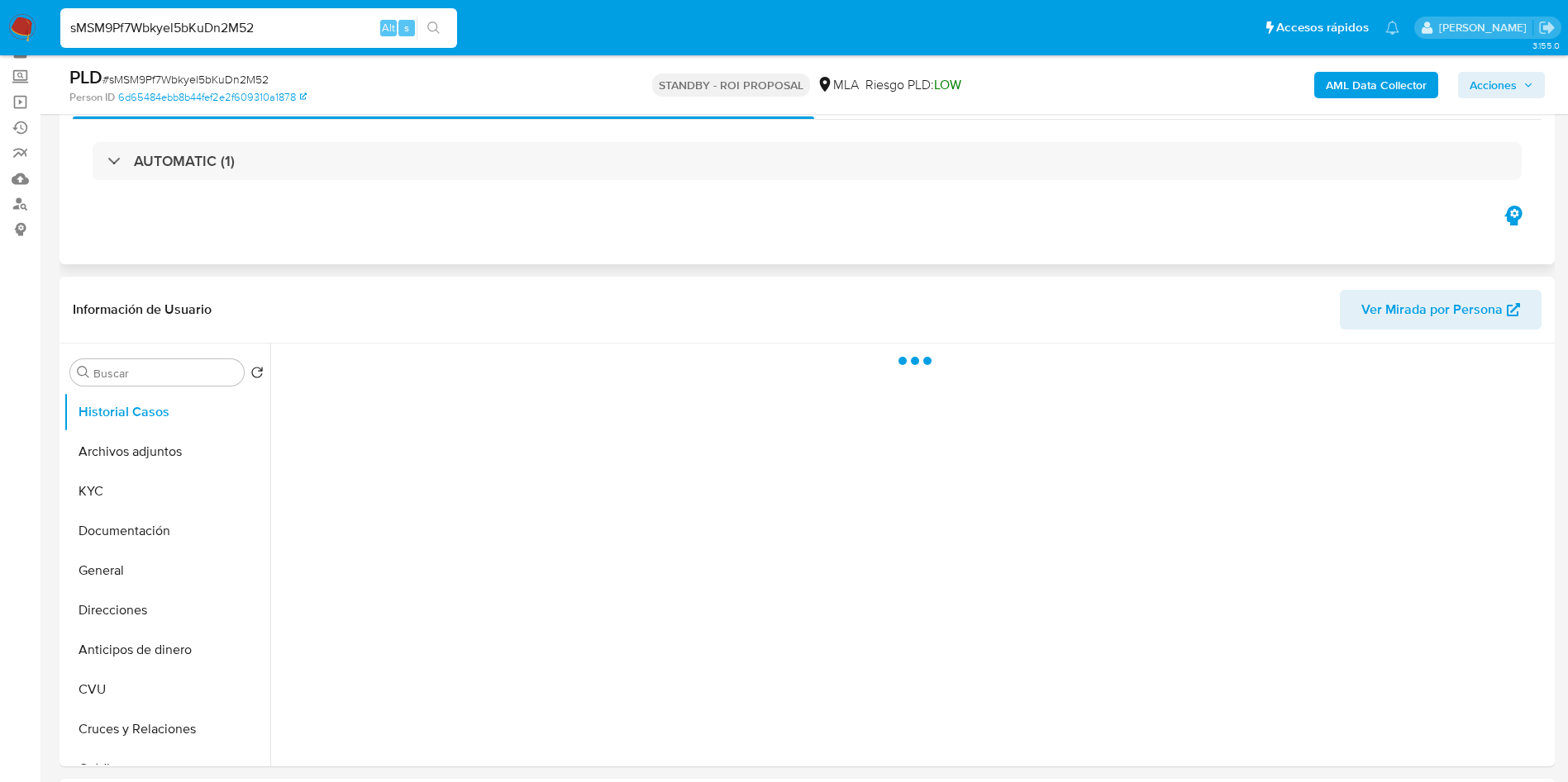
scroll to position [124, 0]
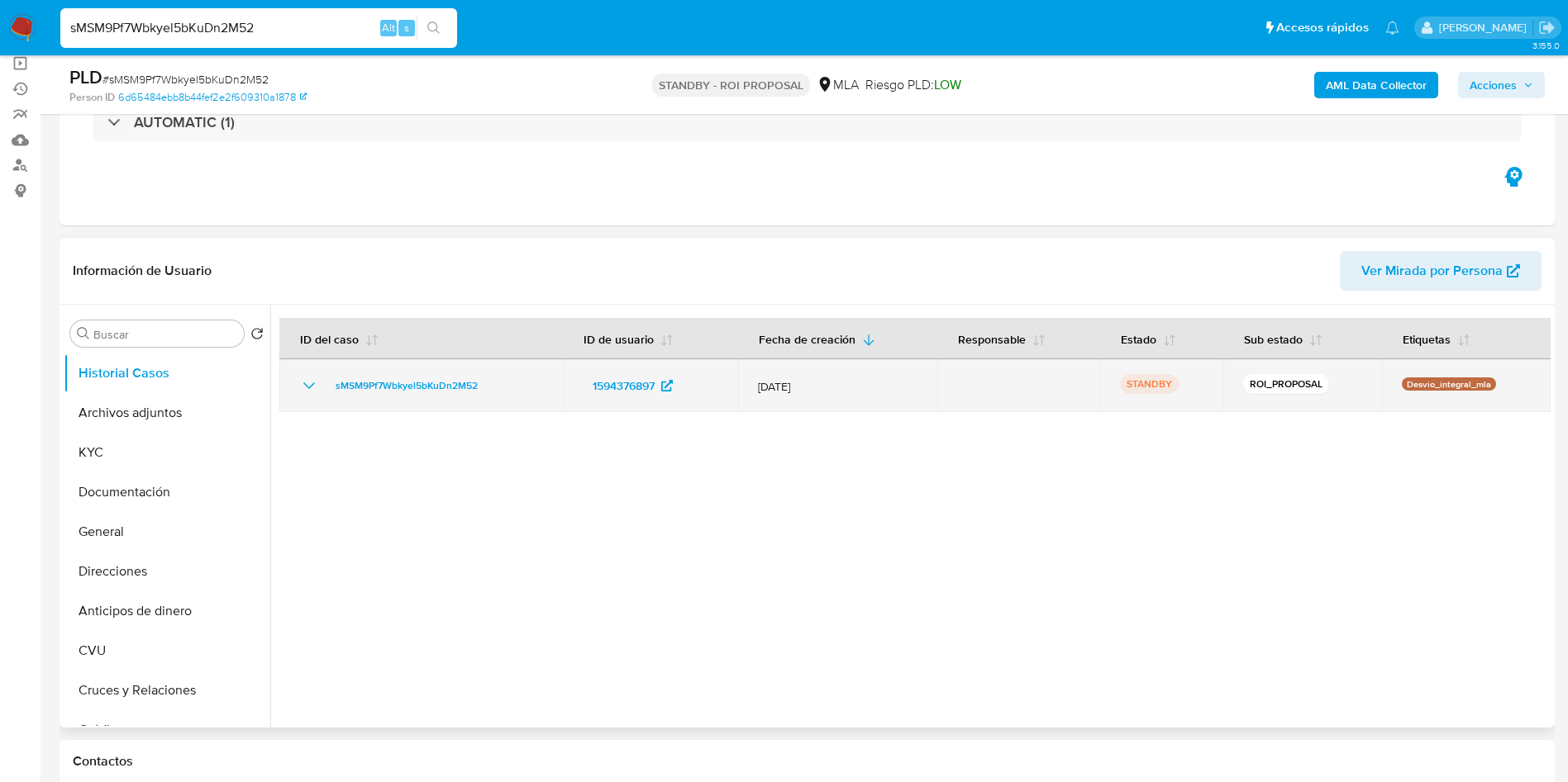
select select "10"
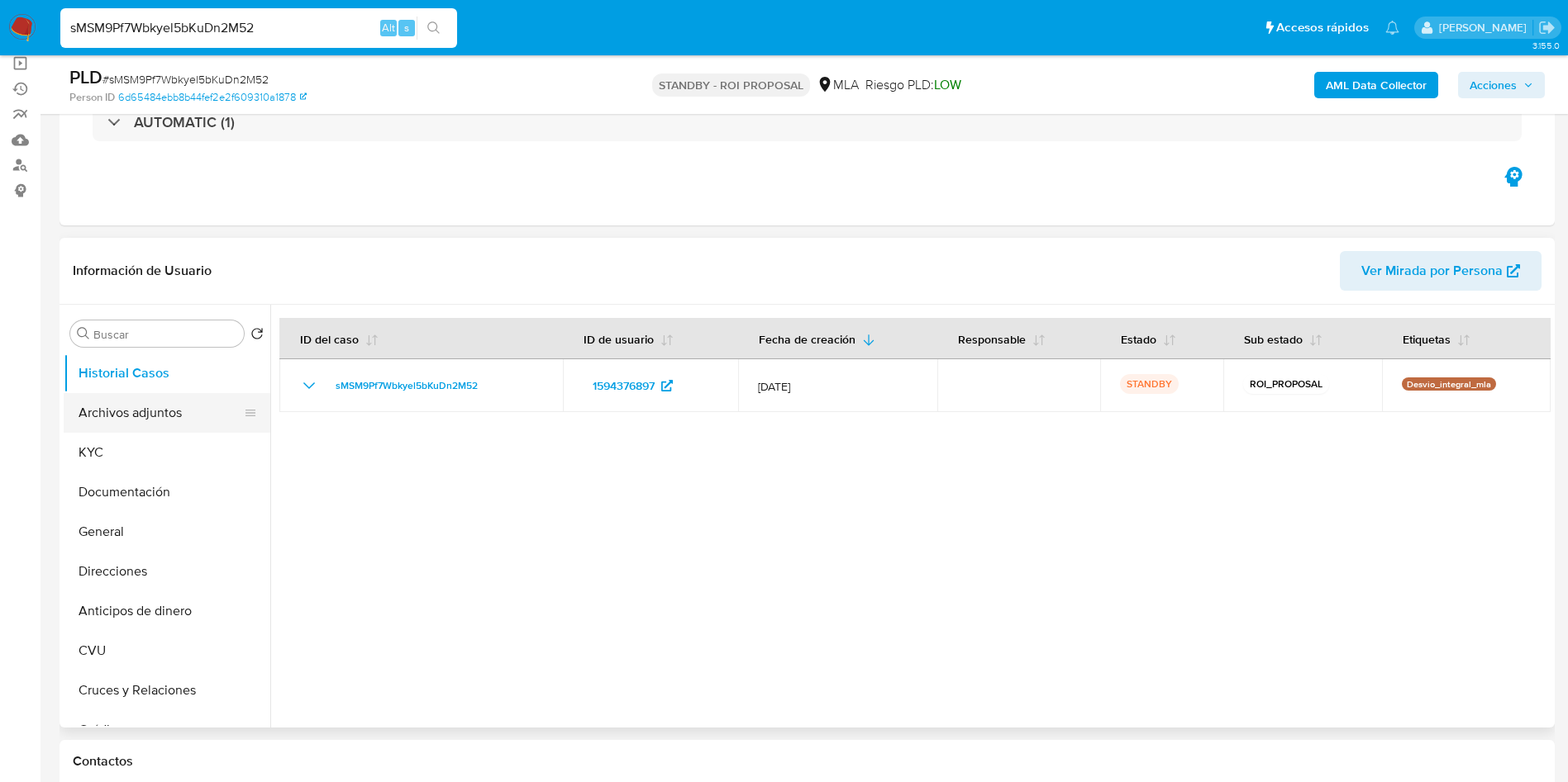
click at [164, 407] on button "Archivos adjuntos" at bounding box center [161, 413] width 194 height 40
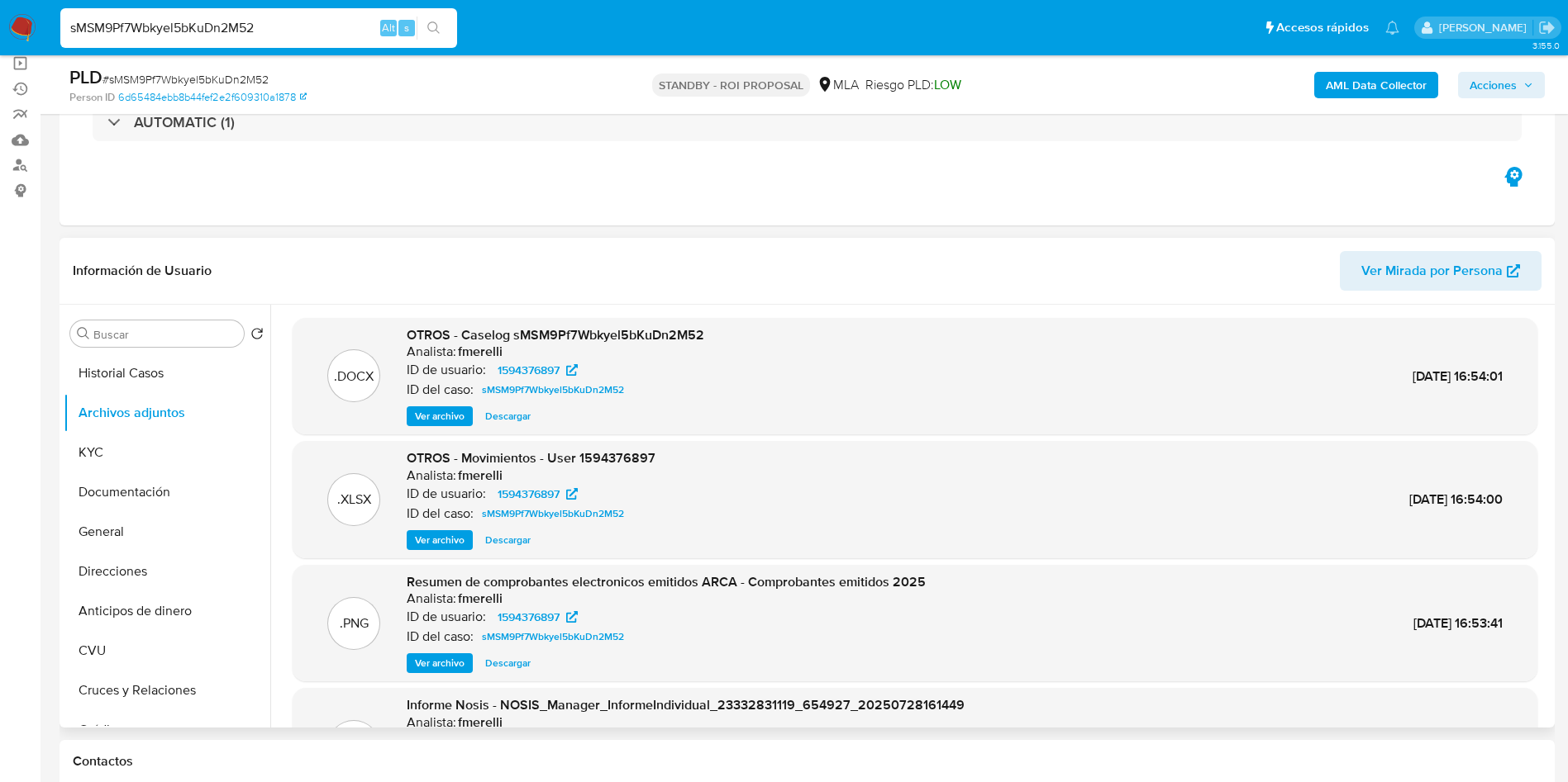
click at [505, 420] on span "Descargar" at bounding box center [507, 416] width 46 height 17
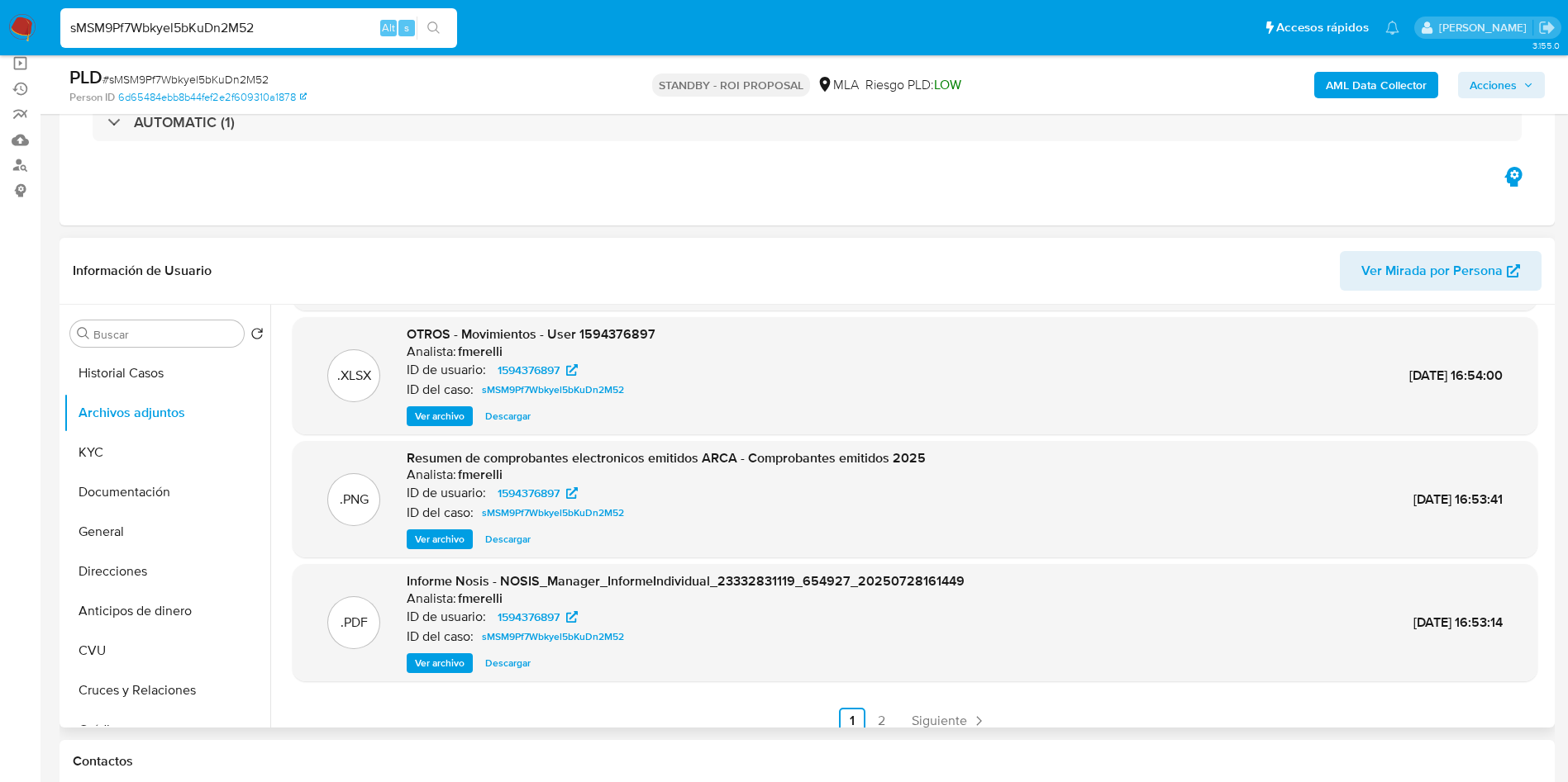
scroll to position [0, 0]
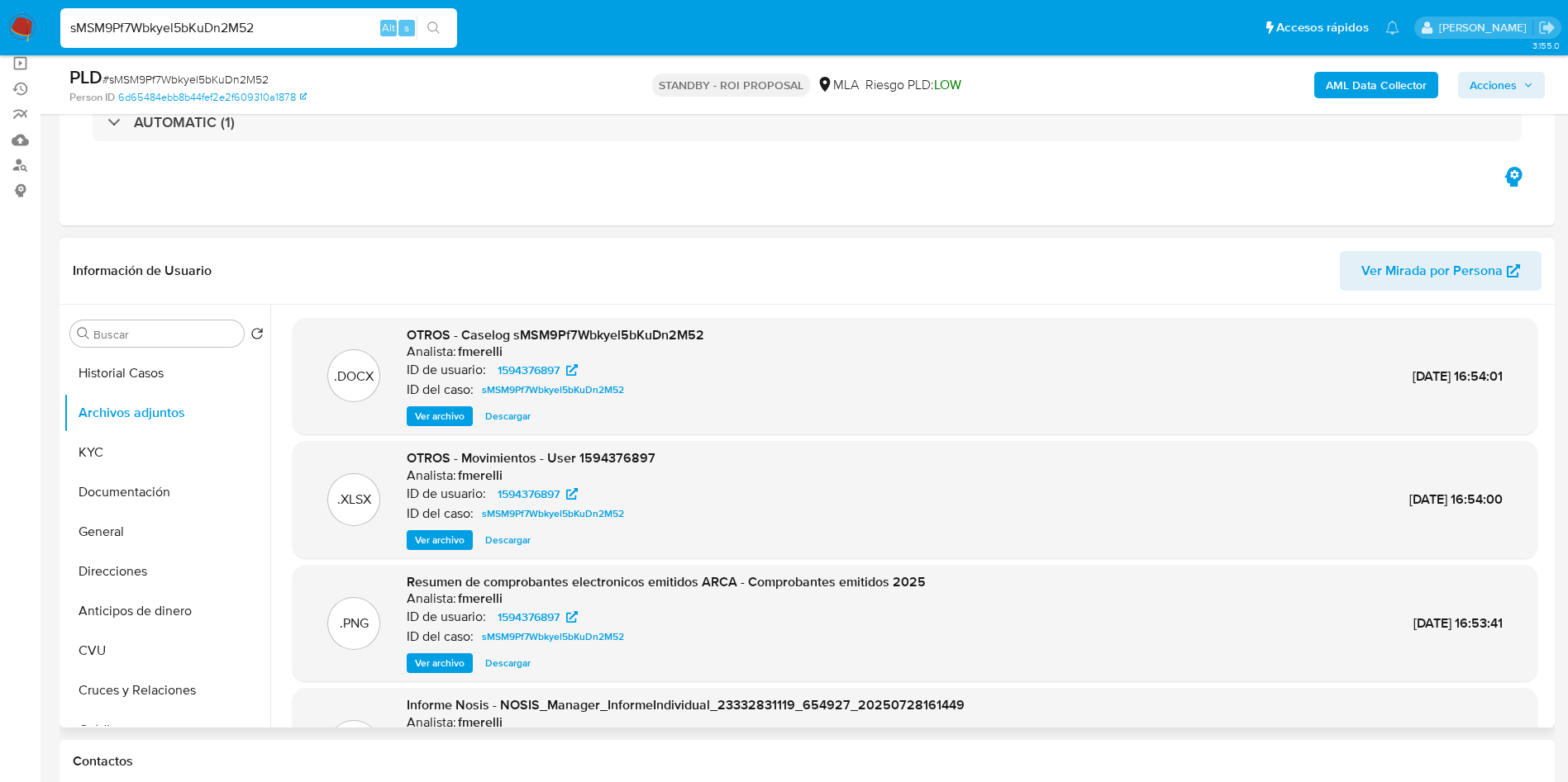
click at [522, 422] on span "Descargar" at bounding box center [507, 416] width 46 height 17
click at [344, 36] on input "sMSM9Pf7Wbkyel5bKuDn2M52" at bounding box center [258, 28] width 397 height 22
paste input "ibejjcLXZn075LjyPxyRoVr7"
type input "ibejjcLXZn075LjyPxyRoVr7"
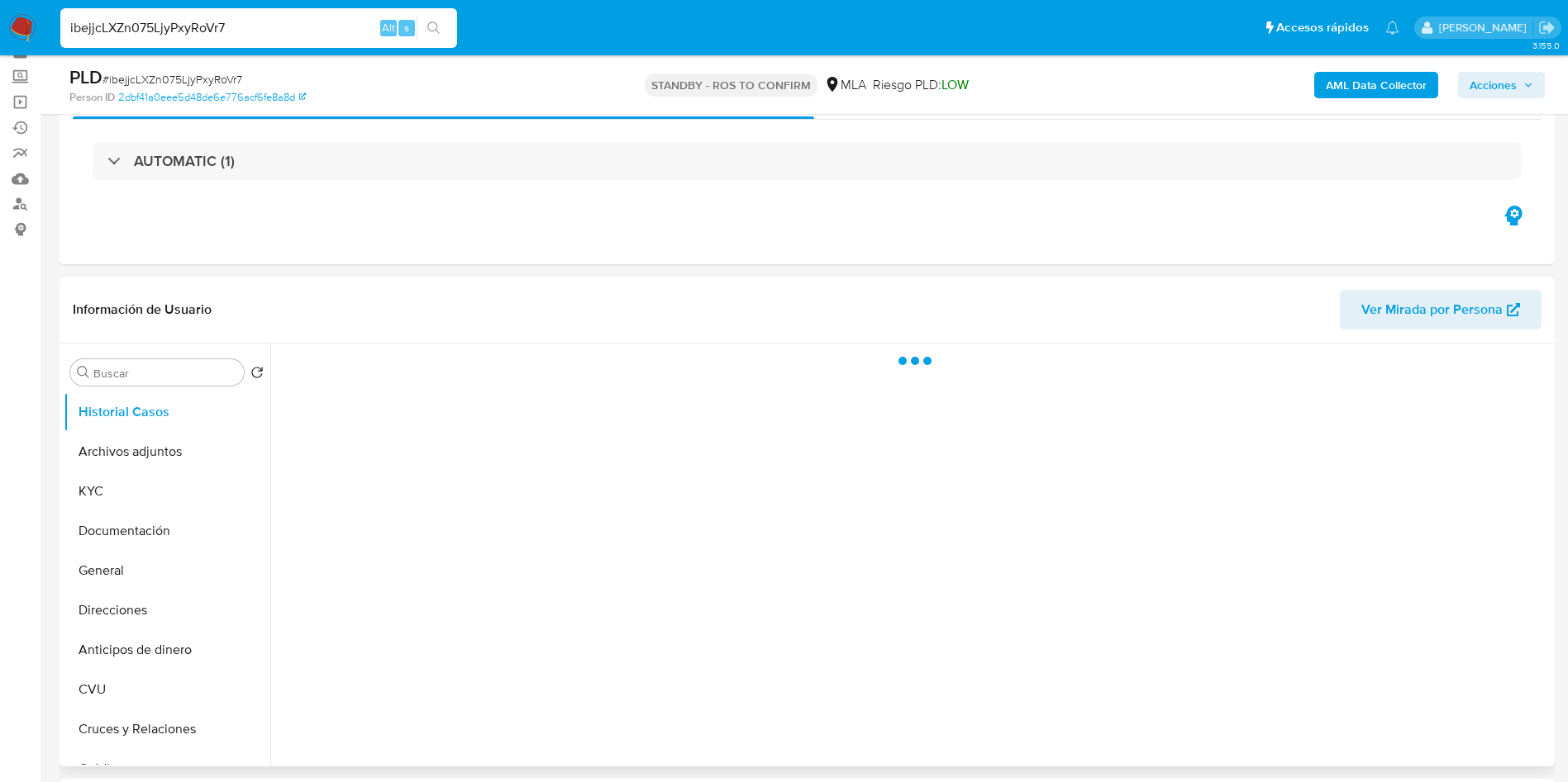
scroll to position [124, 0]
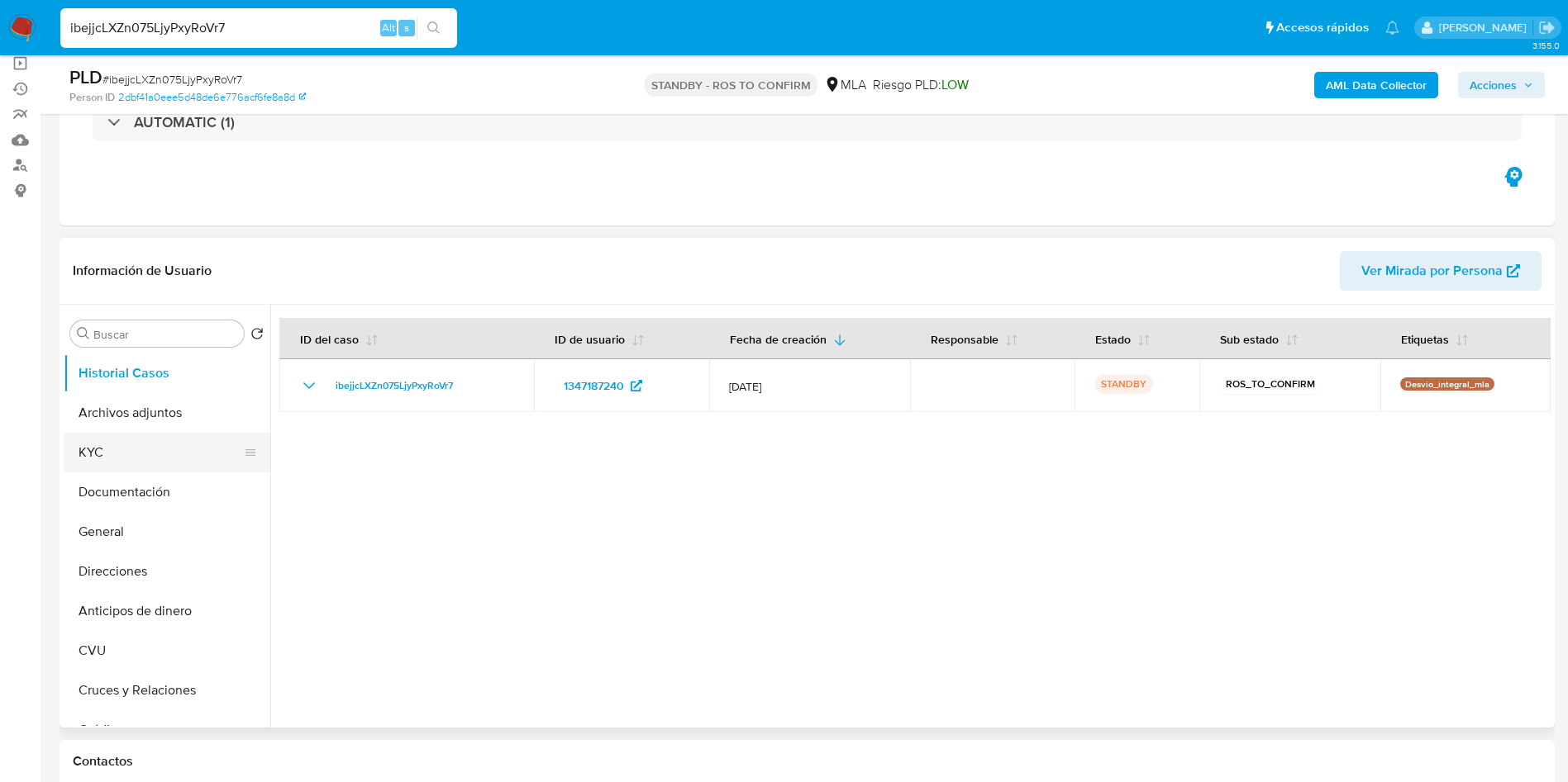
select select "10"
click at [154, 413] on button "Archivos adjuntos" at bounding box center [161, 413] width 194 height 40
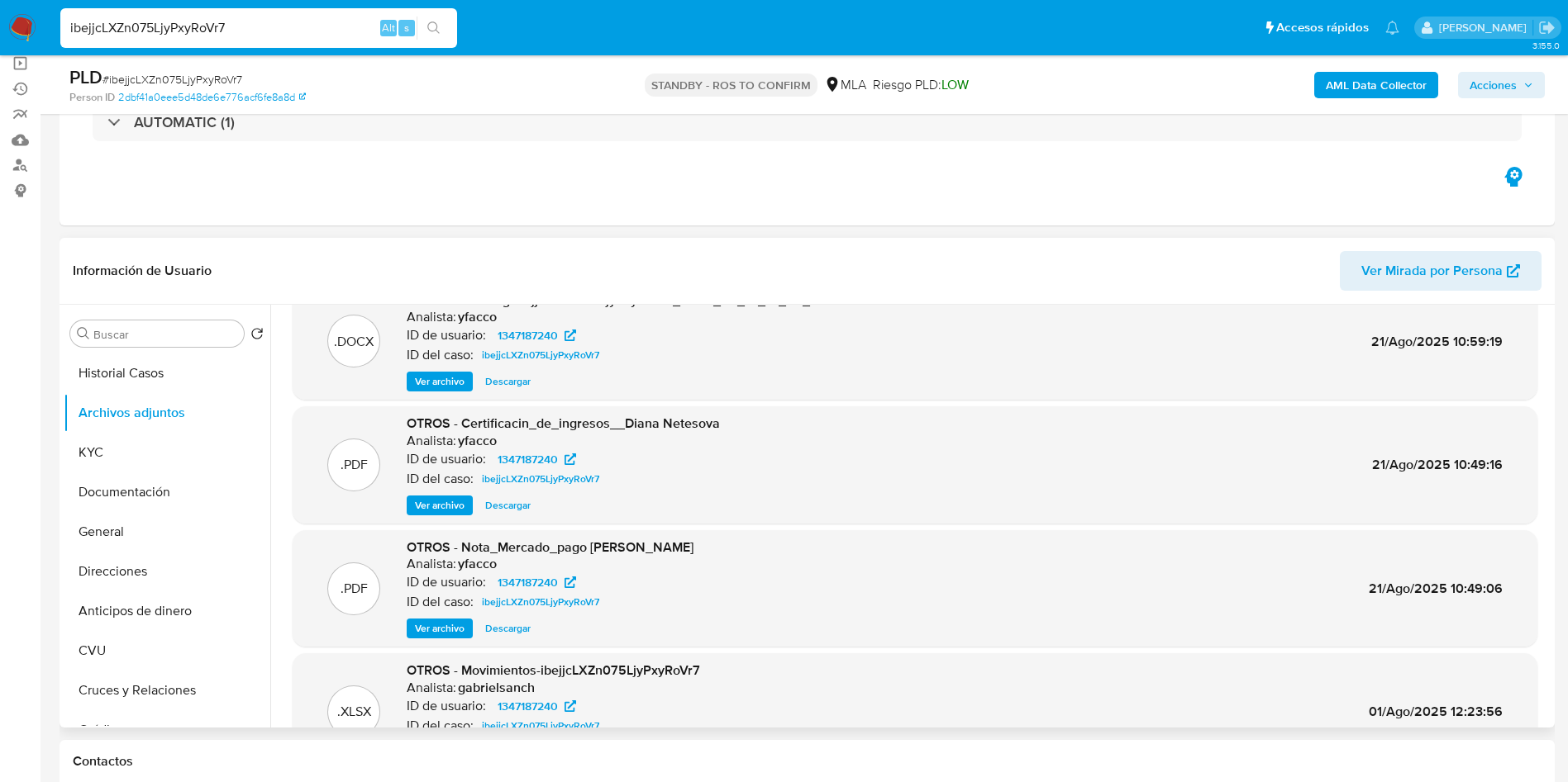
scroll to position [0, 0]
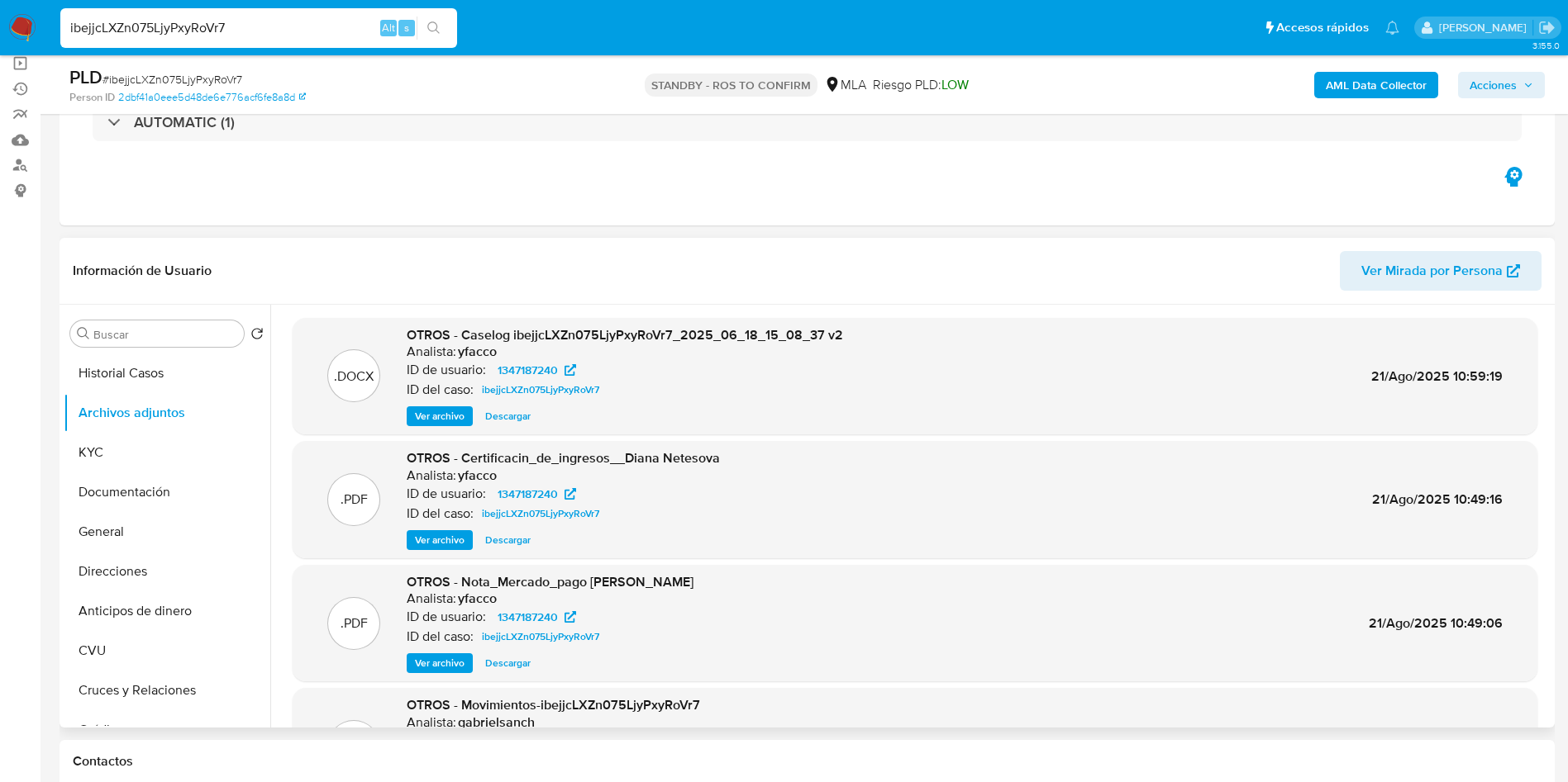
click at [516, 420] on span "Descargar" at bounding box center [507, 416] width 46 height 17
click at [318, 37] on input "ibejjcLXZn075LjyPxyRoVr7" at bounding box center [258, 28] width 397 height 22
paste input "EIvzpgqq6FyTOc1L66md3Ztx"
type input "EIvzpgqq6FyTOc1L66md3Ztx"
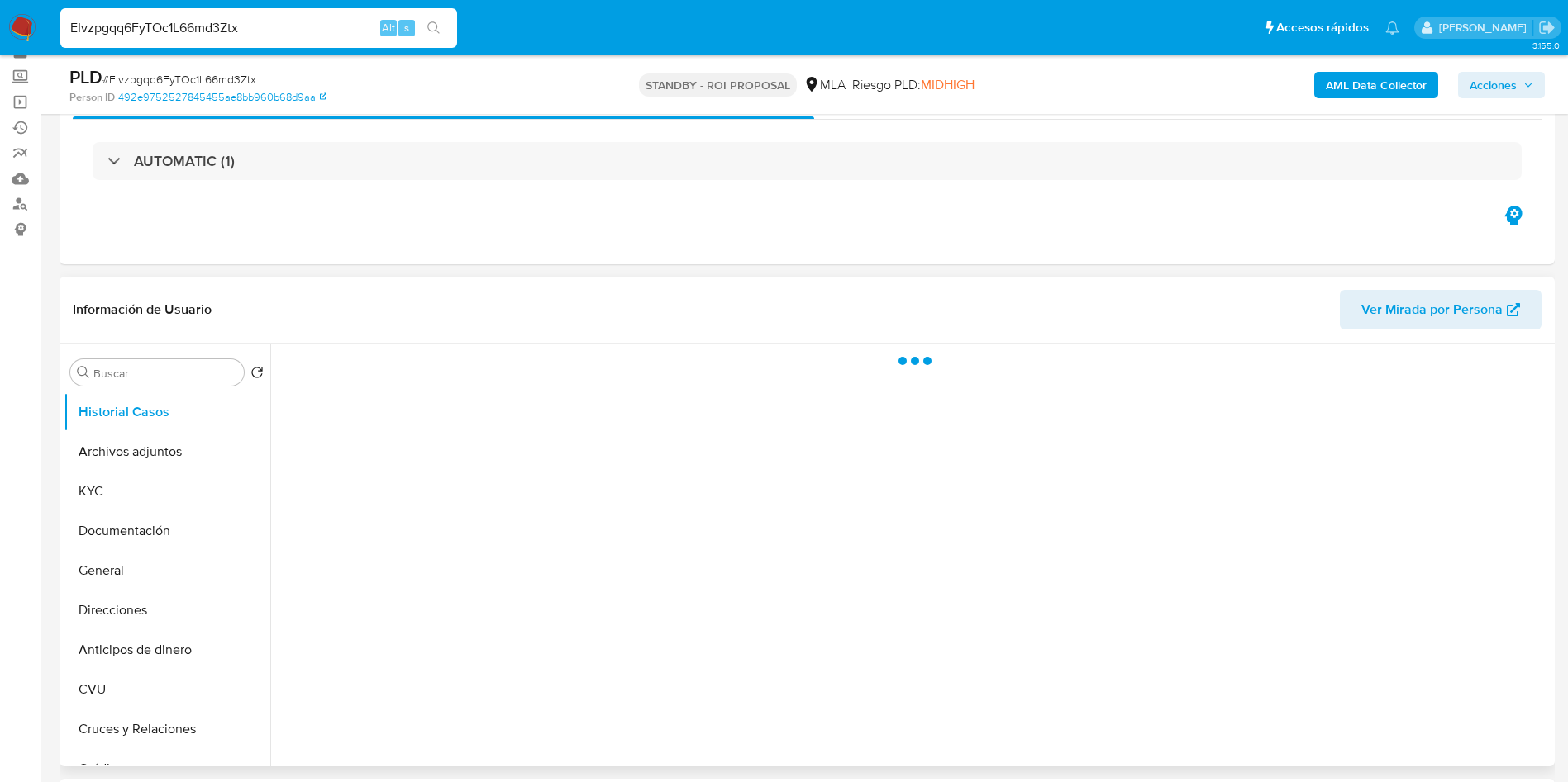
scroll to position [124, 0]
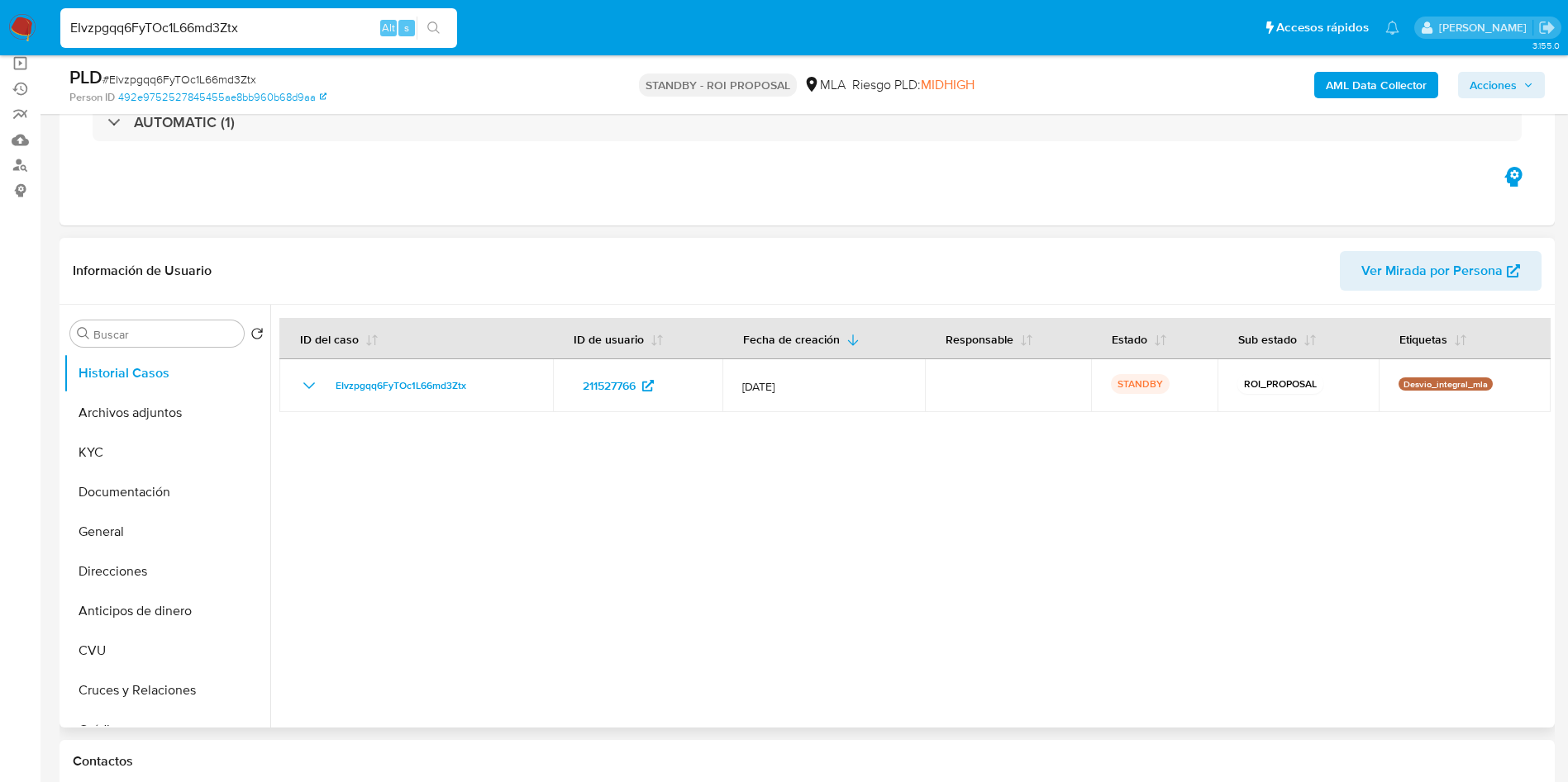
select select "10"
click at [109, 419] on button "Archivos adjuntos" at bounding box center [161, 413] width 194 height 40
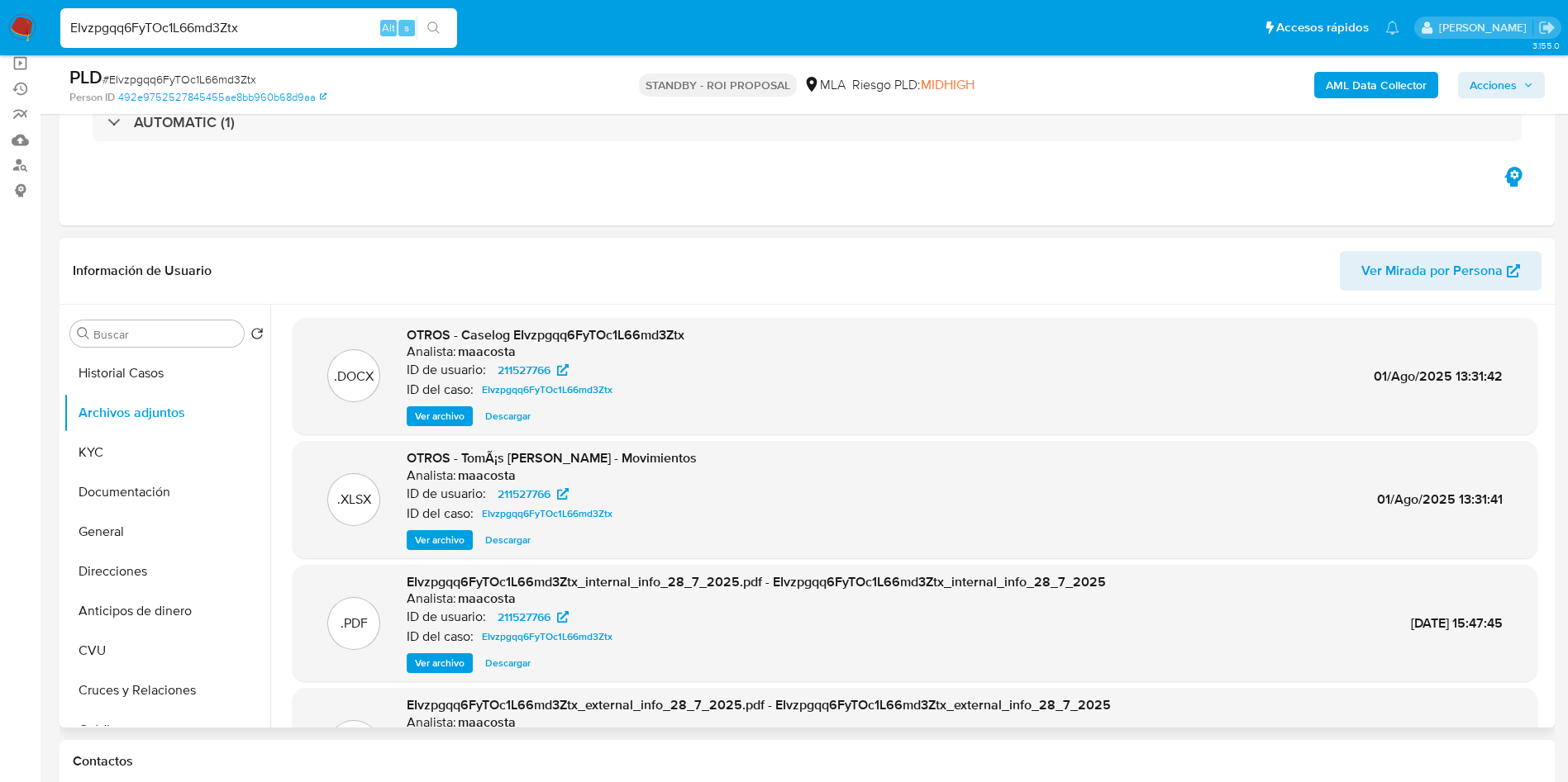
click at [511, 411] on span "Descargar" at bounding box center [507, 416] width 46 height 17
click at [258, 33] on input "EIvzpgqq6FyTOc1L66md3Ztx" at bounding box center [258, 28] width 397 height 22
paste input "Qpiw63PysaOgDxE4joOdZra7"
type input "Qpiw63PysaOgDxE4joOdZra7"
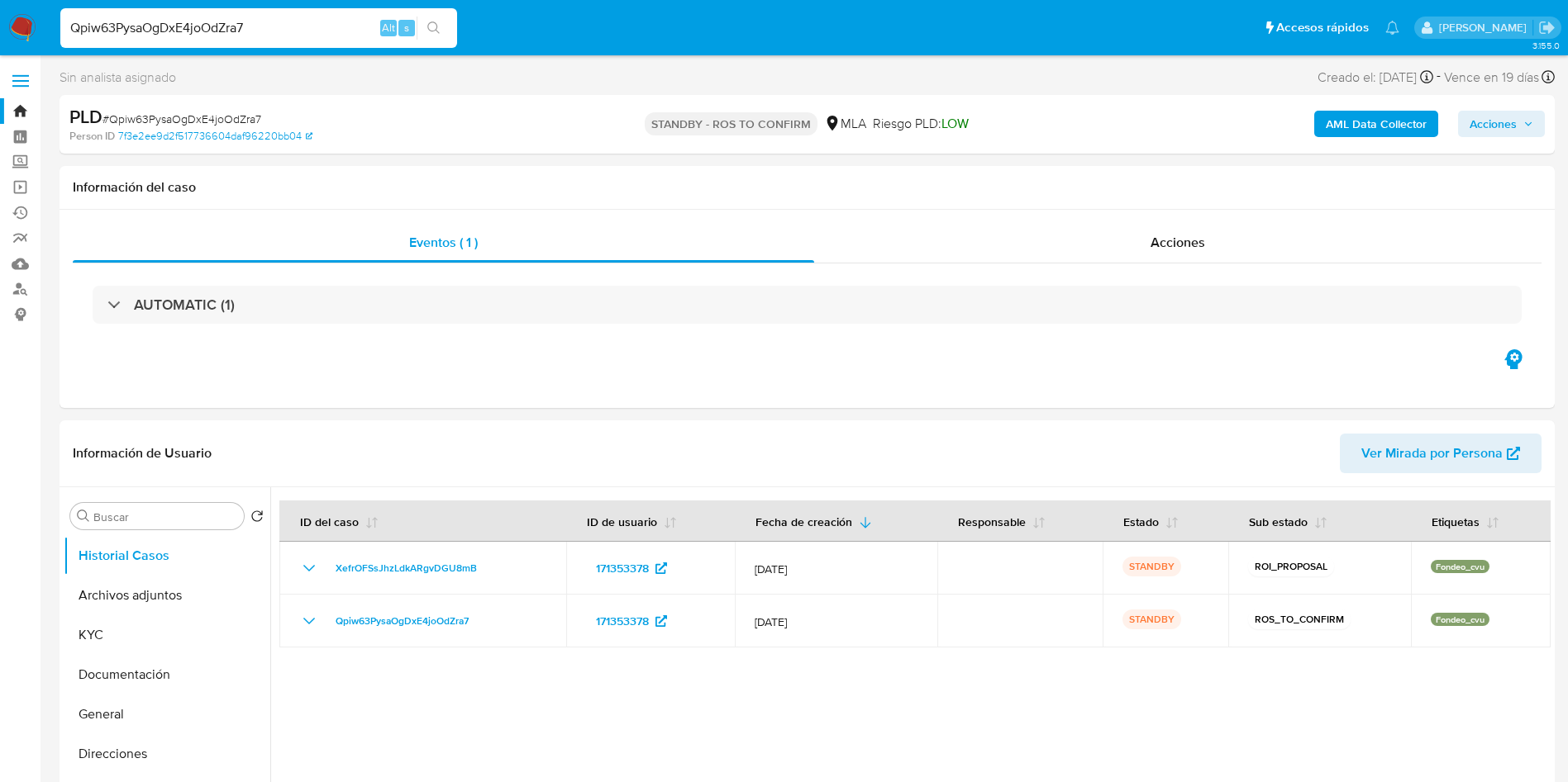
select select "10"
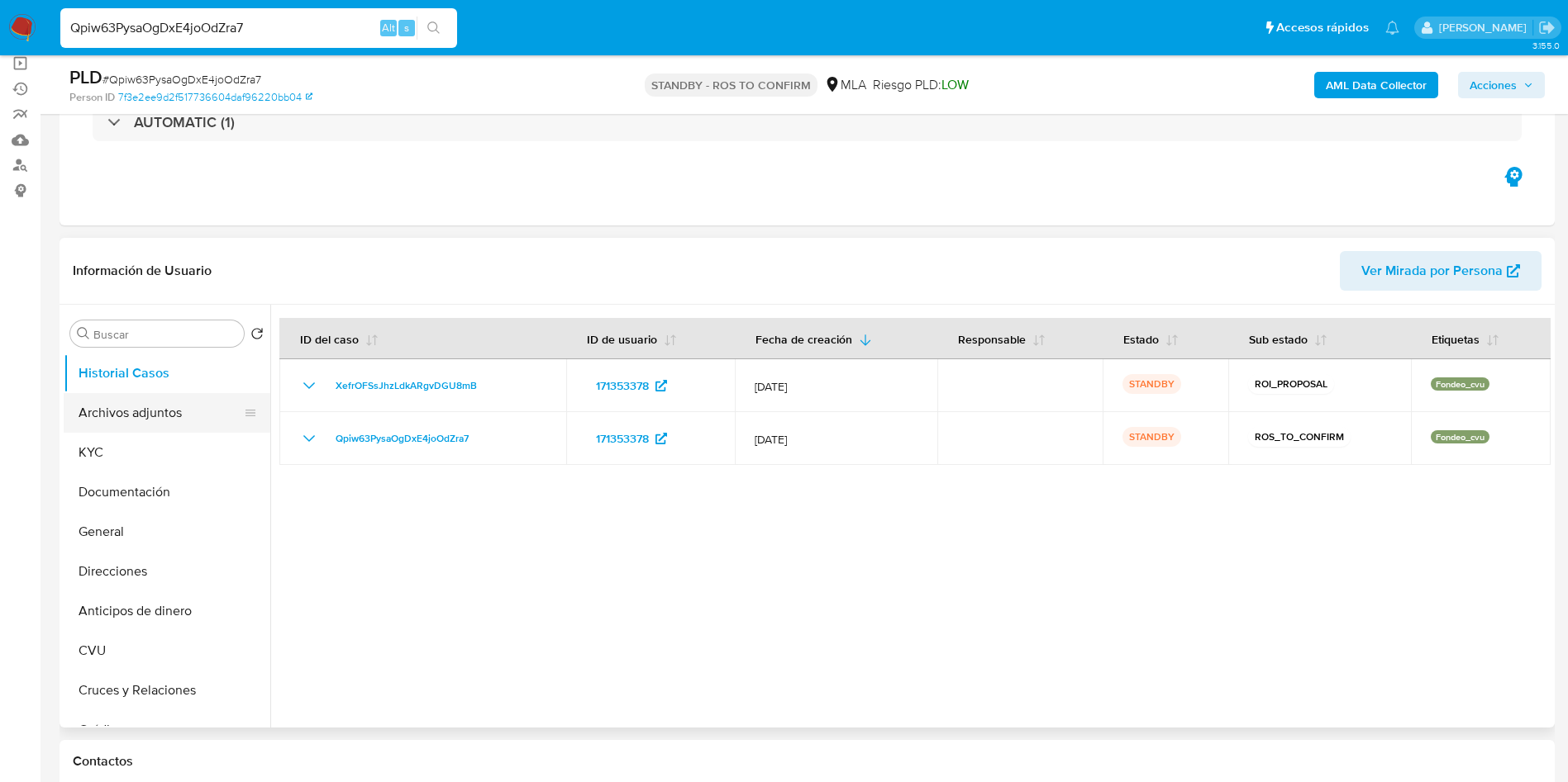
click at [160, 402] on button "Archivos adjuntos" at bounding box center [161, 413] width 194 height 40
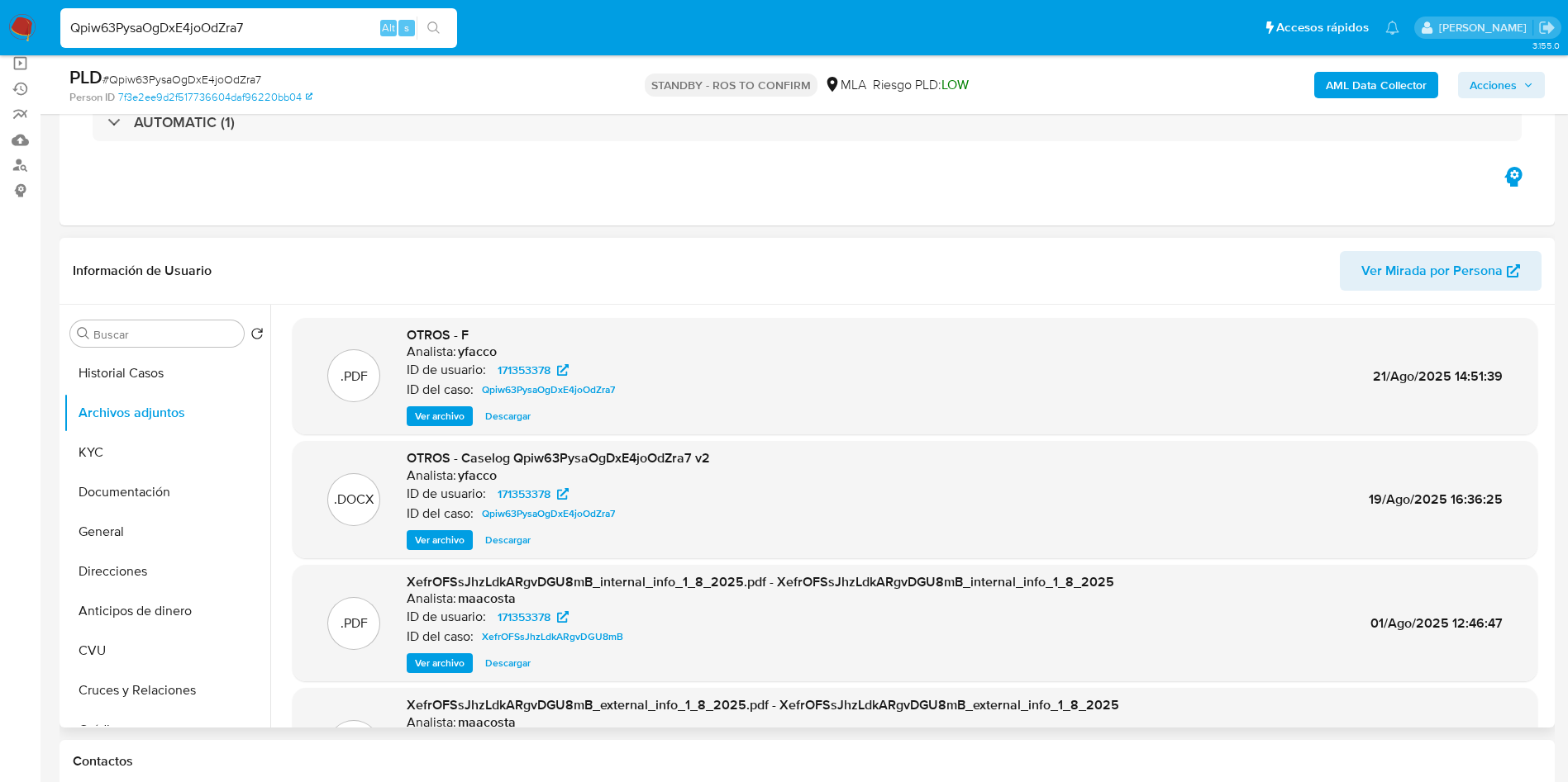
click at [508, 545] on span "Descargar" at bounding box center [507, 540] width 46 height 17
click at [279, 29] on input "Qpiw63PysaOgDxE4joOdZra7" at bounding box center [258, 28] width 397 height 22
paste input "xA3EdVstBMnXP19sIHLvZSPC"
type input "xA3EdVstBMnXP19sIHLvZSPC"
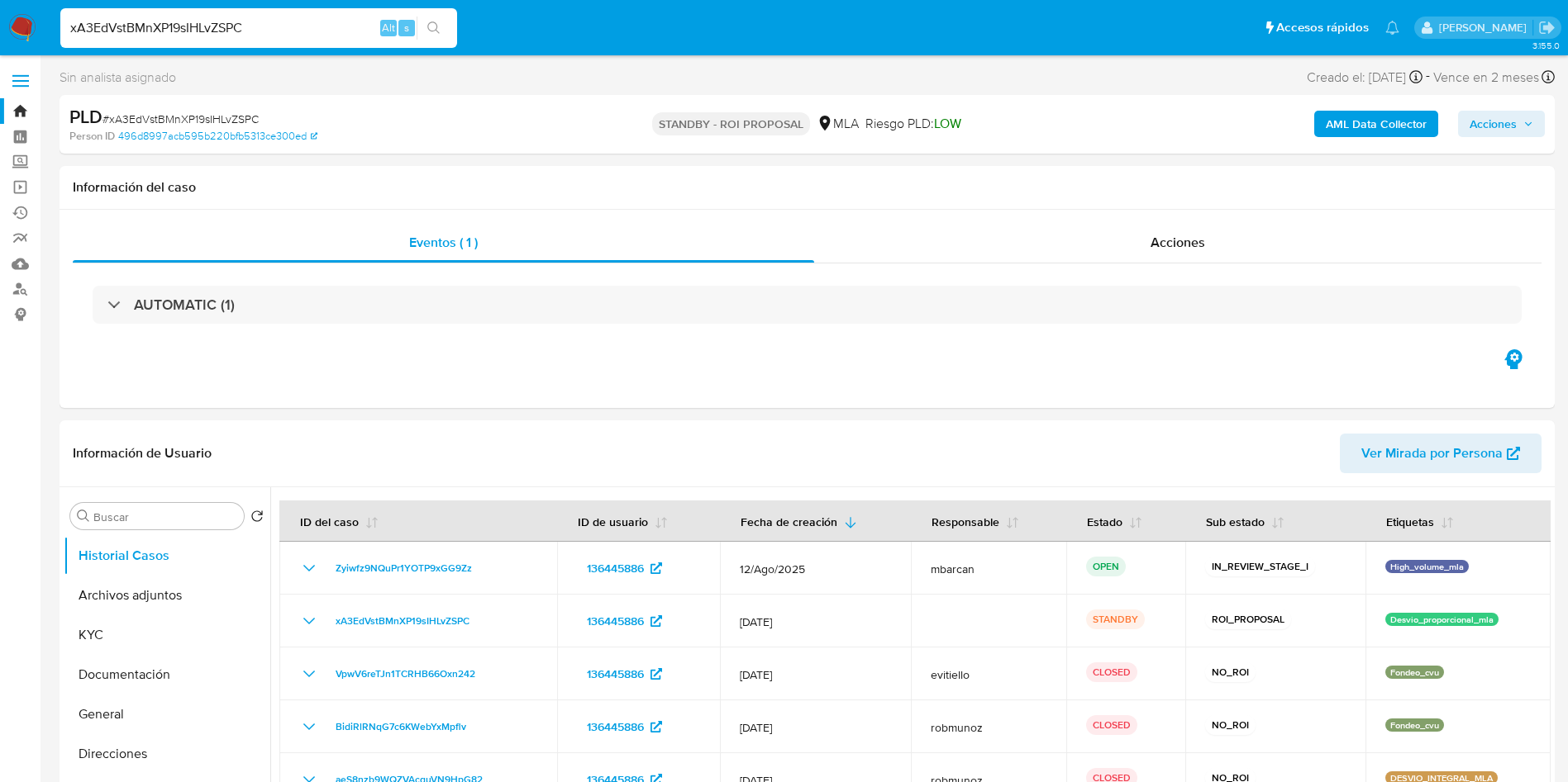
select select "10"
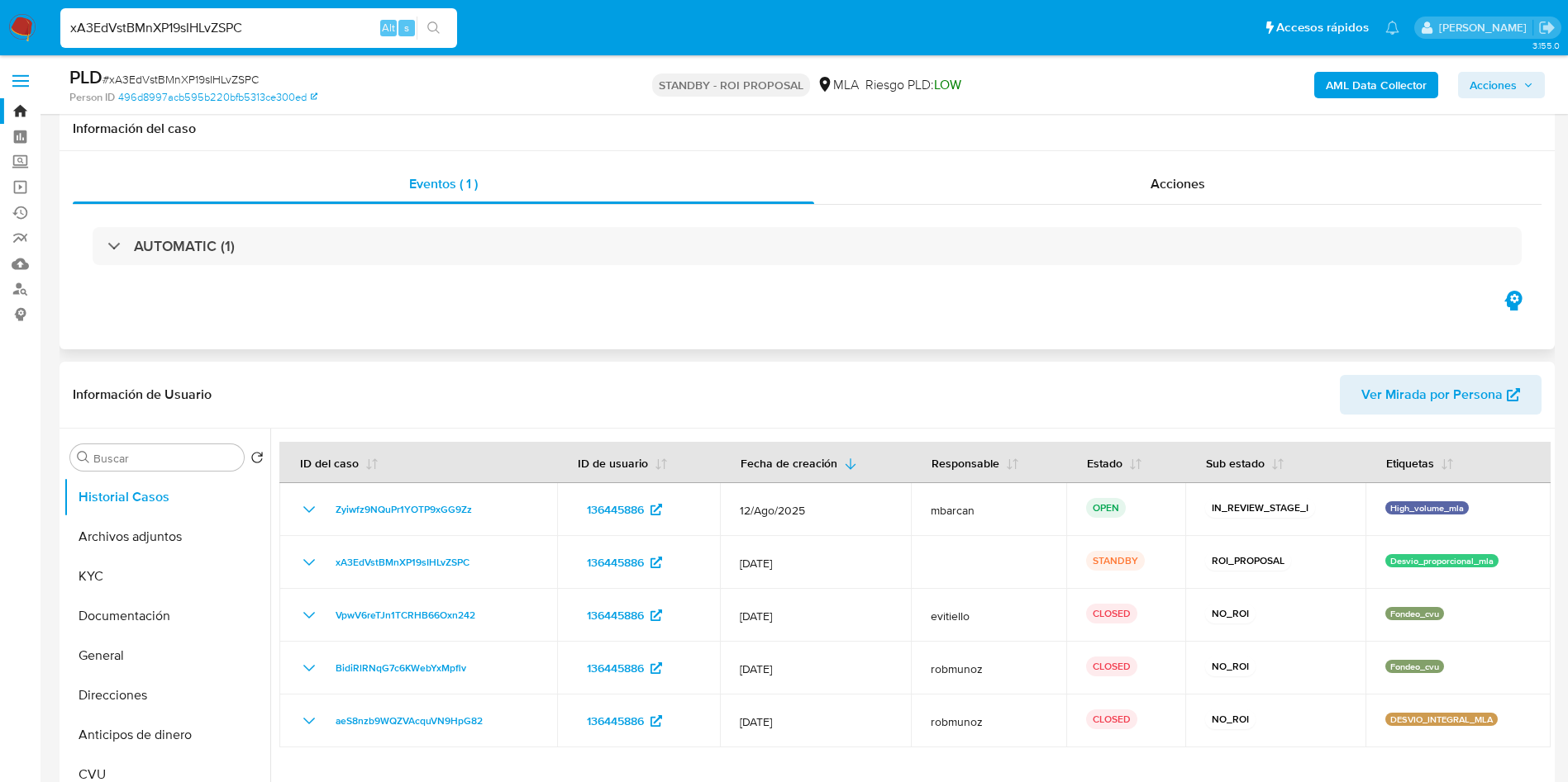
scroll to position [124, 0]
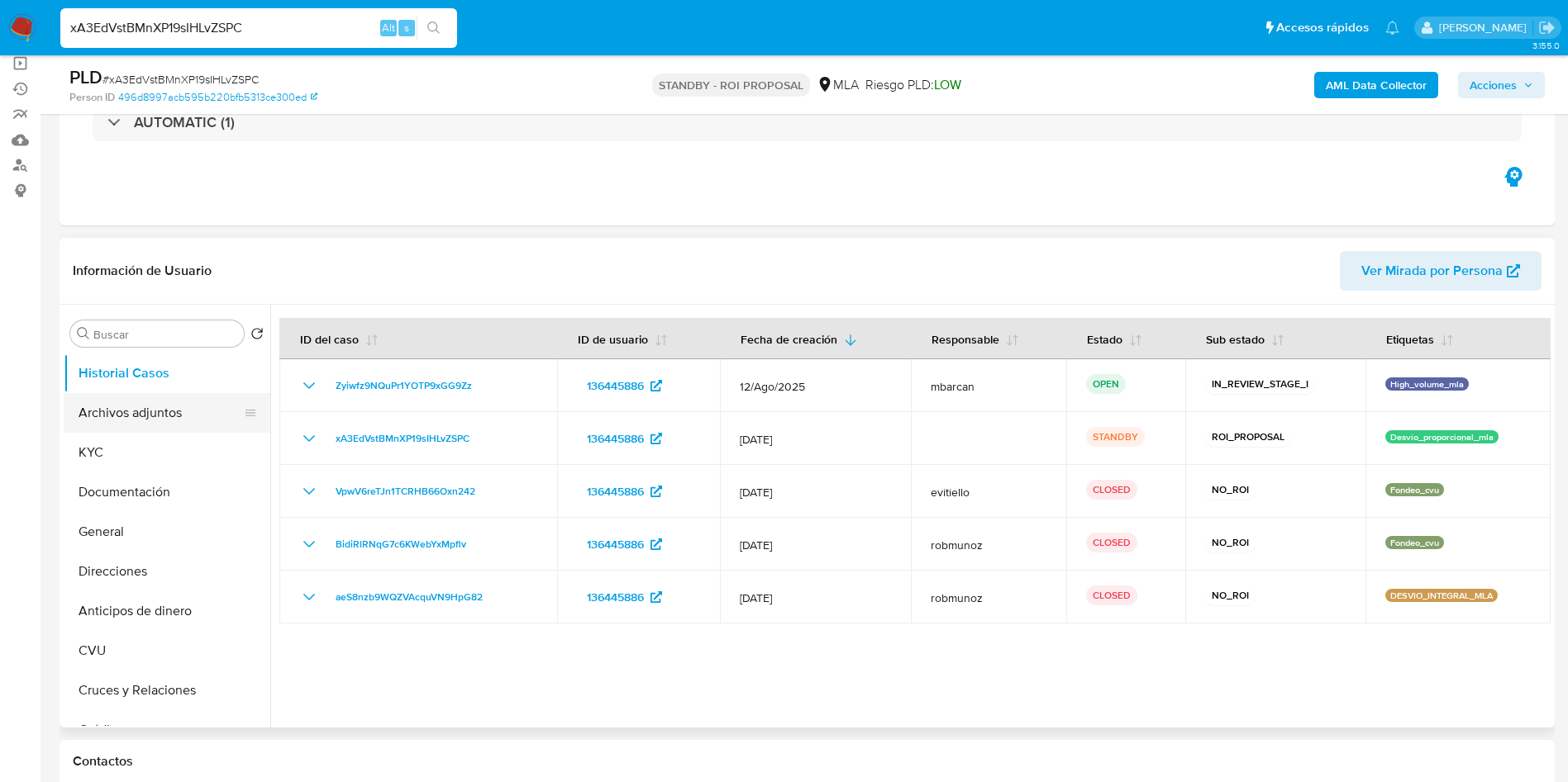
click at [147, 414] on button "Archivos adjuntos" at bounding box center [161, 413] width 194 height 40
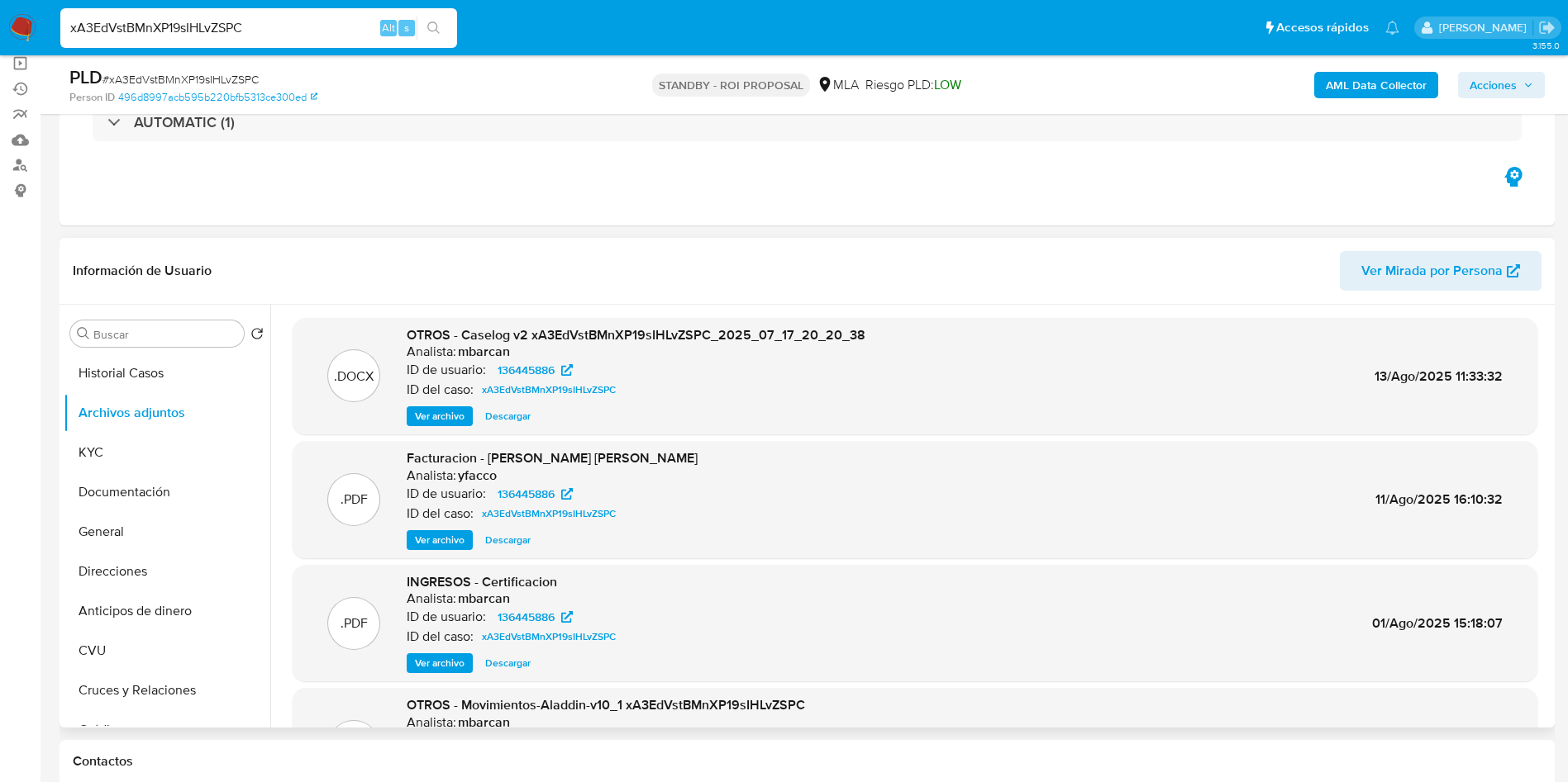
click at [522, 415] on span "Descargar" at bounding box center [507, 416] width 46 height 17
click at [329, 28] on input "xA3EdVstBMnXP19sIHLvZSPC" at bounding box center [258, 28] width 397 height 22
click at [326, 28] on input "xA3EdVstBMnXP19sIHLvZSPC" at bounding box center [258, 28] width 397 height 22
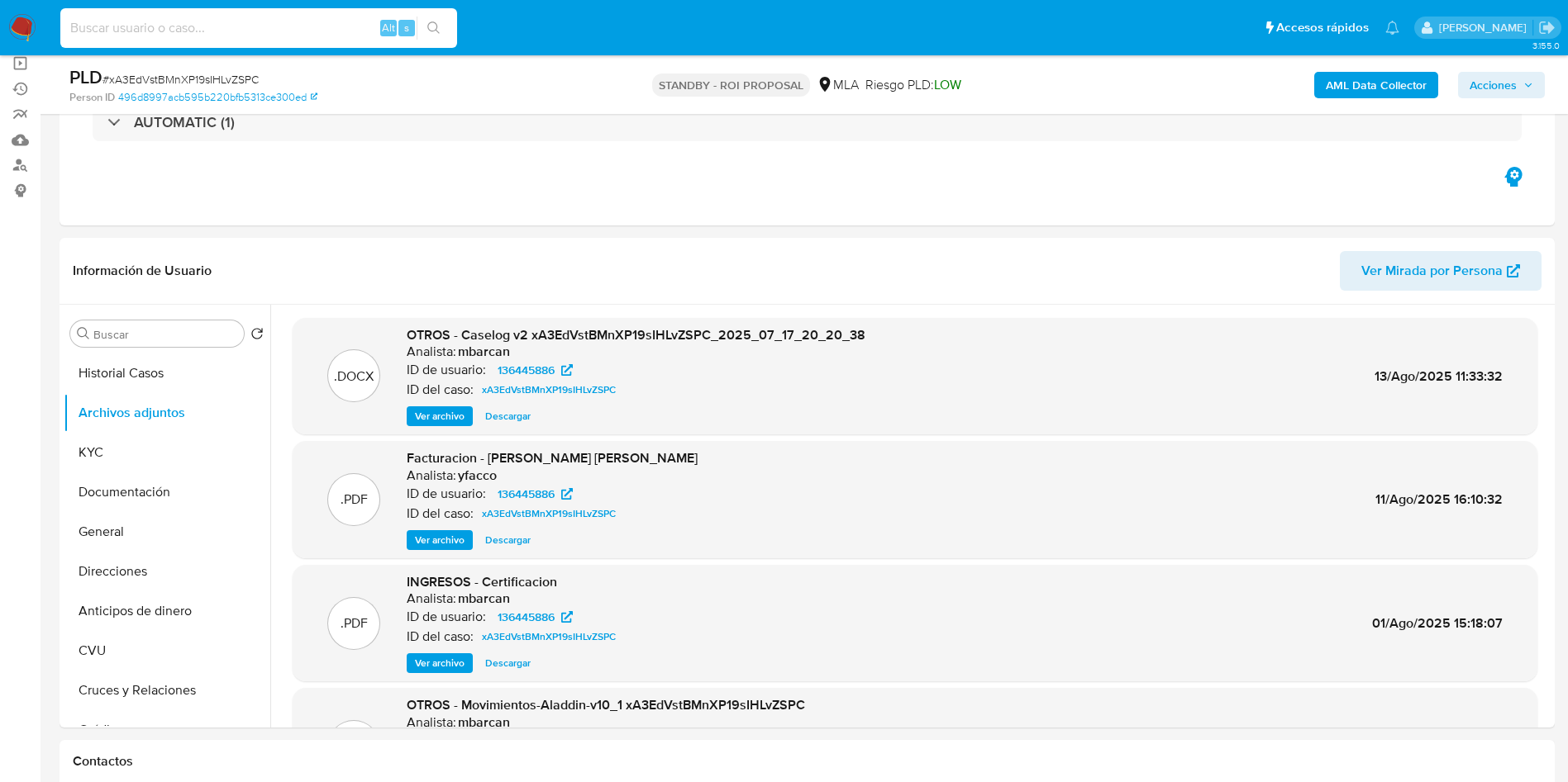
paste input "8FH0p5L2cULD5jQoYkfYzPHu"
type input "8FH0p5L2cULD5jQoYkfYzPHu"
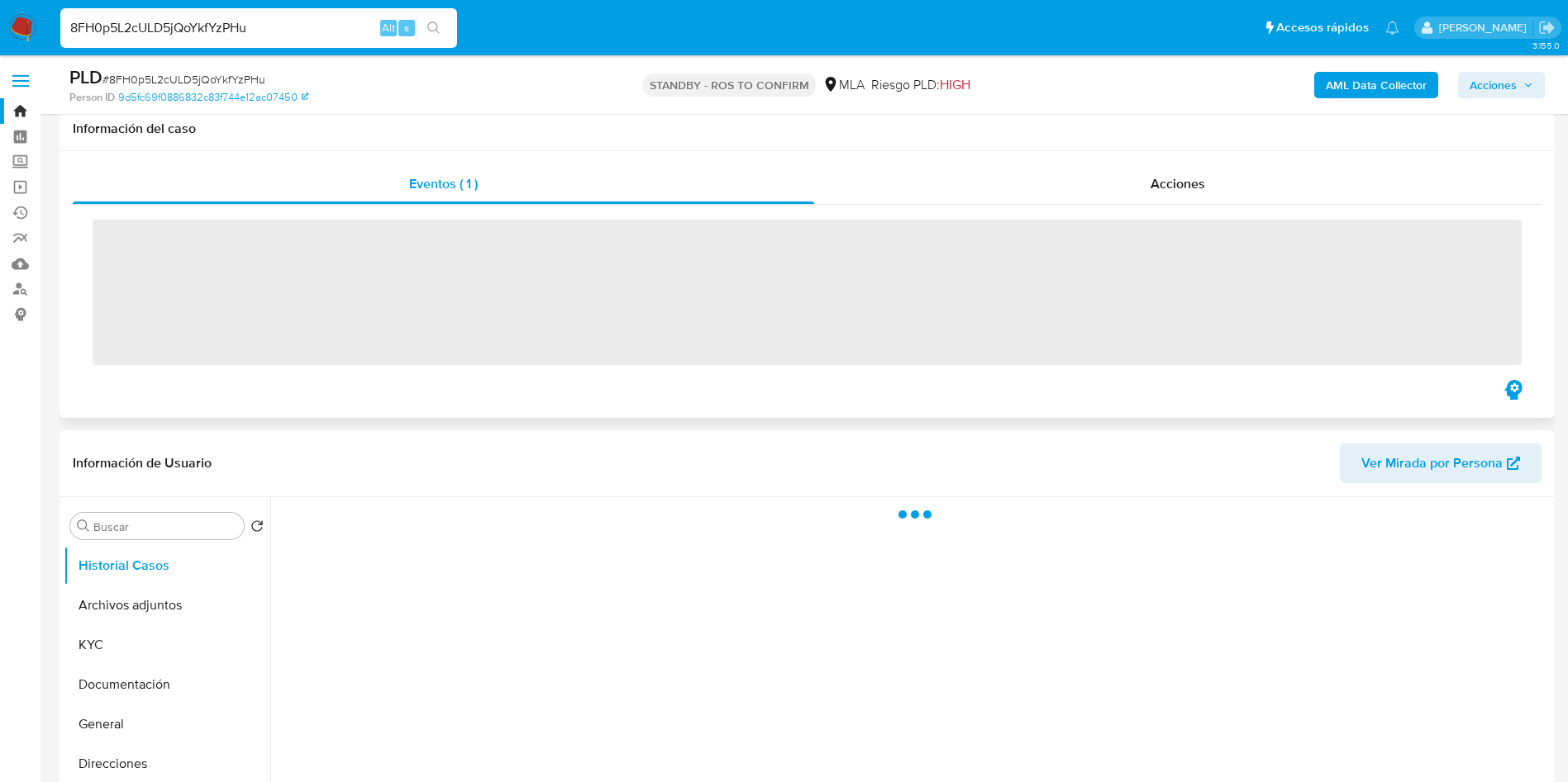
scroll to position [124, 0]
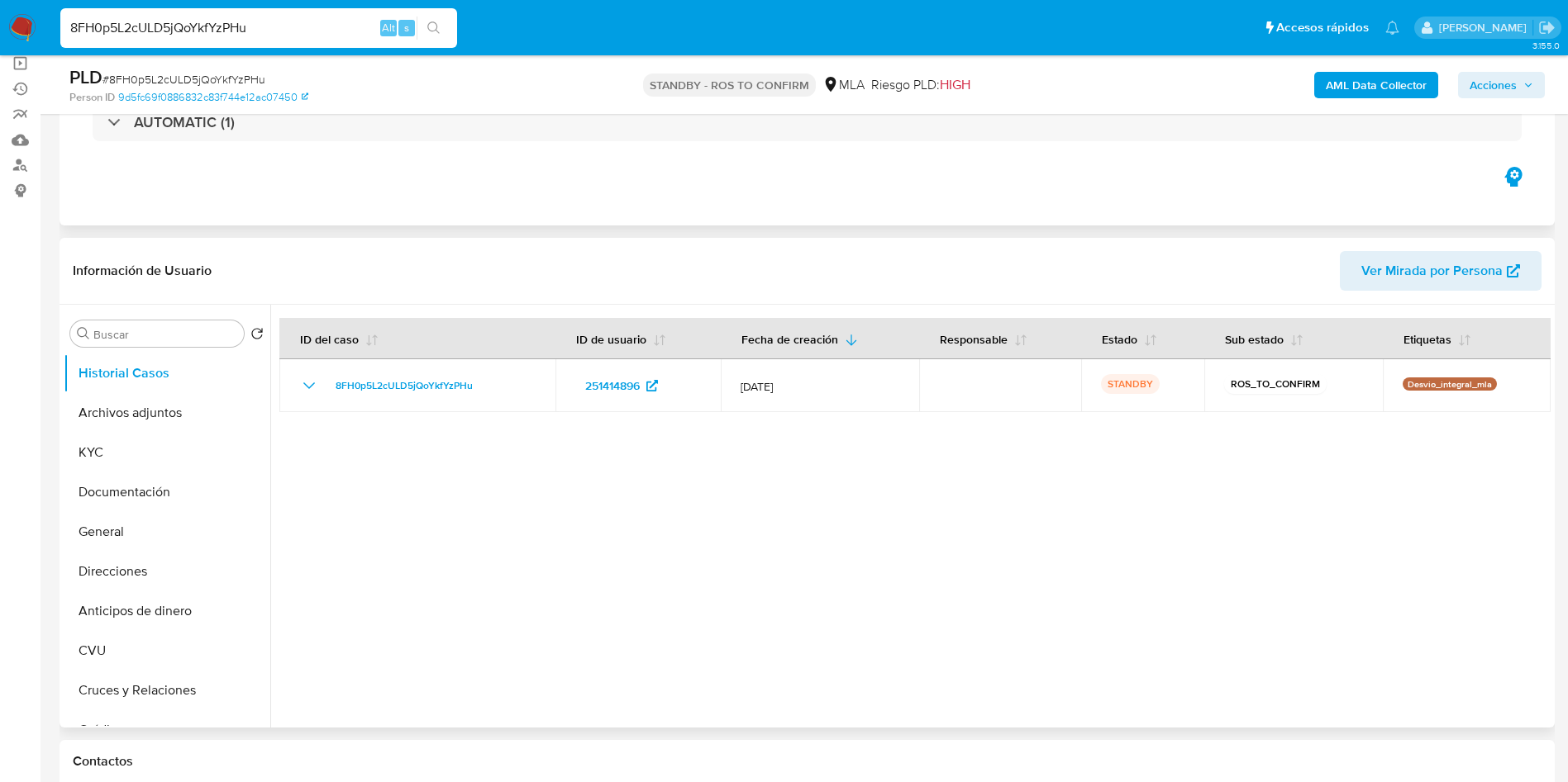
select select "10"
click at [185, 413] on button "Archivos adjuntos" at bounding box center [161, 413] width 194 height 40
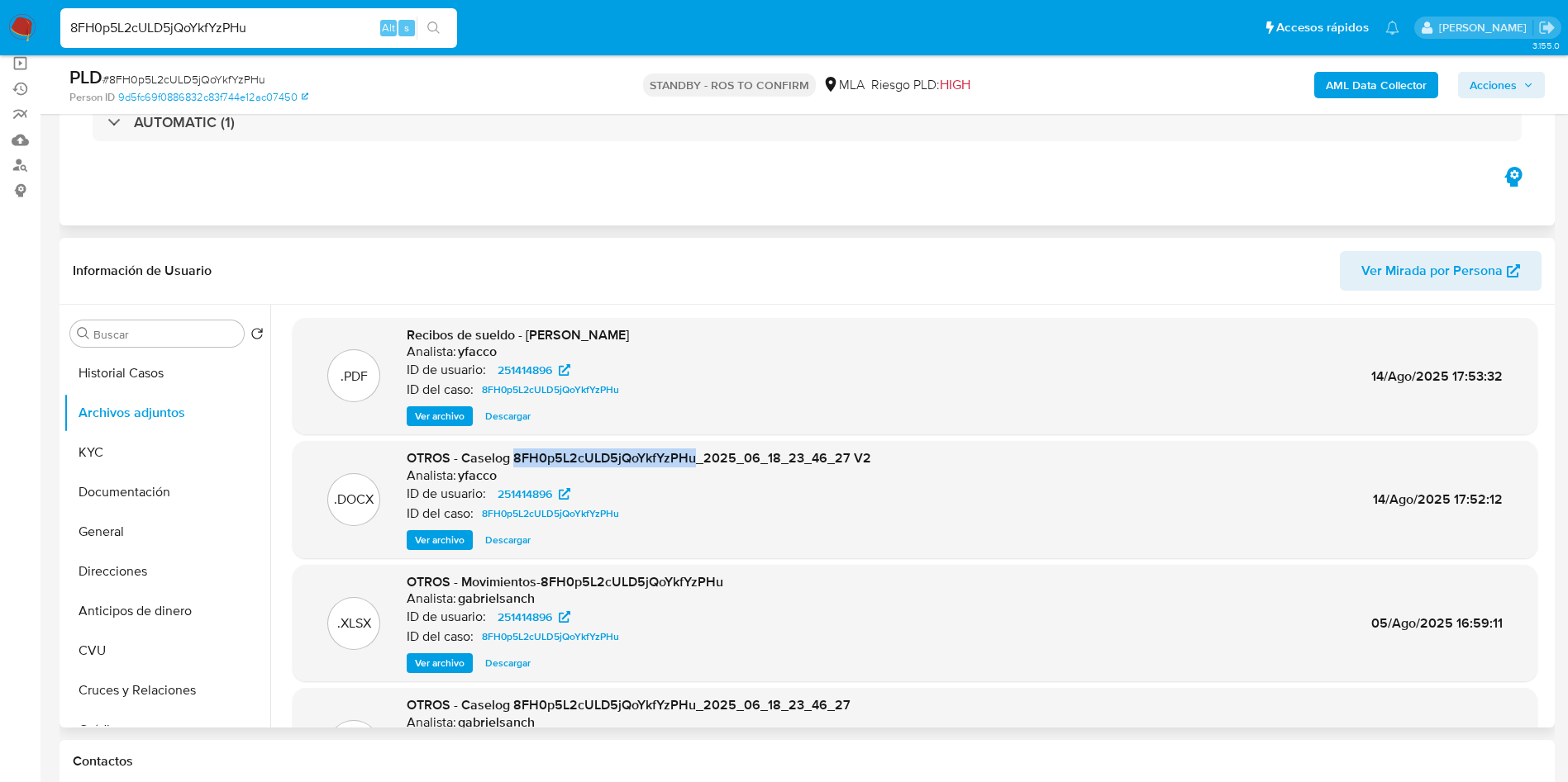
drag, startPoint x: 512, startPoint y: 460, endPoint x: 692, endPoint y: 453, distance: 180.1
click at [692, 453] on span "OTROS - Caselog 8FH0p5L2cULD5jQoYkfYzPHu_2025_06_18_23_46_27 V2" at bounding box center [638, 458] width 464 height 19
copy span "8FH0p5L2cULD5jQoYkfYzPHu"
click at [294, 24] on input "8FH0p5L2cULD5jQoYkfYzPHu" at bounding box center [258, 28] width 397 height 22
click at [293, 23] on input "8FH0p5L2cULD5jQoYkfYzPHu" at bounding box center [258, 28] width 397 height 22
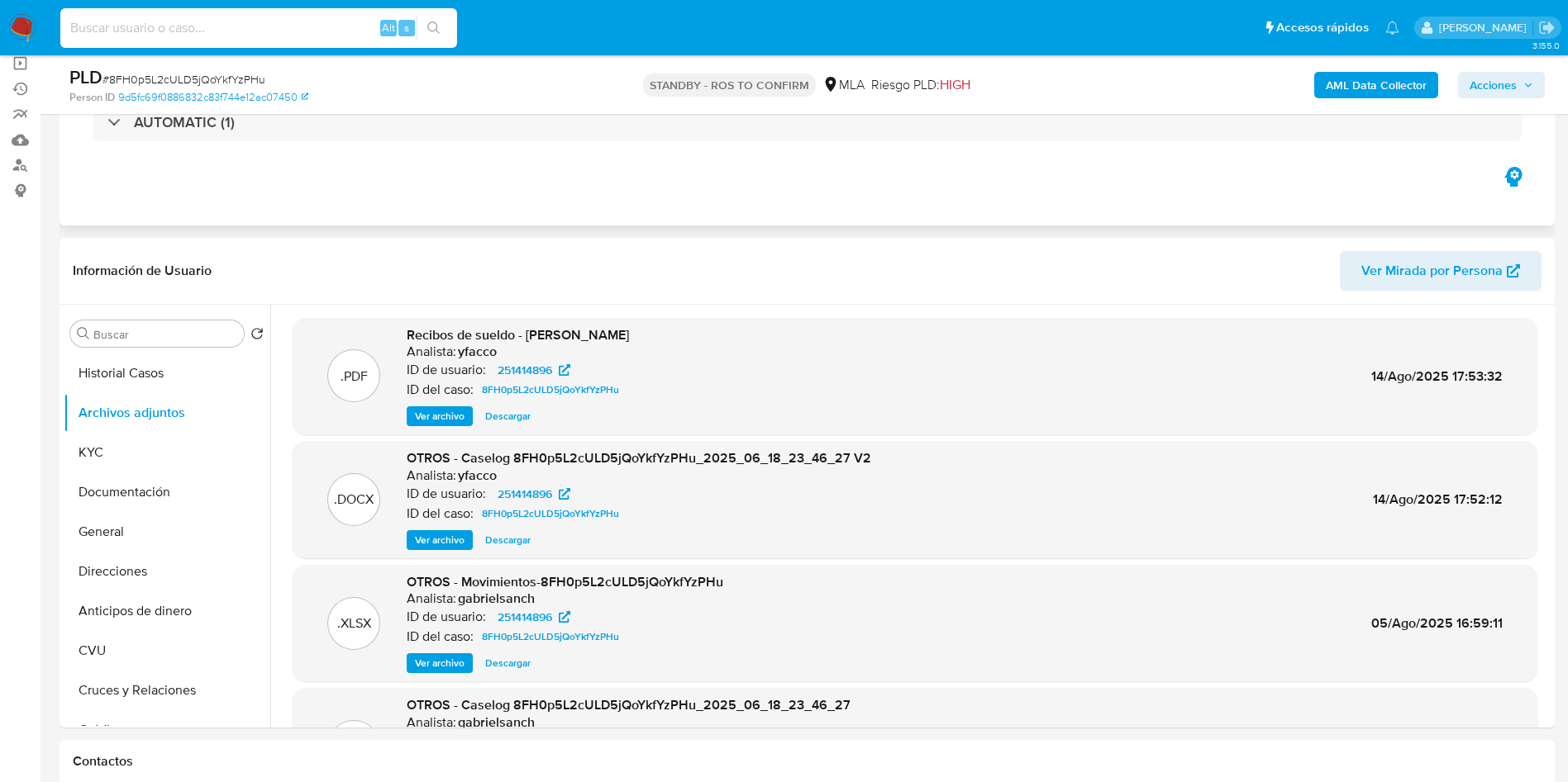
paste input "EZ25kaBoKaAMmcDGVceMcGoY"
type input "EZ25kaBoKaAMmcDGVceMcGoY"
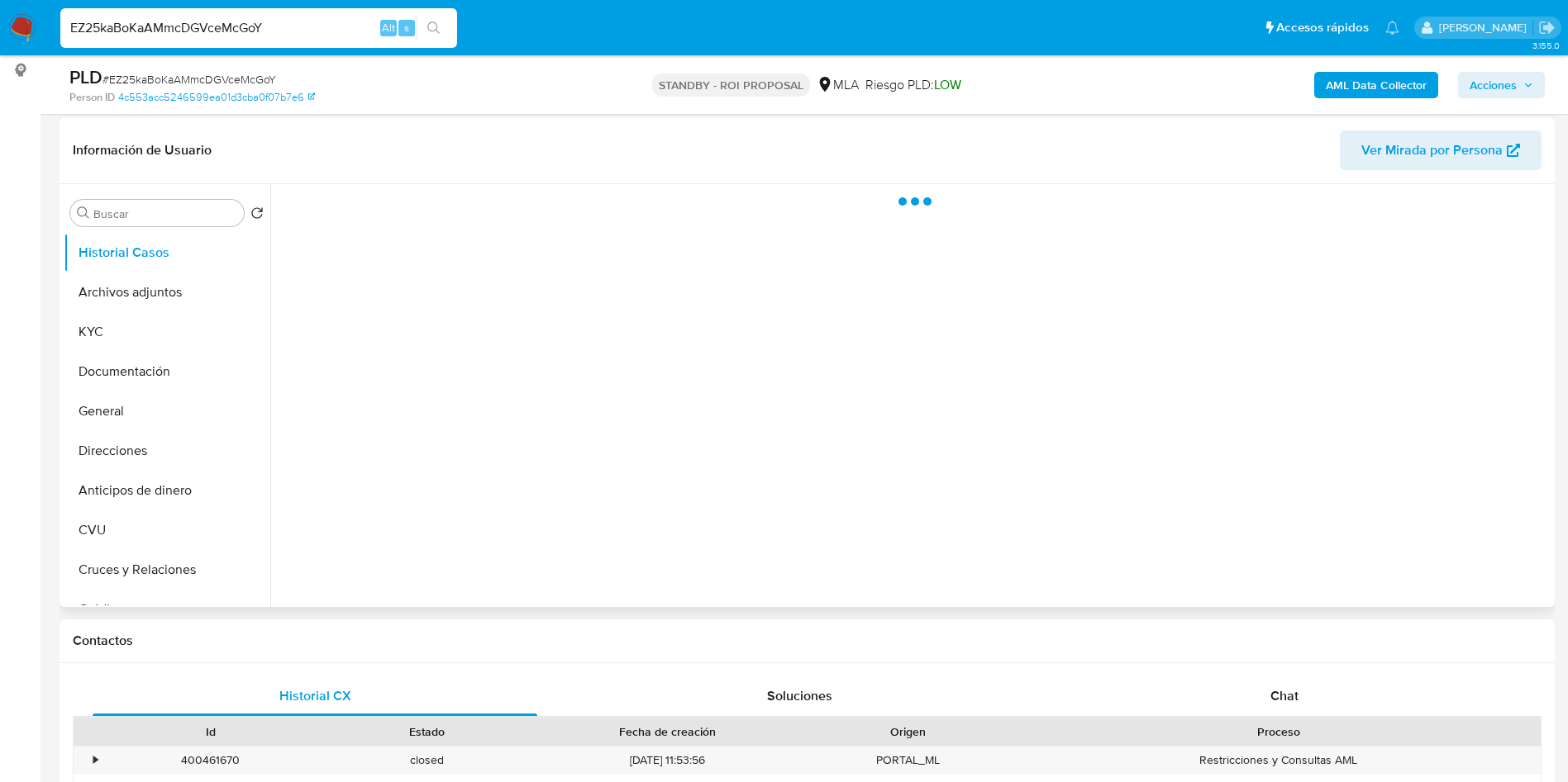
scroll to position [247, 0]
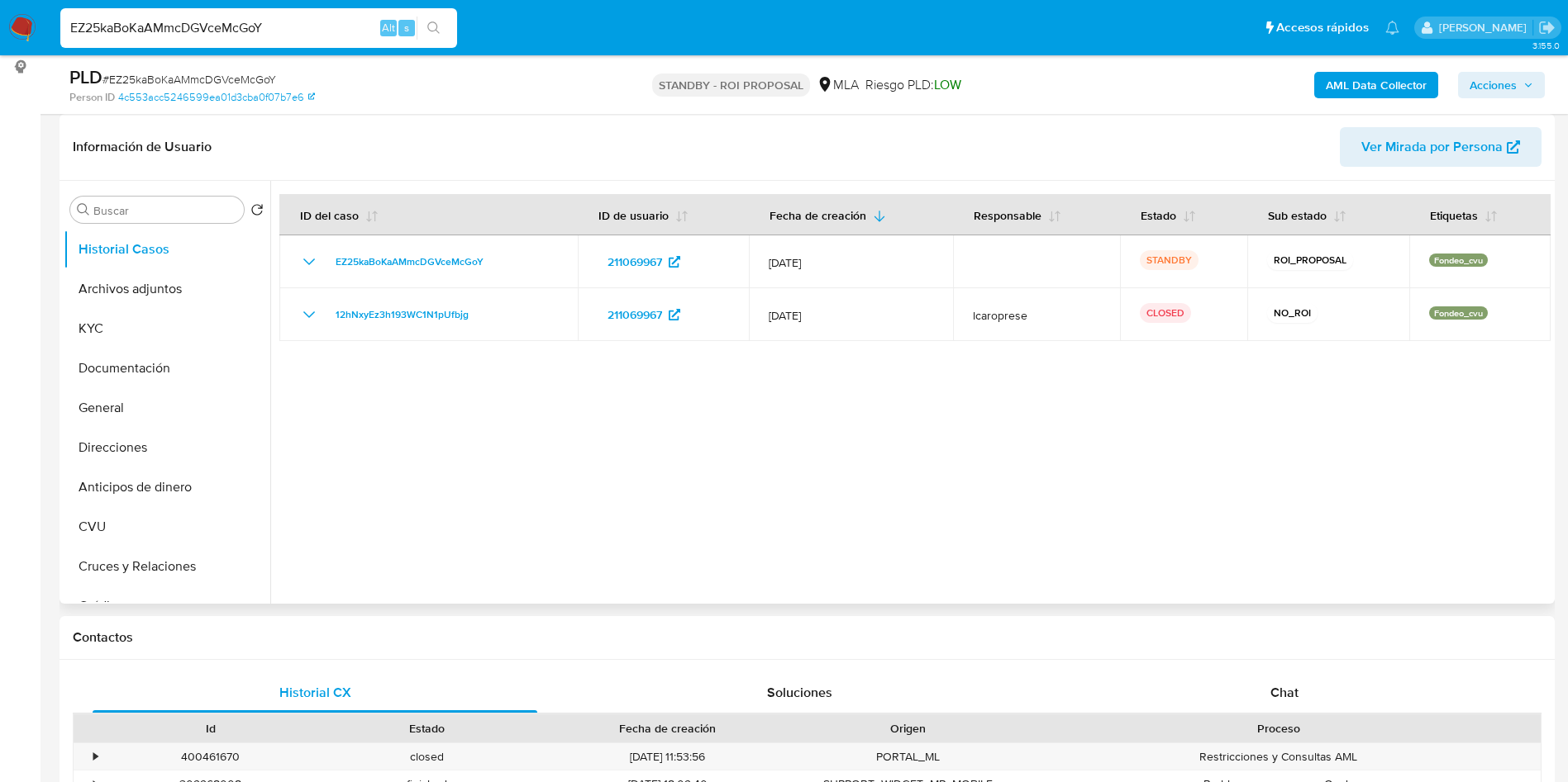
select select "10"
click at [136, 287] on button "Archivos adjuntos" at bounding box center [161, 289] width 194 height 40
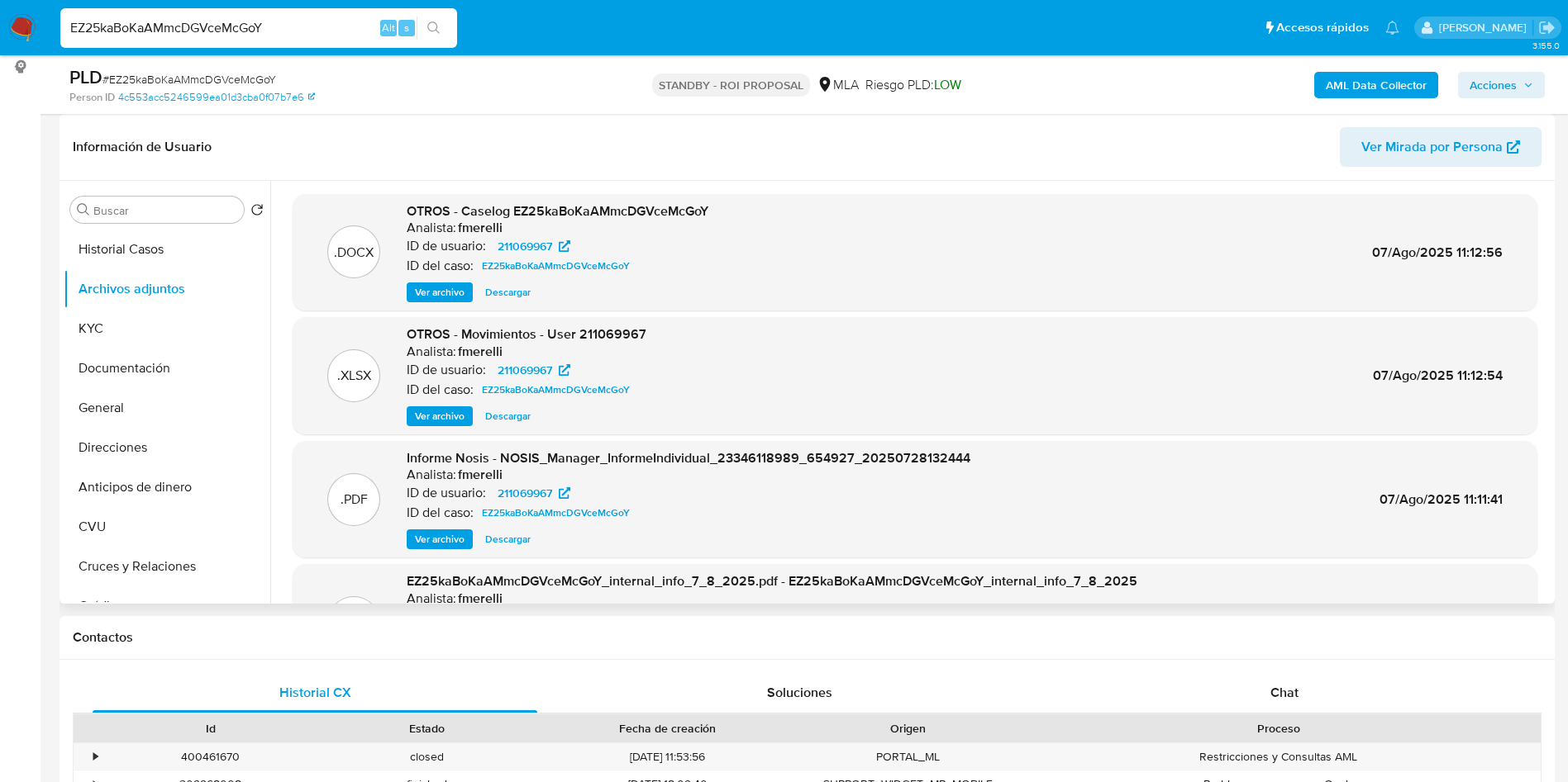
click at [518, 295] on span "Descargar" at bounding box center [507, 292] width 46 height 17
click at [294, 26] on input "EZ25kaBoKaAMmcDGVceMcGoY" at bounding box center [258, 28] width 397 height 22
click at [294, 29] on input "EZ25kaBoKaAMmcDGVceMcGoY" at bounding box center [258, 28] width 397 height 22
paste input "96iaf4pspJOleeAUUvyk5D1W"
type input "96iaf4pspJOleeAUUvyk5D1W"
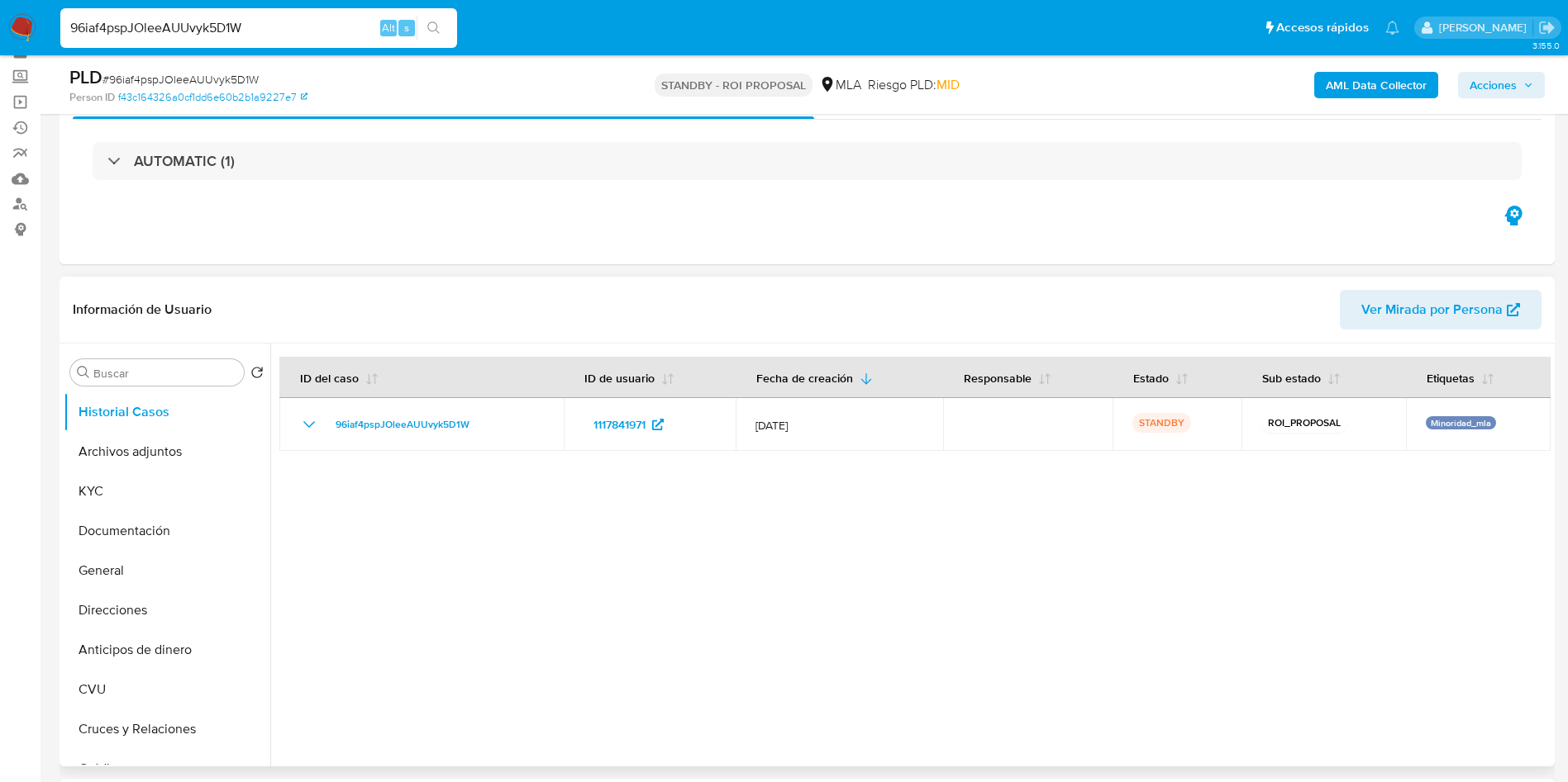
scroll to position [124, 0]
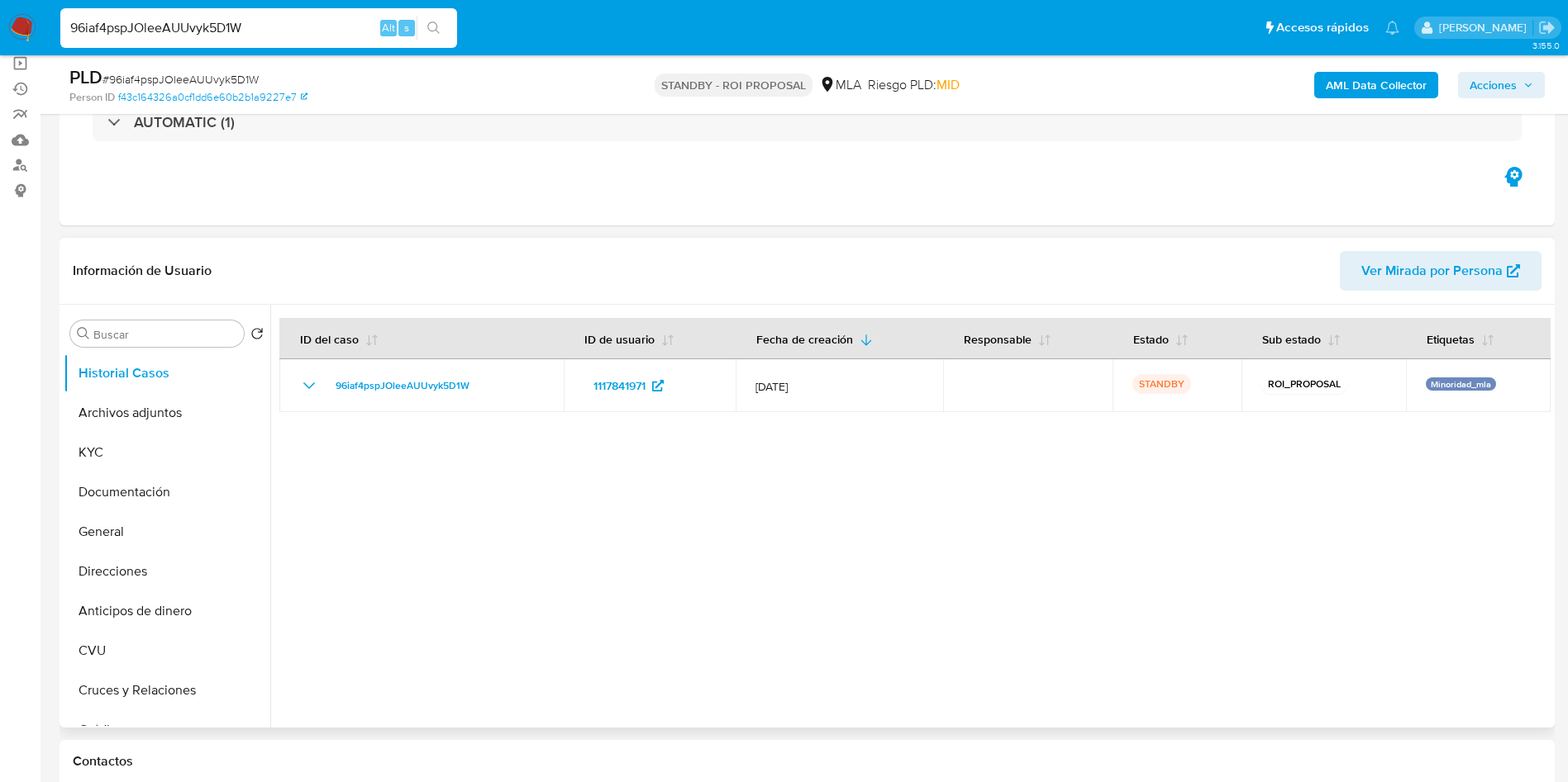
select select "10"
click at [130, 414] on button "Archivos adjuntos" at bounding box center [161, 413] width 194 height 40
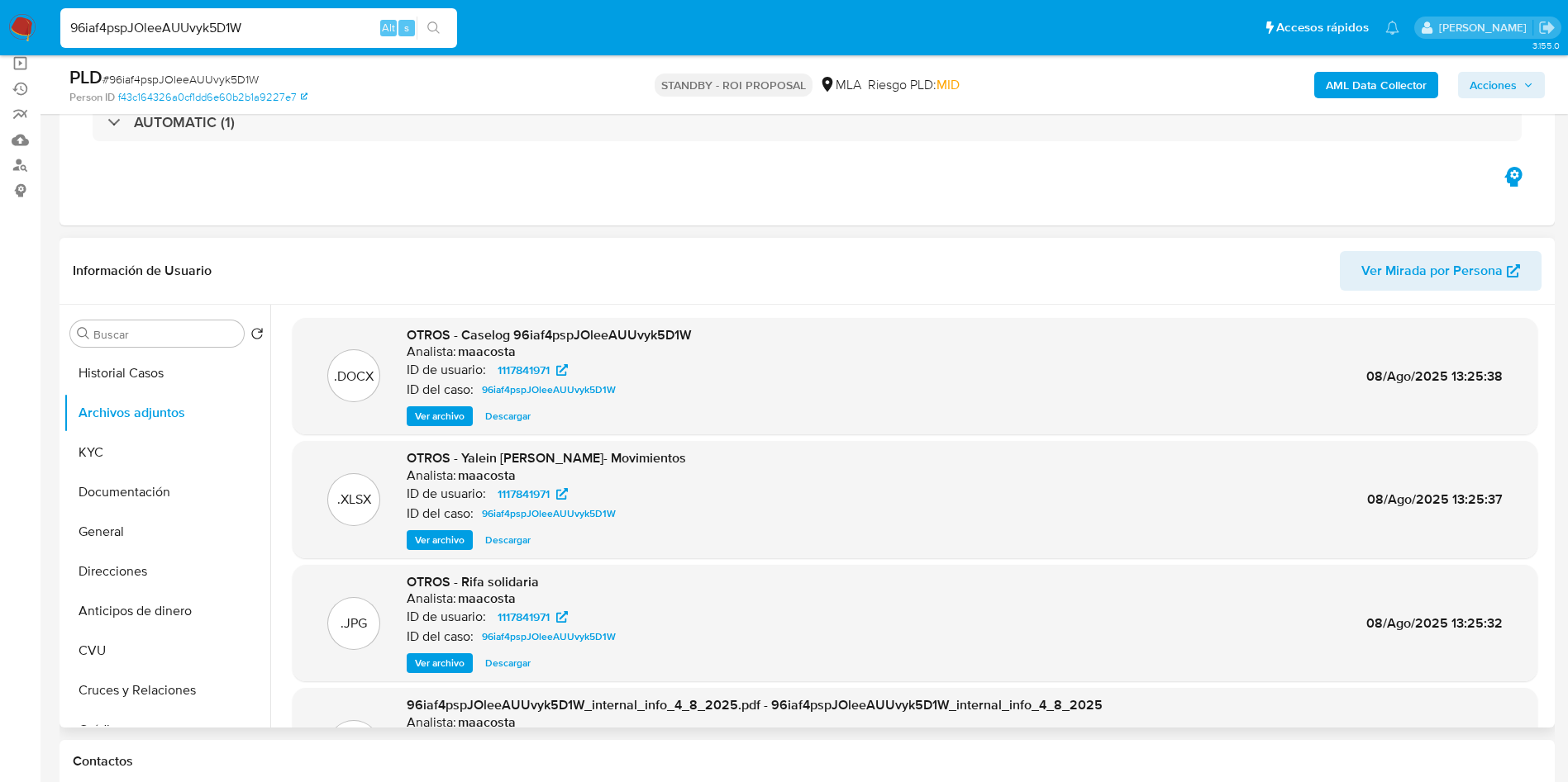
click at [506, 412] on span "Descargar" at bounding box center [507, 416] width 46 height 17
click at [298, 38] on input "96iaf4pspJOleeAUUvyk5D1W" at bounding box center [258, 28] width 397 height 22
paste input "e2xw5FkVzJcWBuTkKEFsrIMX"
type input "e2xw5FkVzJcWBuTkKEFsrIMX"
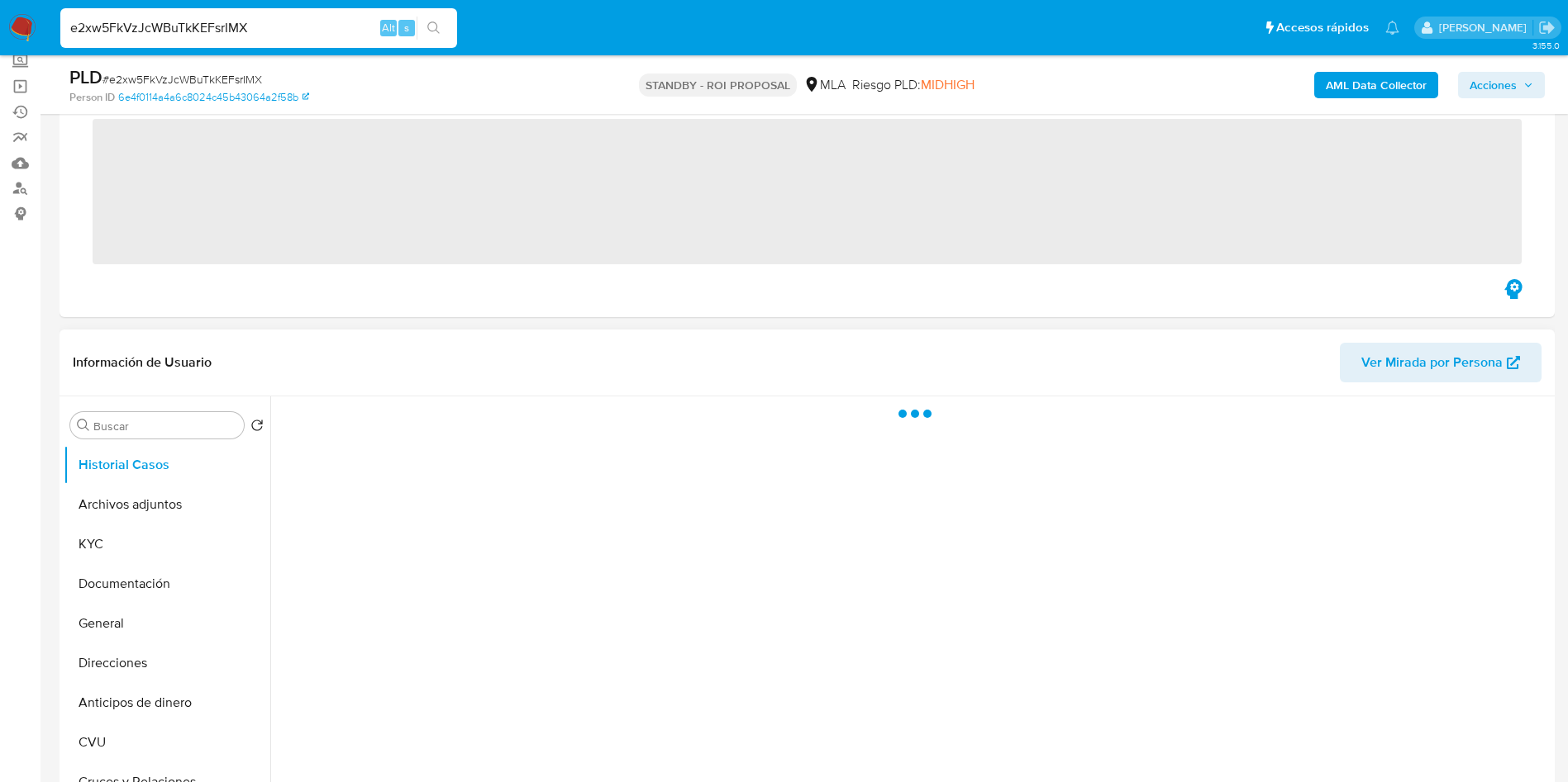
scroll to position [124, 0]
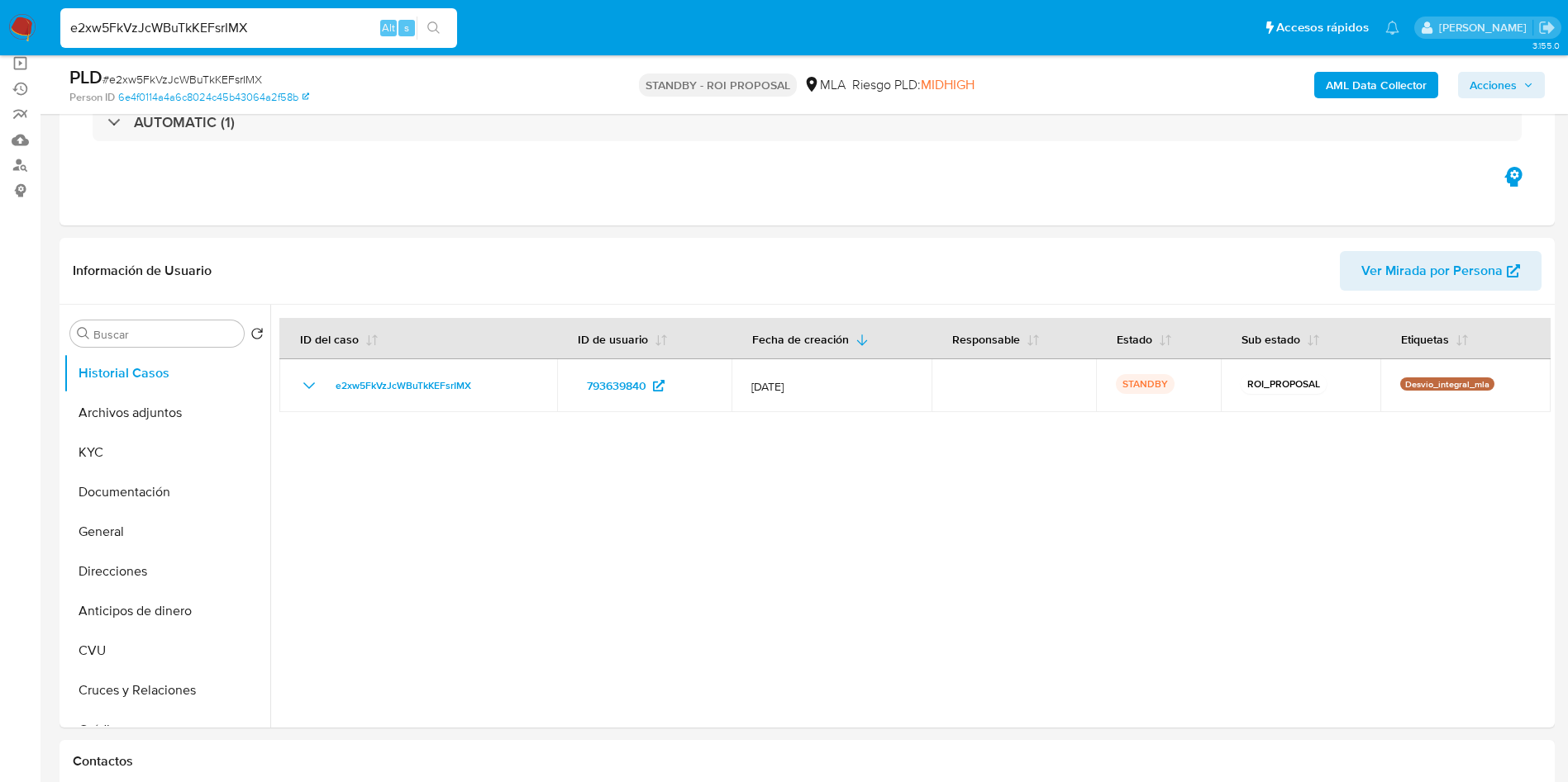
select select "10"
click at [160, 406] on button "Archivos adjuntos" at bounding box center [161, 413] width 194 height 40
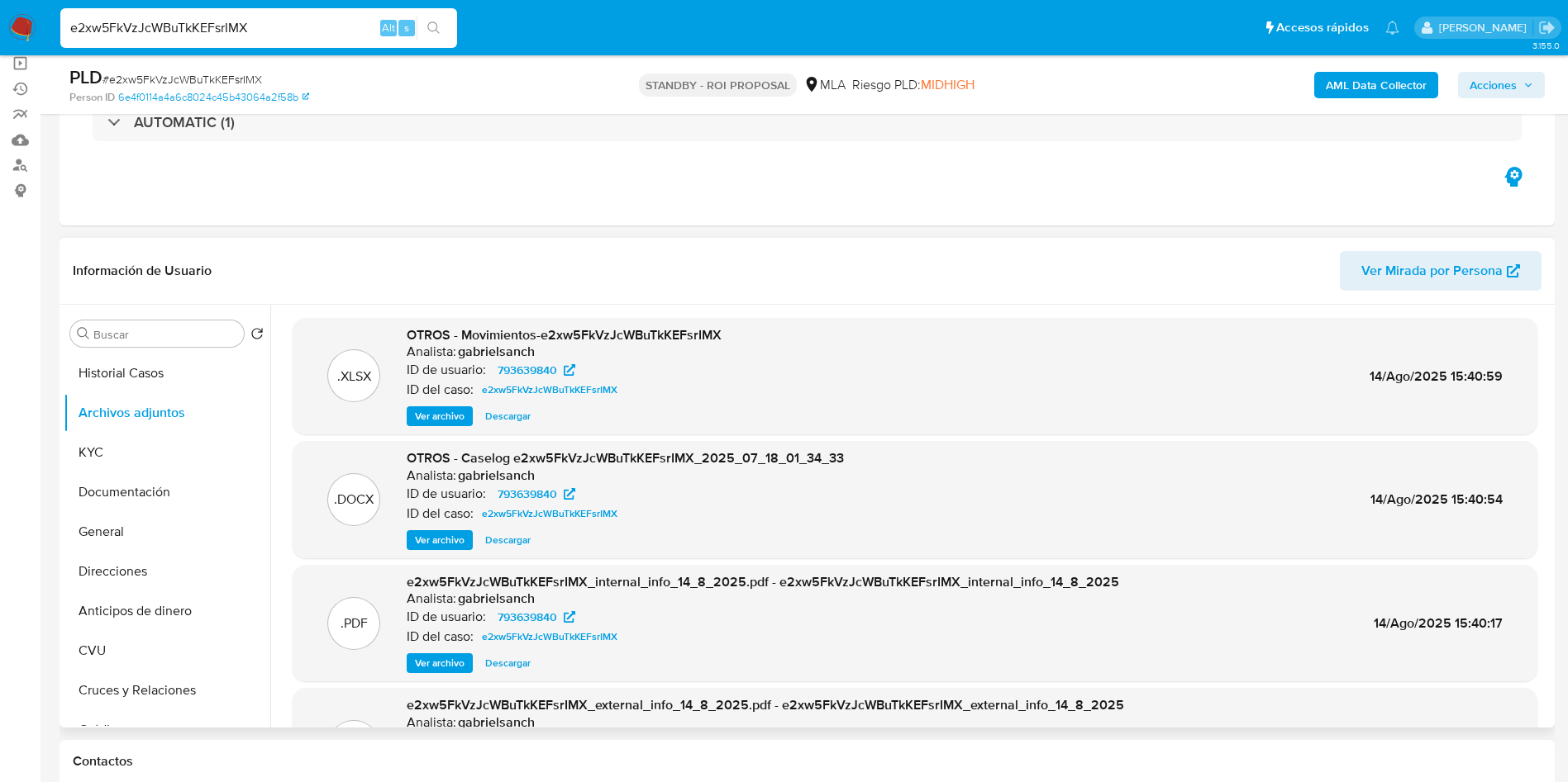
click at [517, 538] on span "Descargar" at bounding box center [507, 540] width 46 height 17
click at [269, 26] on input "e2xw5FkVzJcWBuTkKEFsrIMX" at bounding box center [258, 28] width 397 height 22
paste input "sEtkPvFwUF4gex2DnRuQbQcN"
type input "sEtkPvFwUF4gex2DnRuQbQcN"
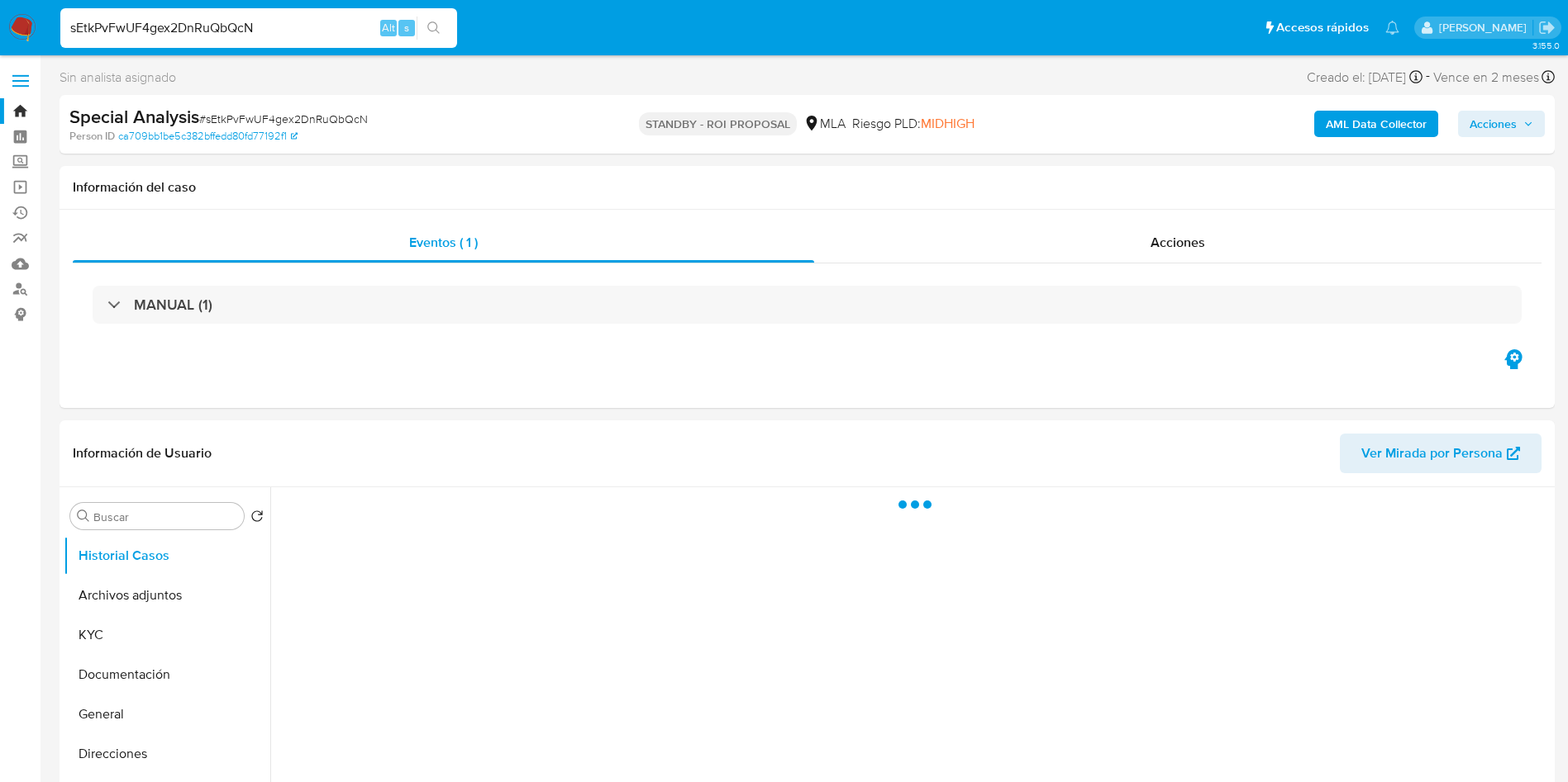
select select "10"
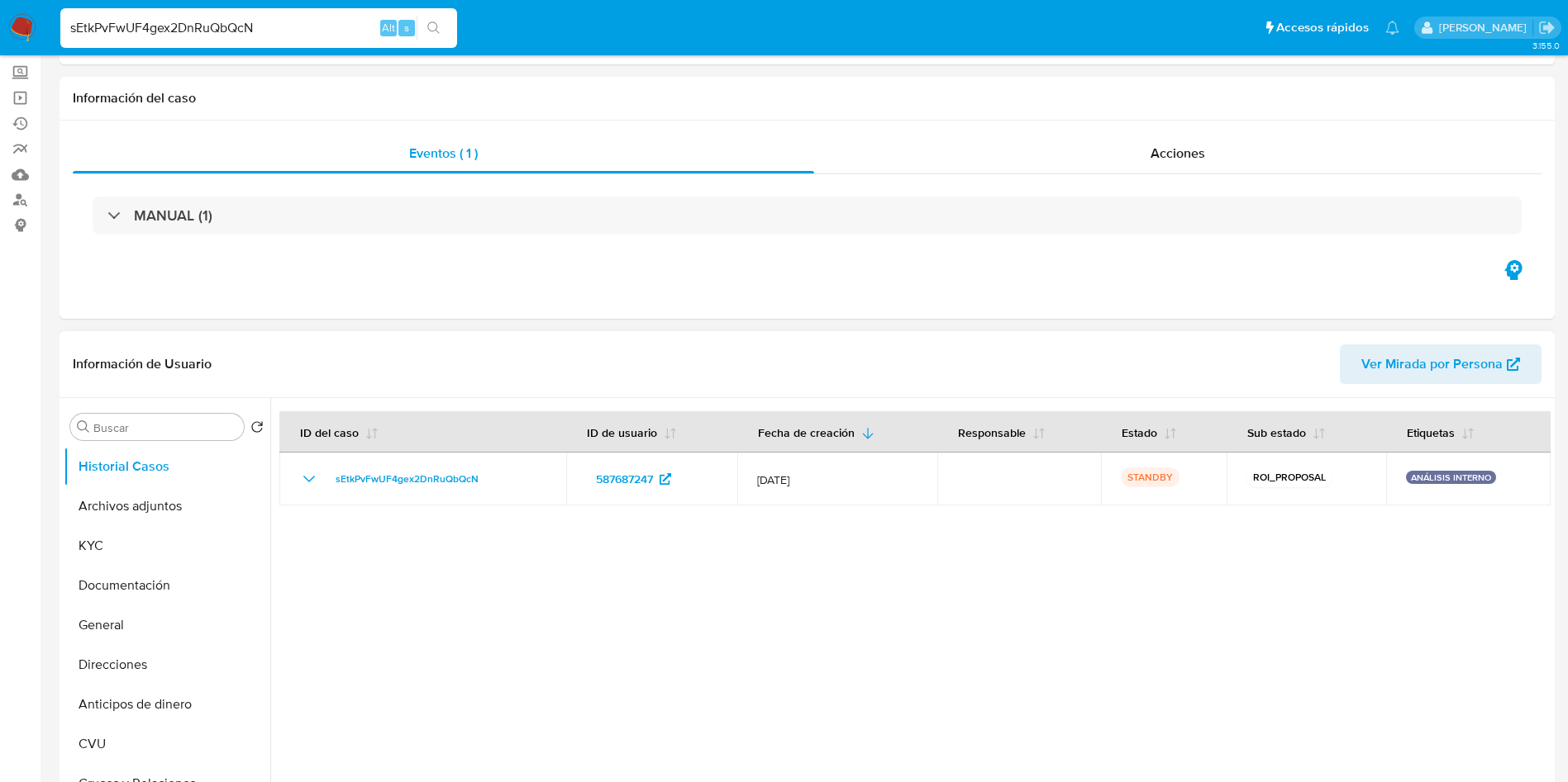
scroll to position [124, 0]
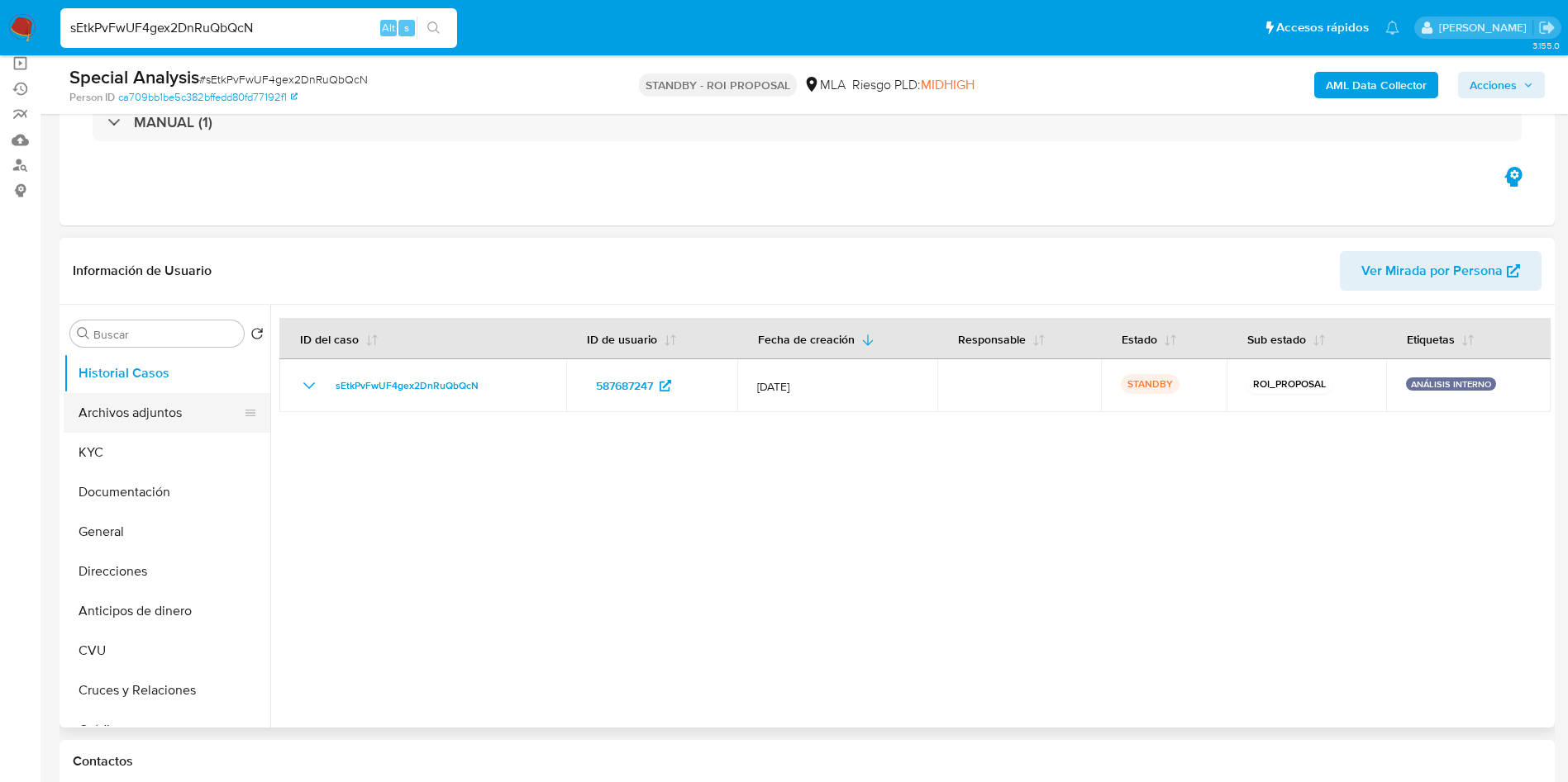
click at [166, 412] on button "Archivos adjuntos" at bounding box center [161, 413] width 194 height 40
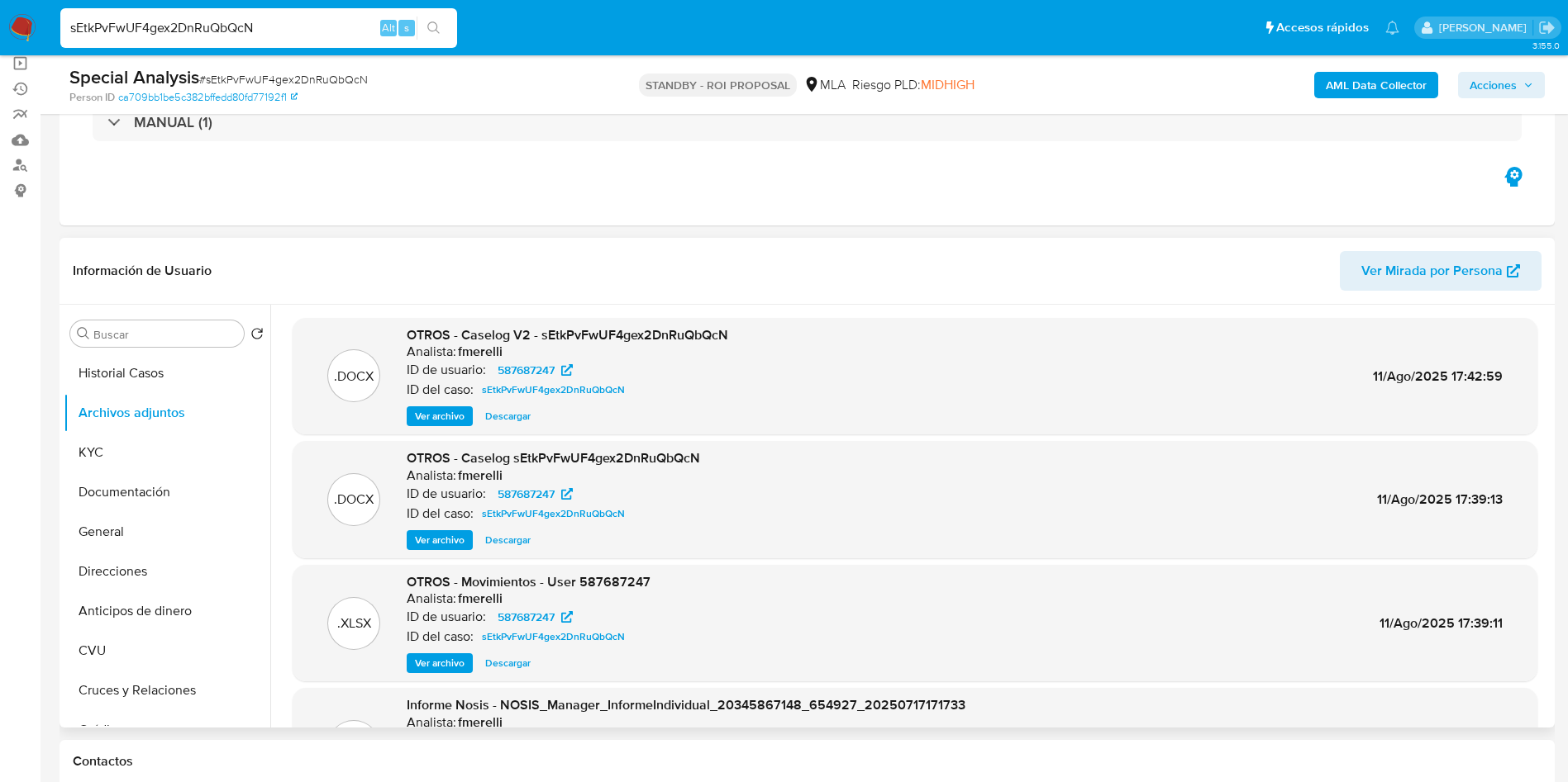
click at [501, 415] on span "Descargar" at bounding box center [507, 416] width 46 height 17
click at [314, 29] on input "sEtkPvFwUF4gex2DnRuQbQcN" at bounding box center [258, 28] width 397 height 22
paste input "hTBI9gF1hrEAcdlbyxfaUsZb"
type input "hTBI9gF1hrEAcdlbyxfaUsZb"
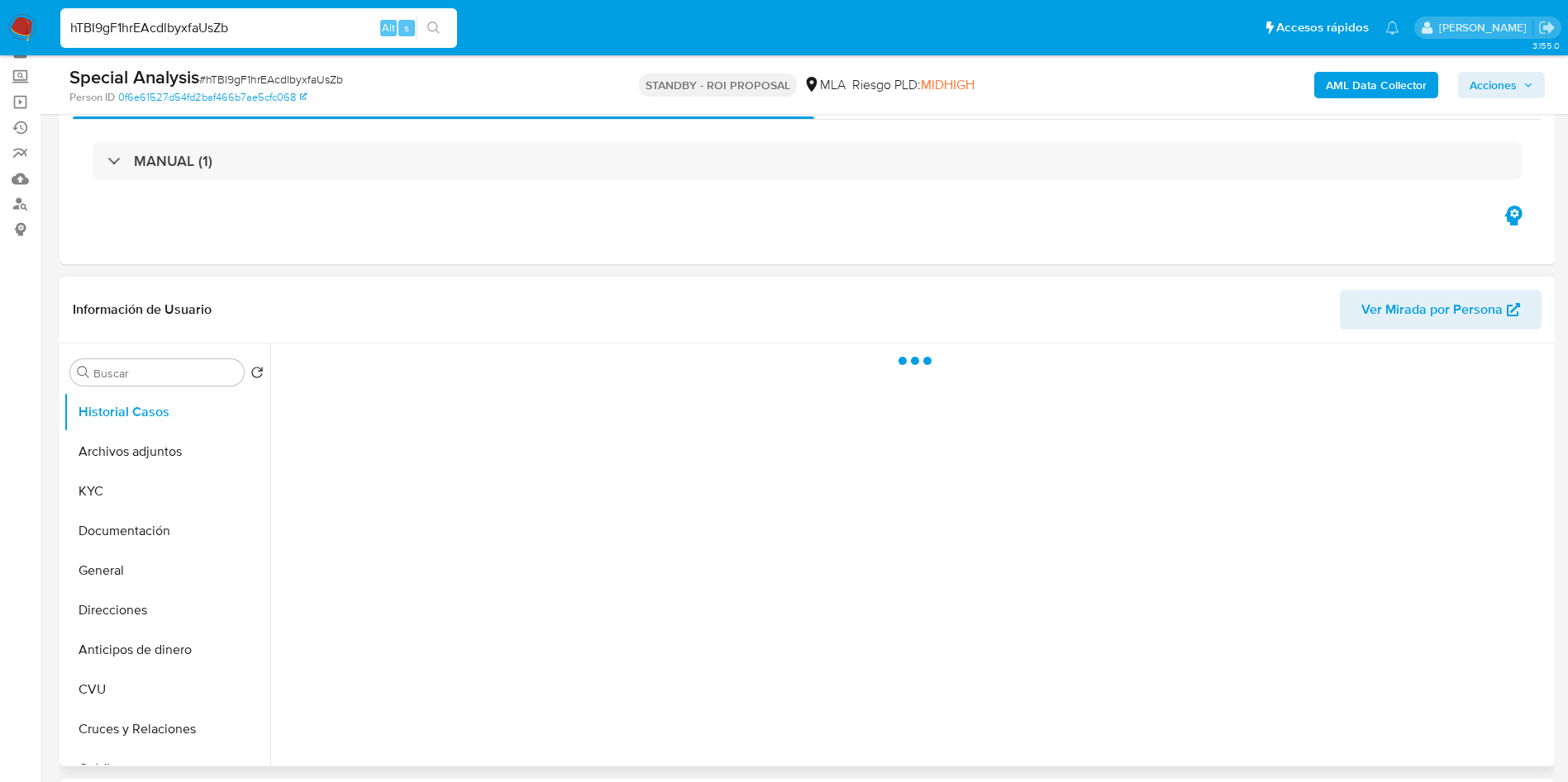
scroll to position [124, 0]
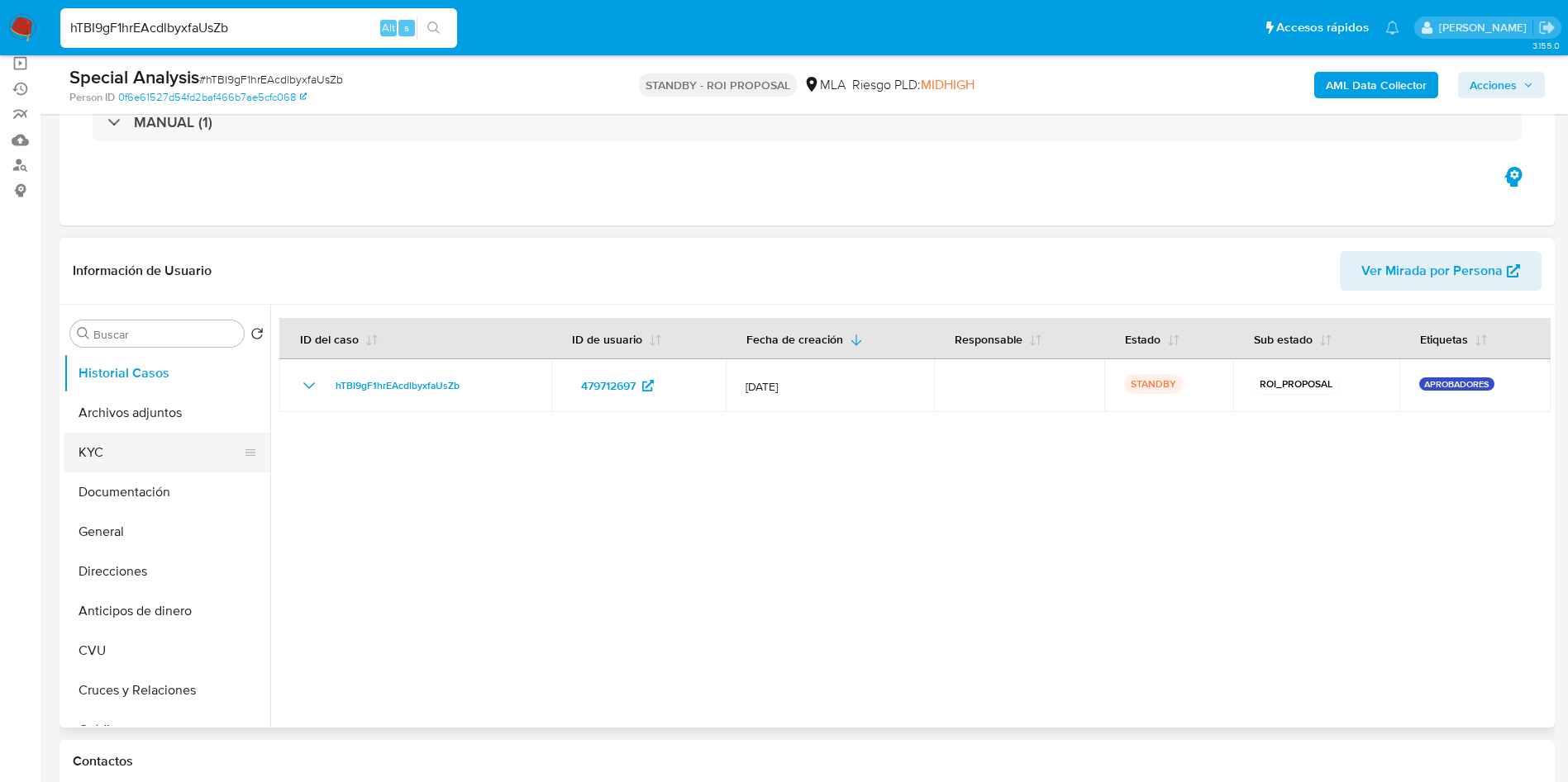
select select "10"
click at [90, 407] on button "Archivos adjuntos" at bounding box center [161, 413] width 194 height 40
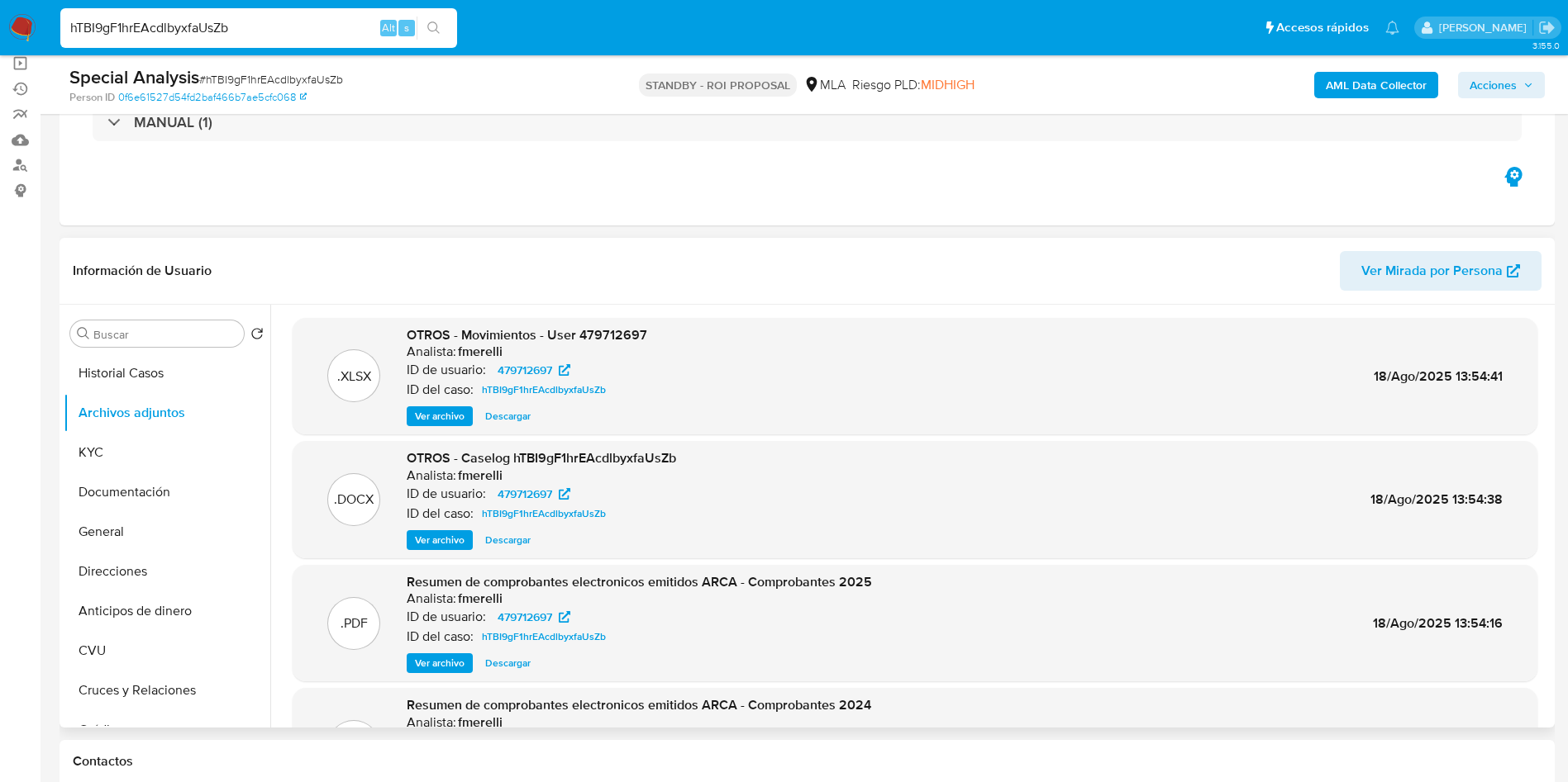
click at [510, 544] on span "Descargar" at bounding box center [507, 540] width 46 height 17
click at [334, 22] on input "hTBI9gF1hrEAcdlbyxfaUsZb" at bounding box center [258, 28] width 397 height 22
paste input "ULBbblmKi8qNShzP4FUqly7b"
type input "ULBbblmKi8qNShzP4FUqly7b"
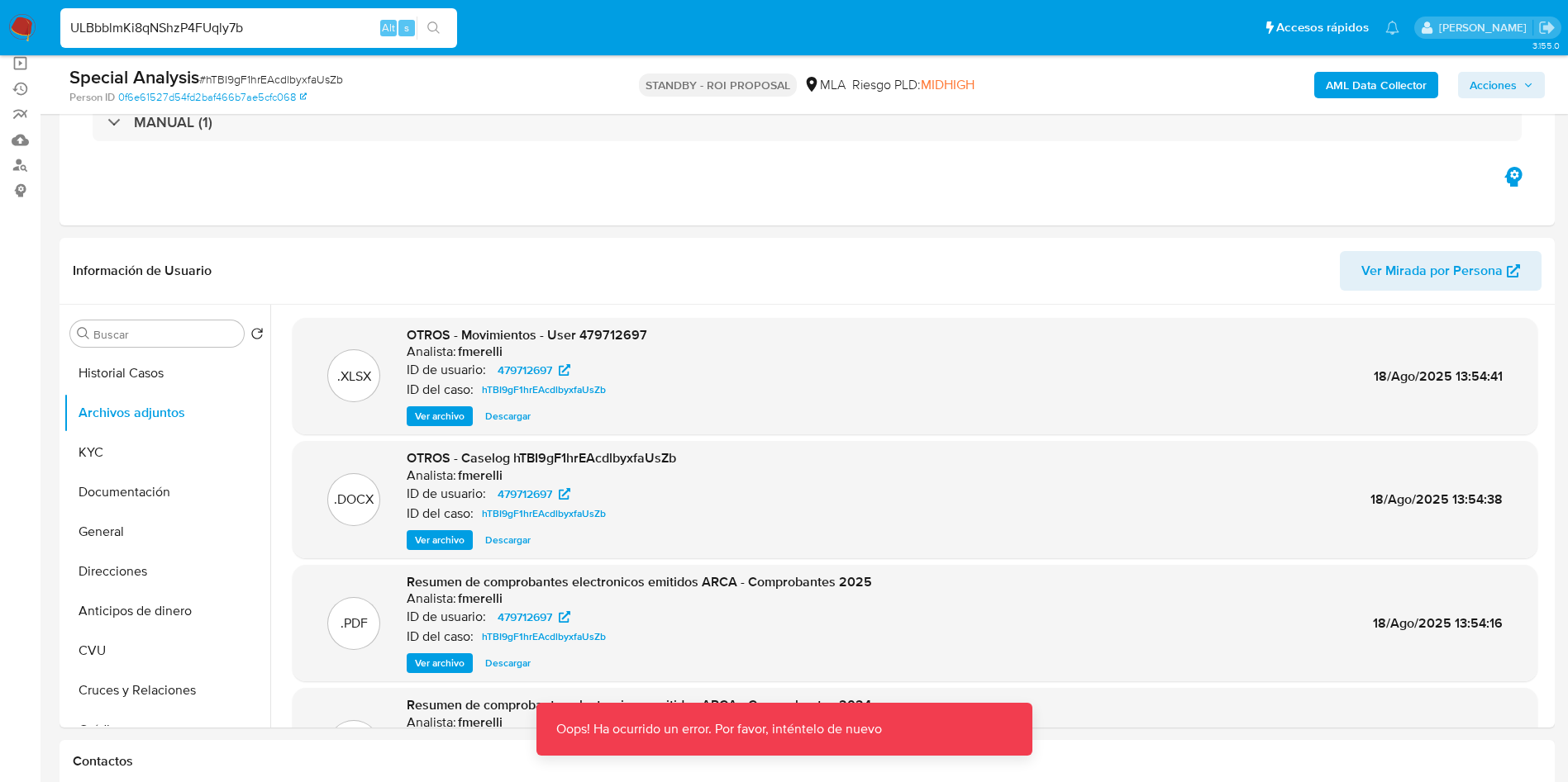
click at [266, 36] on input "ULBbblmKi8qNShzP4FUqly7b" at bounding box center [258, 28] width 397 height 22
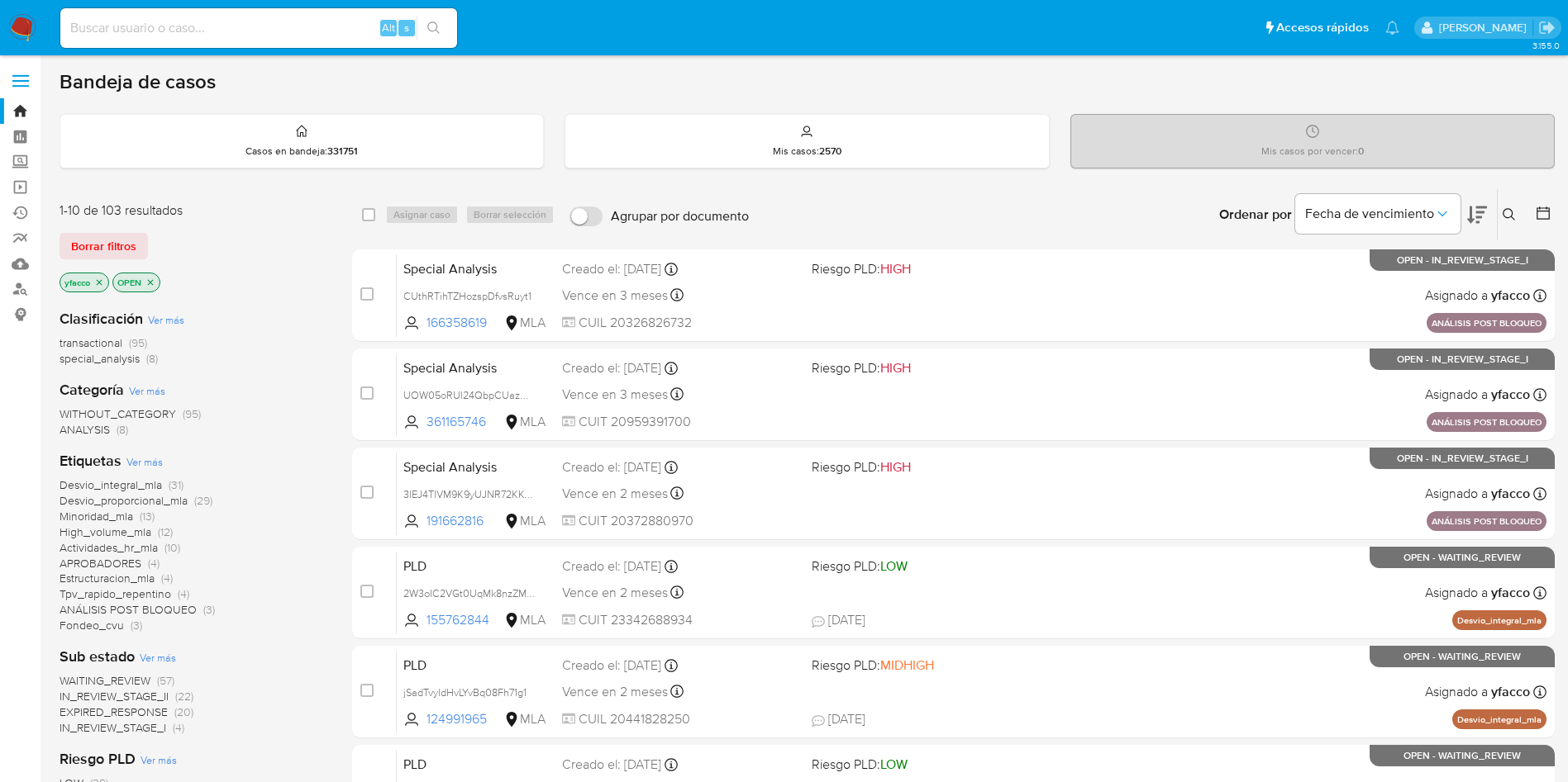
click at [228, 22] on input at bounding box center [258, 28] width 397 height 22
paste input "ULBbblmKi8qNShzP4FUqly7b"
type input "ULBbblmKi8qNShzP4FUqly7b"
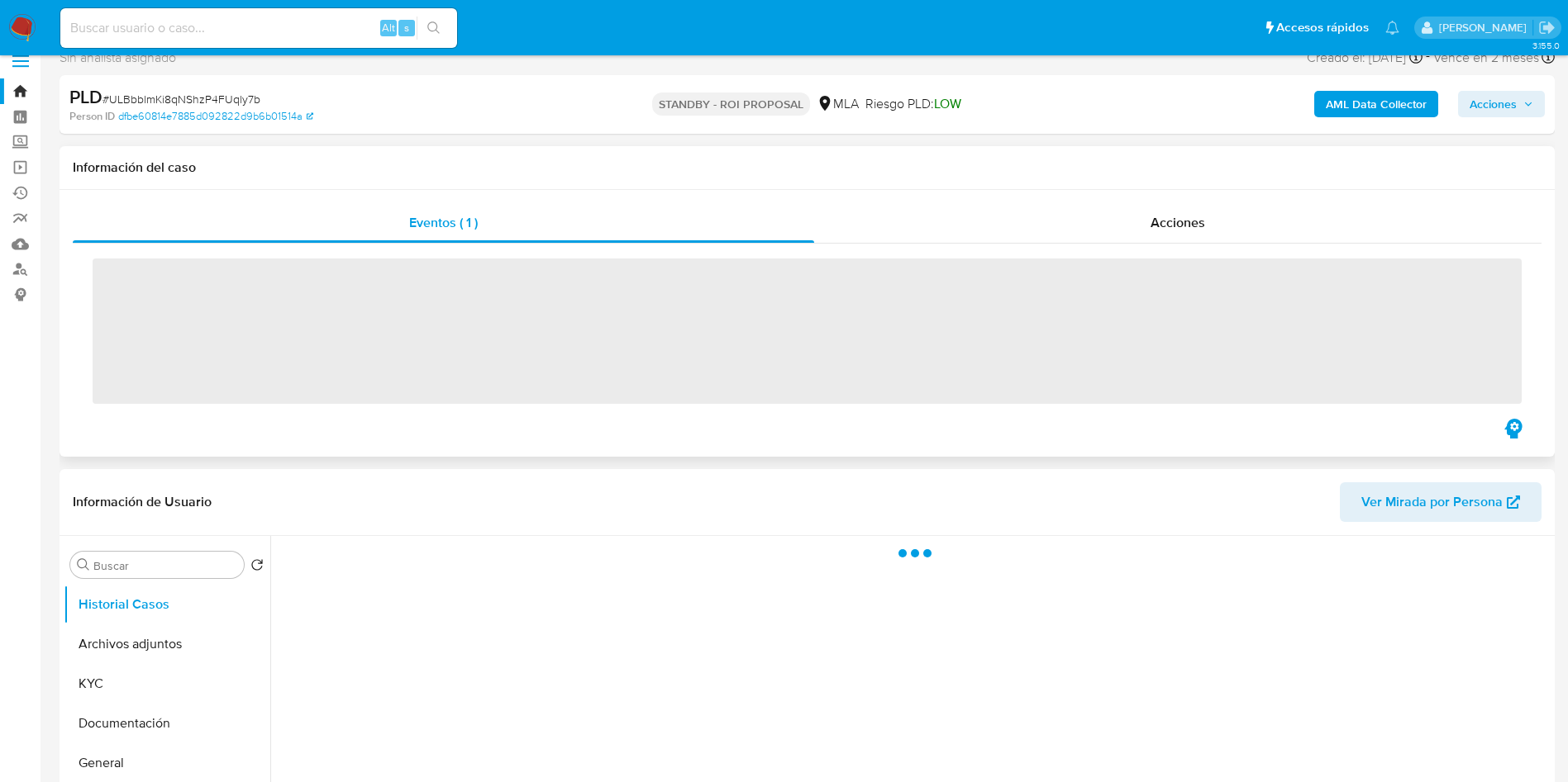
scroll to position [247, 0]
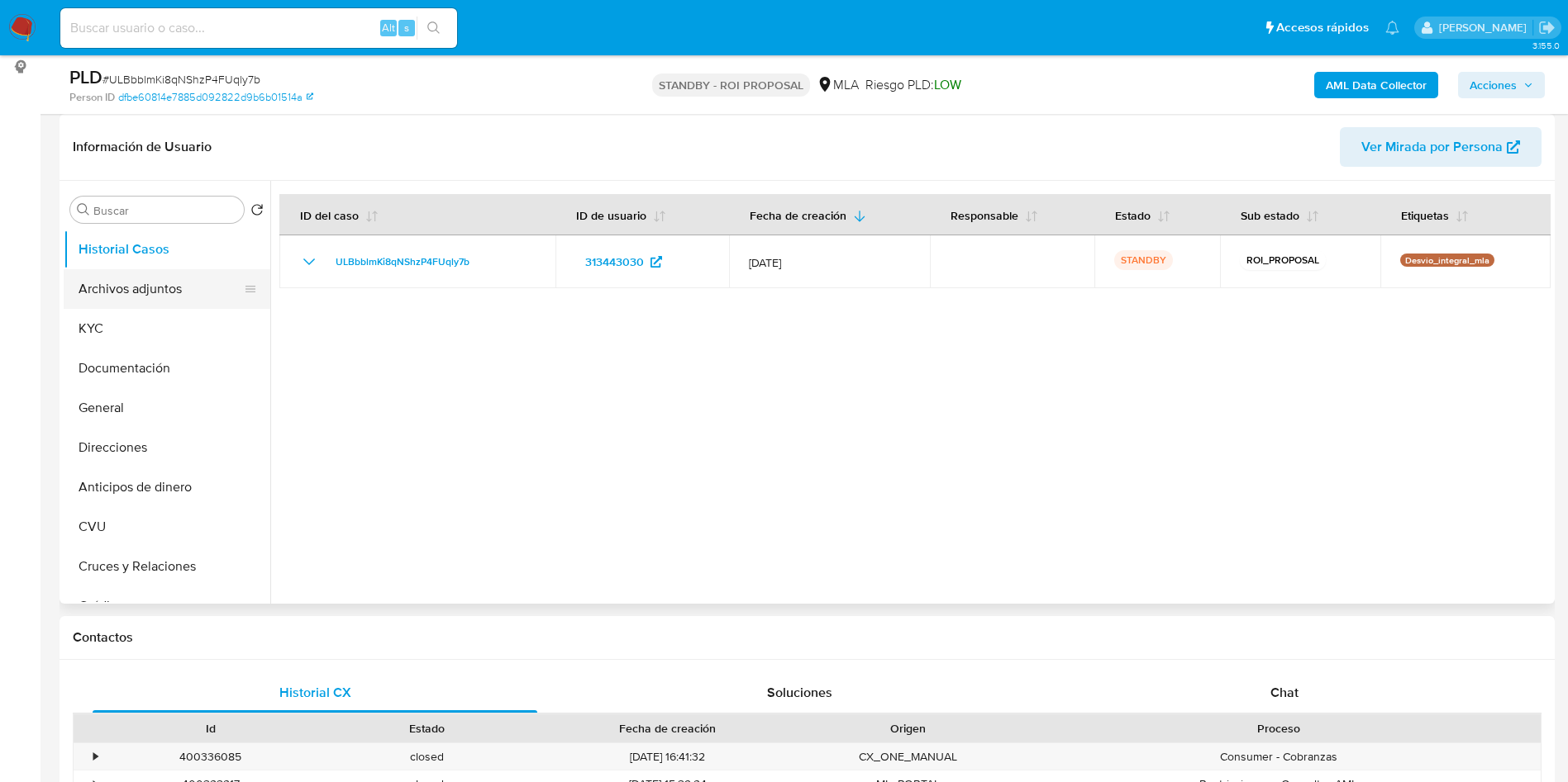
select select "10"
click at [169, 286] on button "Archivos adjuntos" at bounding box center [161, 289] width 194 height 40
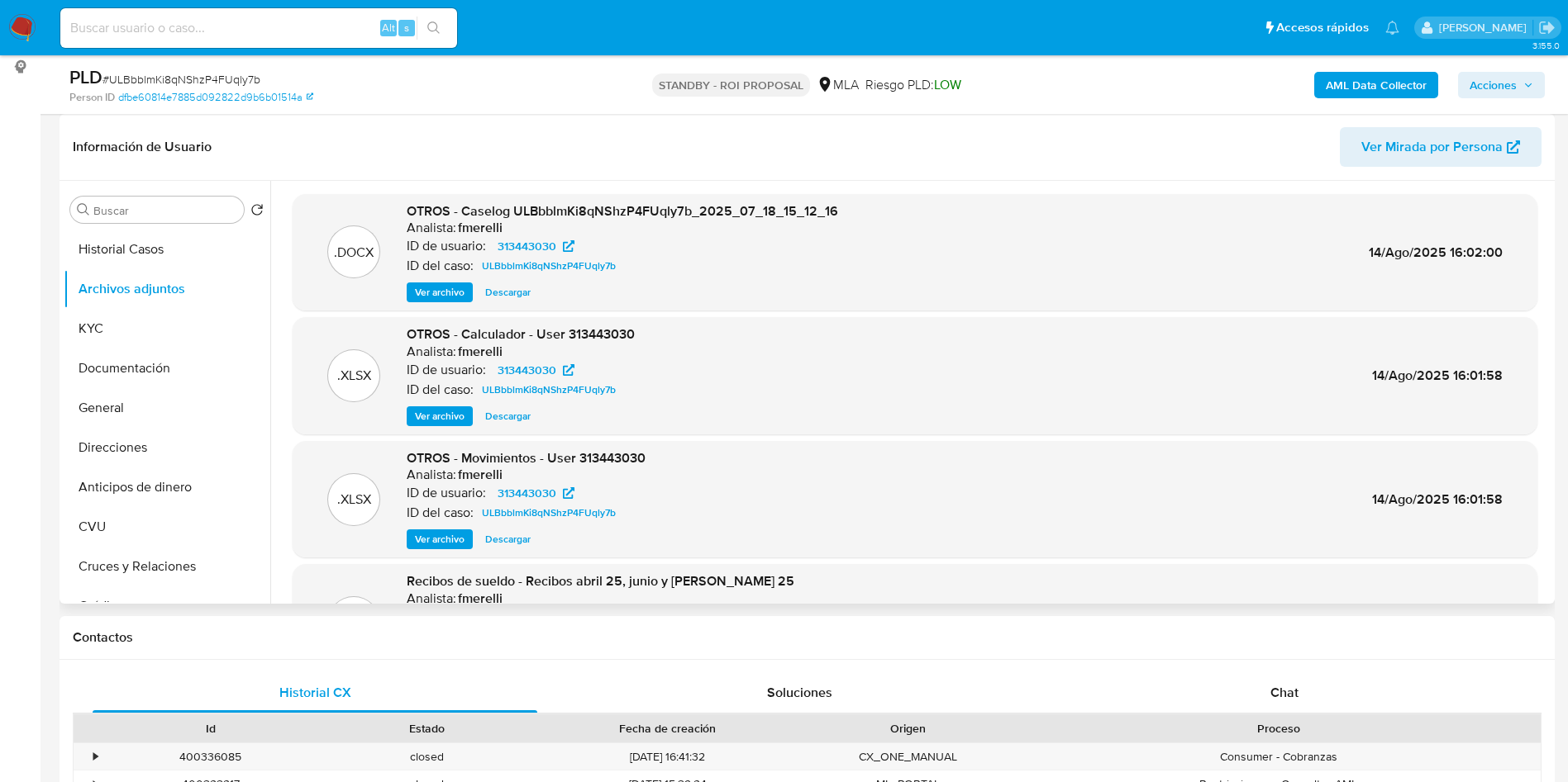
click at [519, 298] on span "Descargar" at bounding box center [507, 292] width 46 height 17
click at [223, 31] on input at bounding box center [258, 28] width 397 height 22
paste input "7MFhG5zk15MgauiqihWEe3CZ"
type input "7MFhG5zk15MgauiqihWEe3CZ"
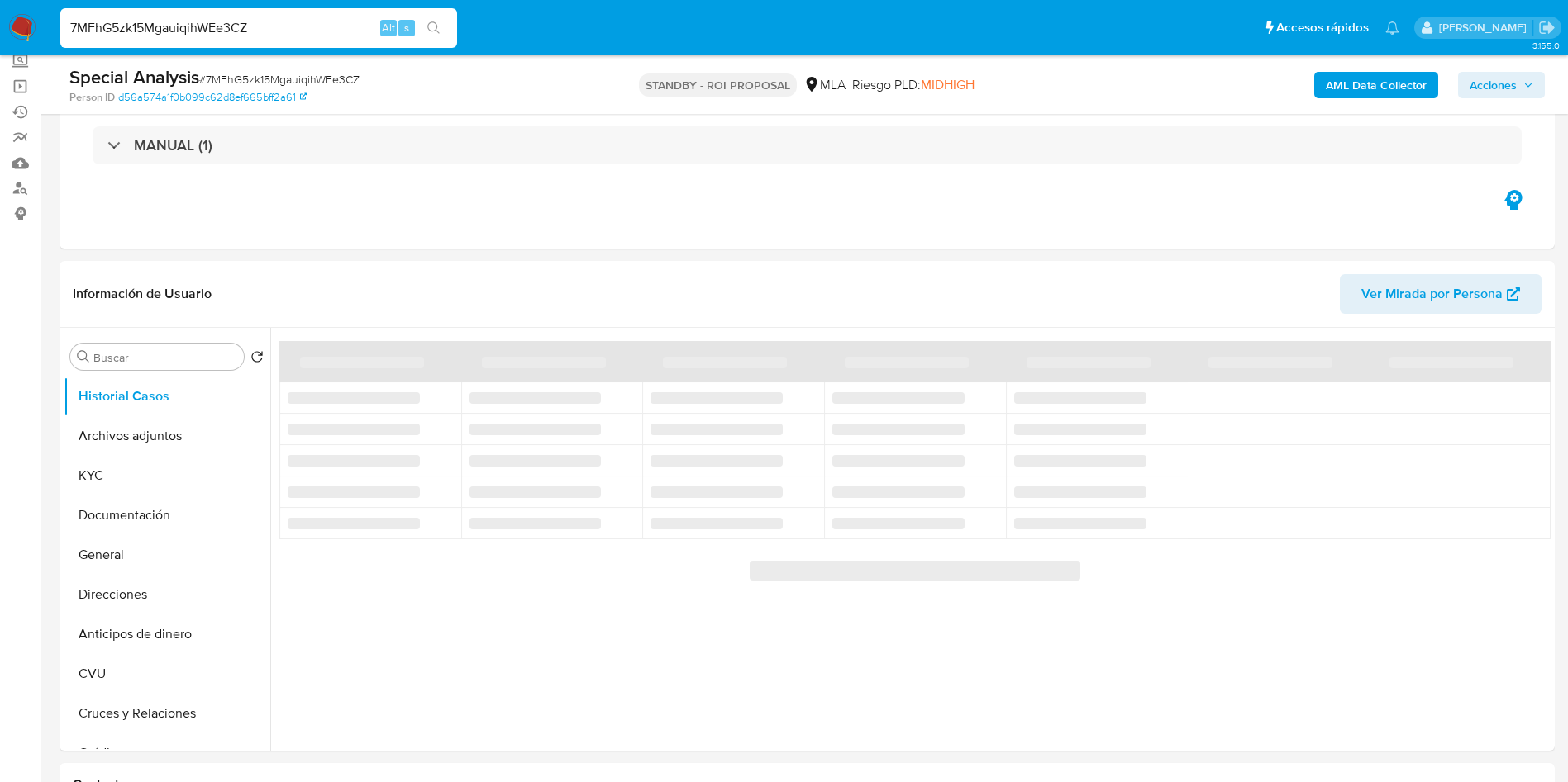
scroll to position [124, 0]
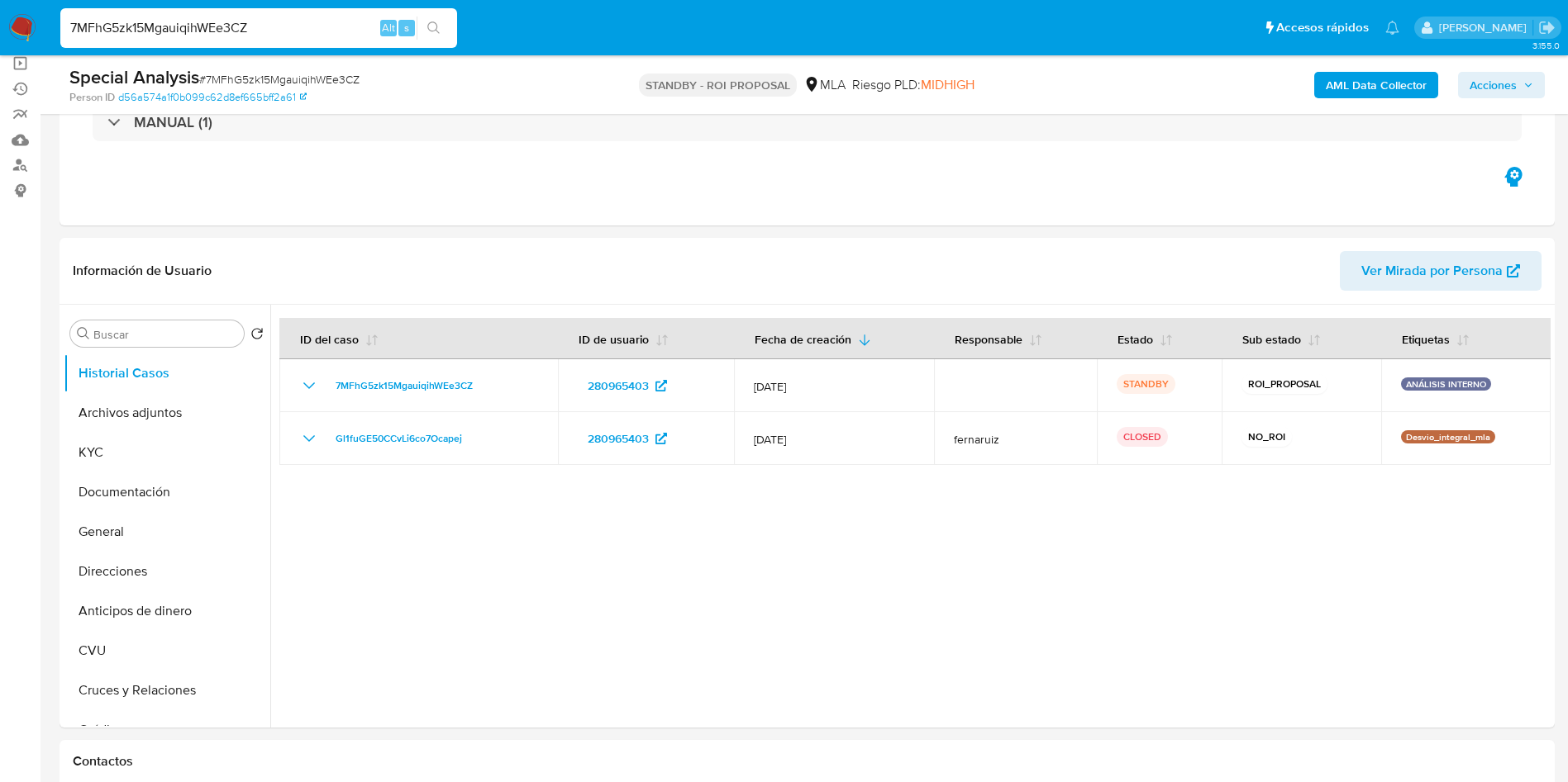
select select "10"
click at [156, 424] on button "Archivos adjuntos" at bounding box center [161, 413] width 194 height 40
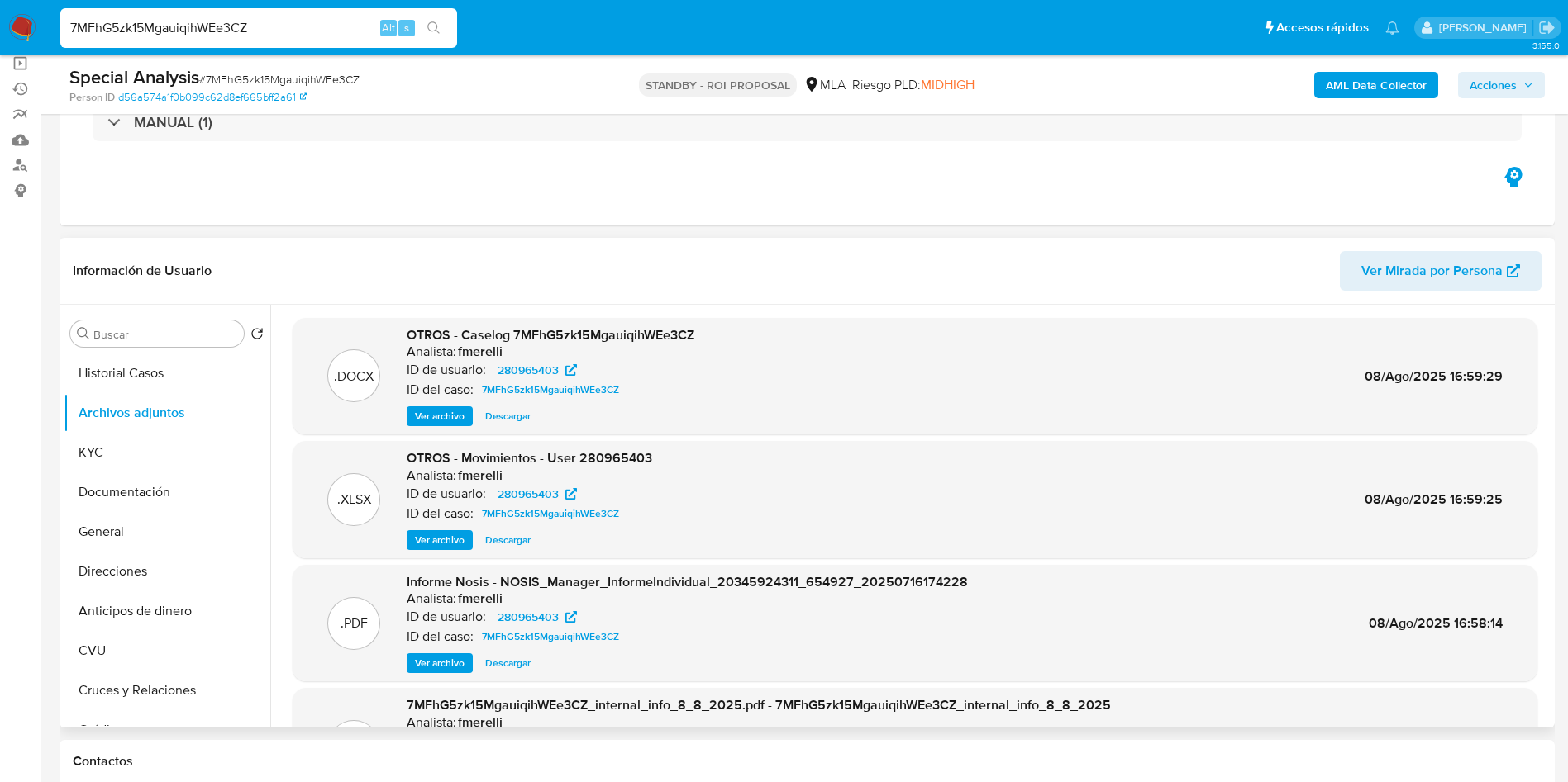
click at [508, 419] on span "Descargar" at bounding box center [507, 416] width 46 height 17
click at [334, 26] on input "7MFhG5zk15MgauiqihWEe3CZ" at bounding box center [258, 28] width 397 height 22
paste input "glt9zPMsFhi1ZaIKmucseNn1"
type input "glt9zPMsFhi1ZaIKmucseNn1"
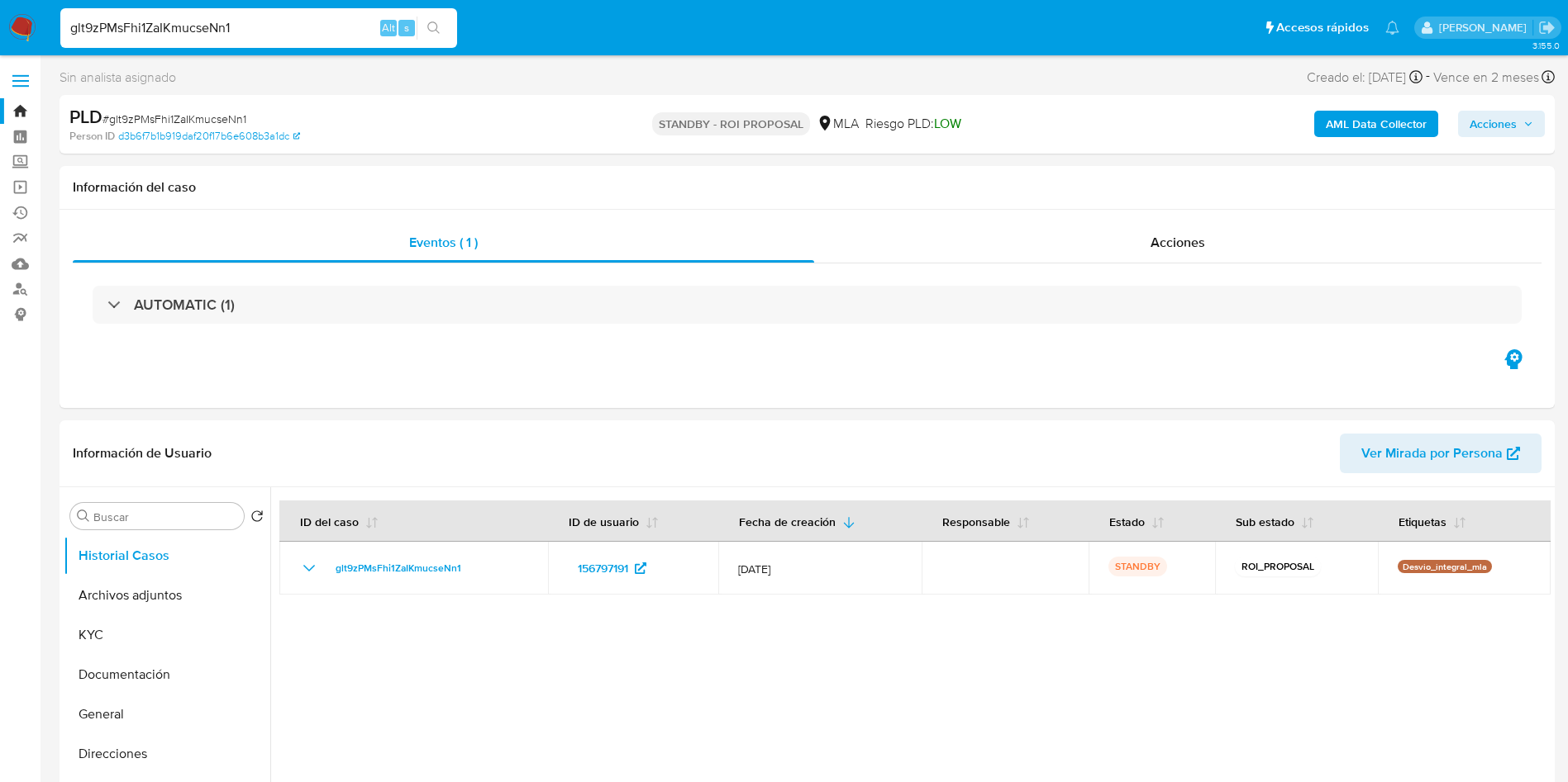
select select "10"
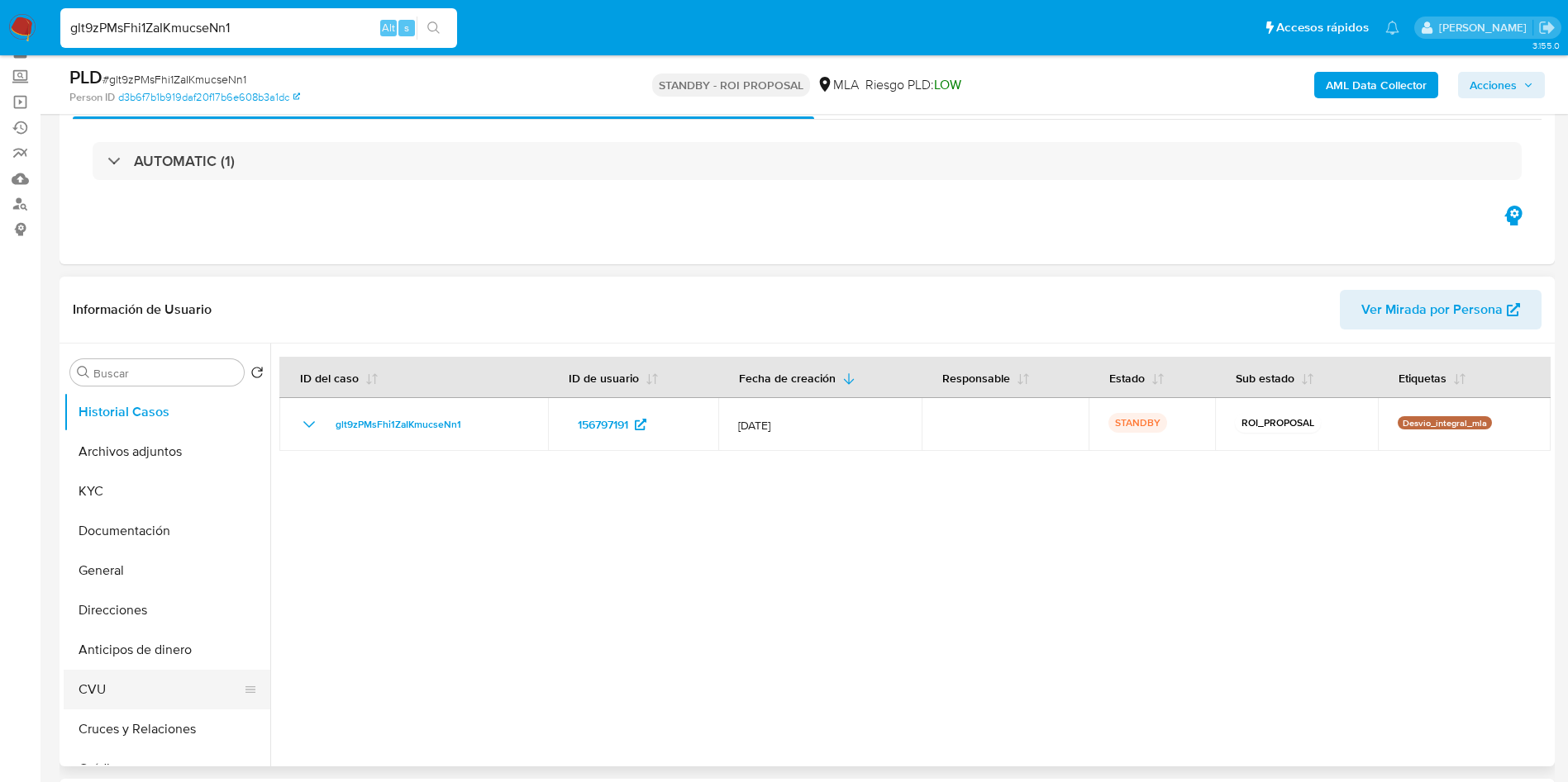
scroll to position [124, 0]
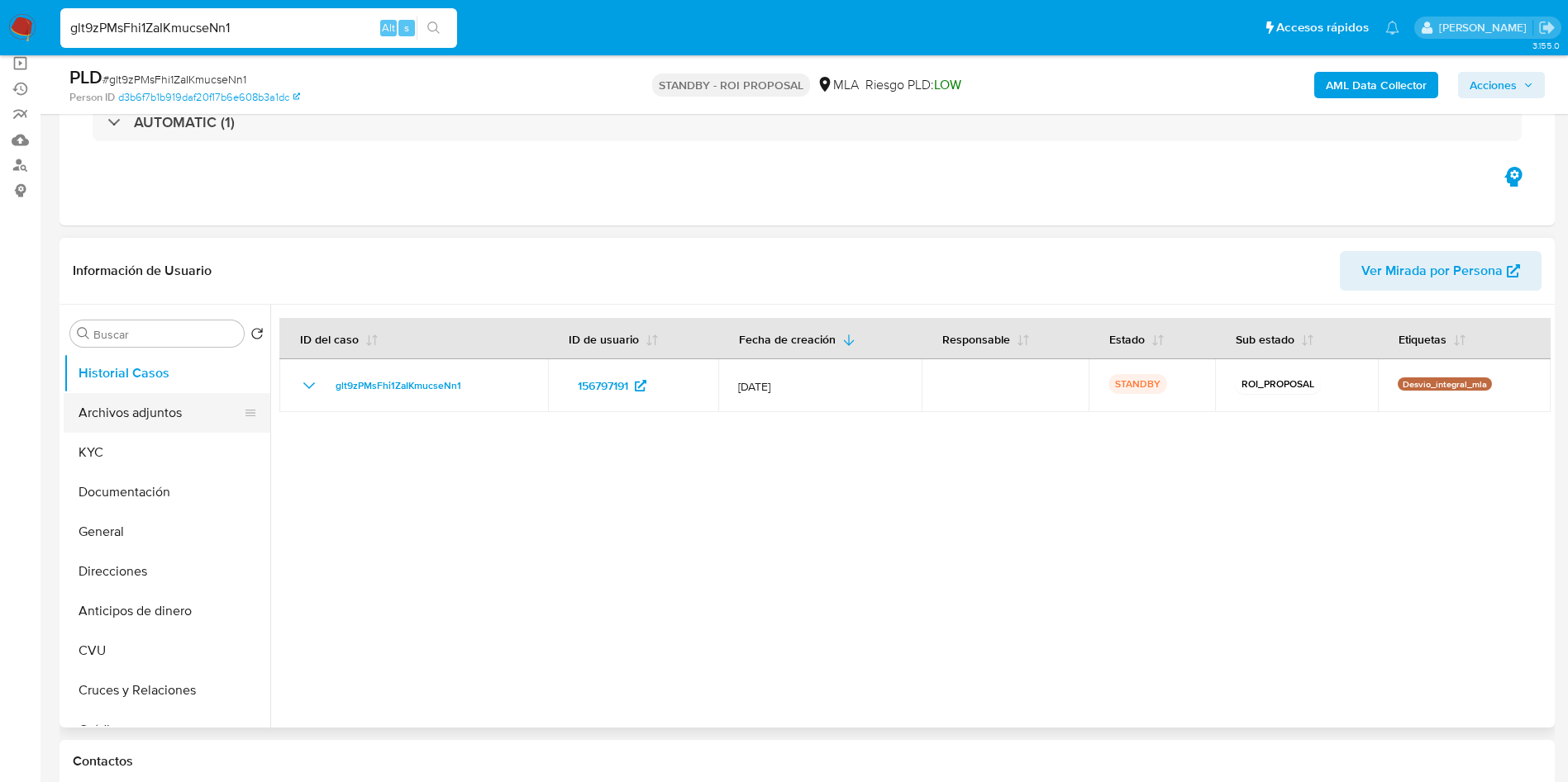
click at [142, 414] on button "Archivos adjuntos" at bounding box center [161, 413] width 194 height 40
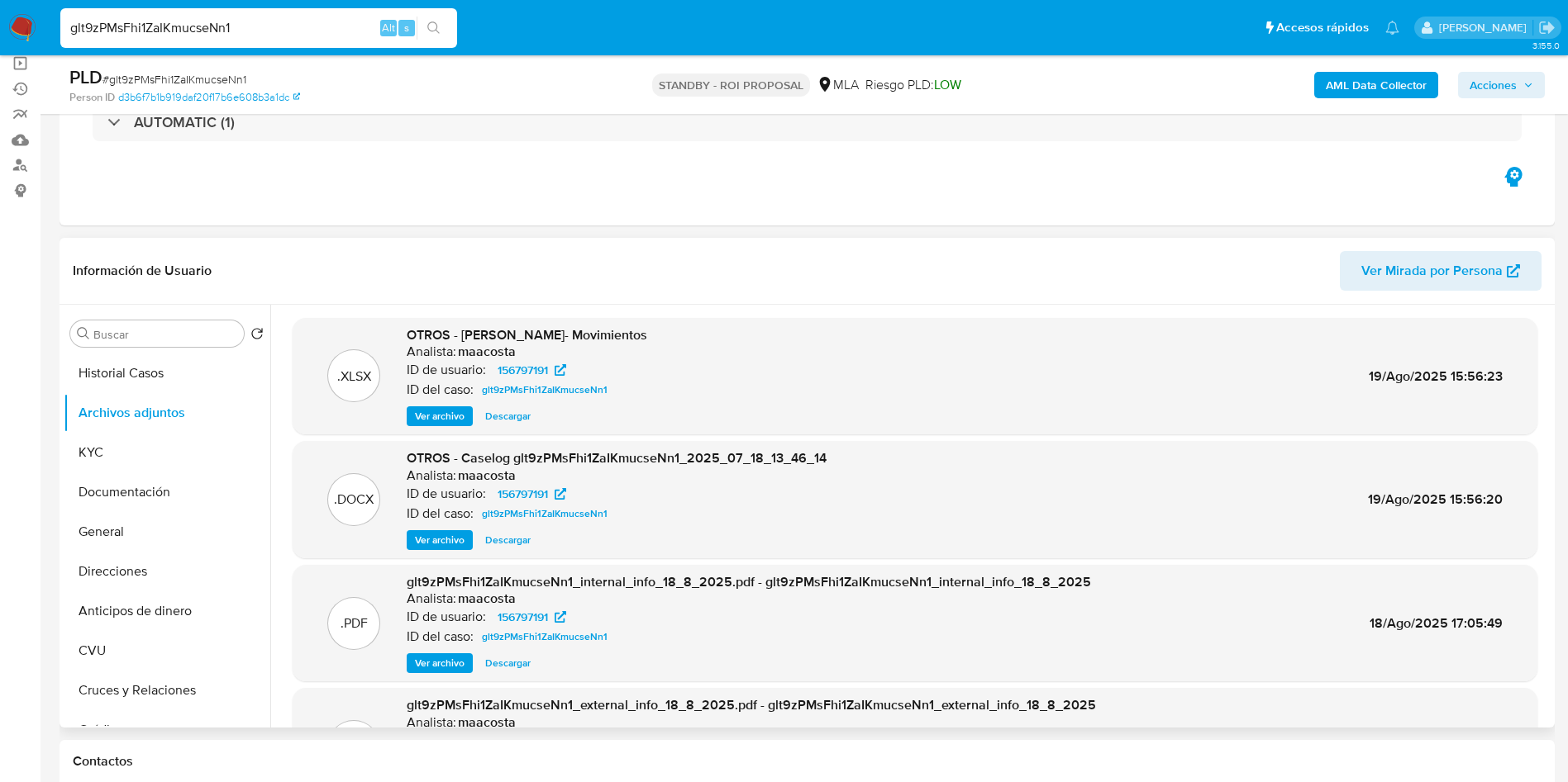
click at [515, 546] on span "Descargar" at bounding box center [507, 540] width 46 height 17
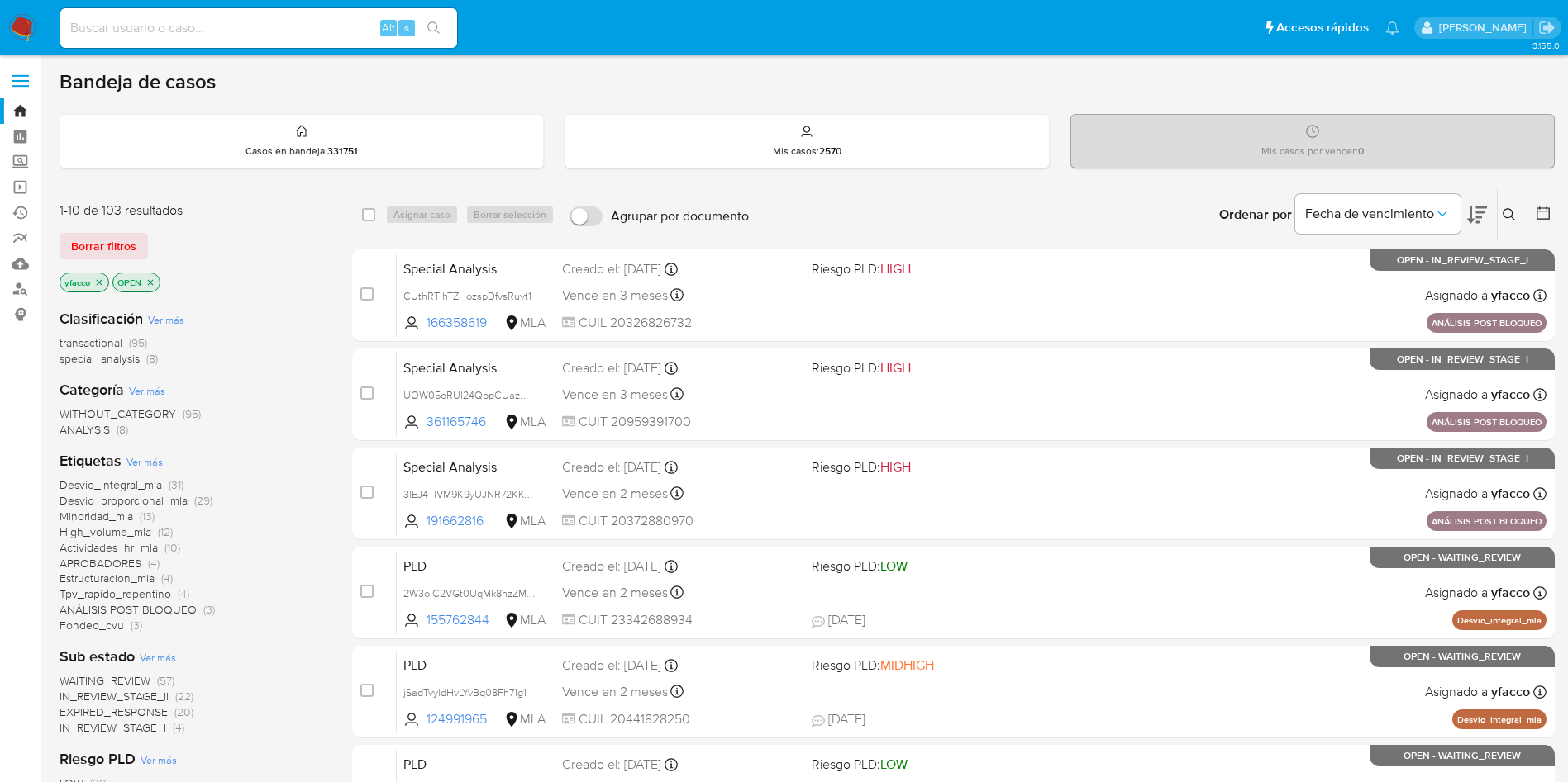
click at [98, 340] on span "transactional" at bounding box center [91, 343] width 63 height 17
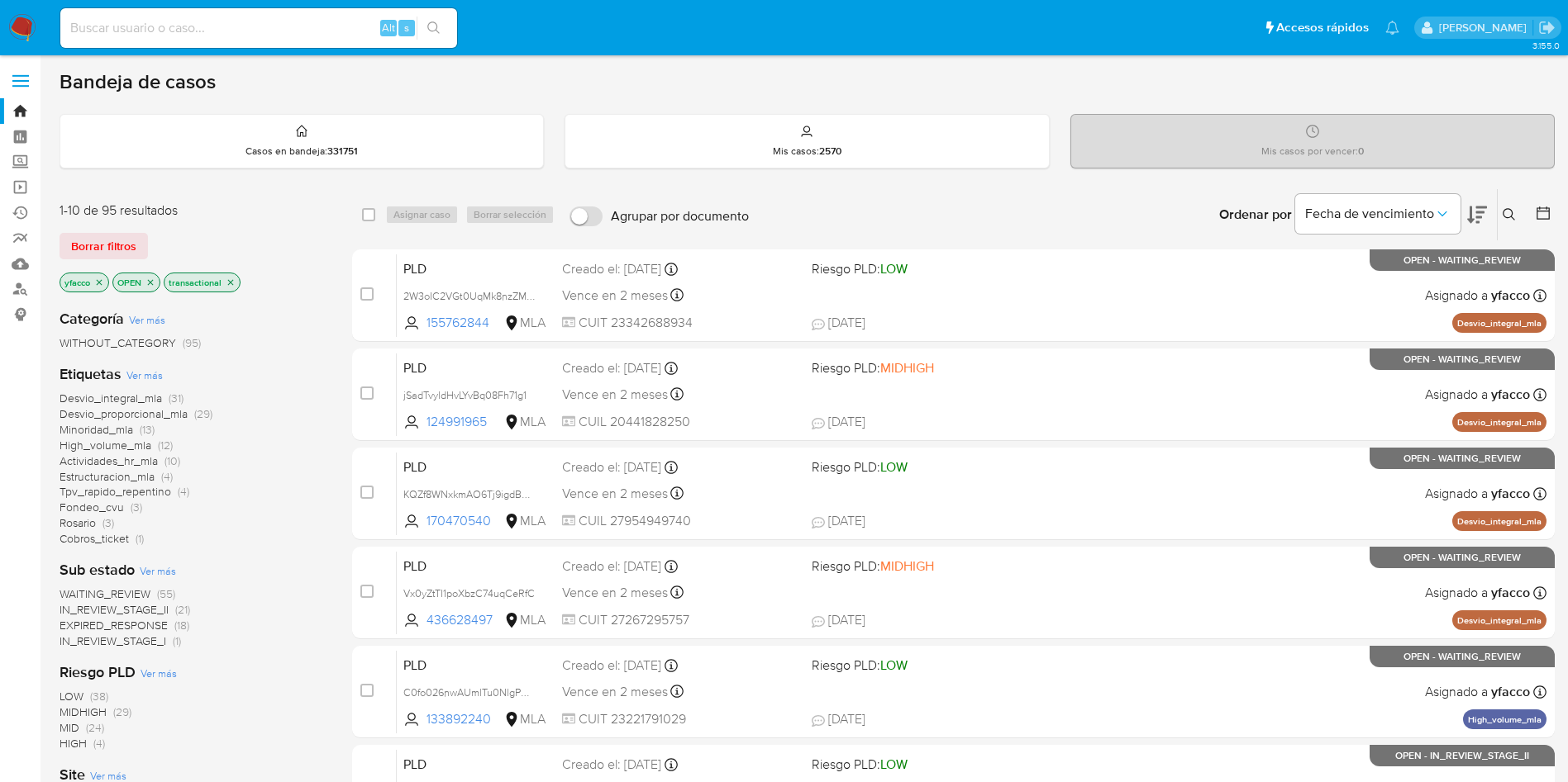
click at [102, 285] on icon "close-filter" at bounding box center [99, 282] width 10 height 10
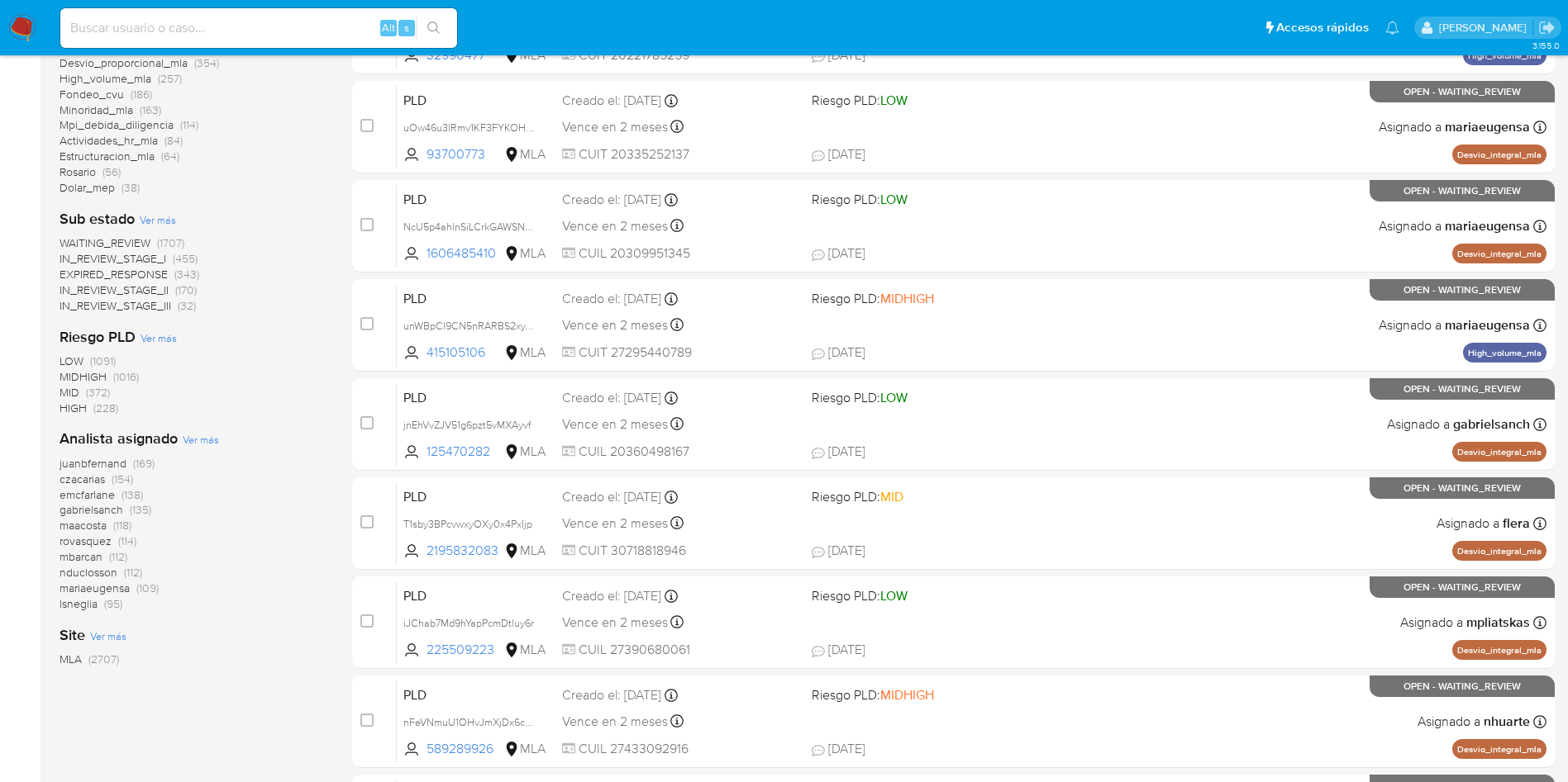
scroll to position [372, 0]
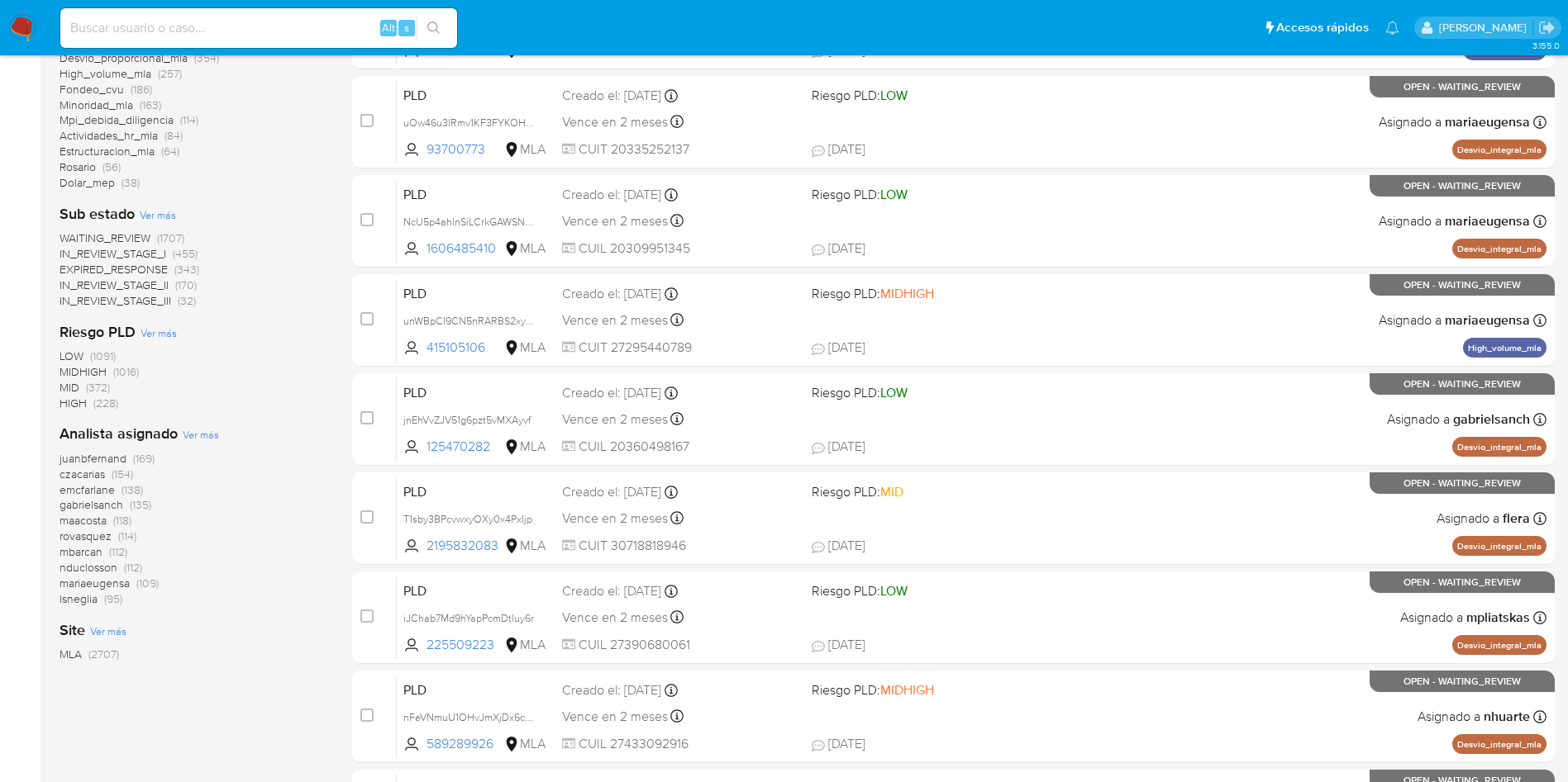
click at [198, 438] on span "Ver más" at bounding box center [201, 434] width 36 height 15
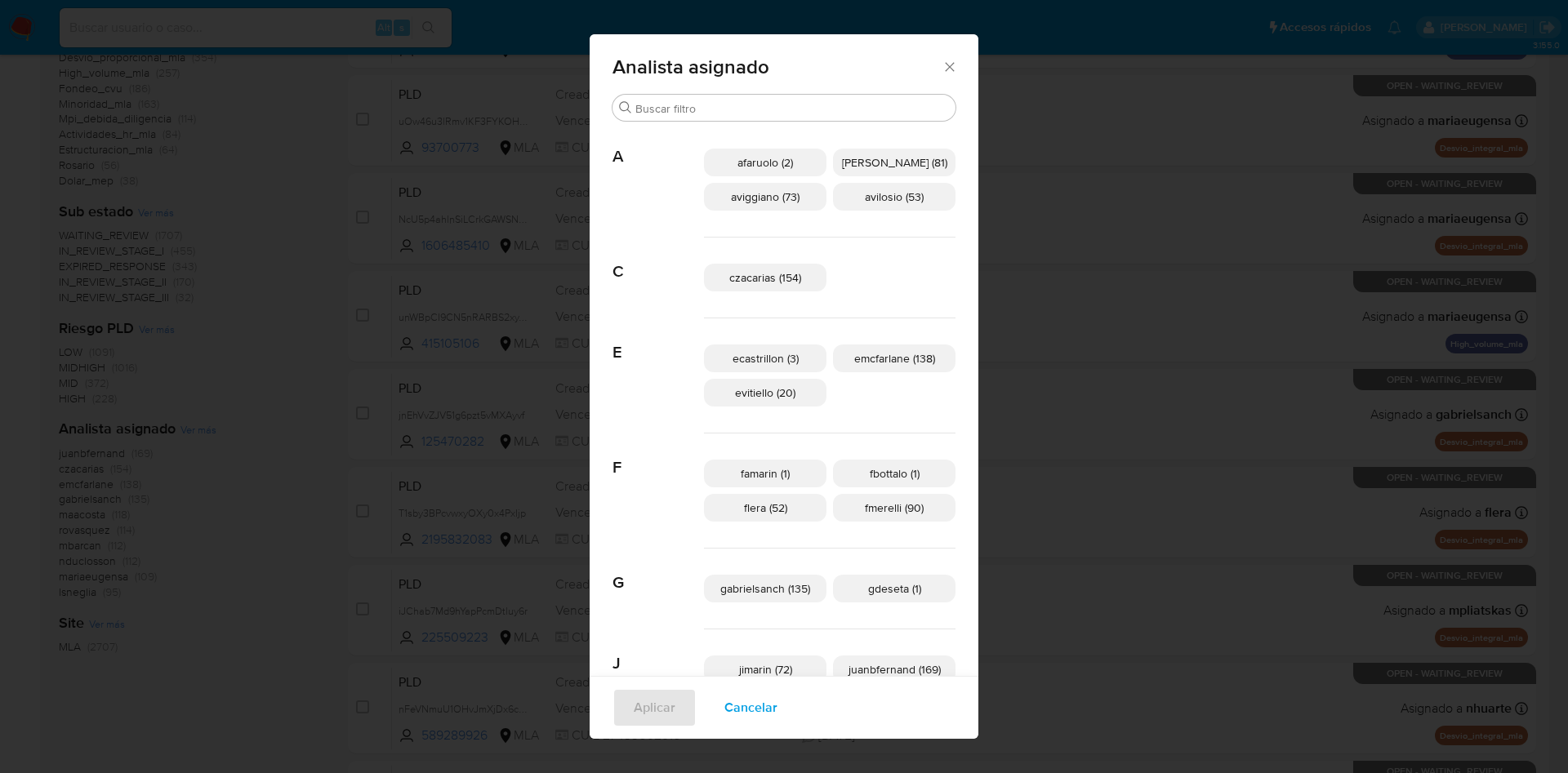
click at [726, 708] on span "Cancelar" at bounding box center [750, 708] width 53 height 36
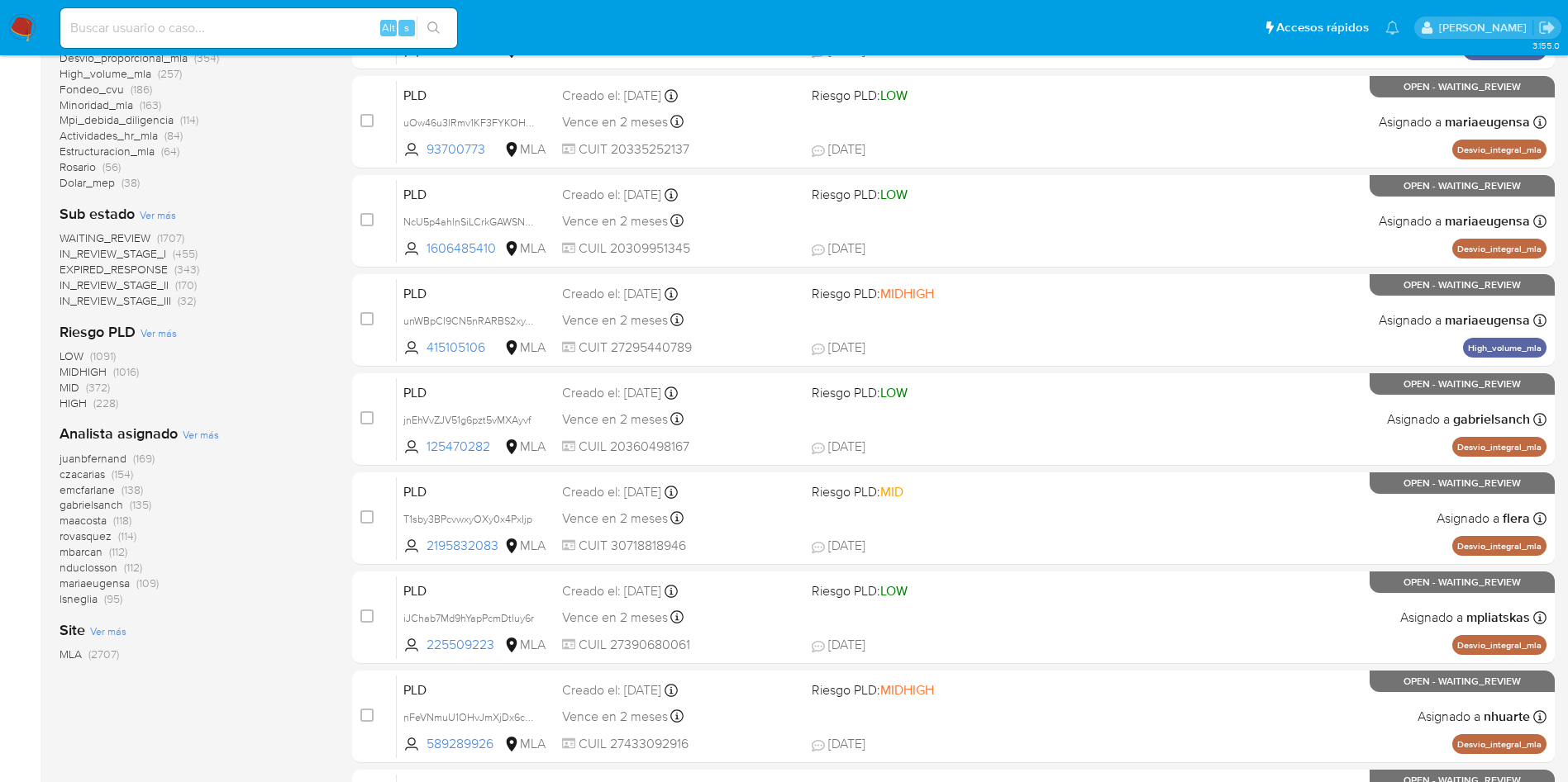
click at [164, 22] on input at bounding box center [258, 28] width 397 height 22
paste input "R6i7QiuZVTk3wdhQ2XqyNMUh"
type input "R6i7QiuZVTk3wdhQ2XqyNMUh"
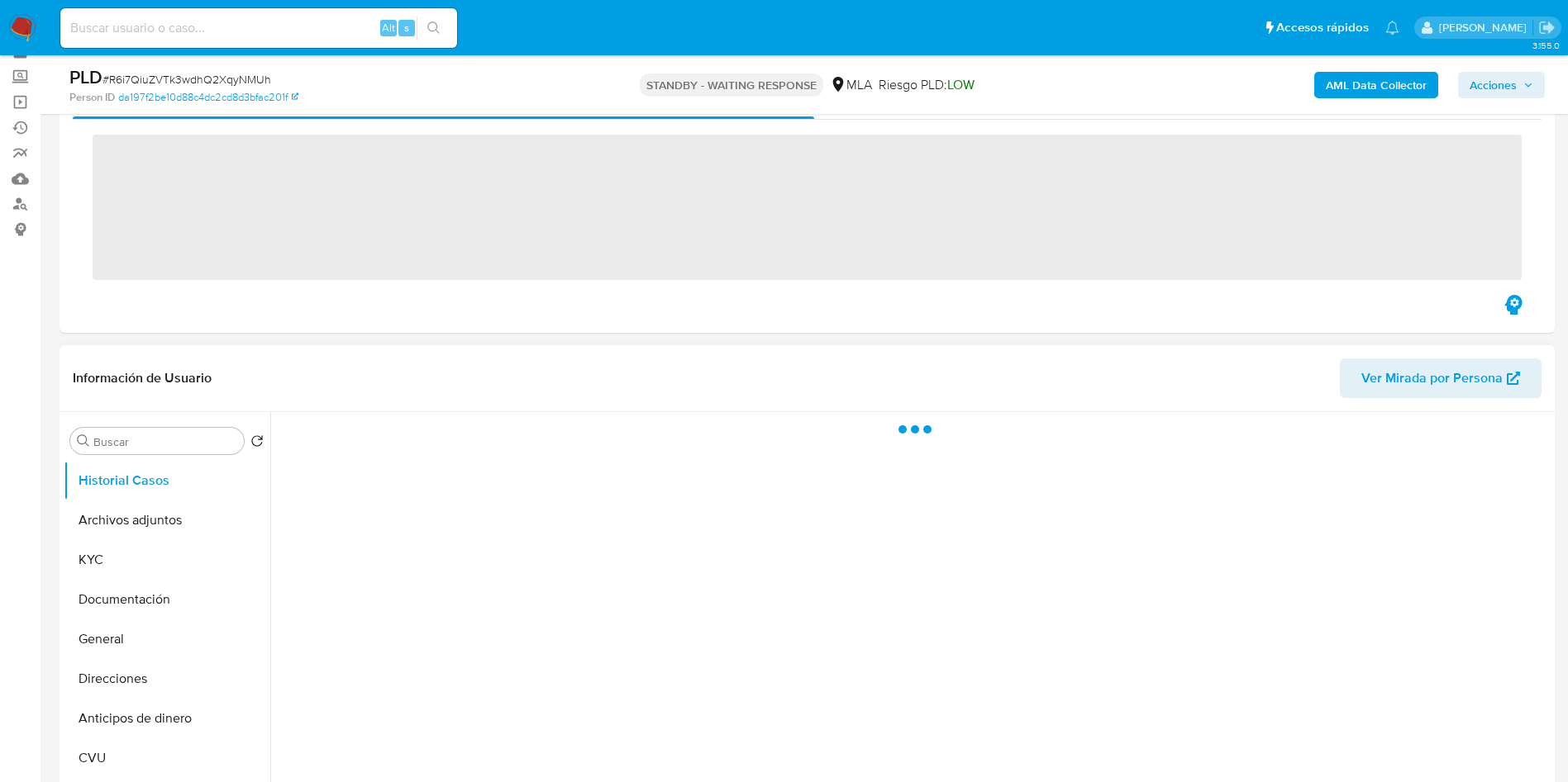
scroll to position [124, 0]
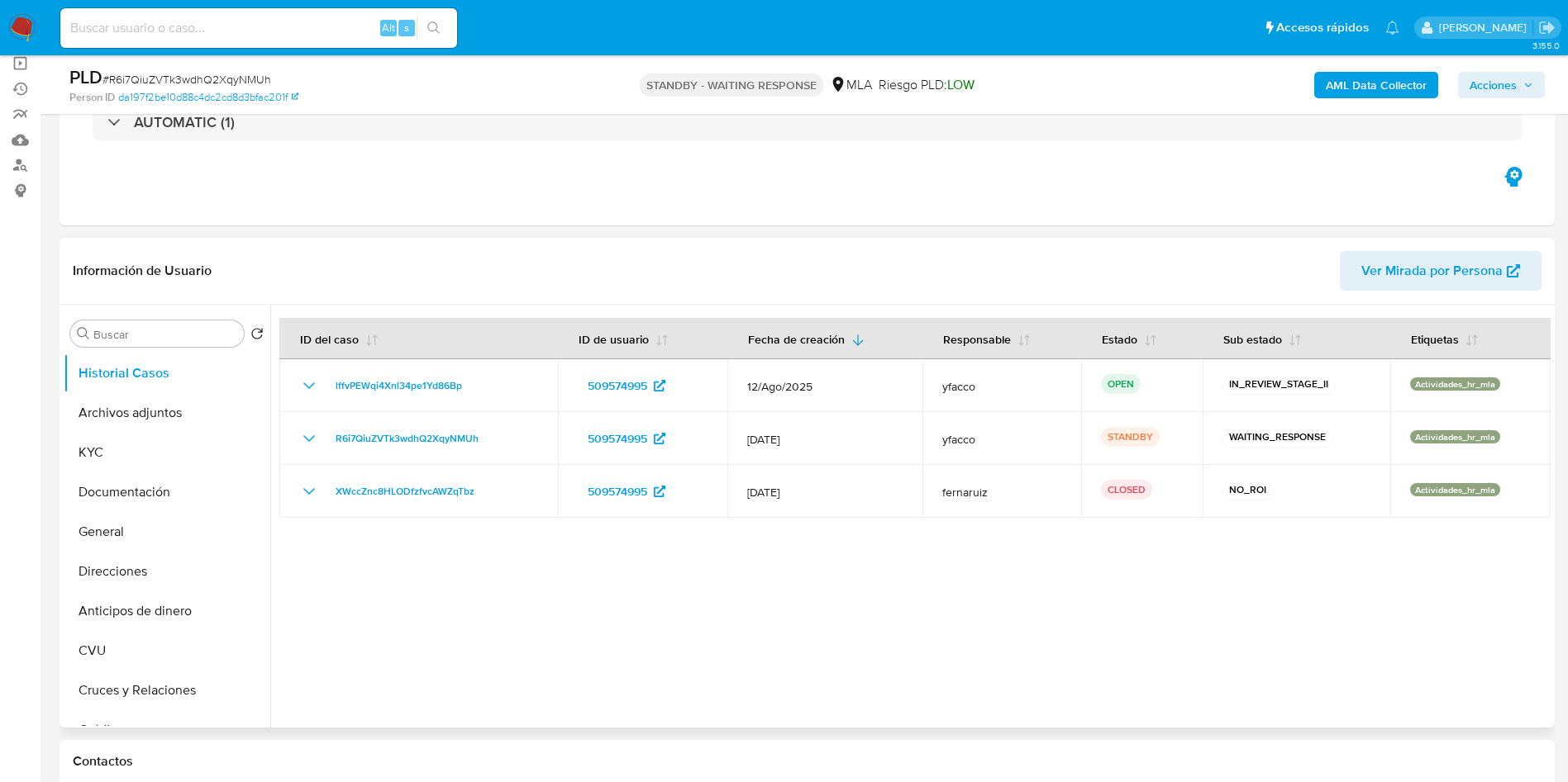
select select "10"
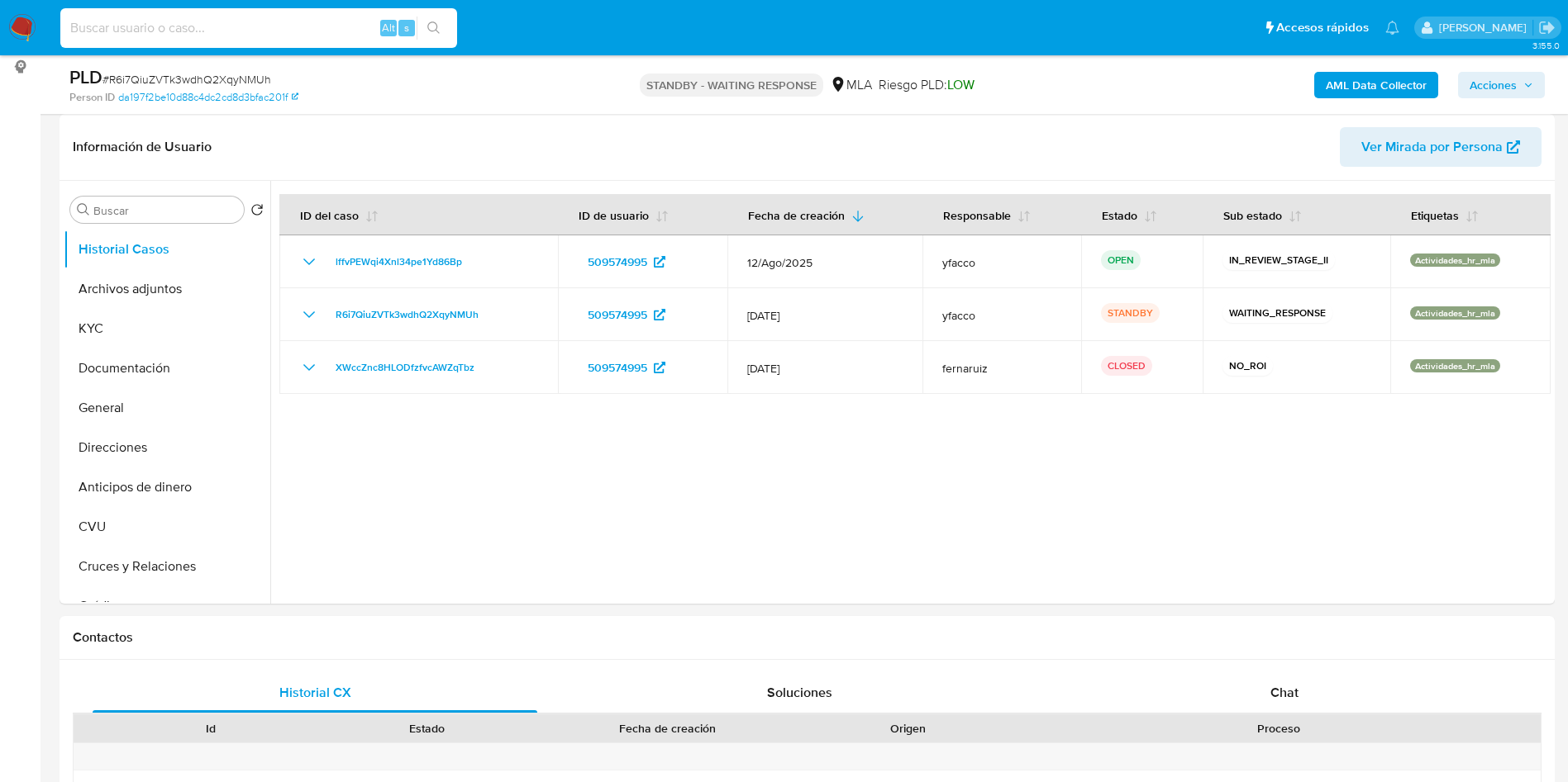
click at [267, 21] on input at bounding box center [258, 28] width 397 height 22
paste input "sf6QoYCJmAjw8frxu6t3DhCm"
type input "sf6QoYCJmAjw8frxu6t3DhCm"
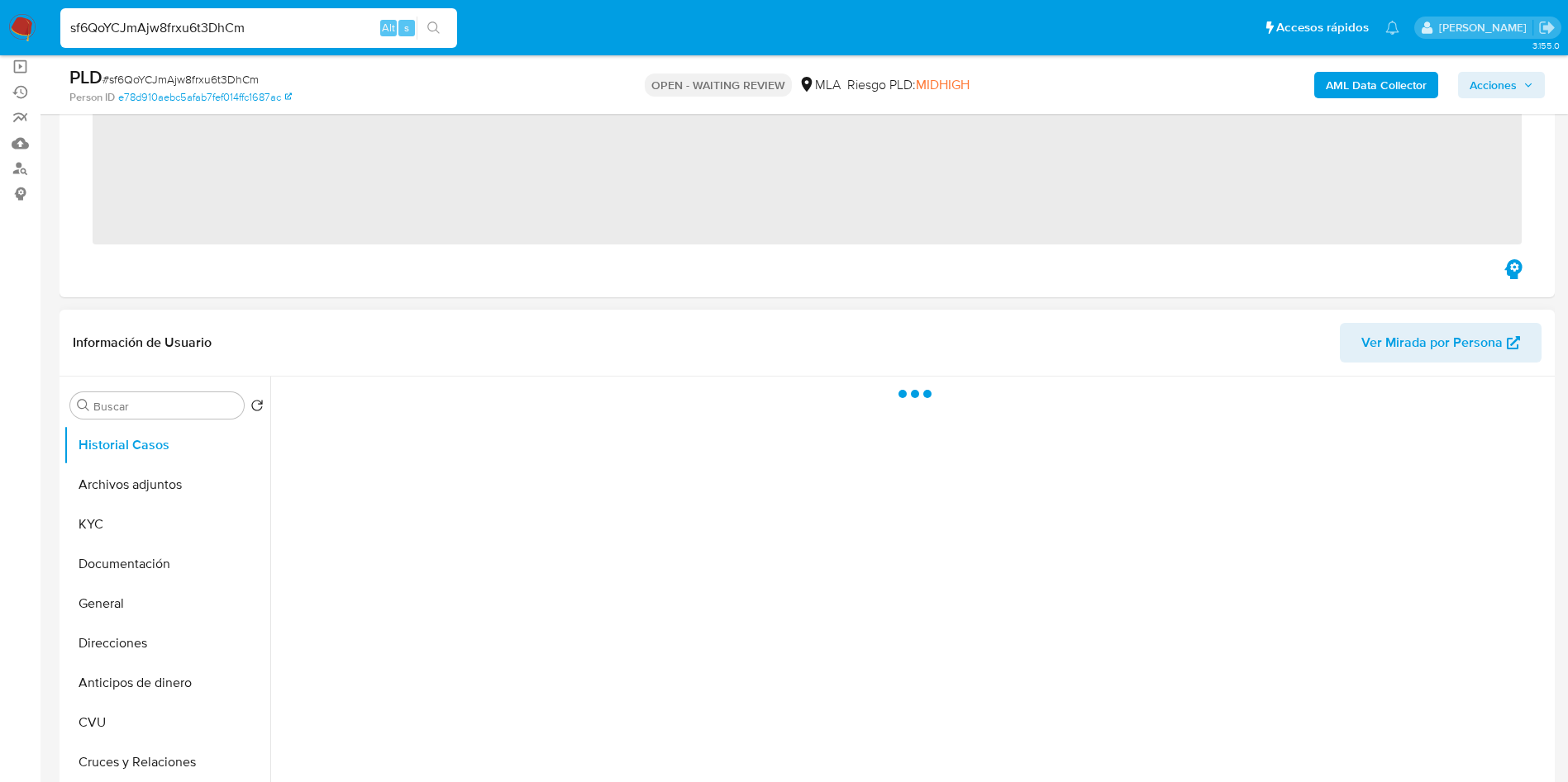
scroll to position [124, 0]
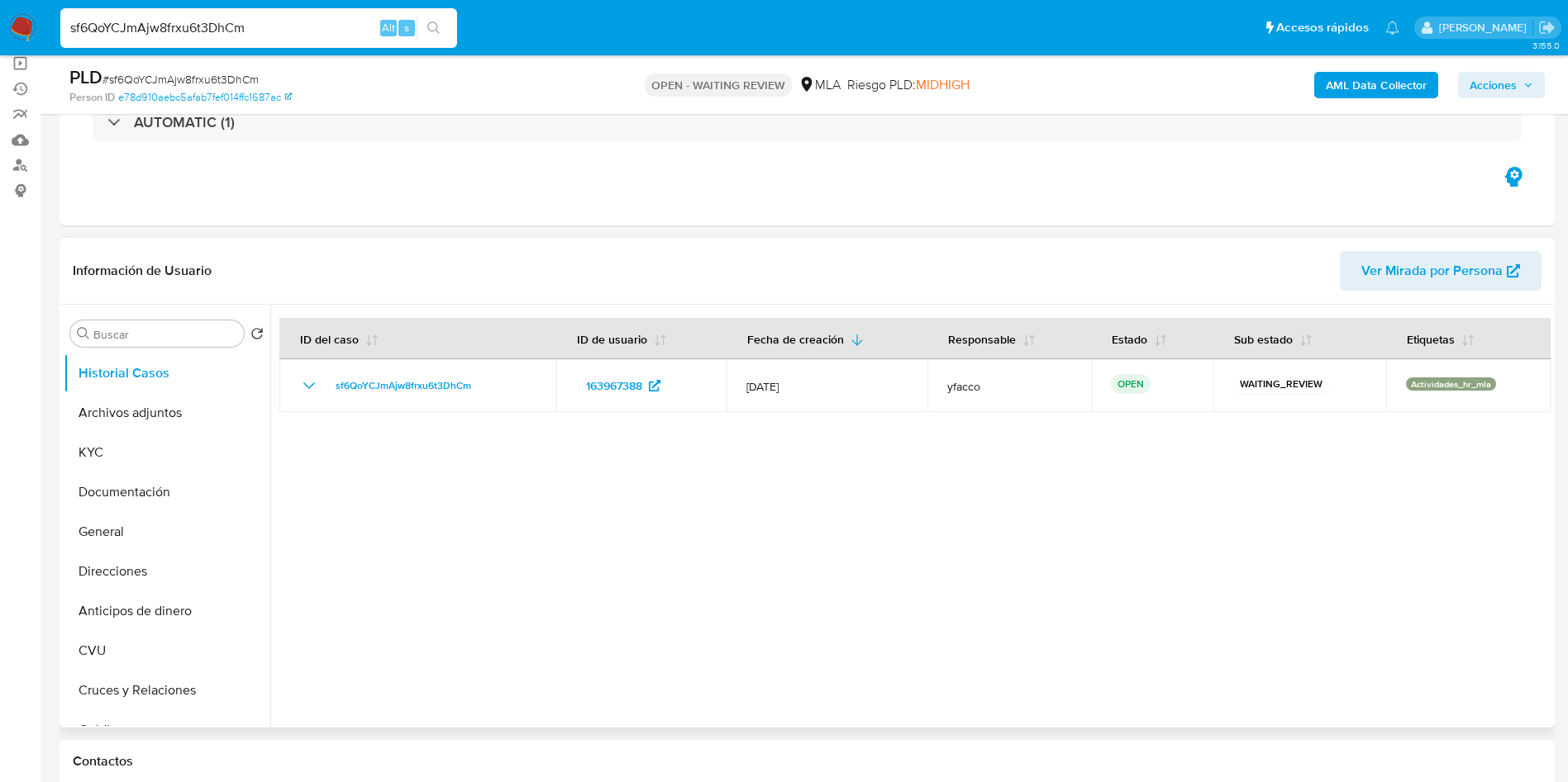
select select "10"
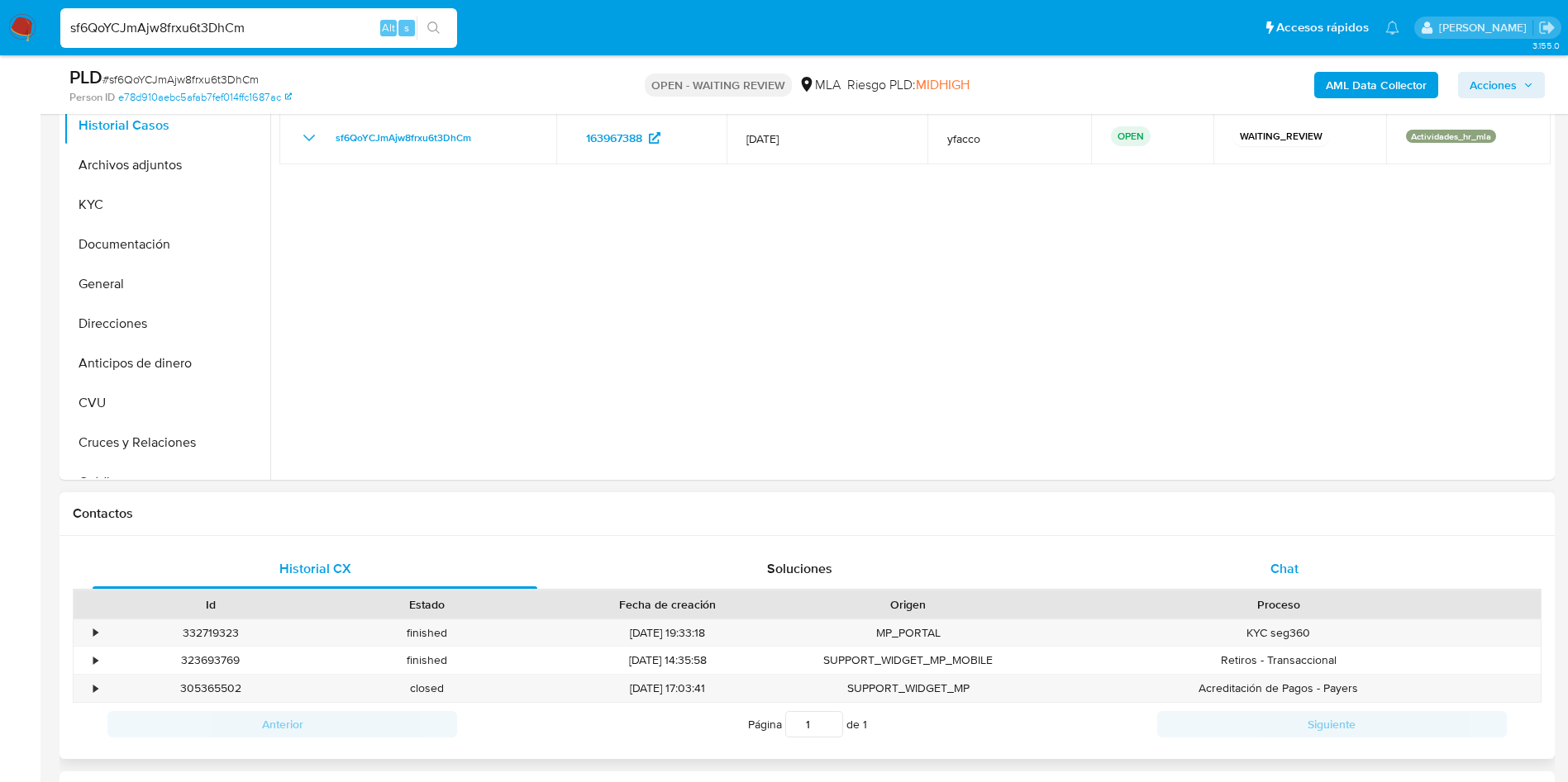
drag, startPoint x: 1326, startPoint y: 566, endPoint x: 1303, endPoint y: 555, distance: 25.5
click at [1327, 566] on div "Chat" at bounding box center [1284, 569] width 445 height 40
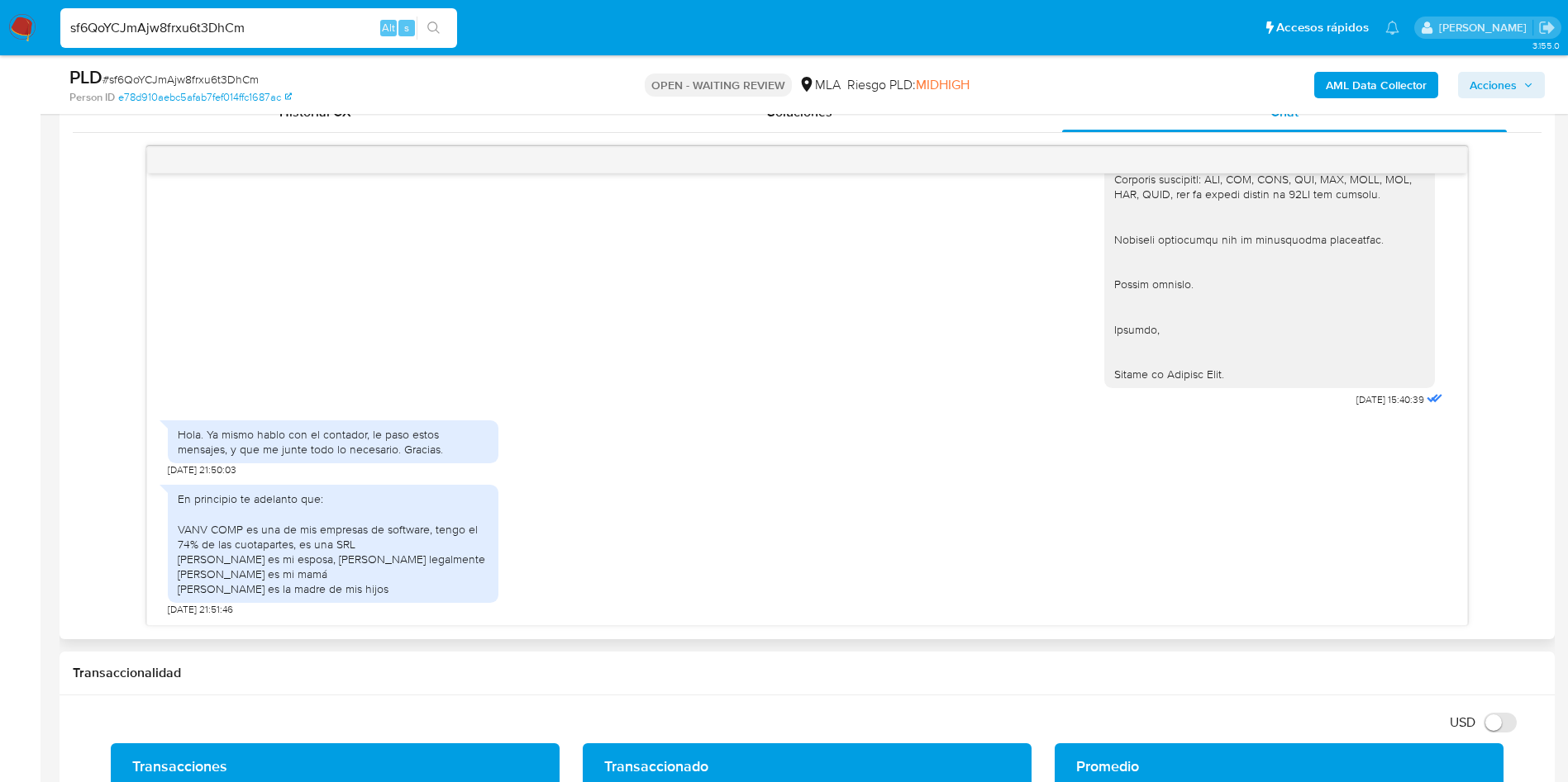
scroll to position [867, 0]
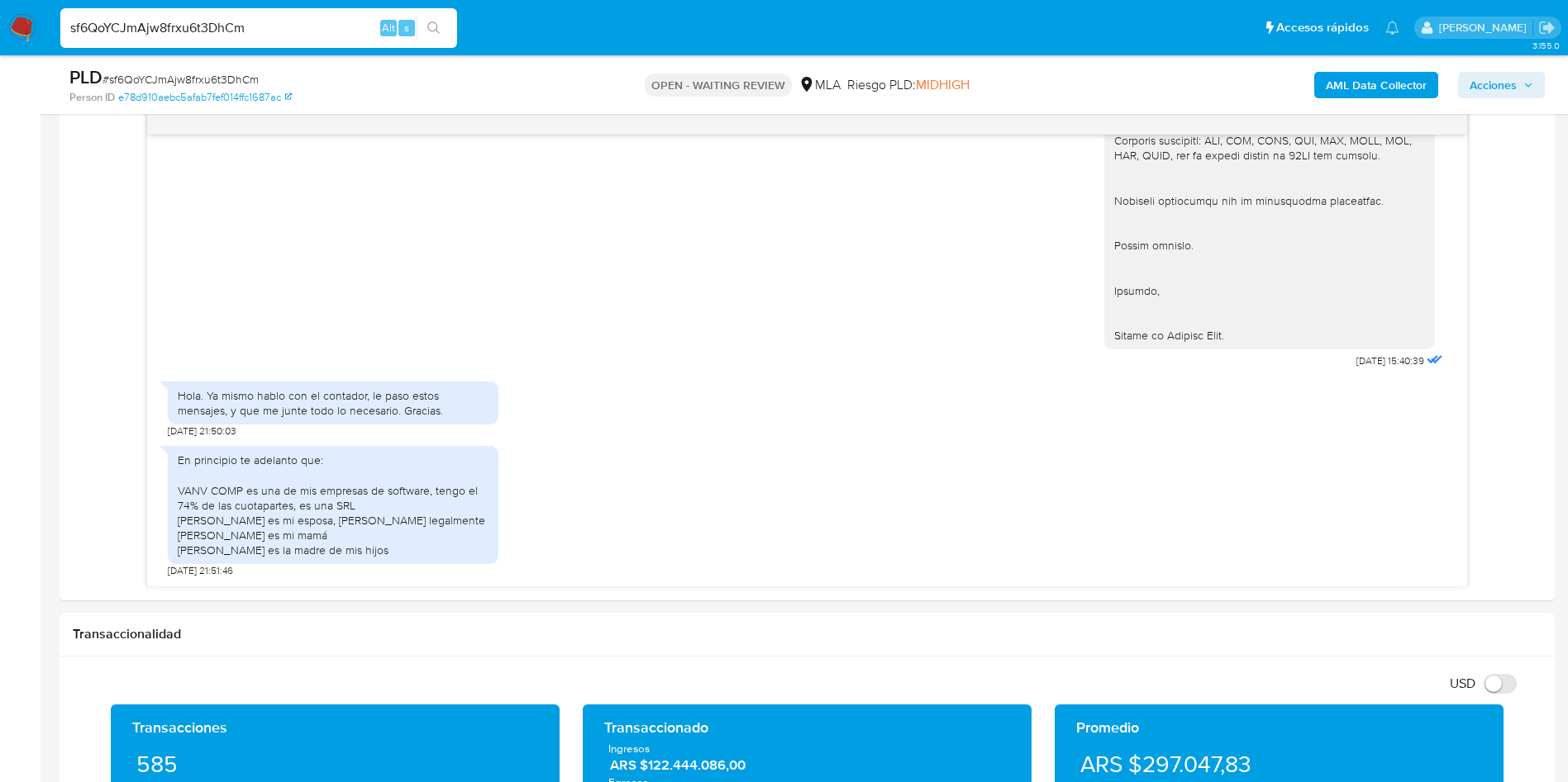
click at [298, 30] on input "sf6QoYCJmAjw8frxu6t3DhCm" at bounding box center [258, 28] width 397 height 22
paste input "NUfsmoZaqcgWvqtJfCk79Xo6"
type input "NUfsmoZaqcgWvqtJfCk79Xo6"
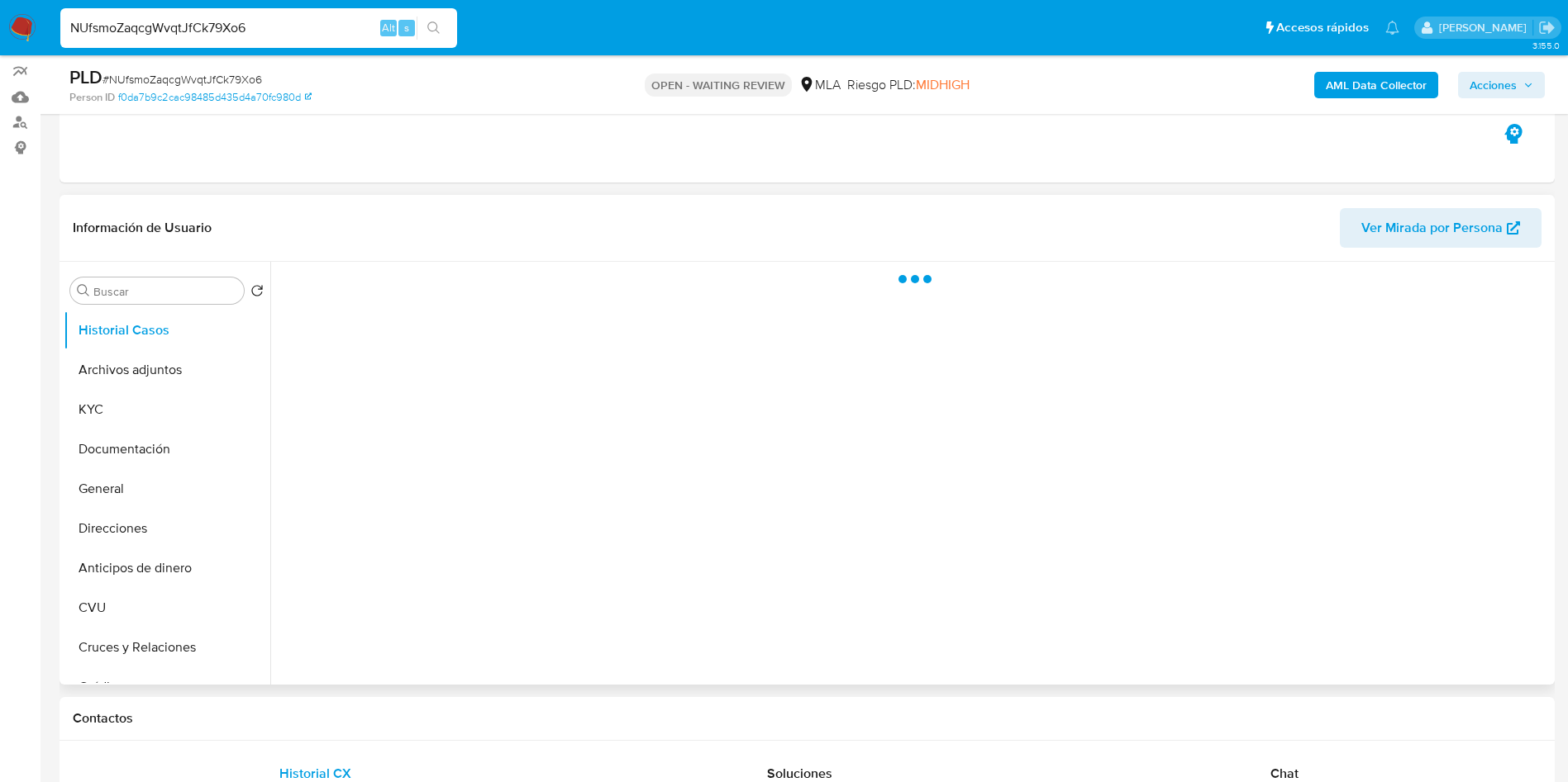
scroll to position [247, 0]
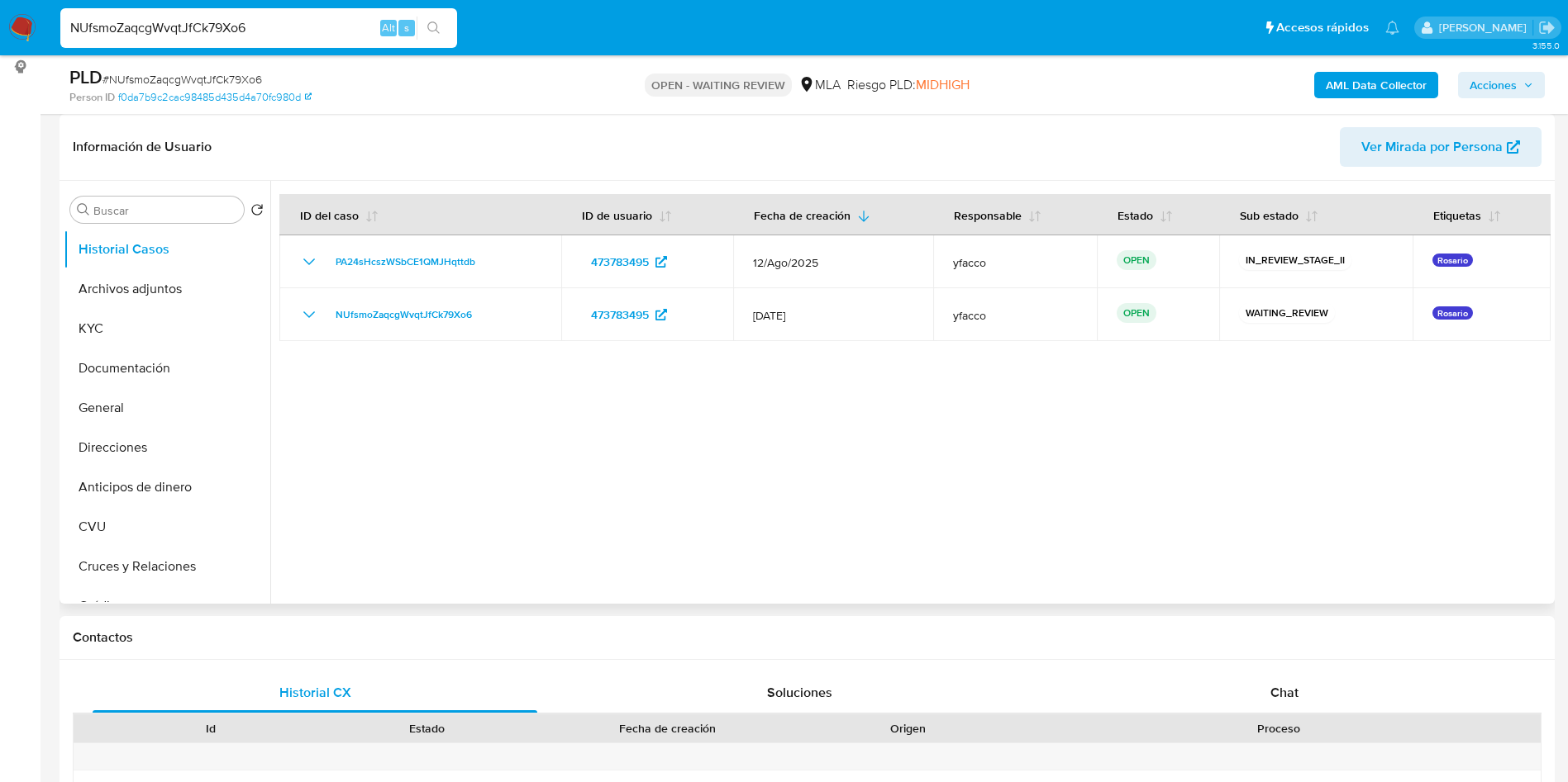
select select "10"
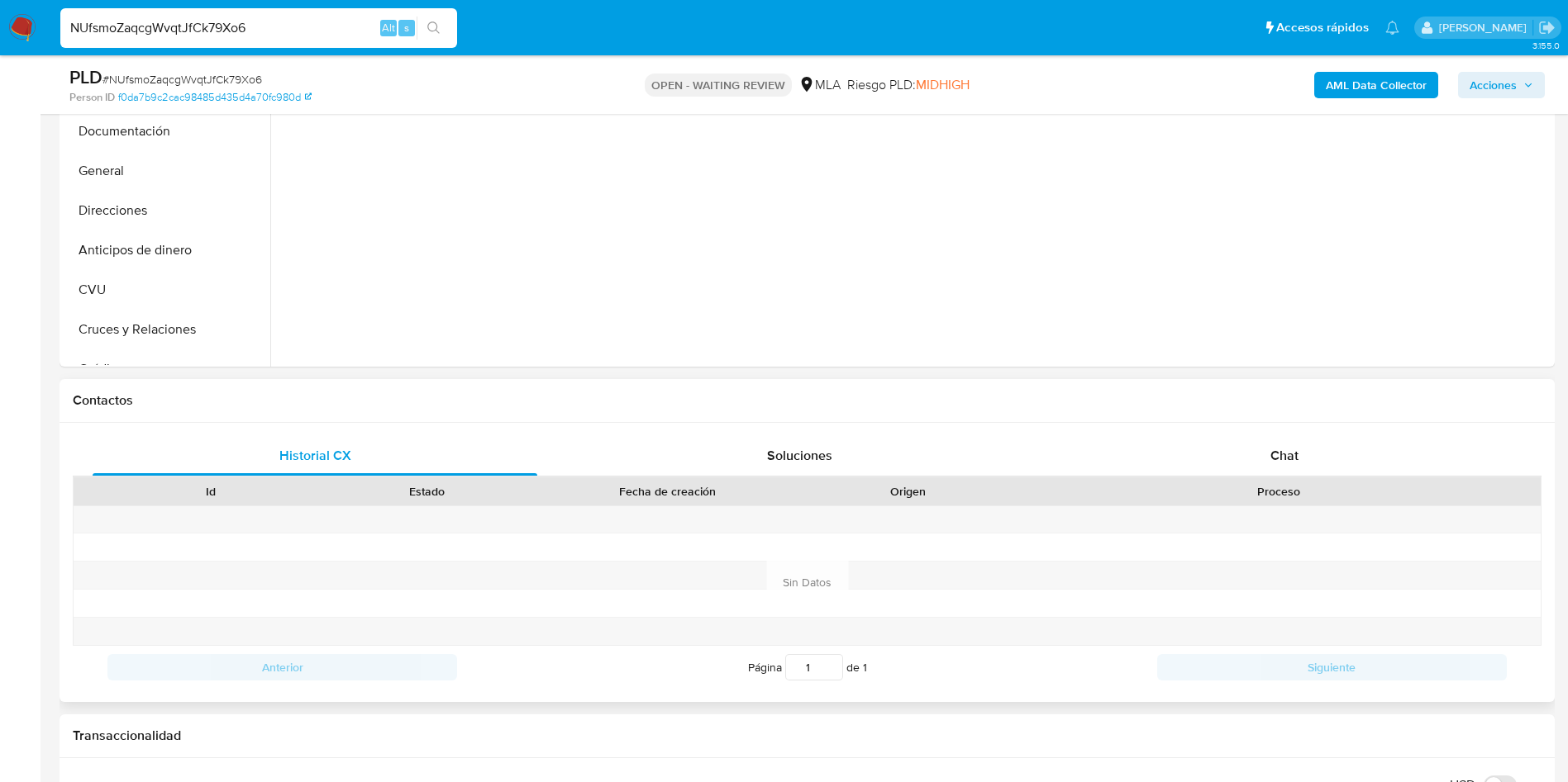
scroll to position [496, 0]
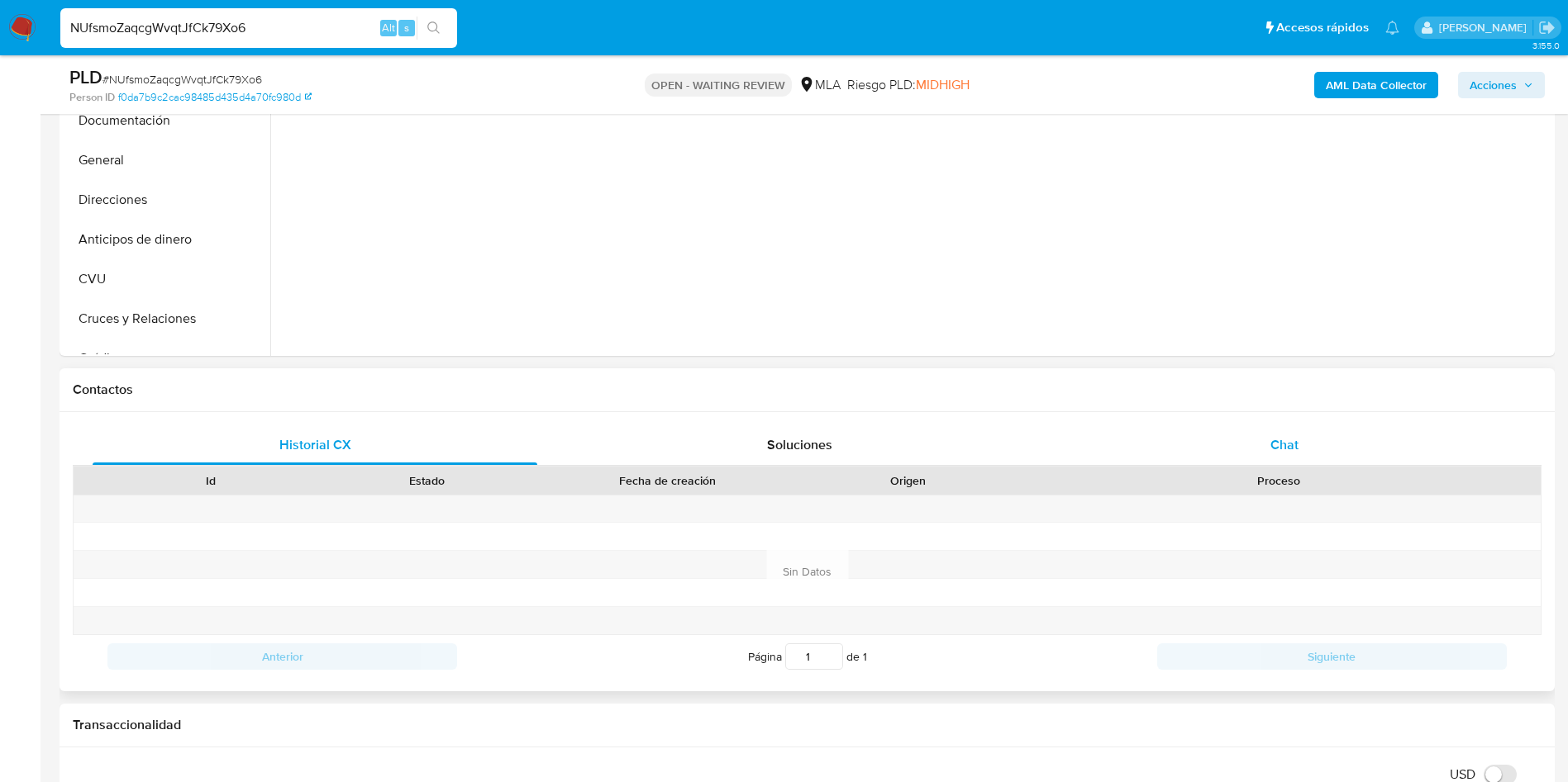
click at [1265, 432] on div "Chat" at bounding box center [1284, 445] width 445 height 40
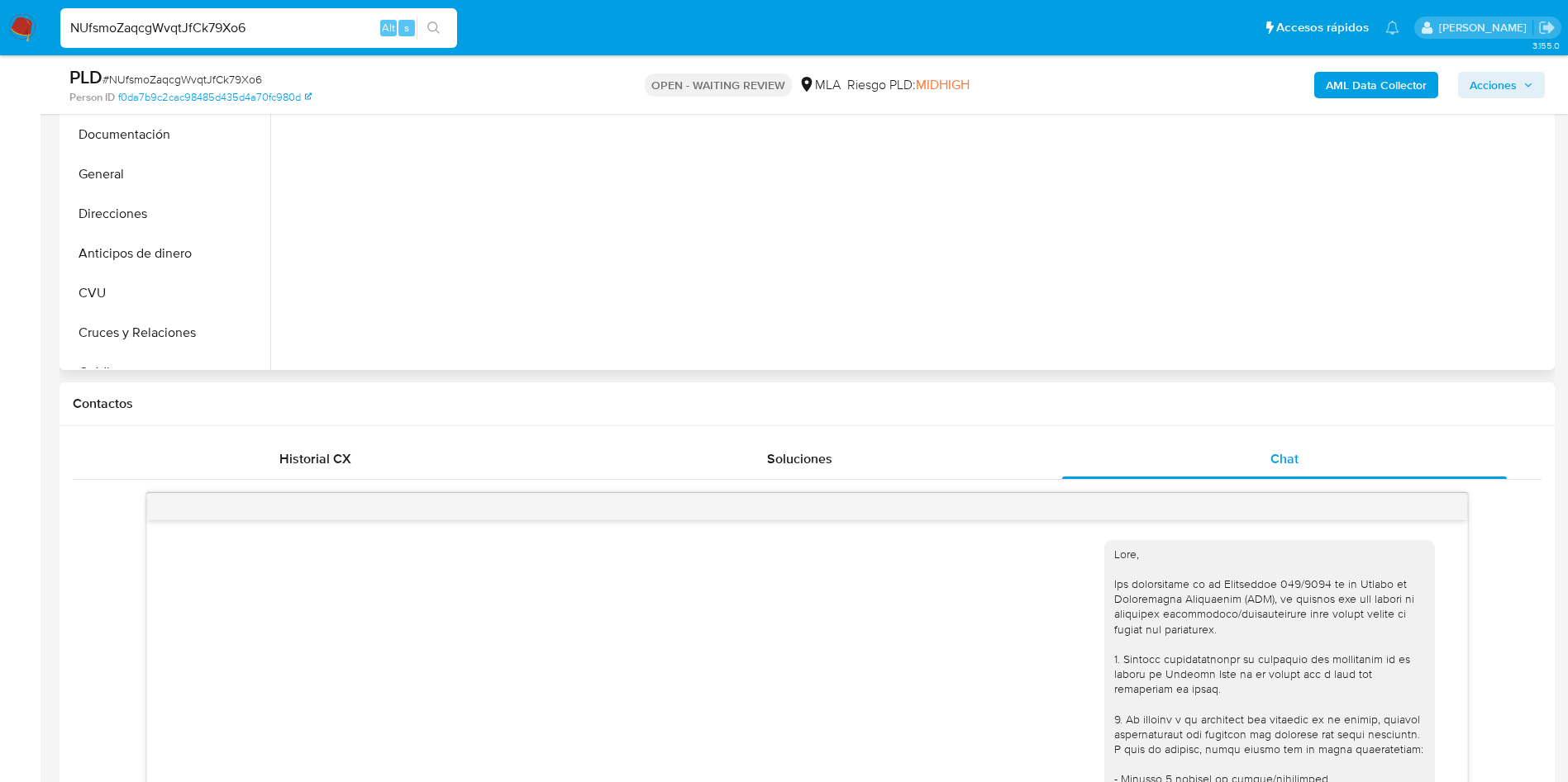
scroll to position [247, 0]
